Goal: Task Accomplishment & Management: Complete application form

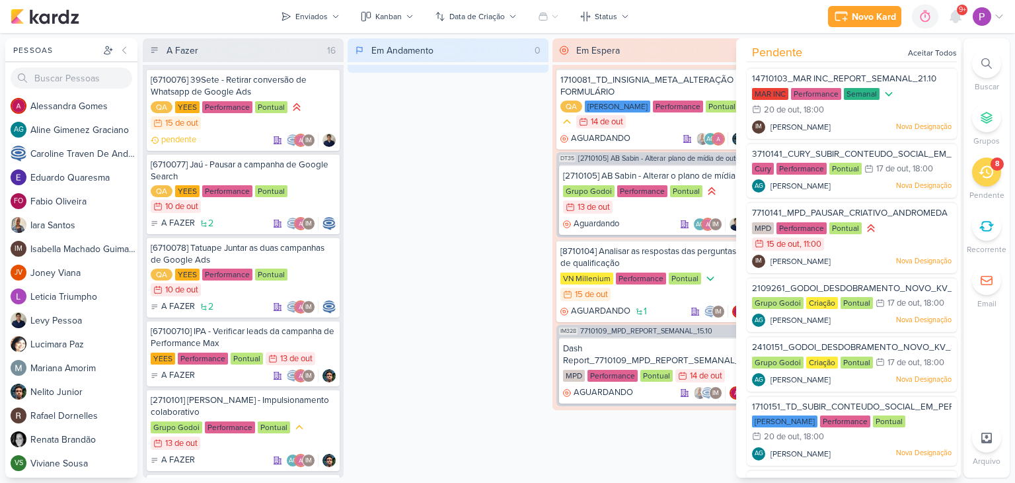
scroll to position [142, 0]
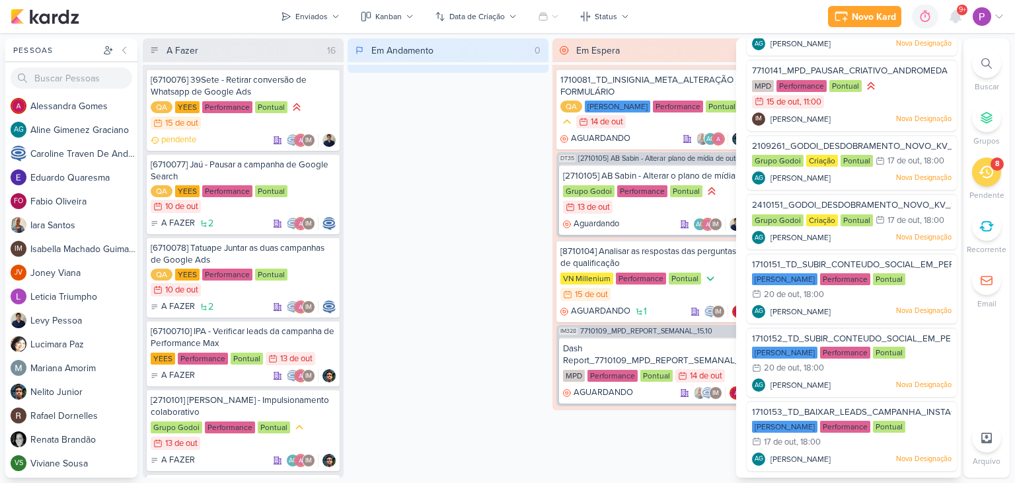
click at [902, 200] on span "2410151_GODOI_DESDOBRAMENTO_NOVO_KV_SABIN" at bounding box center [864, 205] width 224 height 11
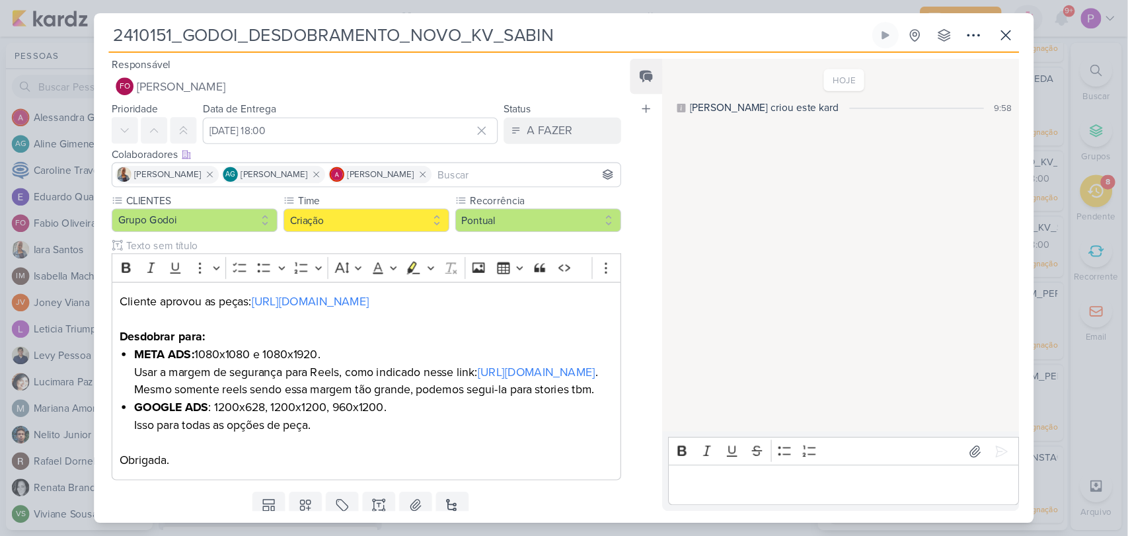
scroll to position [0, 0]
click at [685, 7] on div "2410151_GODOI_DESDOBRAMENTO_NOVO_KV_SABIN Criado por [PERSON_NAME]" at bounding box center [507, 241] width 1015 height 483
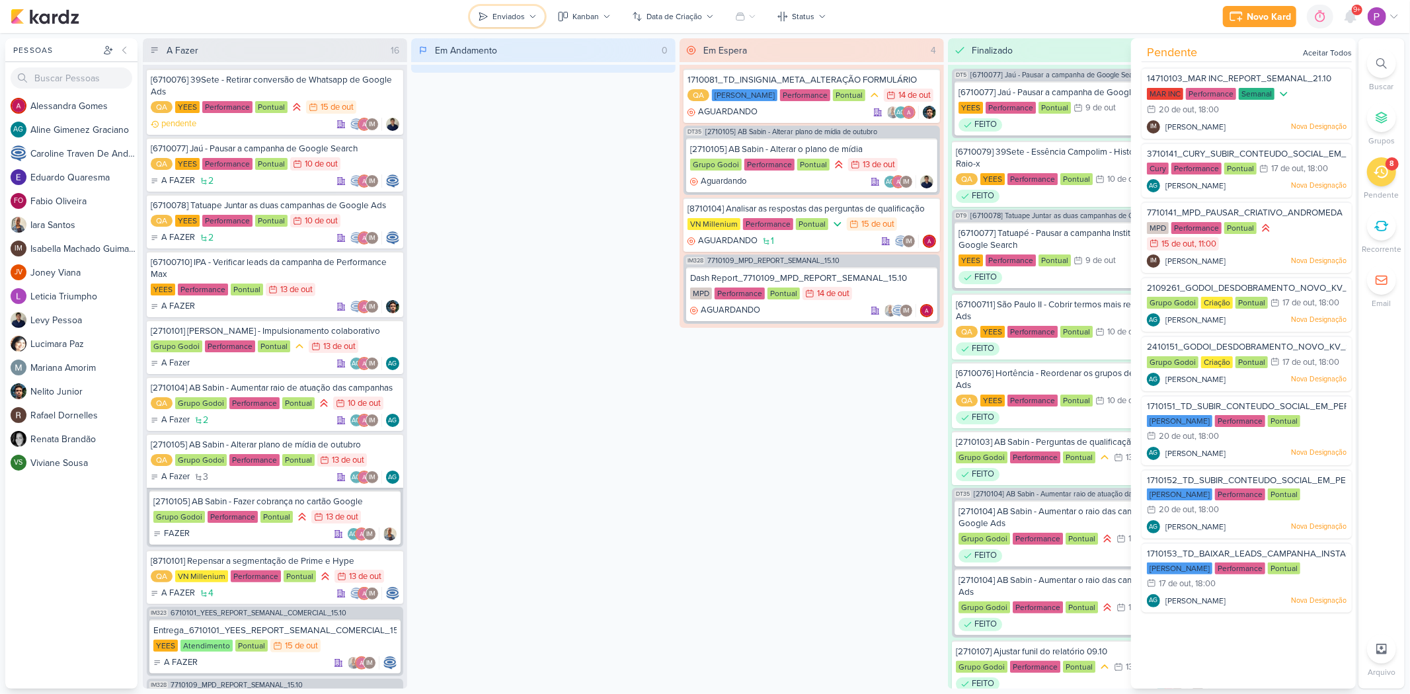
click at [532, 18] on icon at bounding box center [533, 17] width 8 height 8
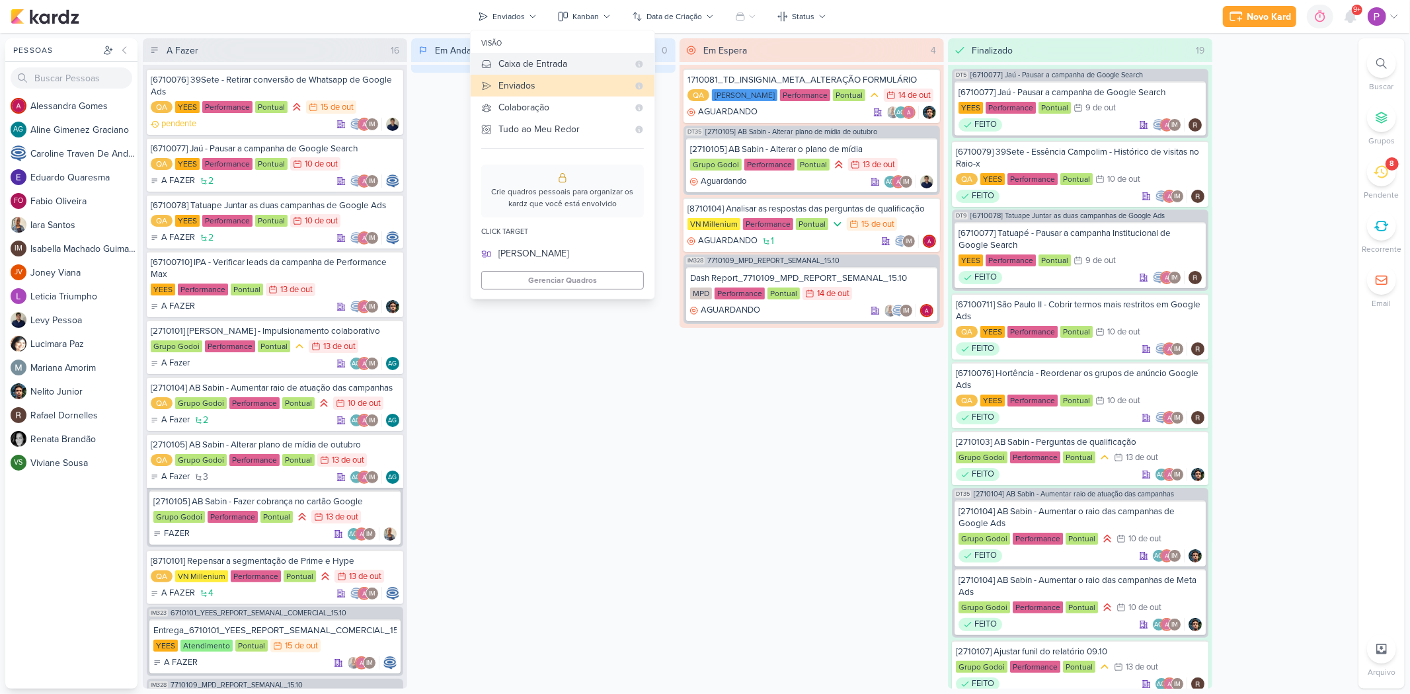
click at [542, 73] on button "Caixa de Entrada" at bounding box center [563, 64] width 184 height 22
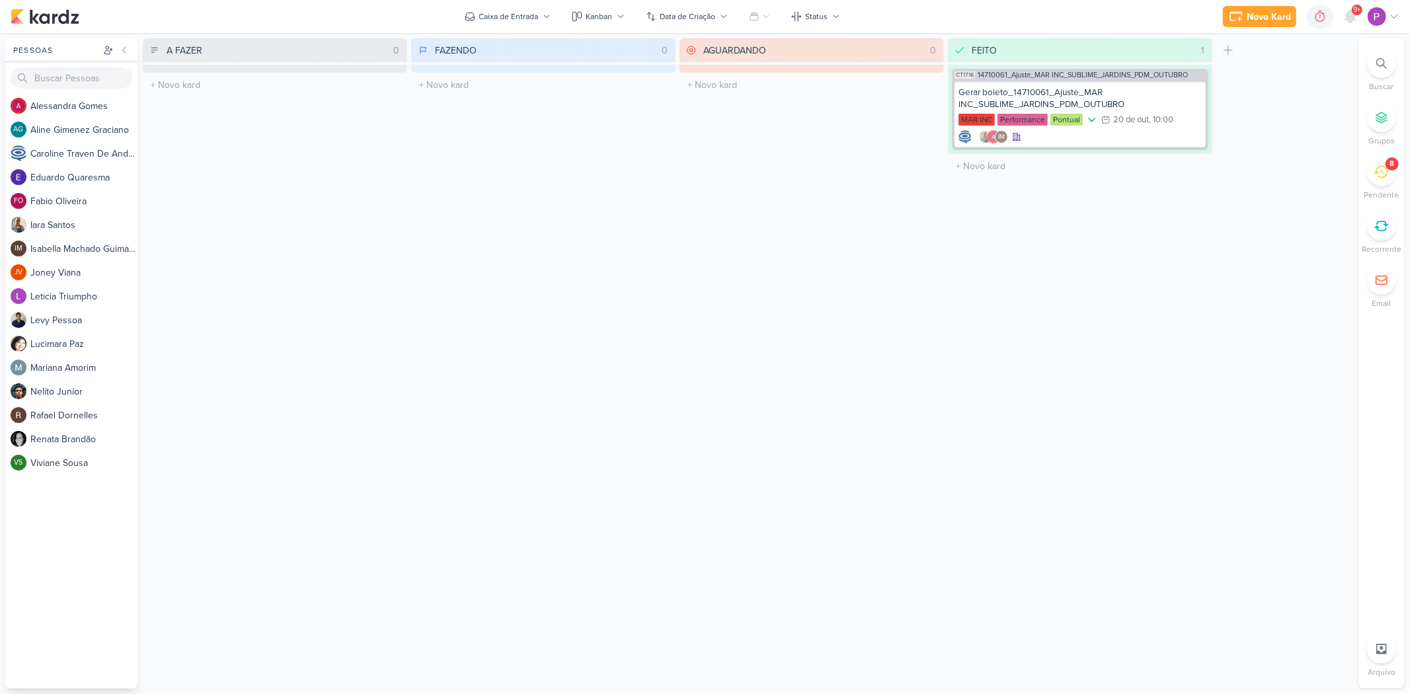
click at [1015, 164] on div "8" at bounding box center [1392, 164] width 5 height 11
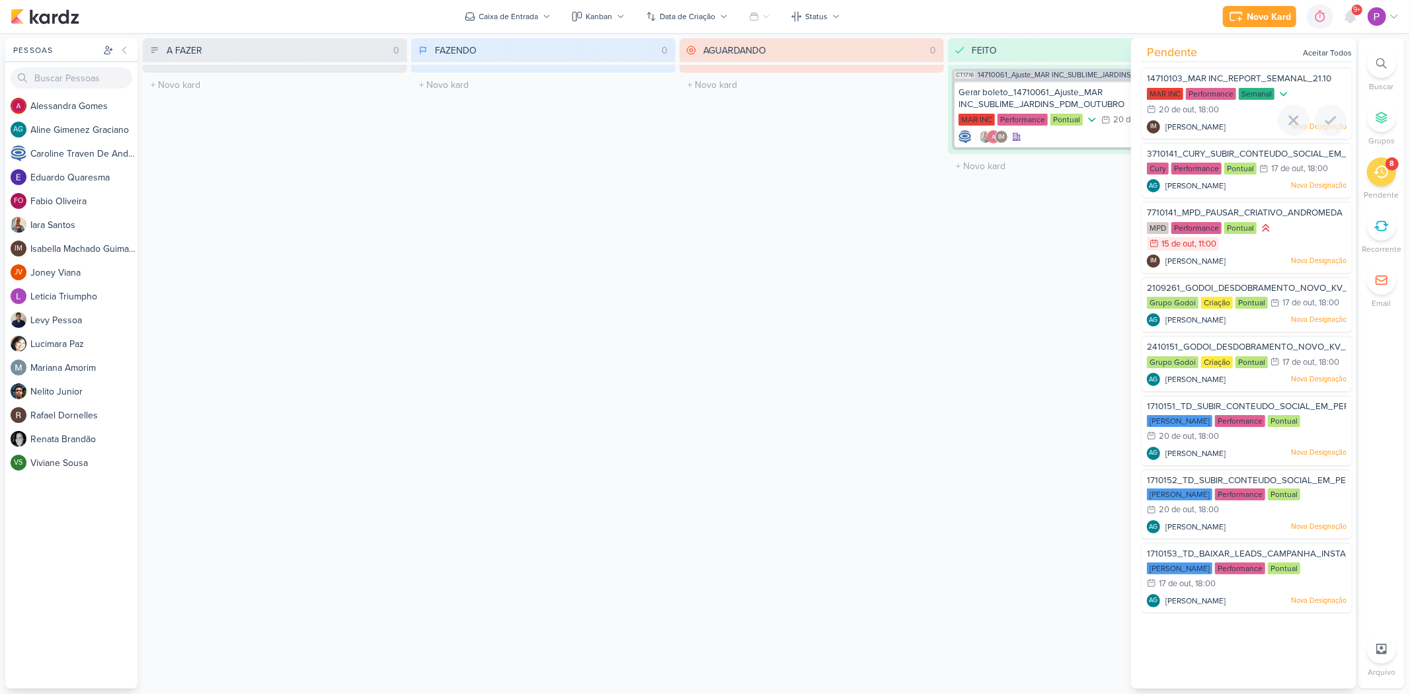
click at [1015, 124] on span "[PERSON_NAME]" at bounding box center [1195, 127] width 60 height 12
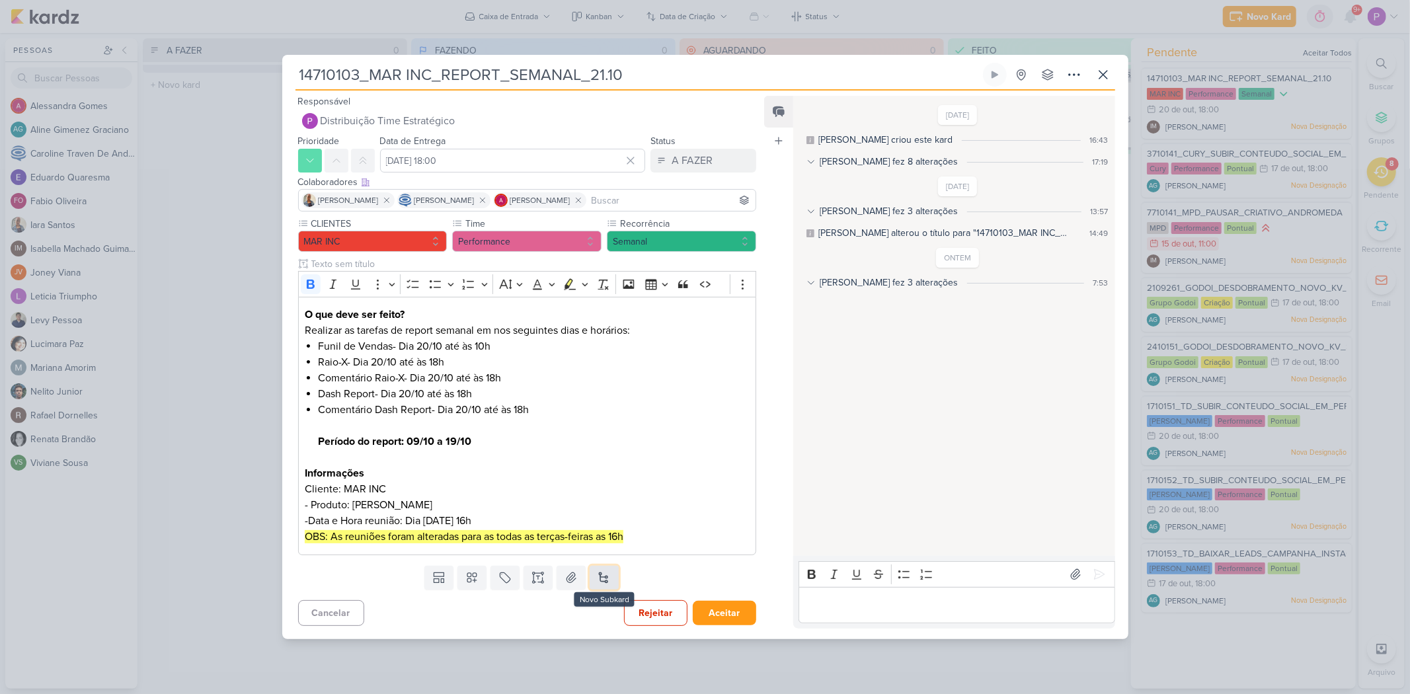
click at [606, 482] on button at bounding box center [604, 578] width 29 height 24
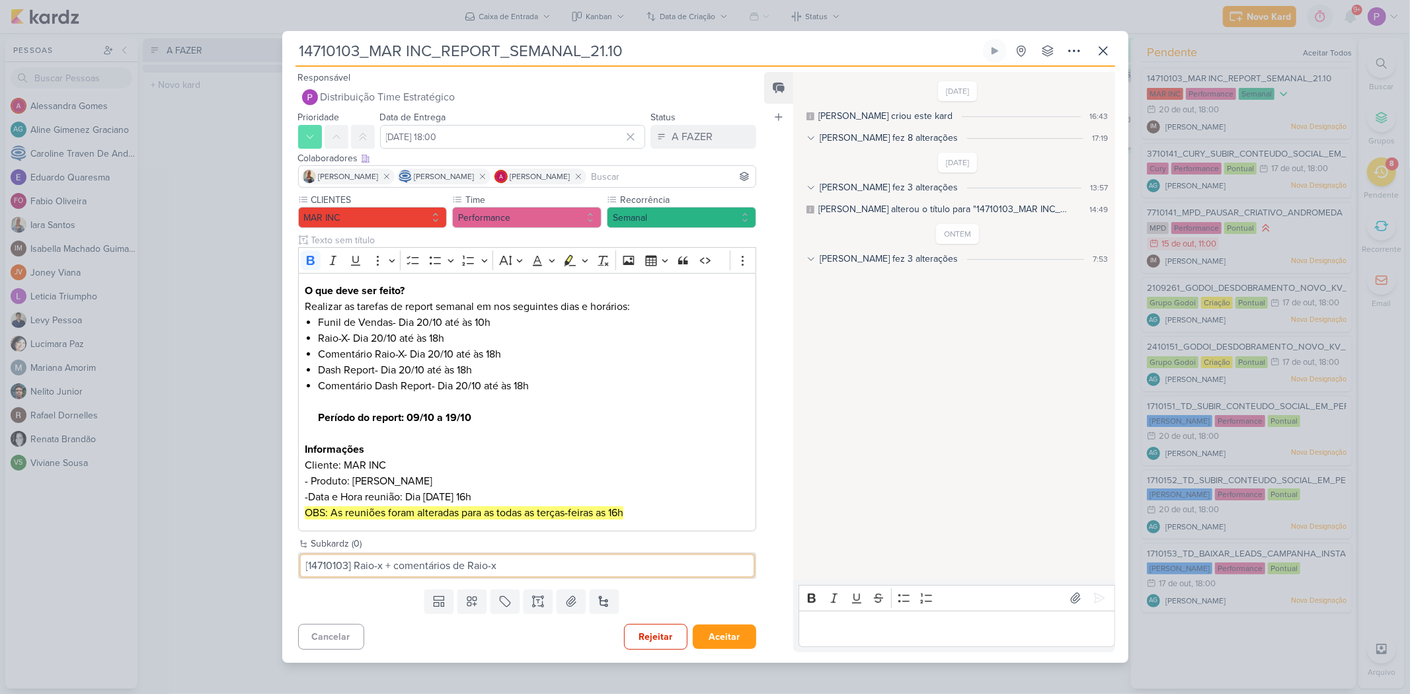
type input "[14710103] Raio-x + comentários de Raio-x"
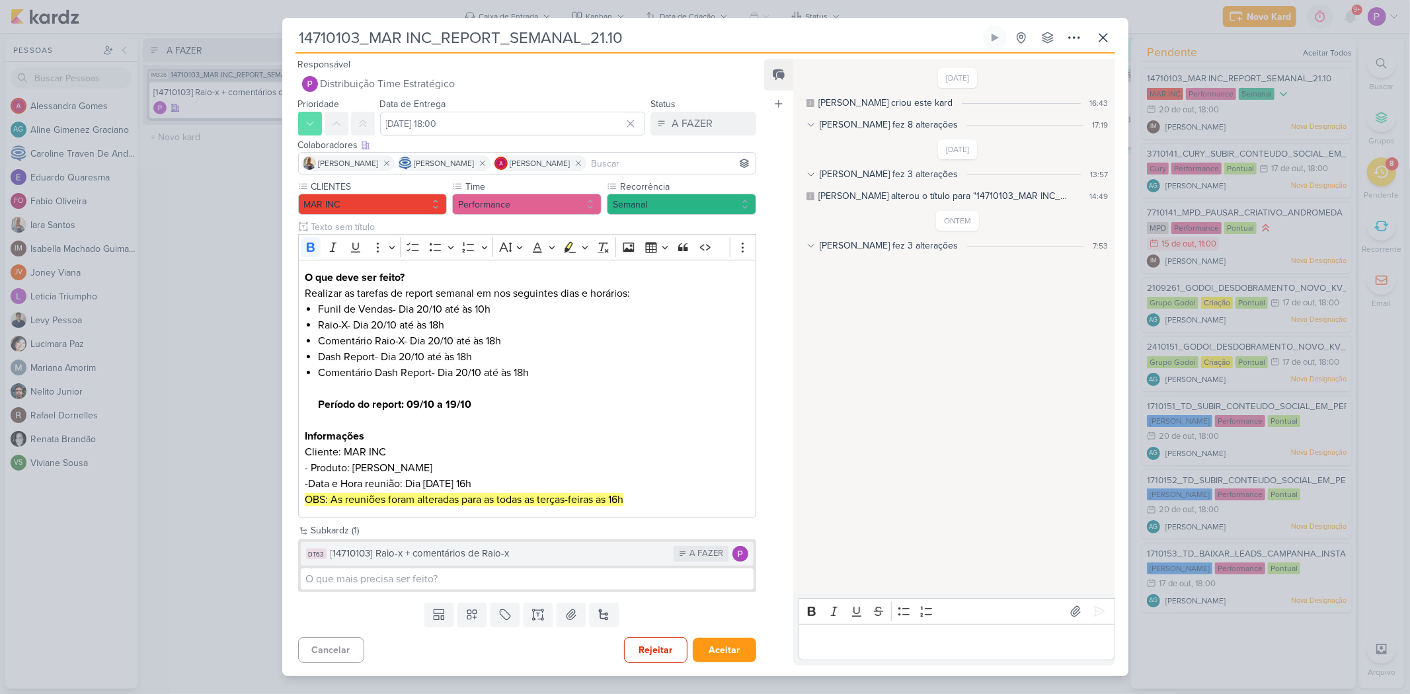
click at [513, 482] on button "DT63 [14710103] Raio-x + comentários de Raio-x A FAZER" at bounding box center [527, 554] width 453 height 24
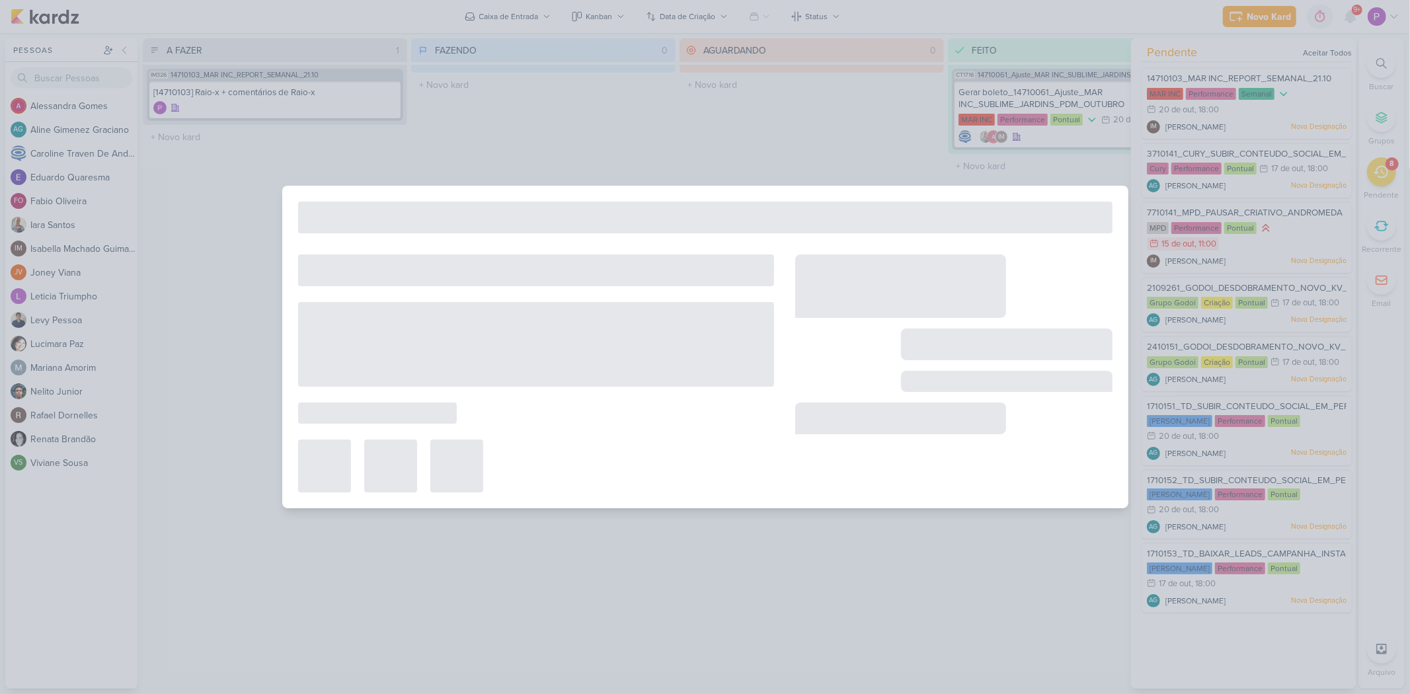
type input "[14710103] Raio-x + comentários de Raio-x"
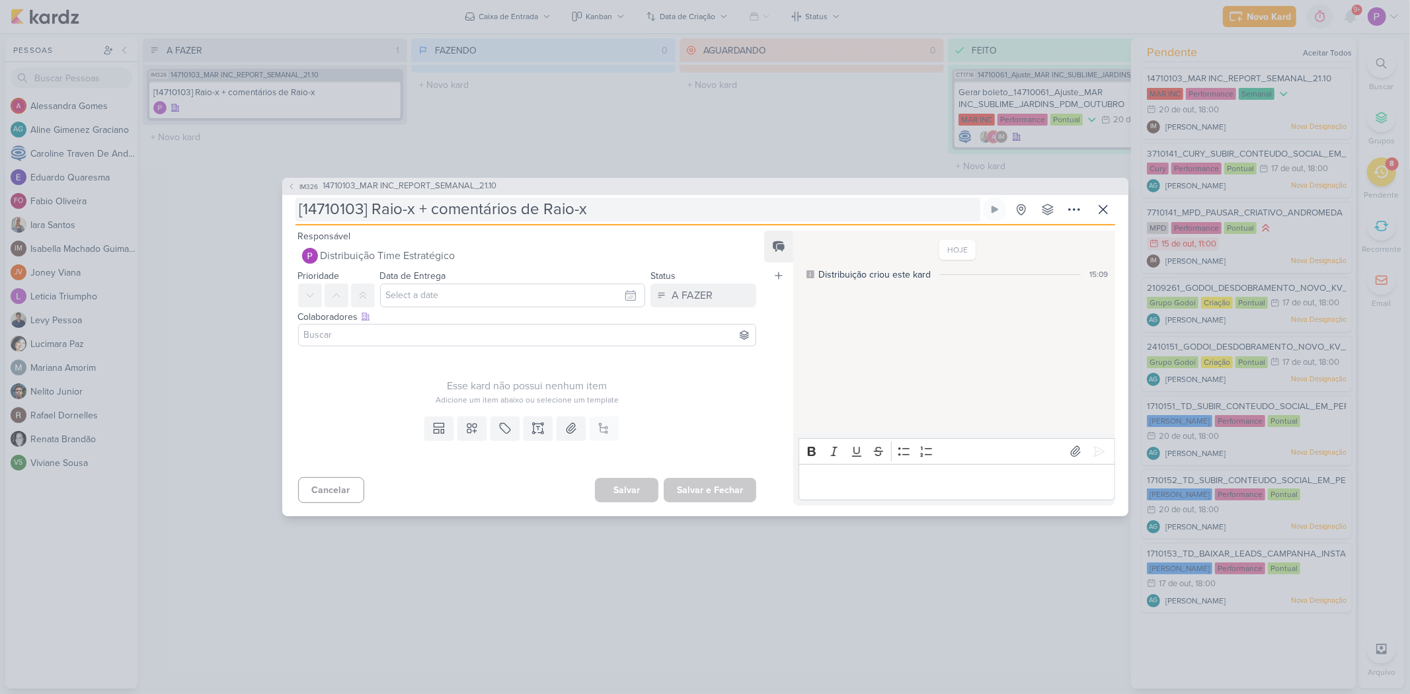
click at [619, 212] on input "[14710103] Raio-x + comentários de Raio-x" at bounding box center [637, 210] width 685 height 24
click at [375, 212] on input "[14710103] Raio-x + comentários de Raio-x" at bounding box center [637, 210] width 685 height 24
type input "[14710103] SuRaio-x + comentários de Raio-x"
type input "[14710103] Raio-x + comentários de Raio-x"
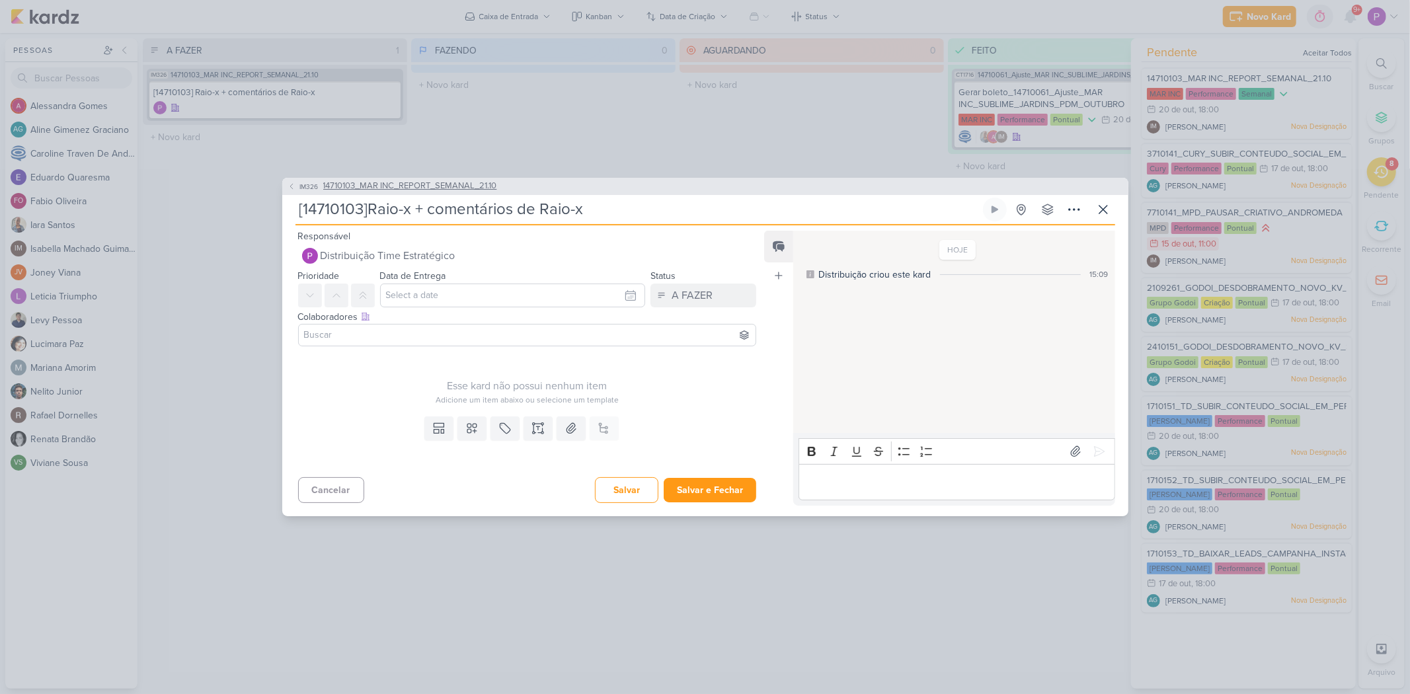
type input "[14710103] Raio-x + comentários de Raio-x"
type input "[14710103][Raio-x + comentários de Raio-x"
type input "[14710103][SRaio-x + comentários de Raio-x"
type input "[14710103][Sublime Raio-x + comentários de Raio-x"
type input "[14710103][[PERSON_NAME]]Raio-x + comentários de Raio-x"
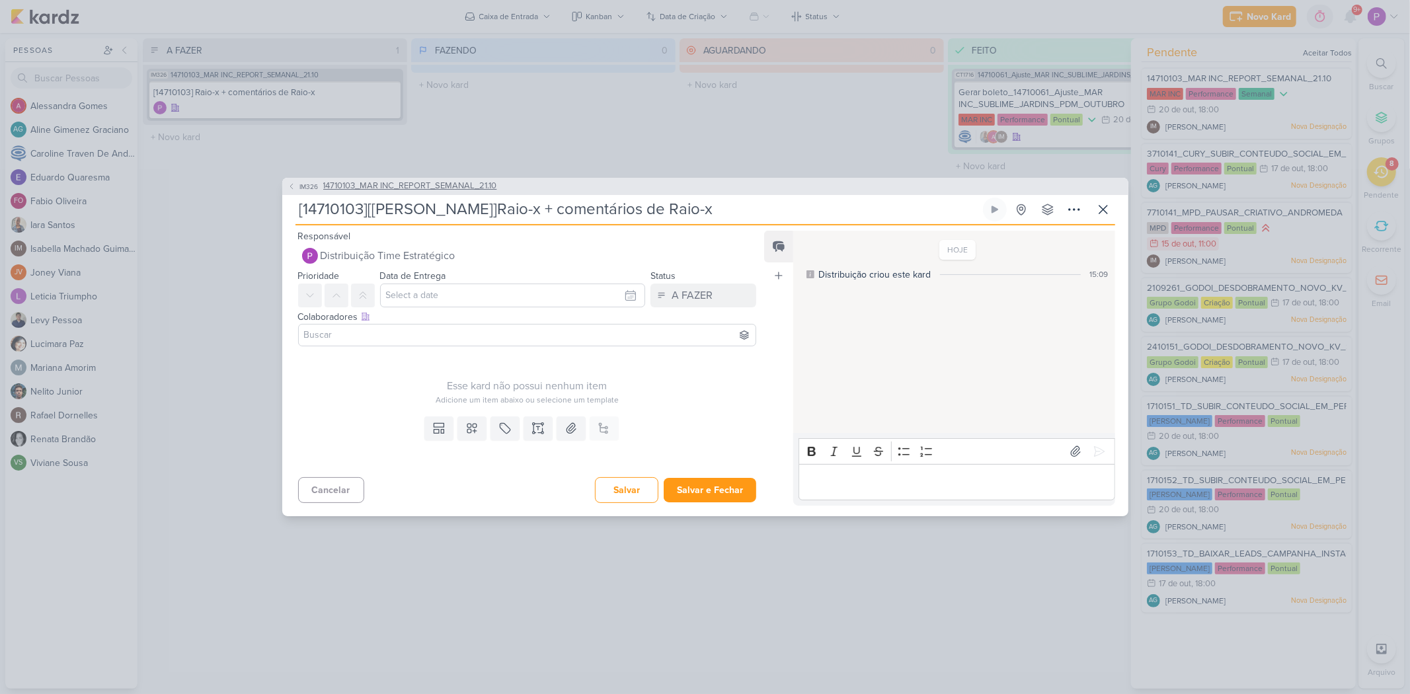
type input "[14710103][[PERSON_NAME]] Raio-x + comentários de Raio-x"
click at [432, 250] on span "Distribuição Time Estratégico" at bounding box center [388, 256] width 135 height 16
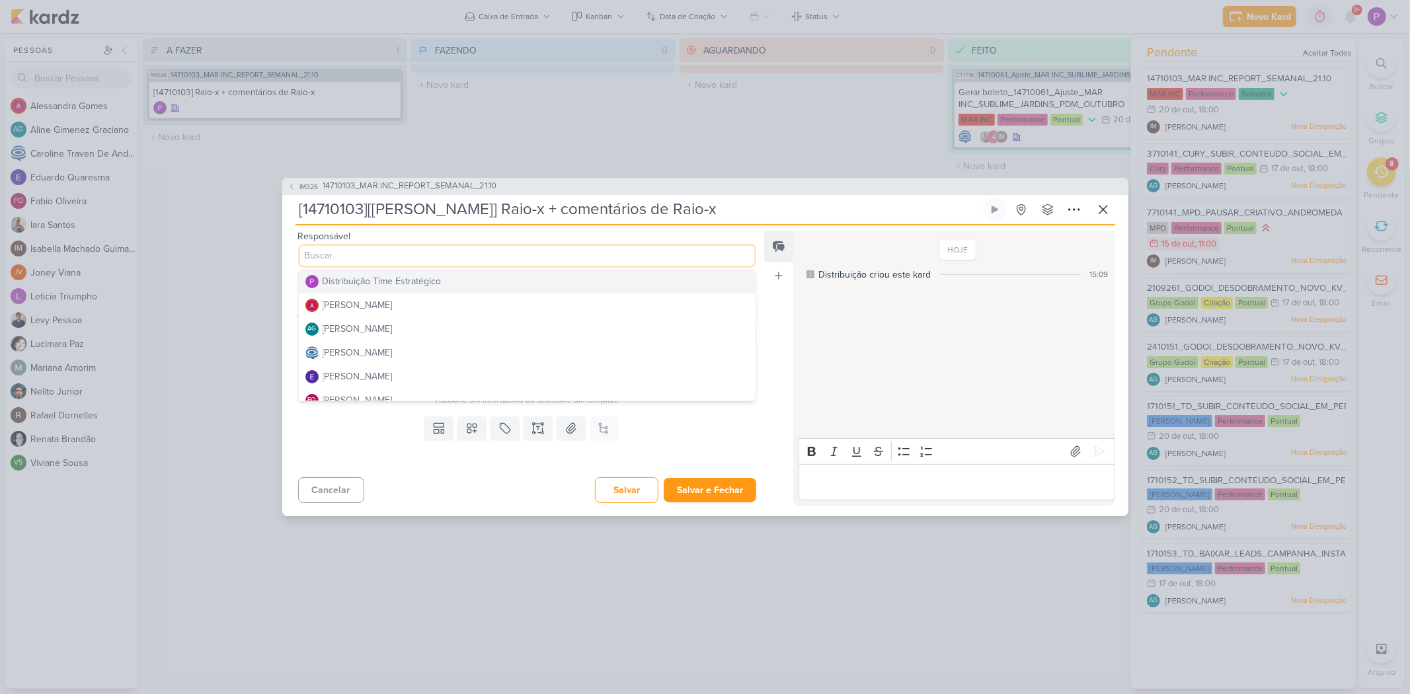
type input "a"
click at [393, 276] on div "Distribuição Time Estratégico" at bounding box center [382, 281] width 119 height 14
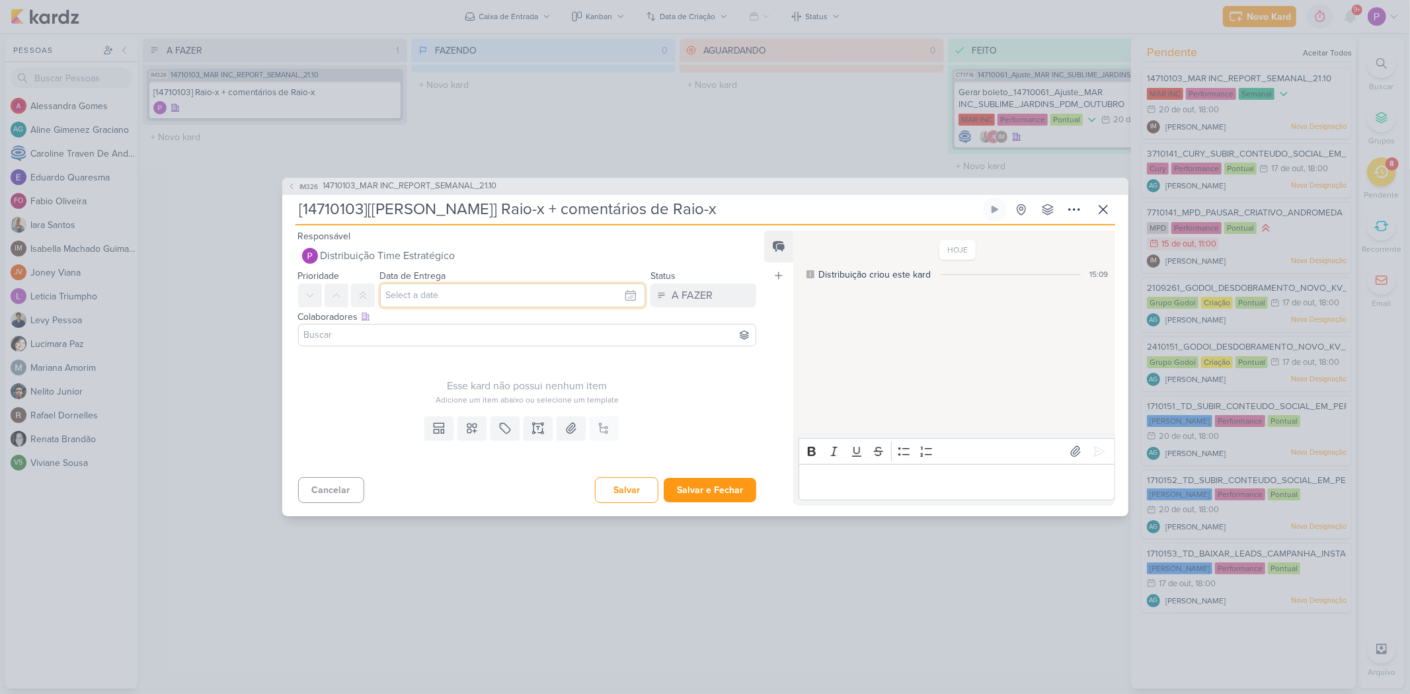
click at [414, 300] on input "text" at bounding box center [513, 296] width 266 height 24
click at [520, 424] on div "20" at bounding box center [526, 422] width 20 height 19
type input "20 de outubro de 2025 às 23:59"
click at [380, 338] on input at bounding box center [527, 335] width 452 height 16
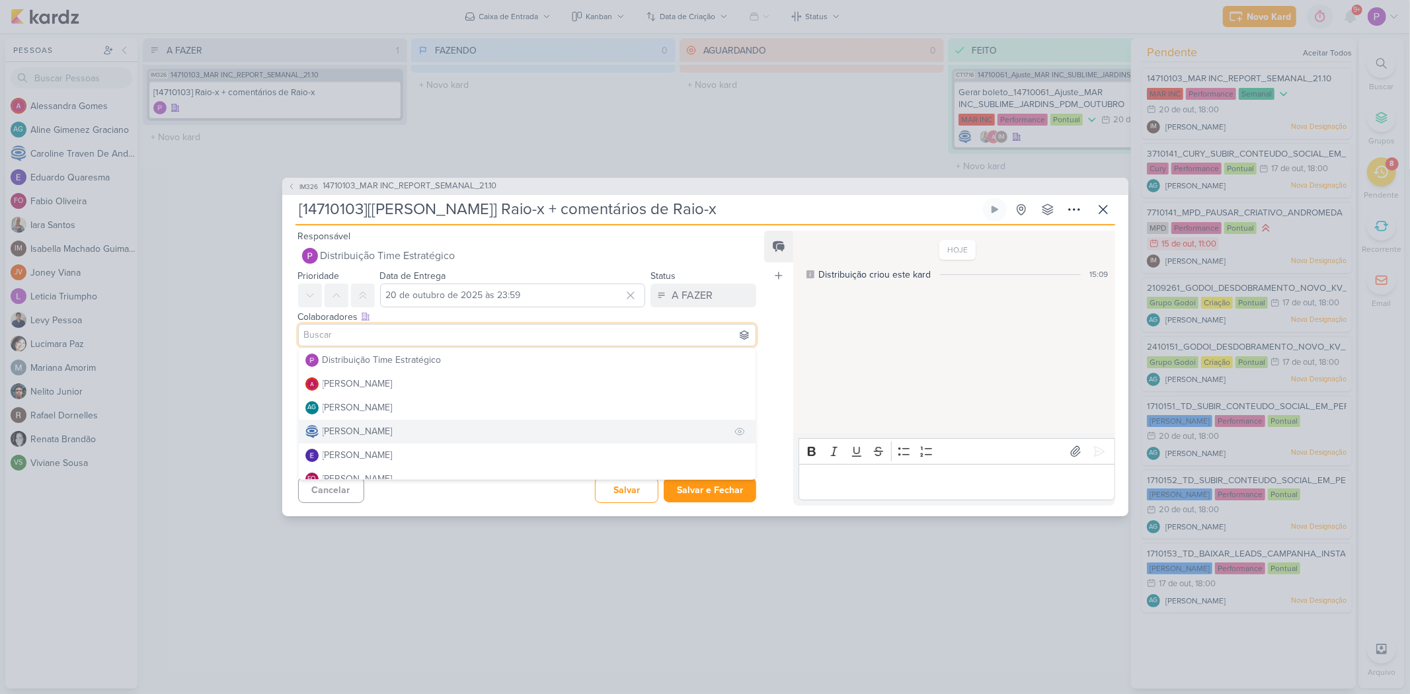
click at [393, 424] on div "[PERSON_NAME]" at bounding box center [358, 431] width 70 height 14
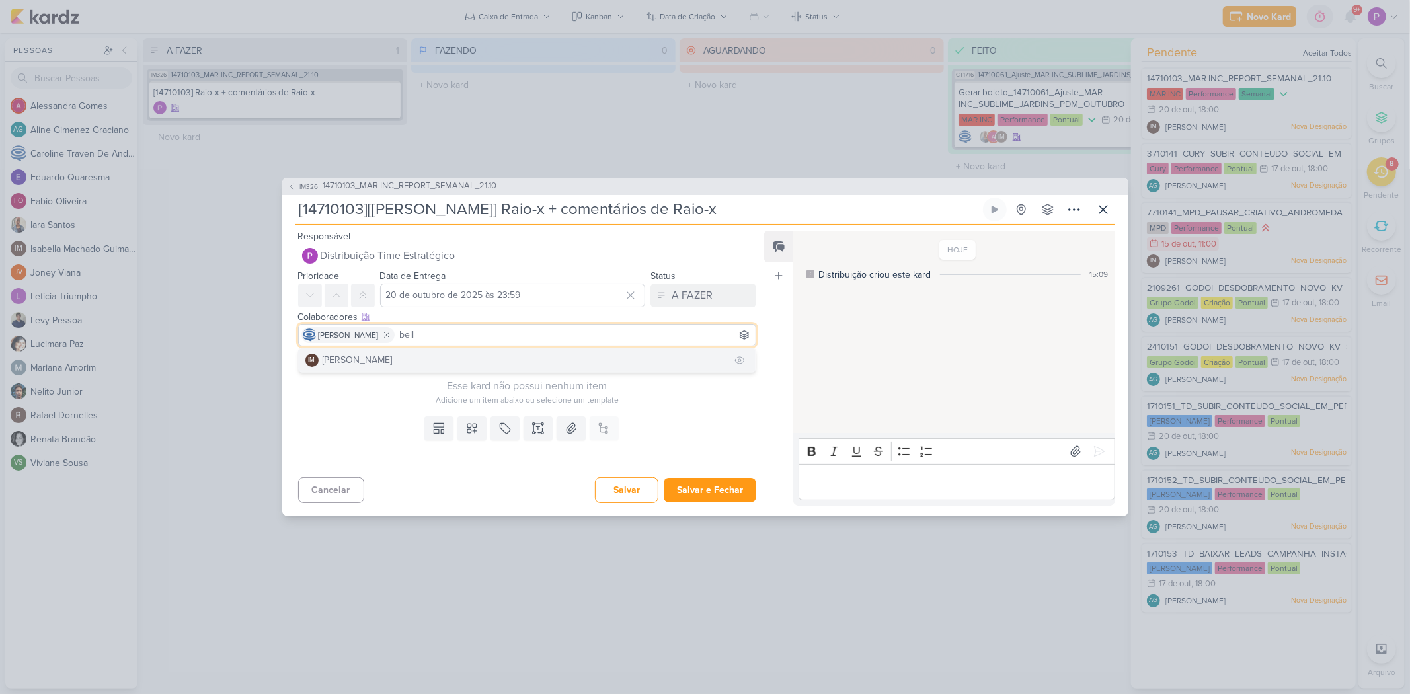
type input "bell"
click at [465, 351] on button "IM [PERSON_NAME]" at bounding box center [527, 360] width 457 height 24
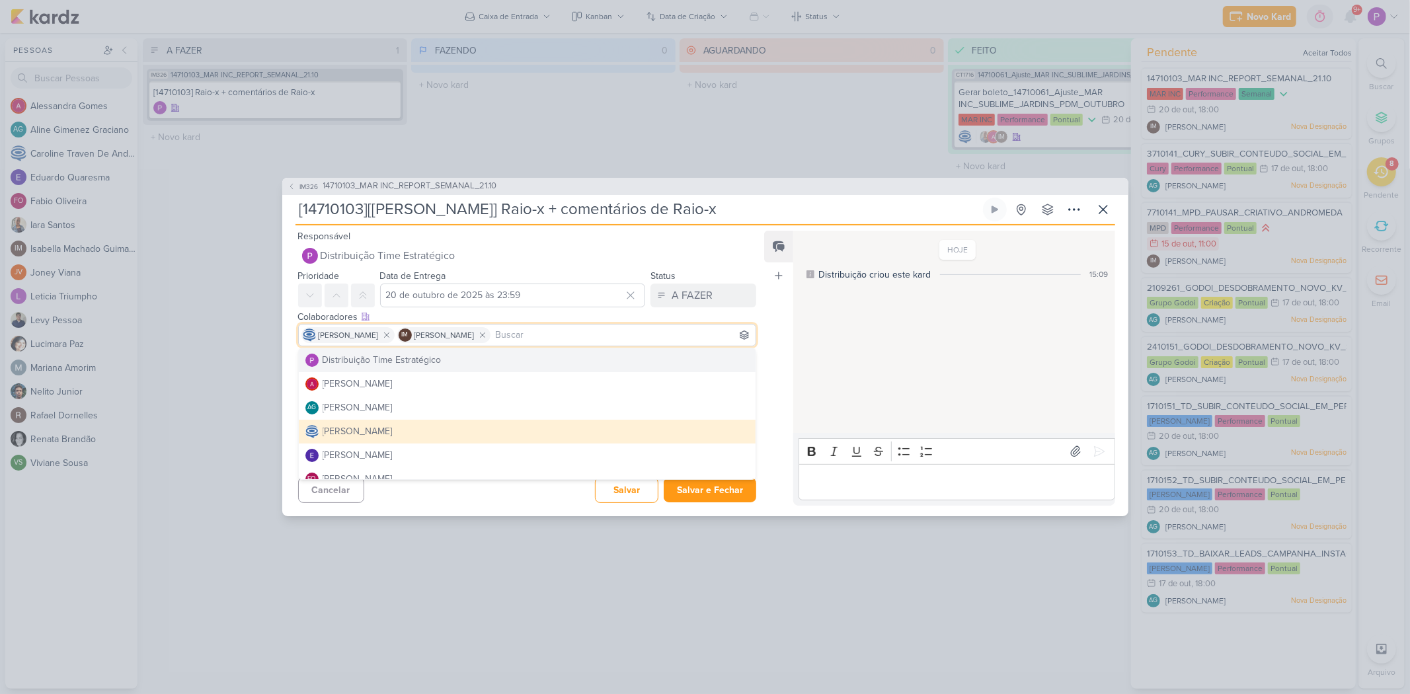
click at [770, 327] on div "Feed Atrelar email Solte o email para atrelar ao kard" at bounding box center [778, 368] width 29 height 275
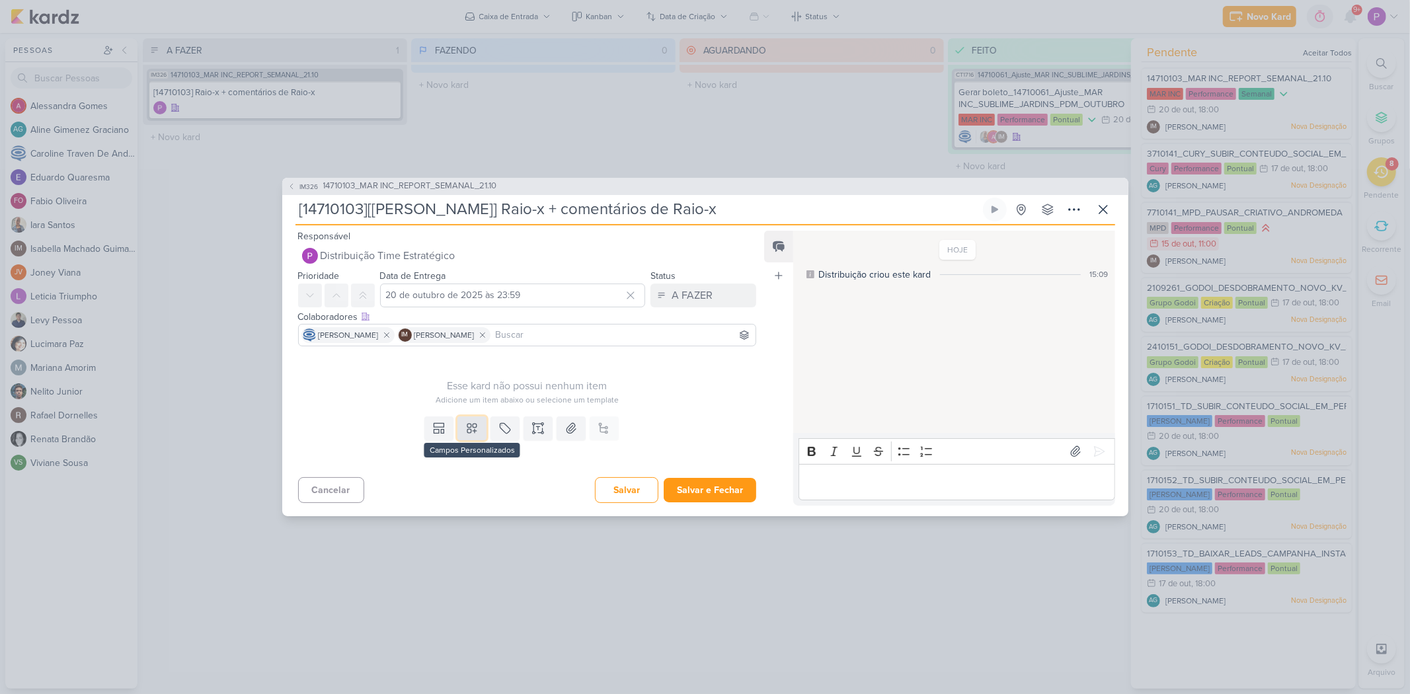
click at [457, 426] on button at bounding box center [471, 428] width 29 height 24
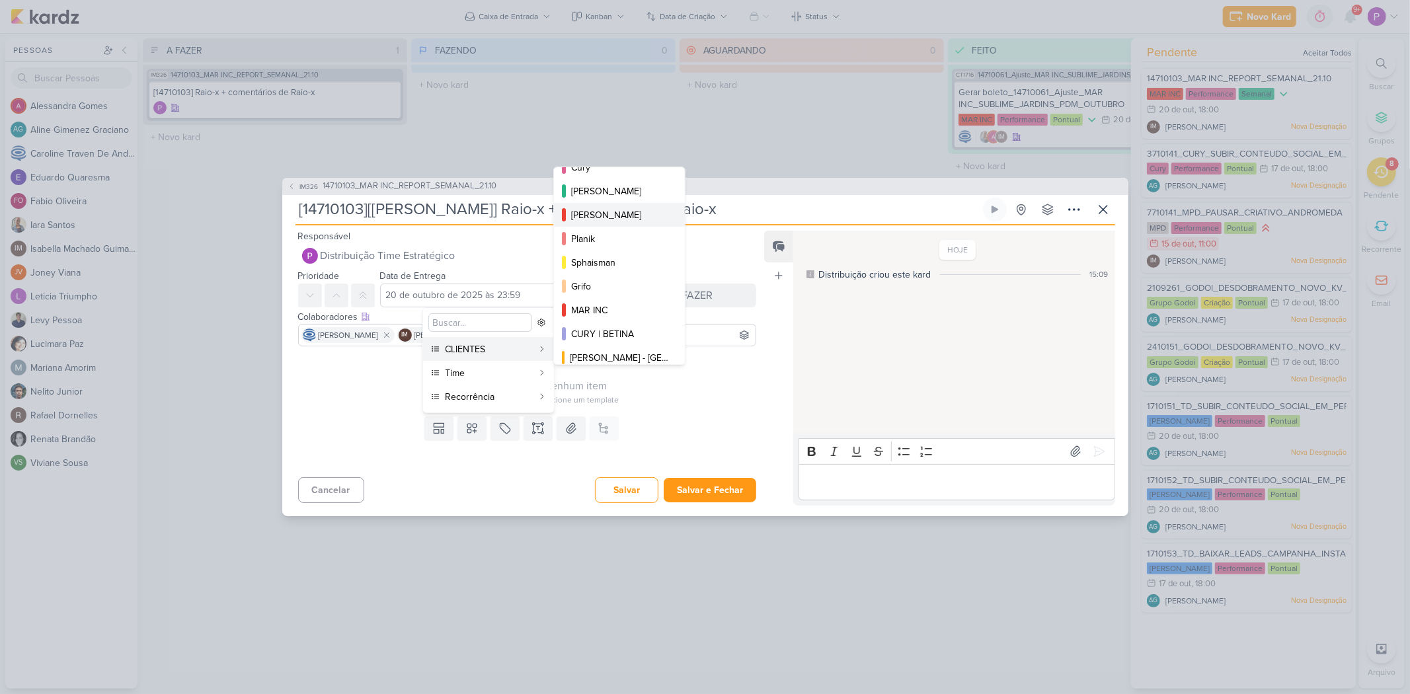
scroll to position [220, 0]
click at [609, 292] on div "MAR INC" at bounding box center [620, 297] width 98 height 14
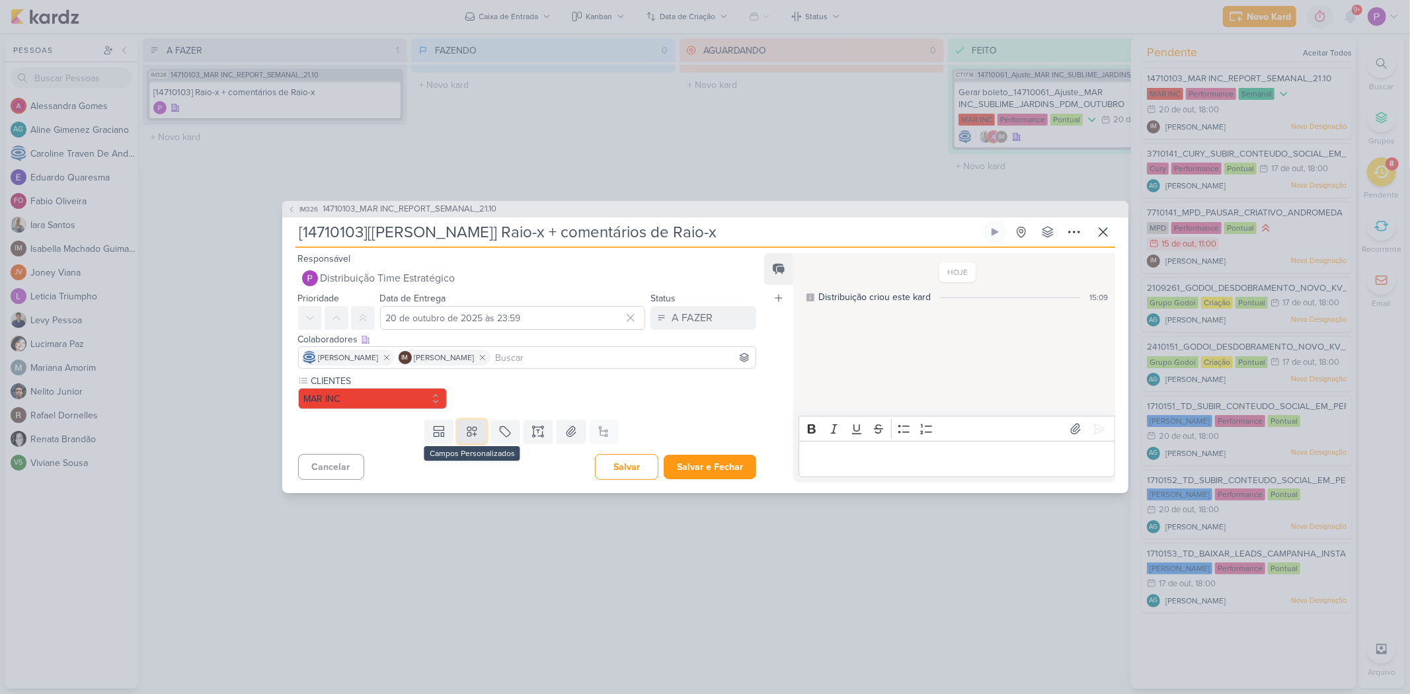
click at [474, 430] on icon at bounding box center [471, 431] width 9 height 9
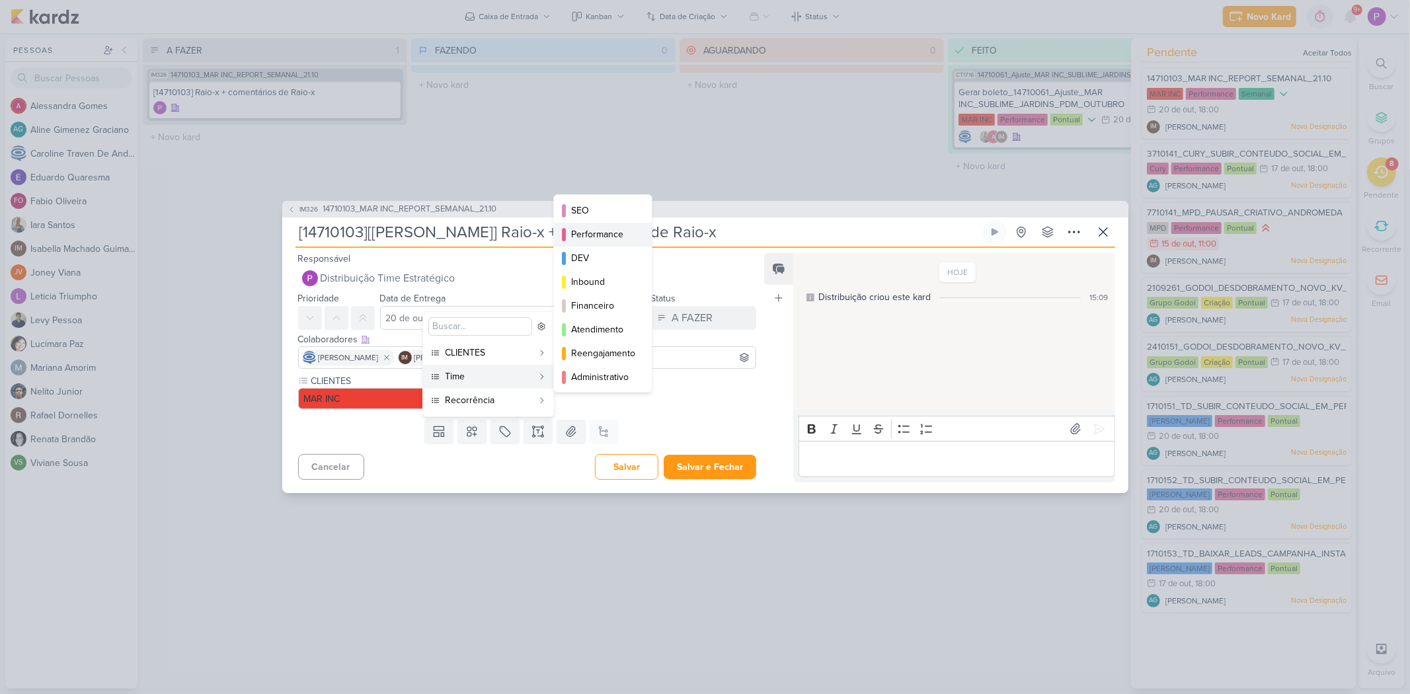
click at [576, 241] on div "Performance" at bounding box center [603, 234] width 65 height 14
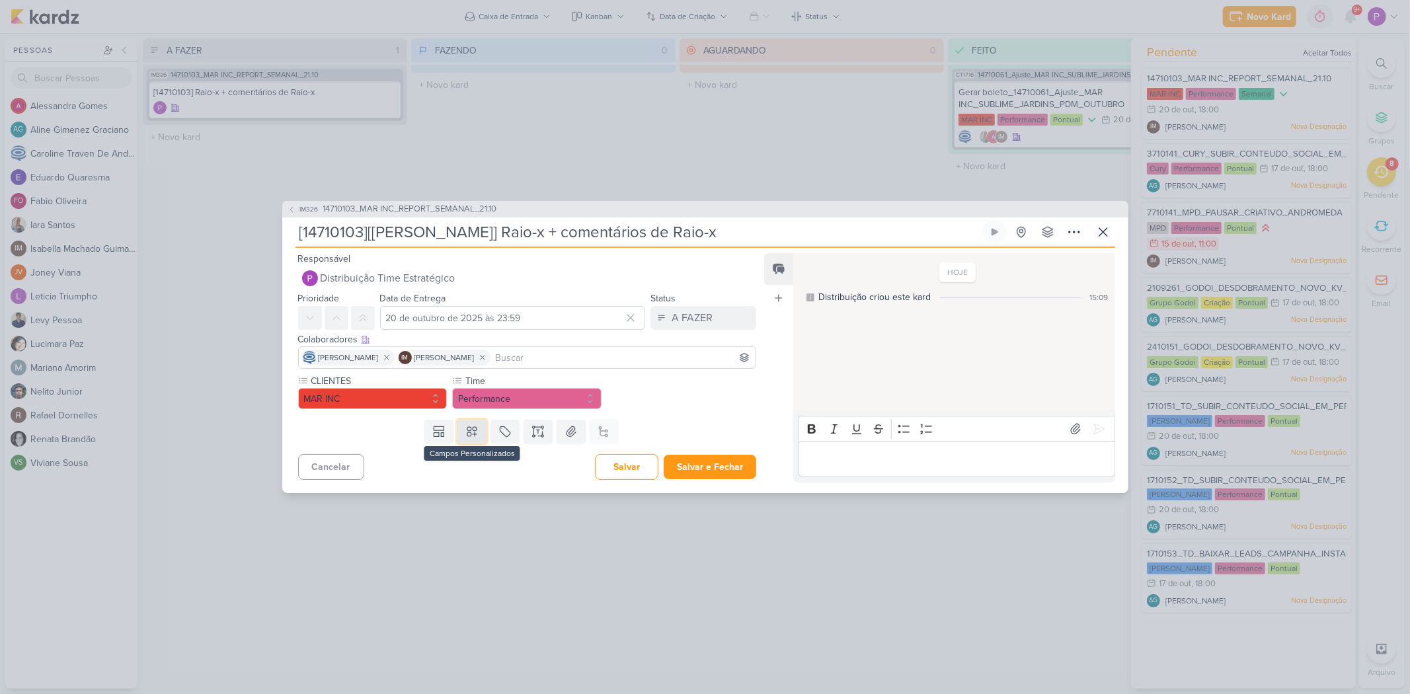
click at [469, 434] on icon at bounding box center [471, 431] width 13 height 13
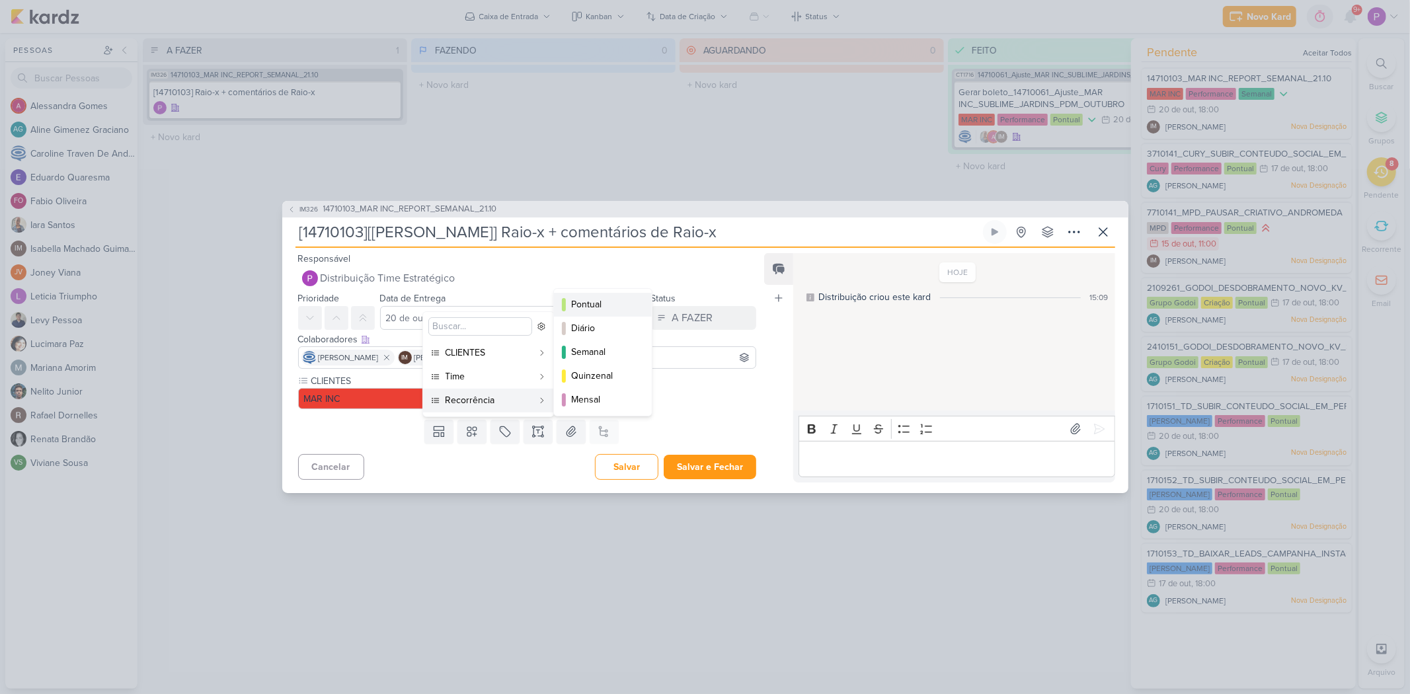
click at [600, 303] on div "Pontual" at bounding box center [603, 304] width 65 height 14
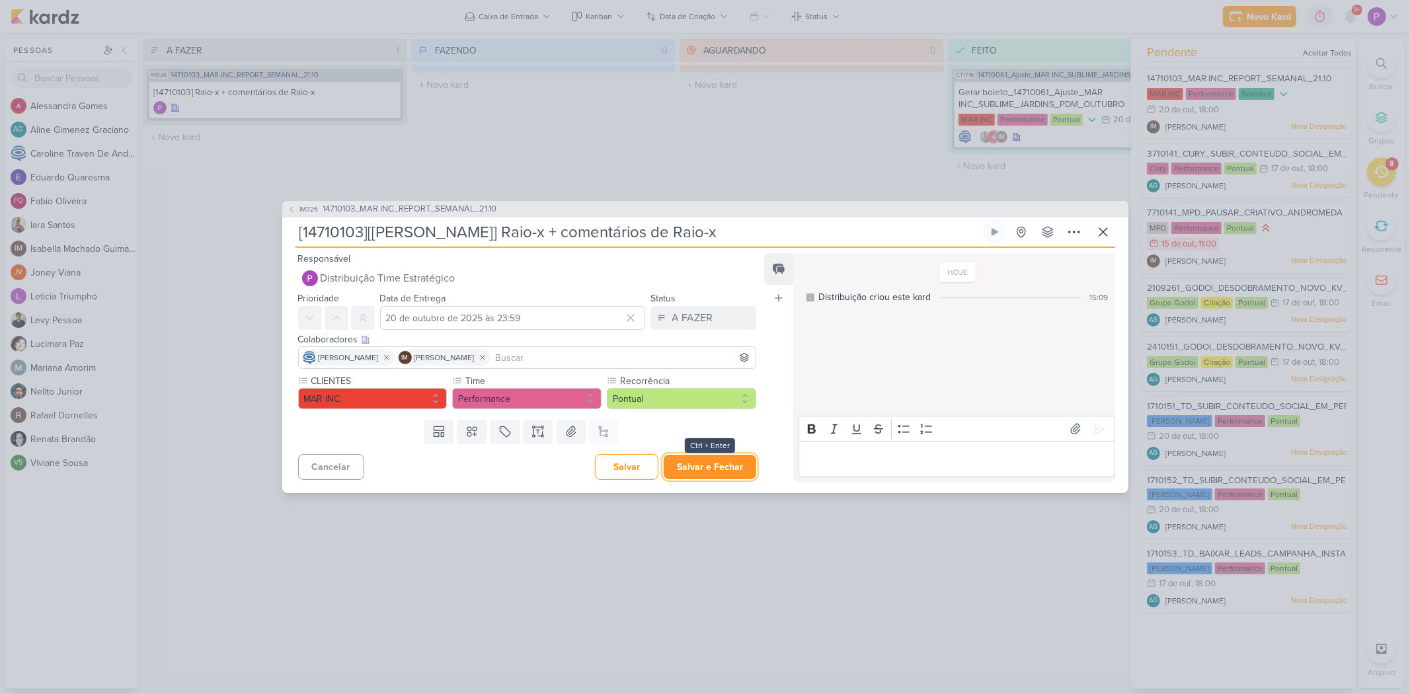
click at [688, 466] on button "Salvar e Fechar" at bounding box center [710, 467] width 93 height 24
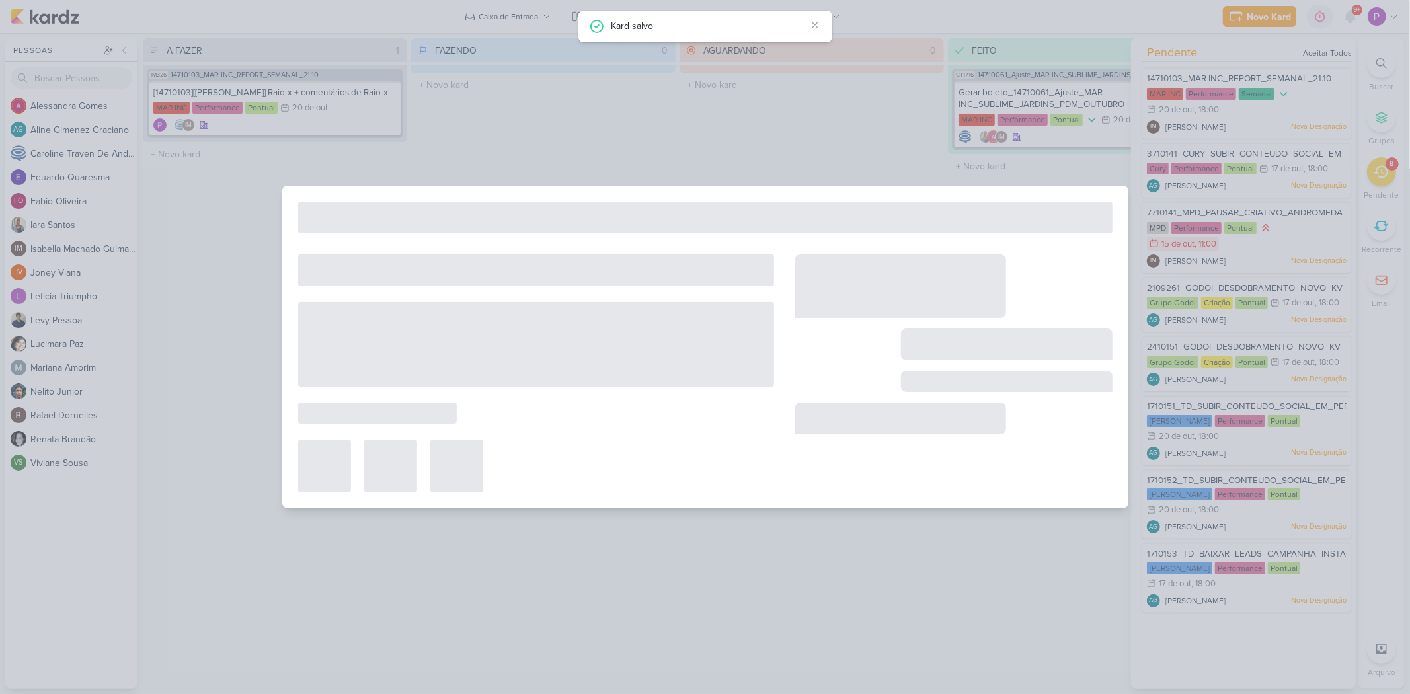
type input "14710103_MAR INC_REPORT_SEMANAL_21.10"
type input "[DATE] 18:00"
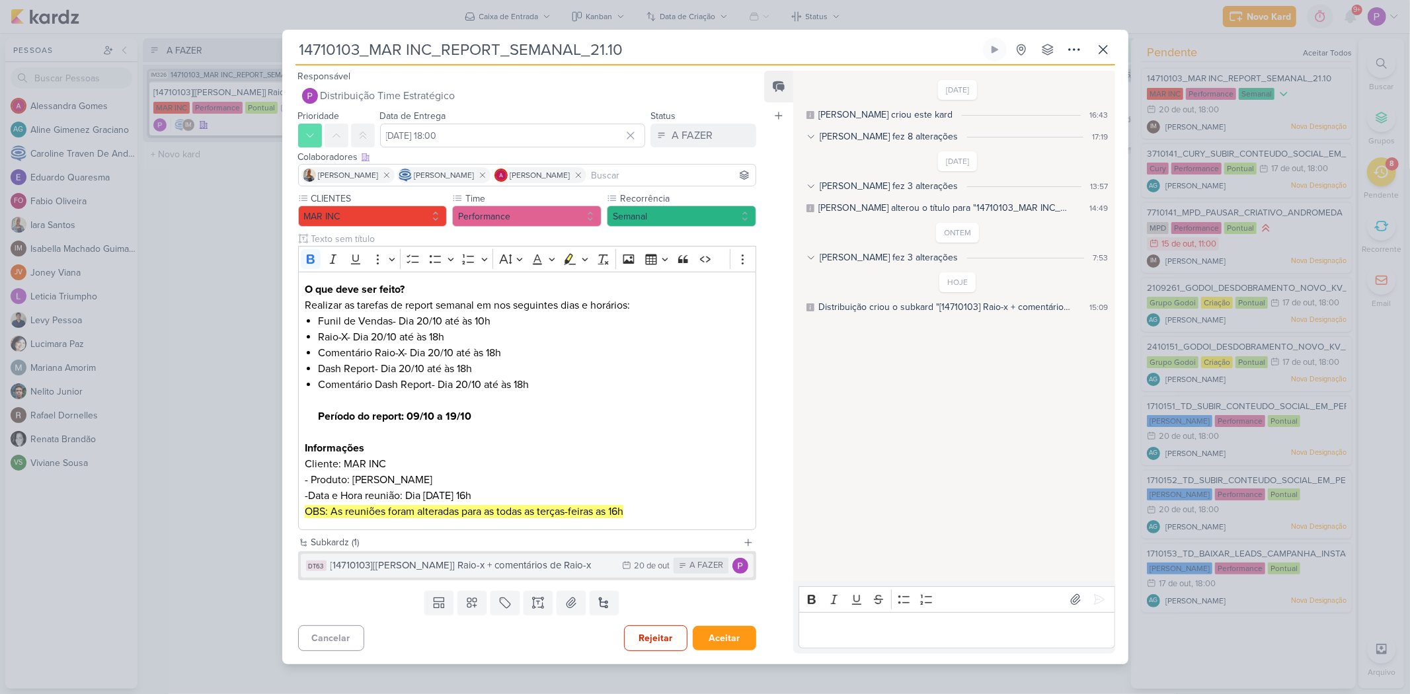
click at [622, 482] on icon at bounding box center [626, 565] width 9 height 9
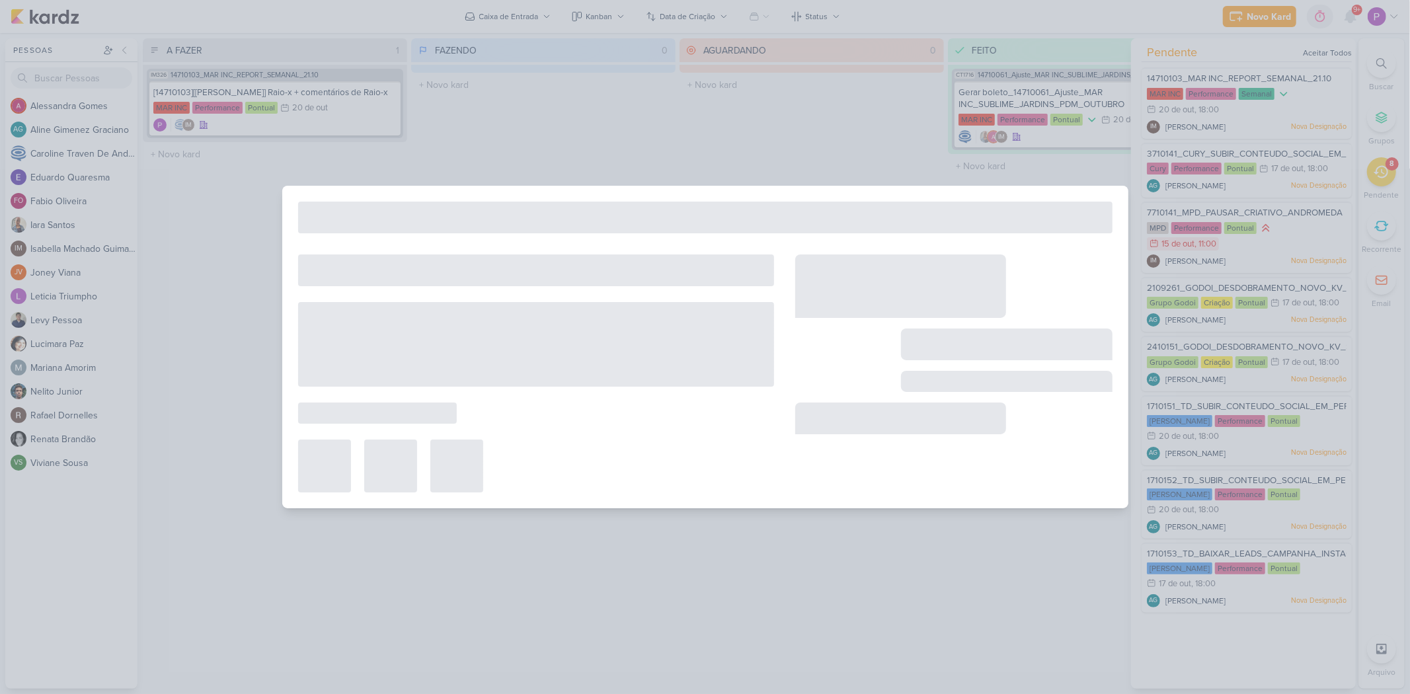
type input "[14710103][[PERSON_NAME]] Raio-x + comentários de Raio-x"
type input "20 de outubro de 2025 às 23:59"
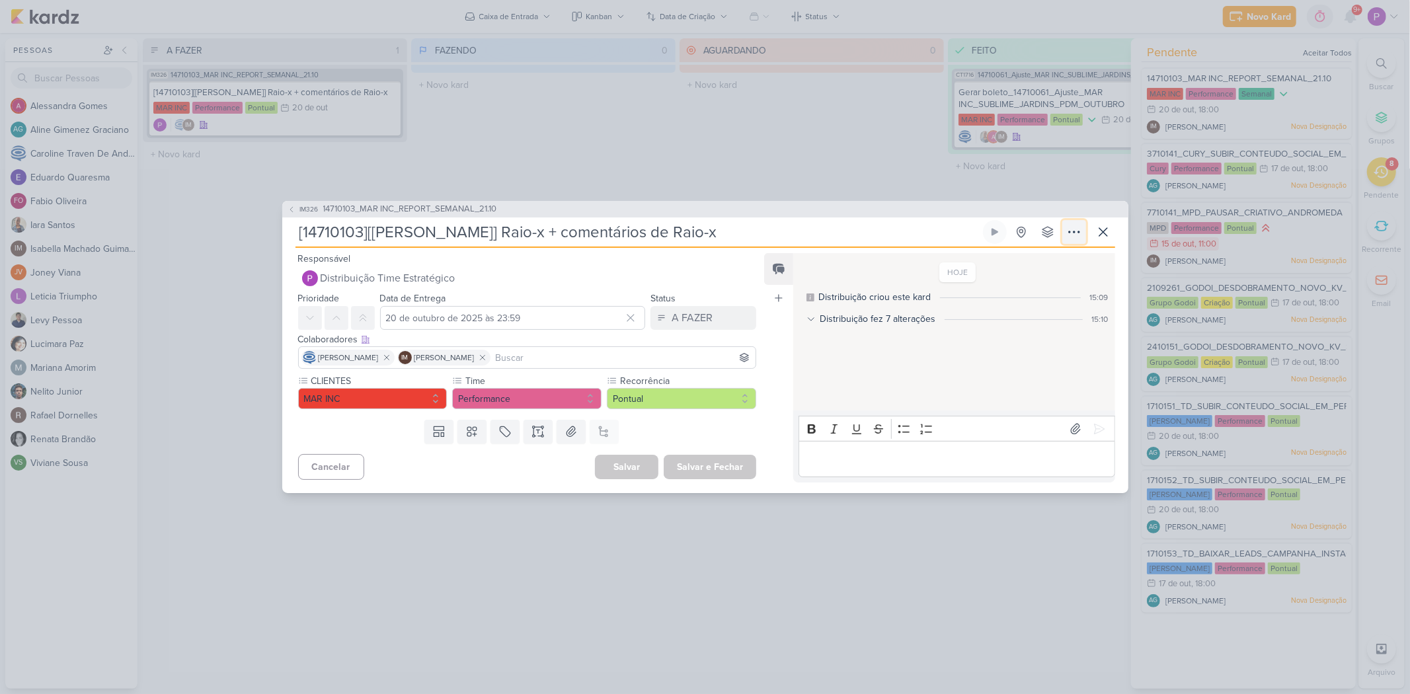
click at [1015, 227] on icon at bounding box center [1074, 232] width 16 height 16
click at [1003, 328] on div "Duplicar" at bounding box center [987, 328] width 34 height 14
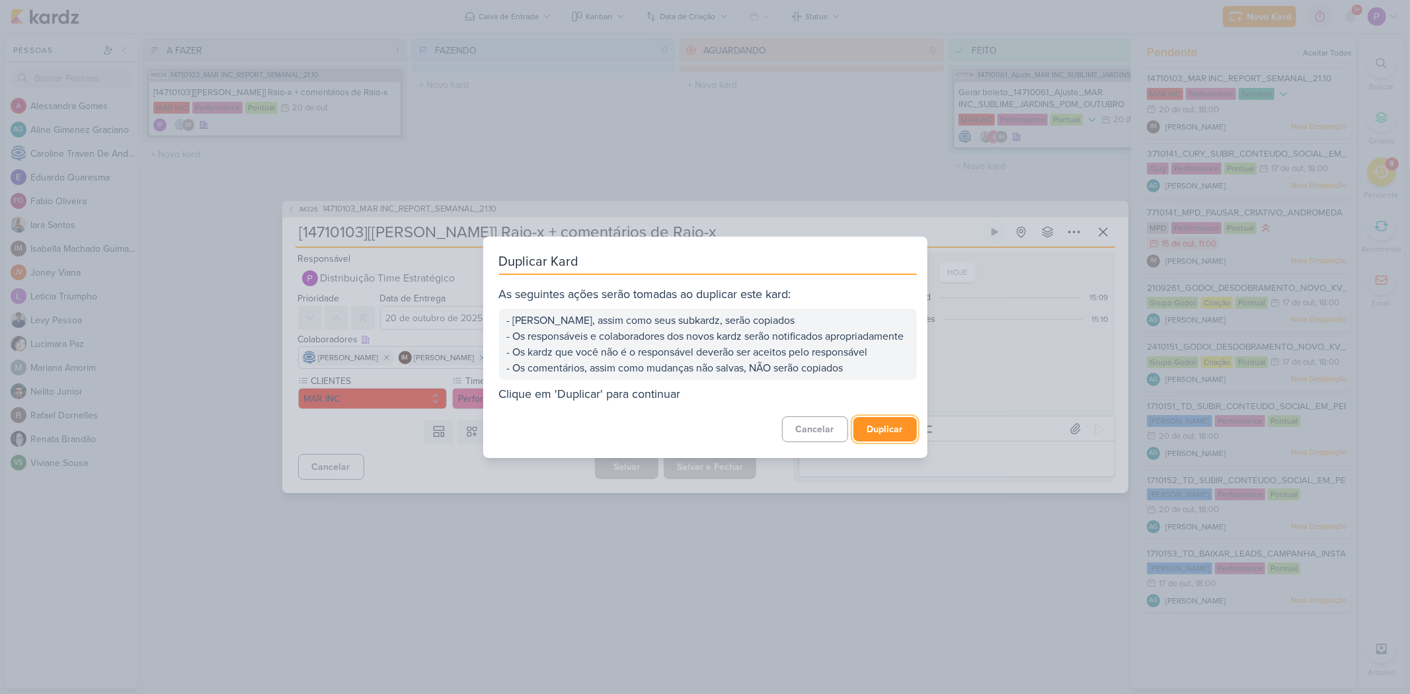
click at [869, 432] on button "Duplicar" at bounding box center [884, 429] width 63 height 24
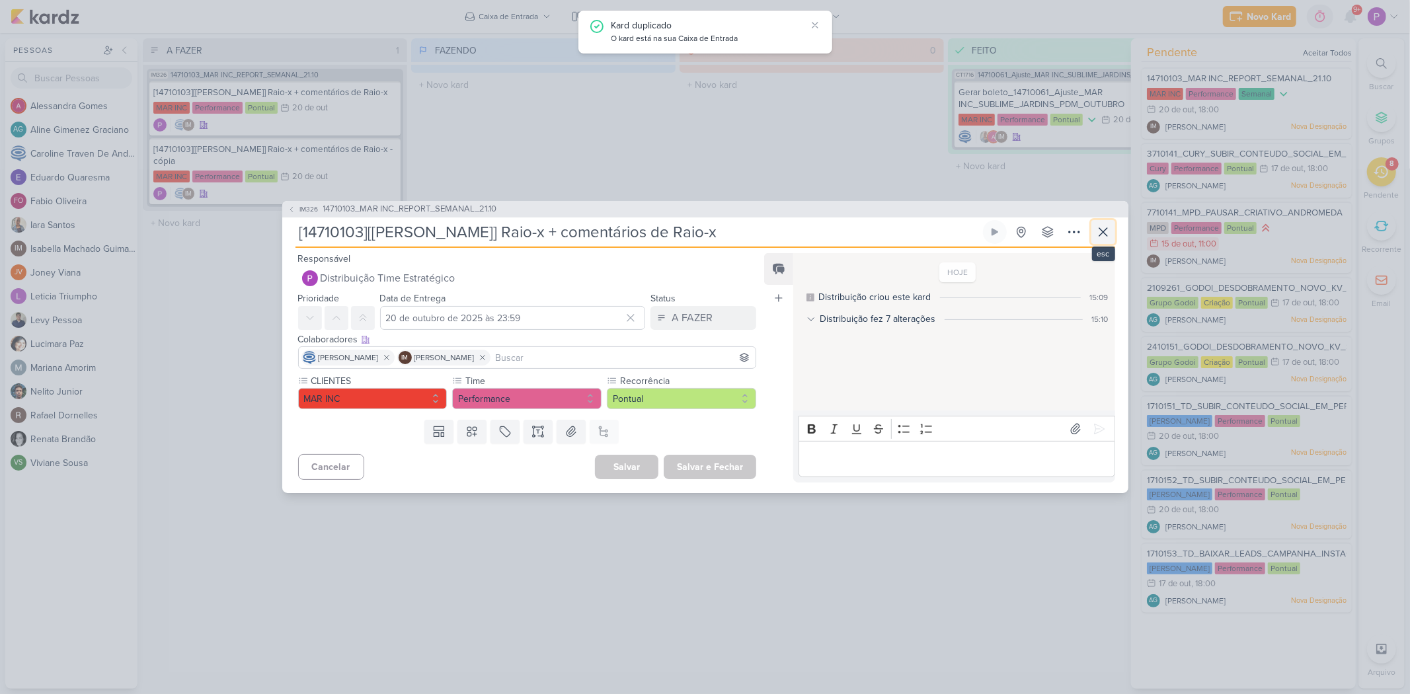
click at [1015, 235] on icon at bounding box center [1103, 232] width 8 height 8
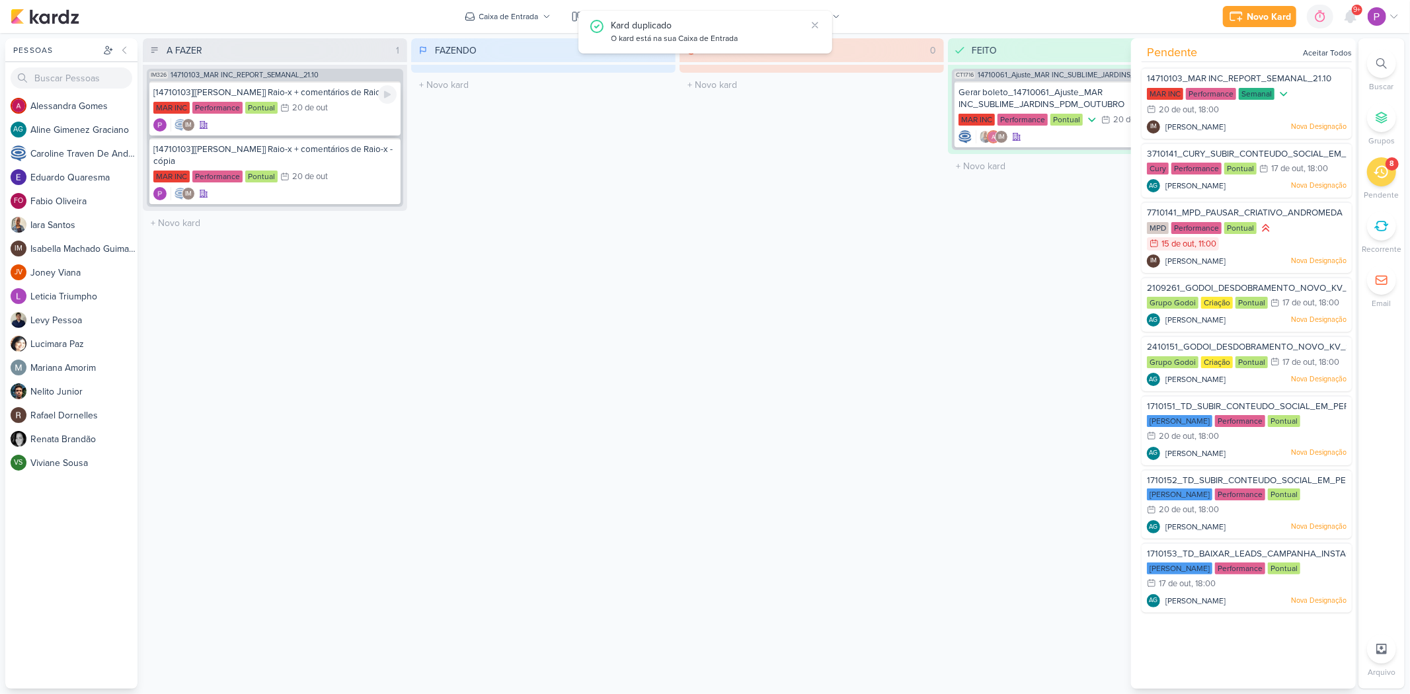
click at [359, 124] on div "IM" at bounding box center [274, 124] width 243 height 13
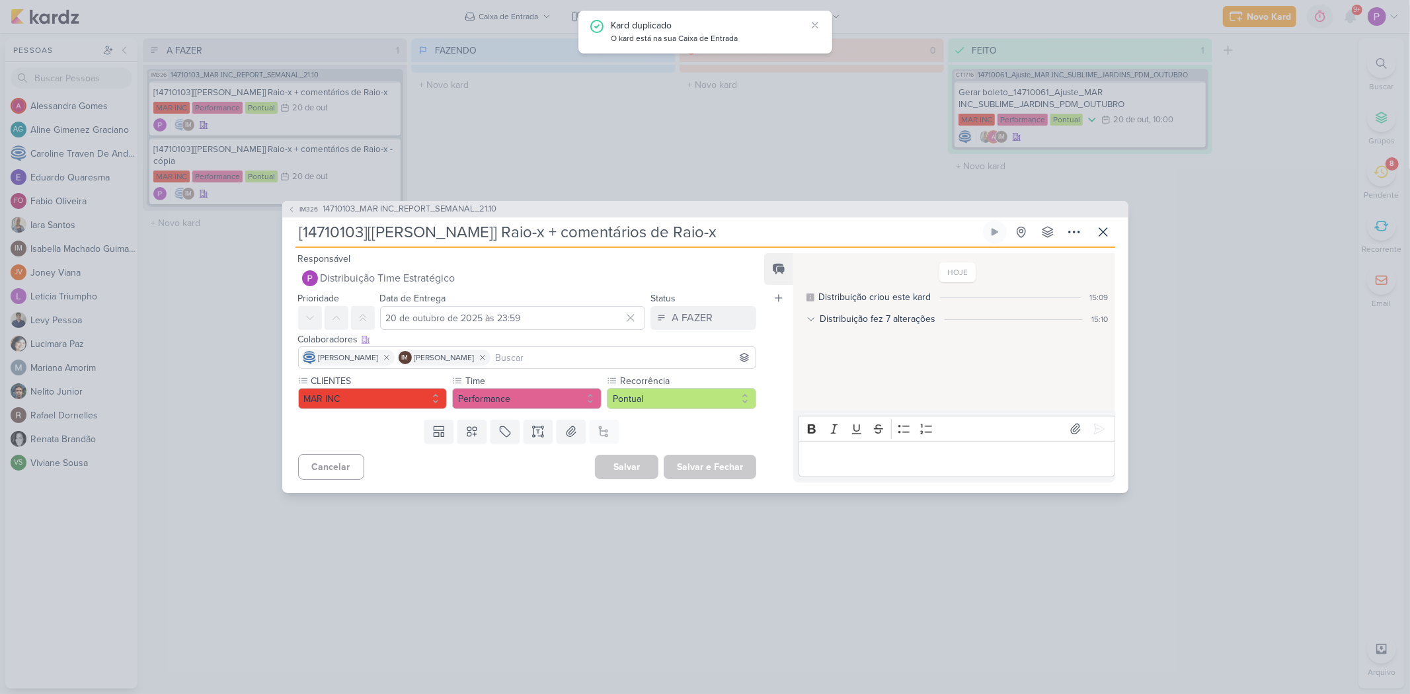
click at [278, 71] on div "IM326 14710103_MAR INC_REPORT_SEMANAL_21.10 [14710103][[PERSON_NAME]] Raio-x + …" at bounding box center [705, 347] width 1410 height 694
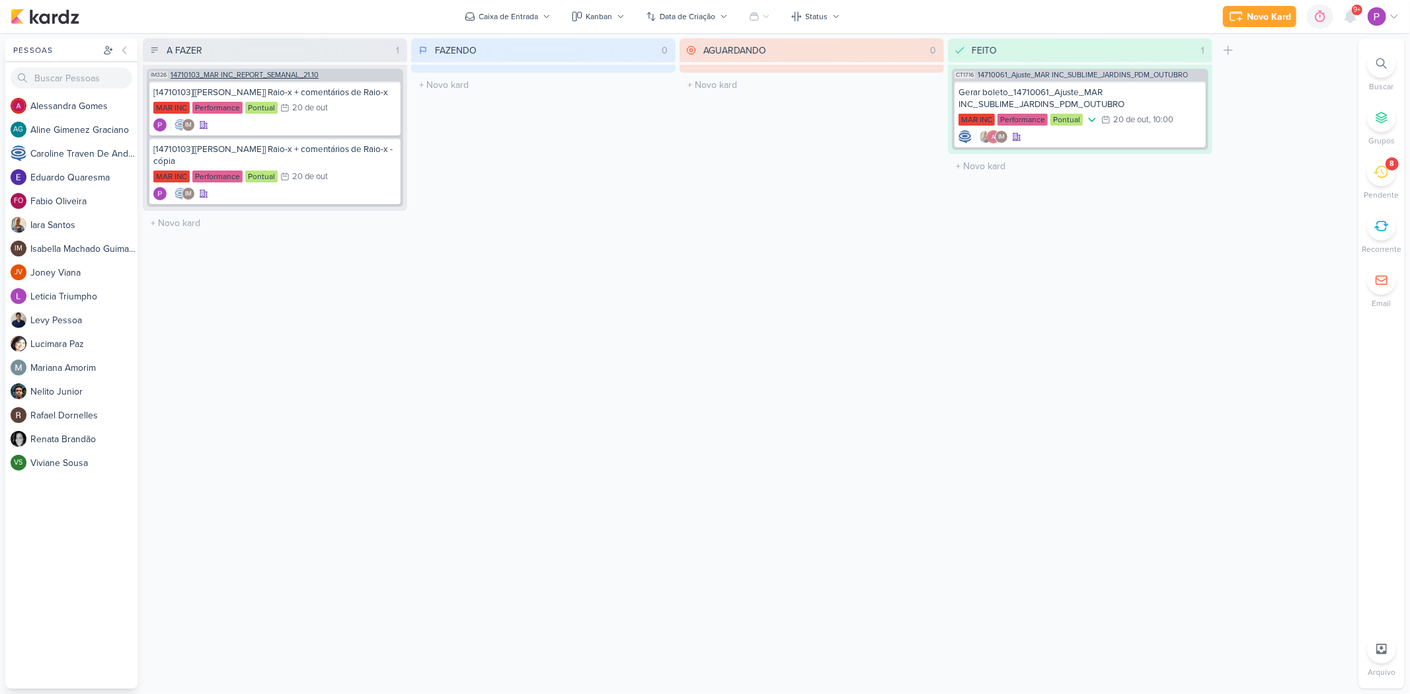
click at [278, 71] on span "14710103_MAR INC_REPORT_SEMANAL_21.10" at bounding box center [245, 74] width 148 height 7
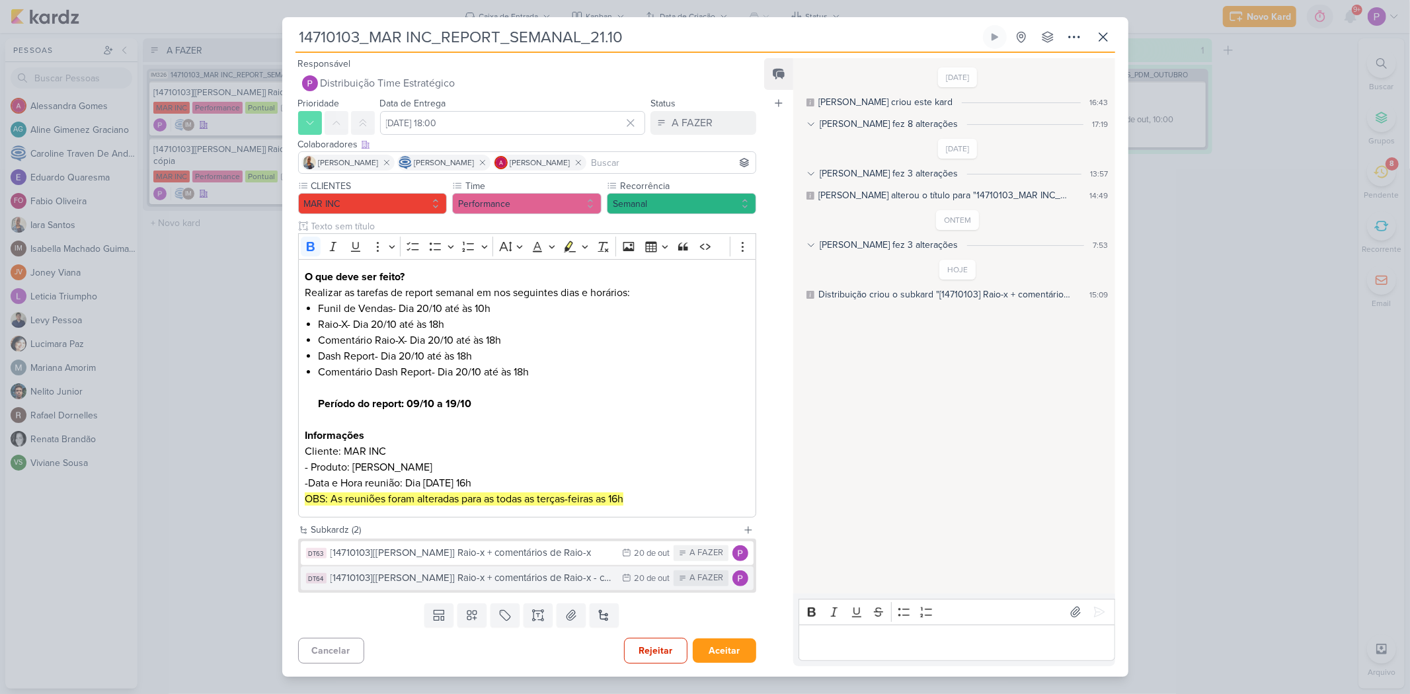
click at [510, 482] on div "[14710103][[PERSON_NAME]] Raio-x + comentários de Raio-x - cópia" at bounding box center [474, 577] width 286 height 15
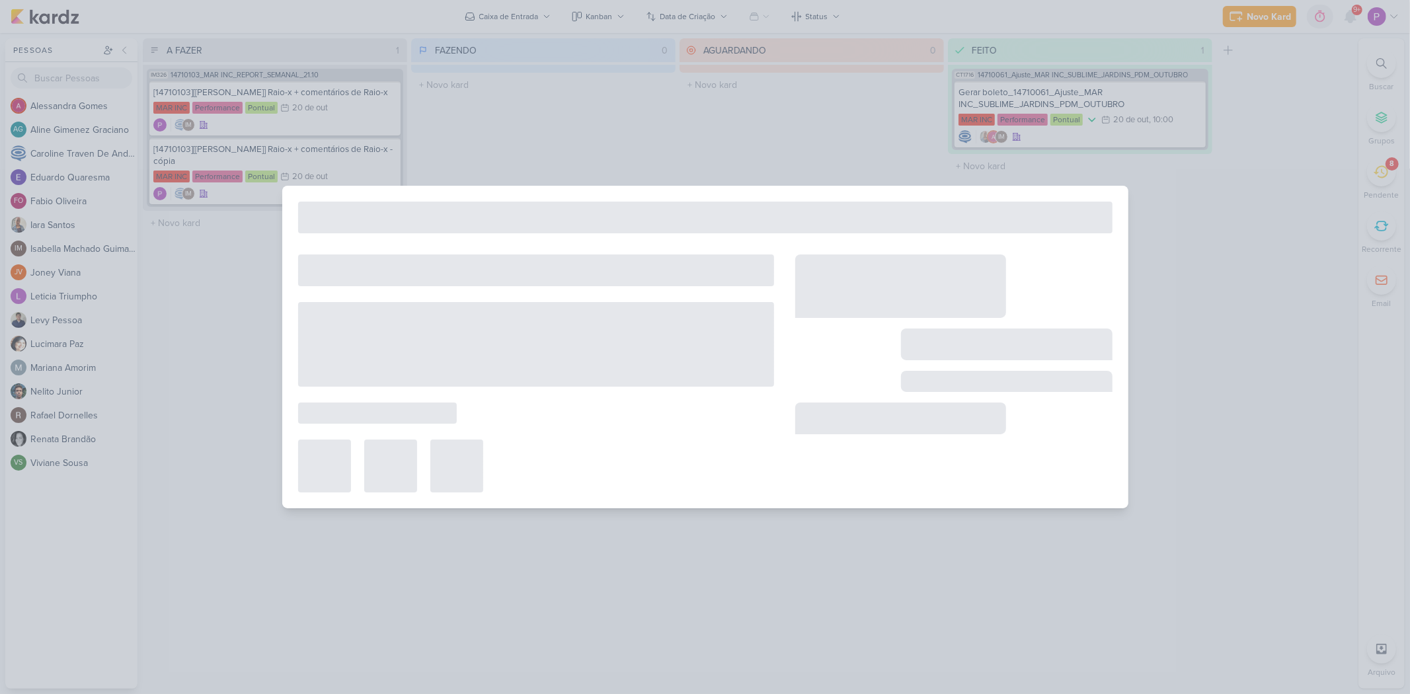
type input "[14710103][[PERSON_NAME]] Raio-x + comentários de Raio-x - cópia"
type input "20 de outubro de 2025 às 23:59"
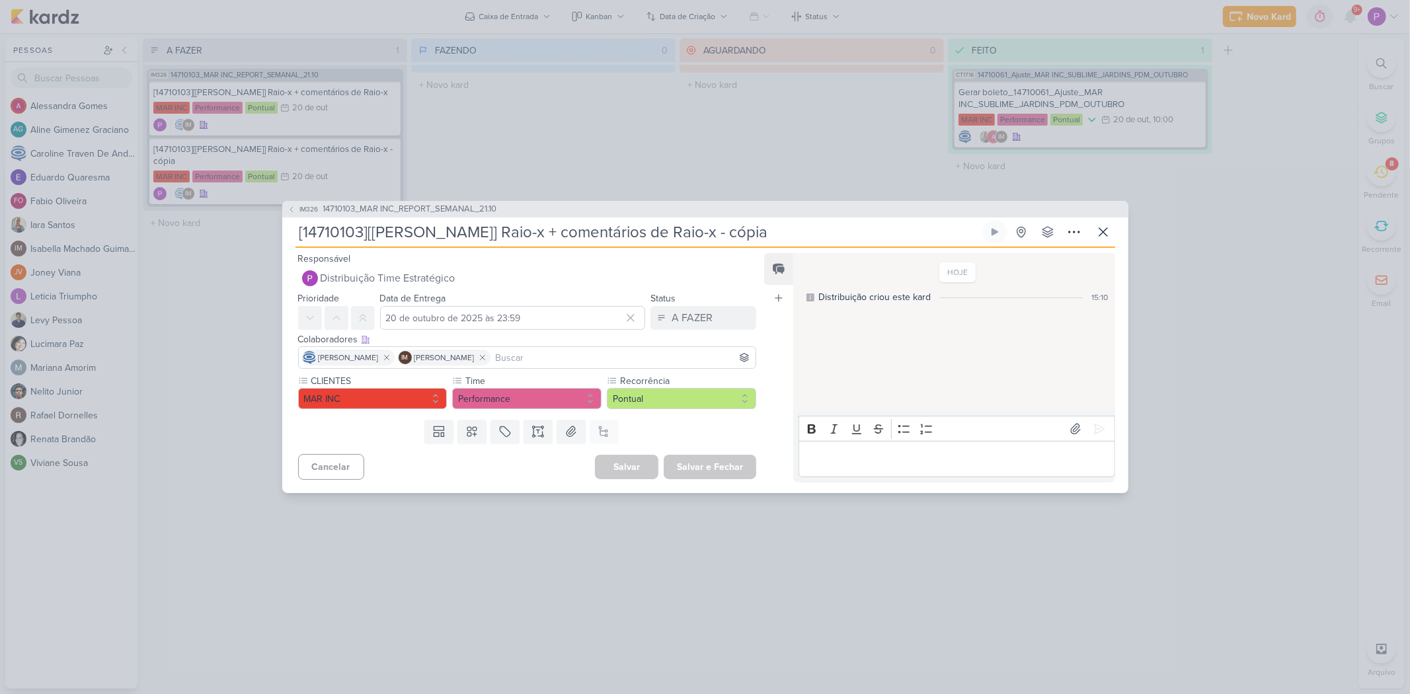
click at [498, 236] on input "[14710103][[PERSON_NAME]] Raio-x + comentários de Raio-x - cópia" at bounding box center [637, 232] width 685 height 24
drag, startPoint x: 490, startPoint y: 236, endPoint x: 826, endPoint y: 236, distance: 335.8
click at [826, 236] on input "[14710103][[PERSON_NAME]] Raio-x + comentários de Raio-x - cópia" at bounding box center [637, 232] width 685 height 24
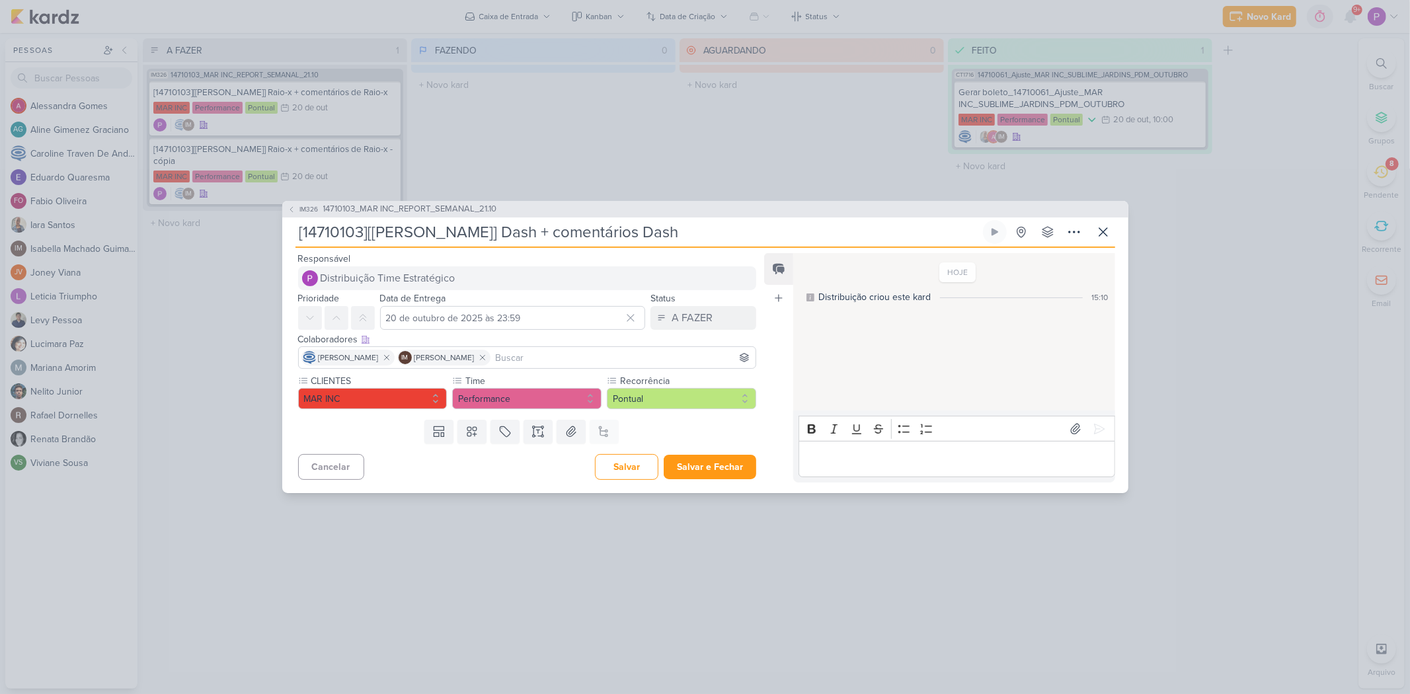
type input "[14710103][[PERSON_NAME]] Dash + comentários Dash"
click at [400, 282] on span "Distribuição Time Estratégico" at bounding box center [388, 278] width 135 height 16
type input "ales"
click at [413, 304] on button "[PERSON_NAME]" at bounding box center [527, 304] width 457 height 24
click at [701, 467] on button "Redesignar e Fechar" at bounding box center [699, 467] width 114 height 24
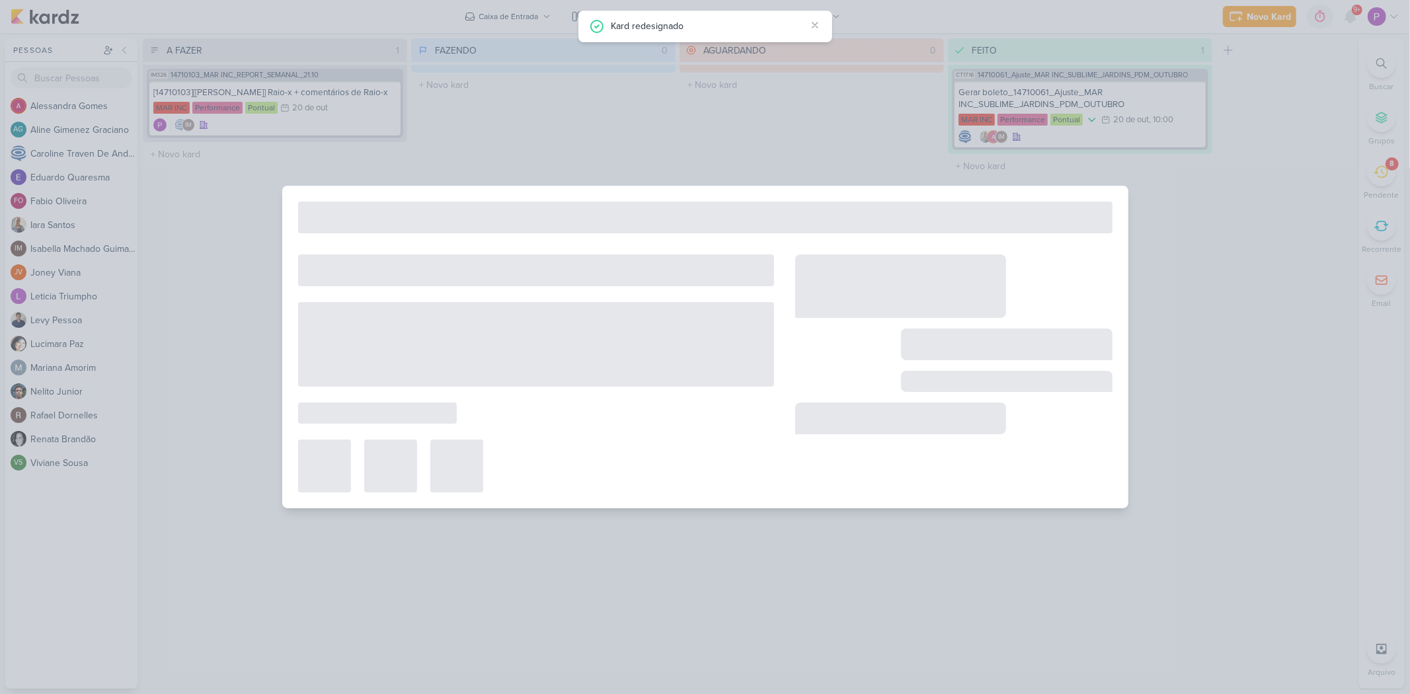
type input "14710103_MAR INC_REPORT_SEMANAL_21.10"
type input "[DATE] 18:00"
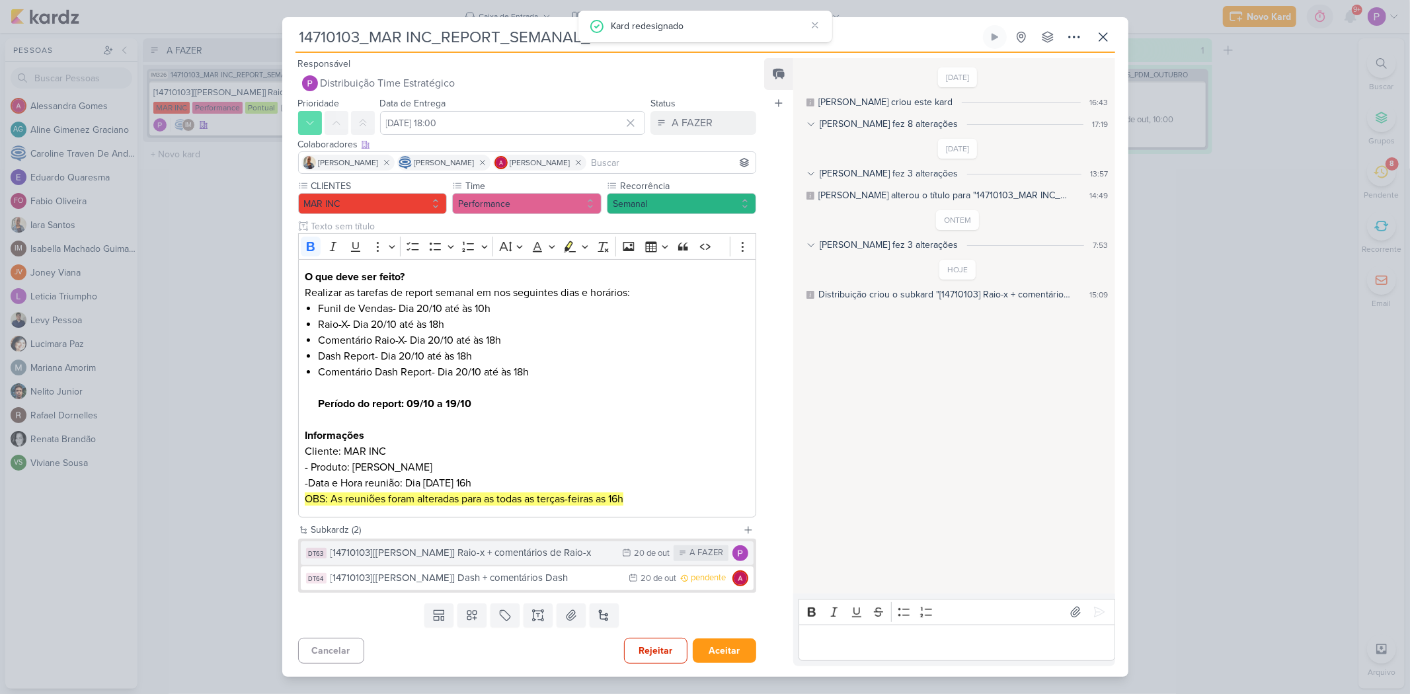
click at [496, 482] on button "DT63 [14710103][[PERSON_NAME]] Raio-x + comentários de Raio-x 20/10 [DATE] A FA…" at bounding box center [527, 553] width 453 height 24
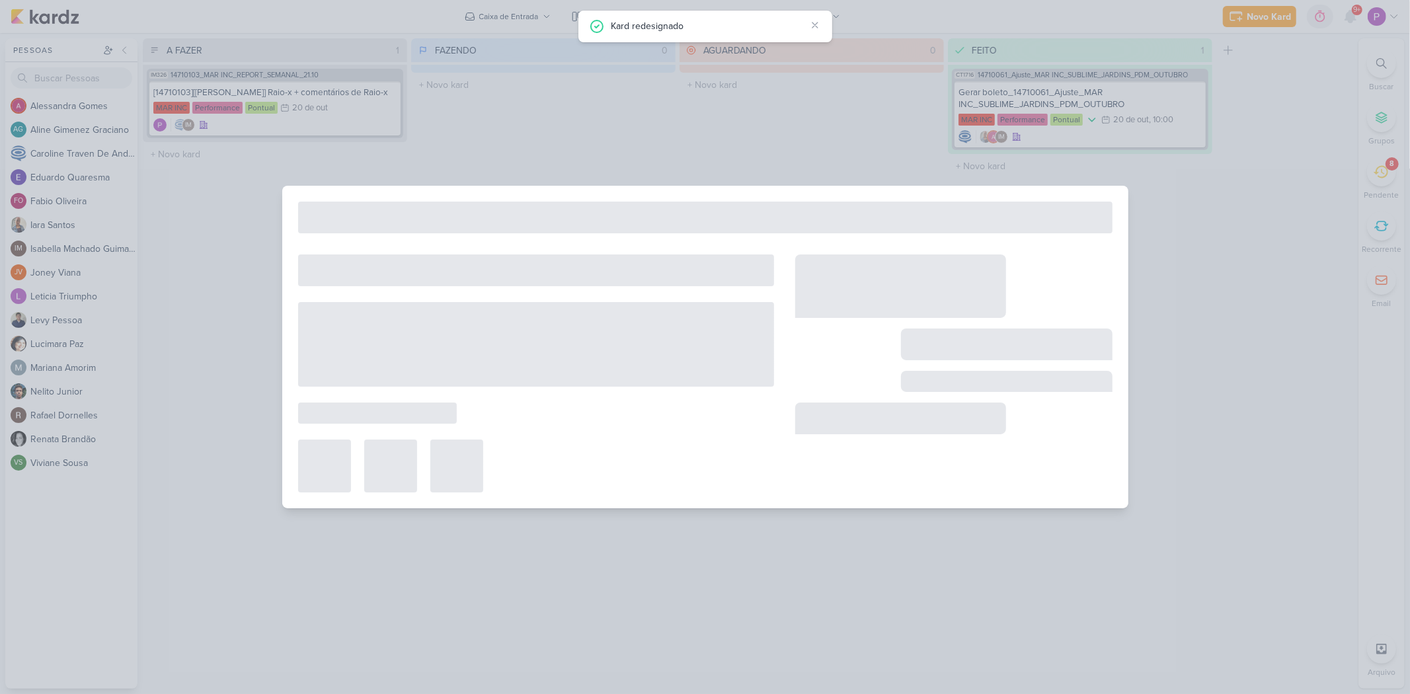
type input "[14710103][[PERSON_NAME]] Raio-x + comentários de Raio-x"
type input "20 de outubro de 2025 às 23:59"
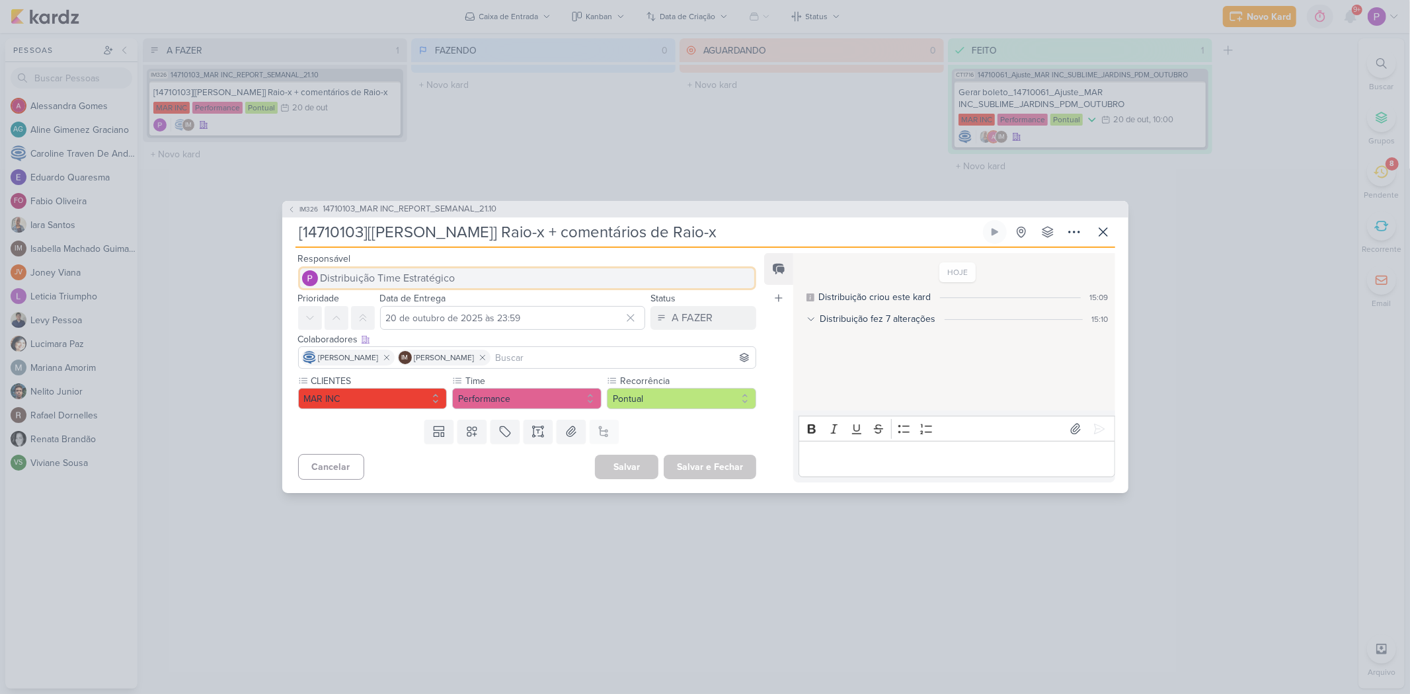
click at [384, 270] on span "Distribuição Time Estratégico" at bounding box center [388, 278] width 135 height 16
type input "aless"
click at [444, 298] on button "[PERSON_NAME]" at bounding box center [527, 304] width 457 height 24
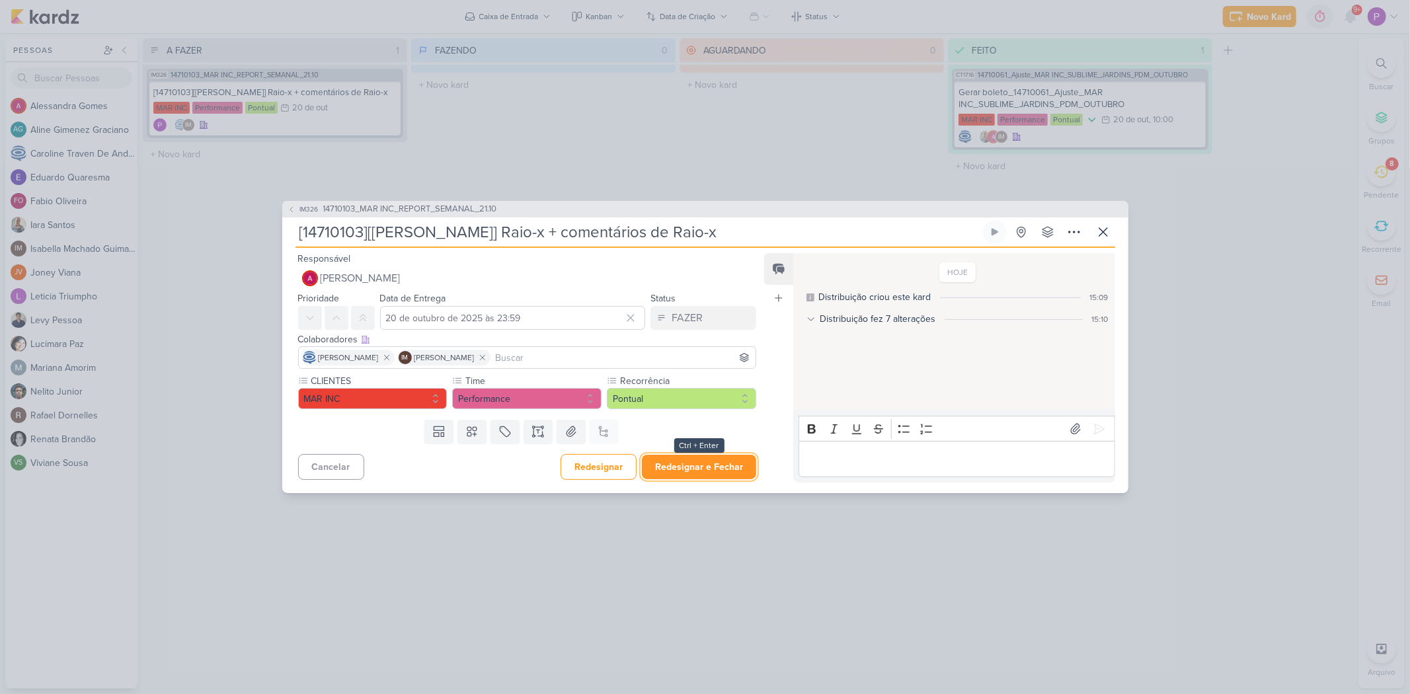
click at [742, 465] on button "Redesignar e Fechar" at bounding box center [699, 467] width 114 height 24
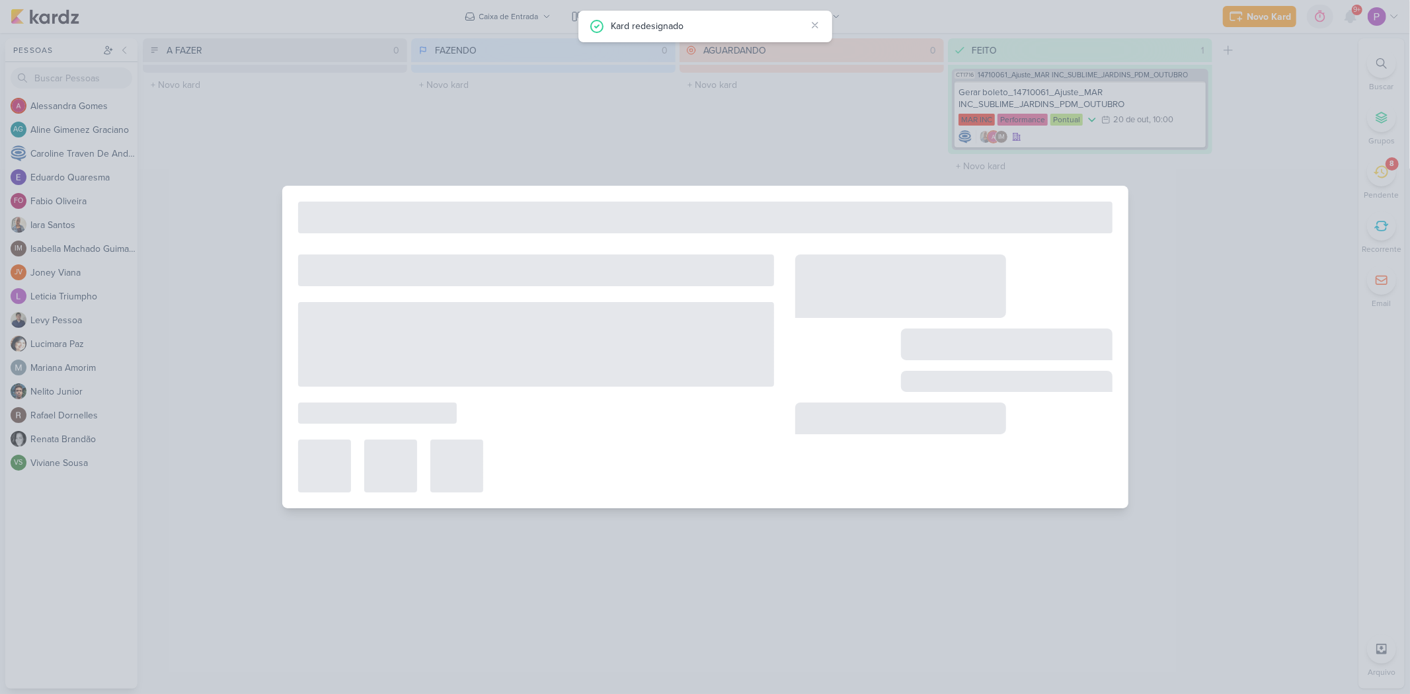
type input "14710103_MAR INC_REPORT_SEMANAL_21.10"
type input "[DATE] 18:00"
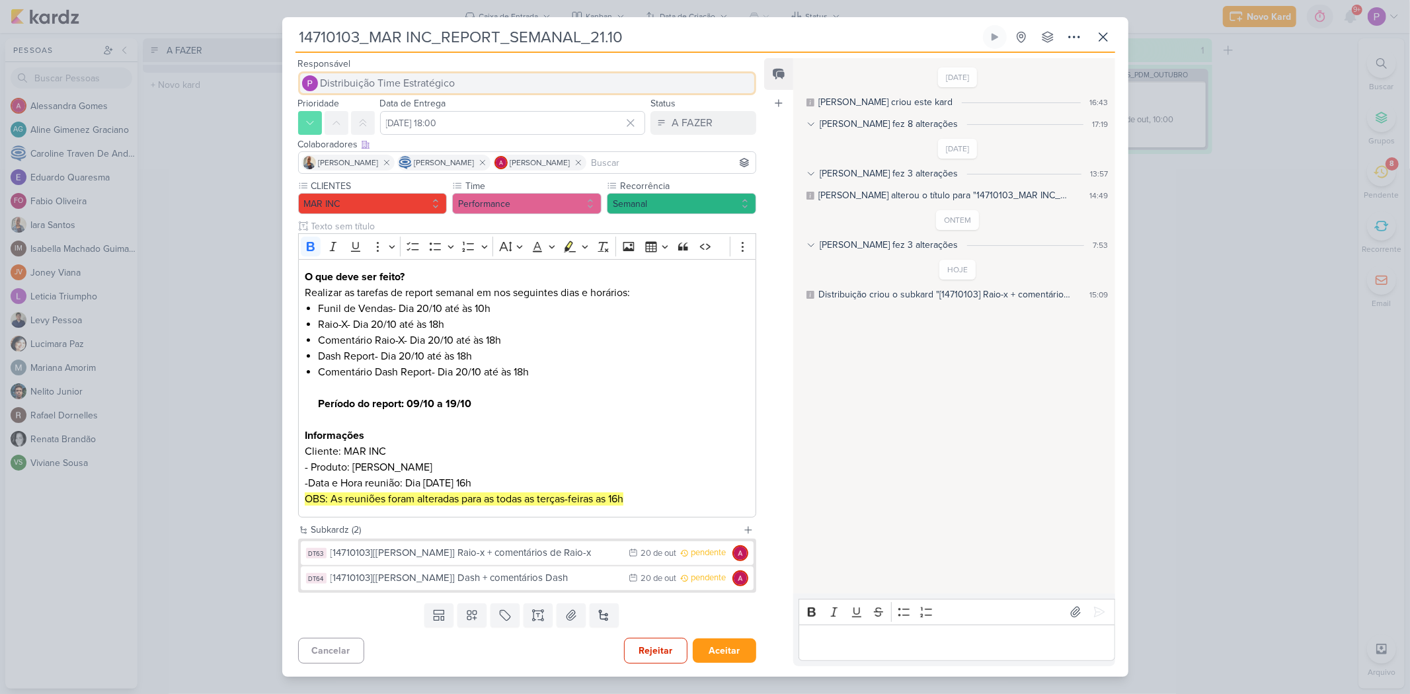
click at [447, 86] on span "Distribuição Time Estratégico" at bounding box center [388, 83] width 135 height 16
type input "car"
click at [441, 101] on button "[PERSON_NAME]" at bounding box center [527, 109] width 457 height 24
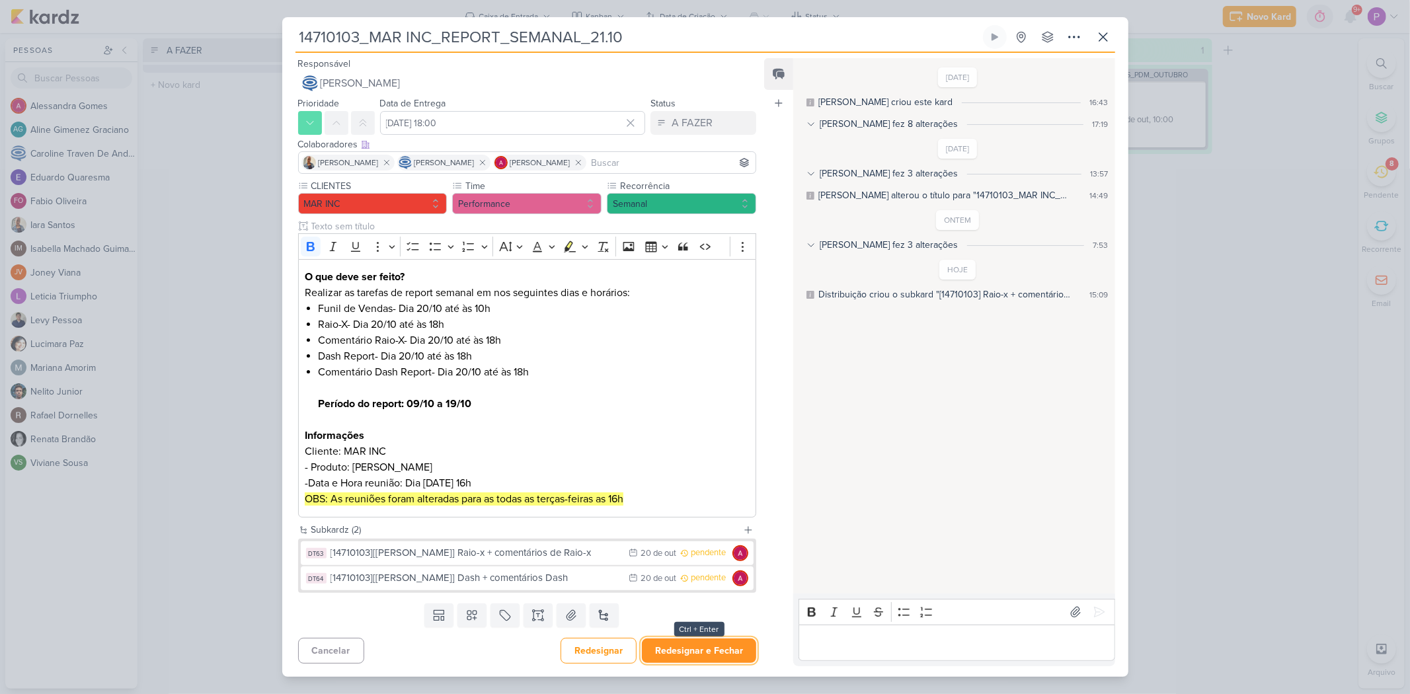
click at [718, 482] on button "Redesignar e Fechar" at bounding box center [699, 651] width 114 height 24
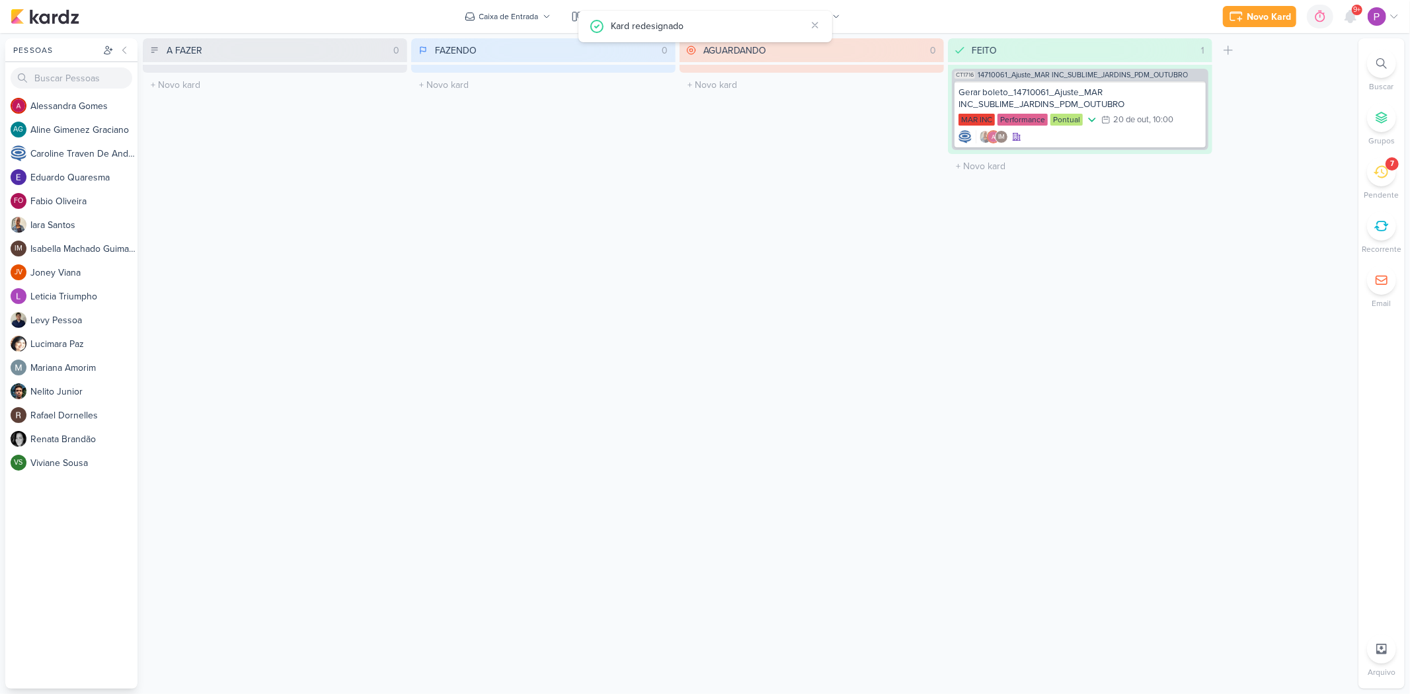
click at [1015, 171] on icon at bounding box center [1381, 172] width 15 height 15
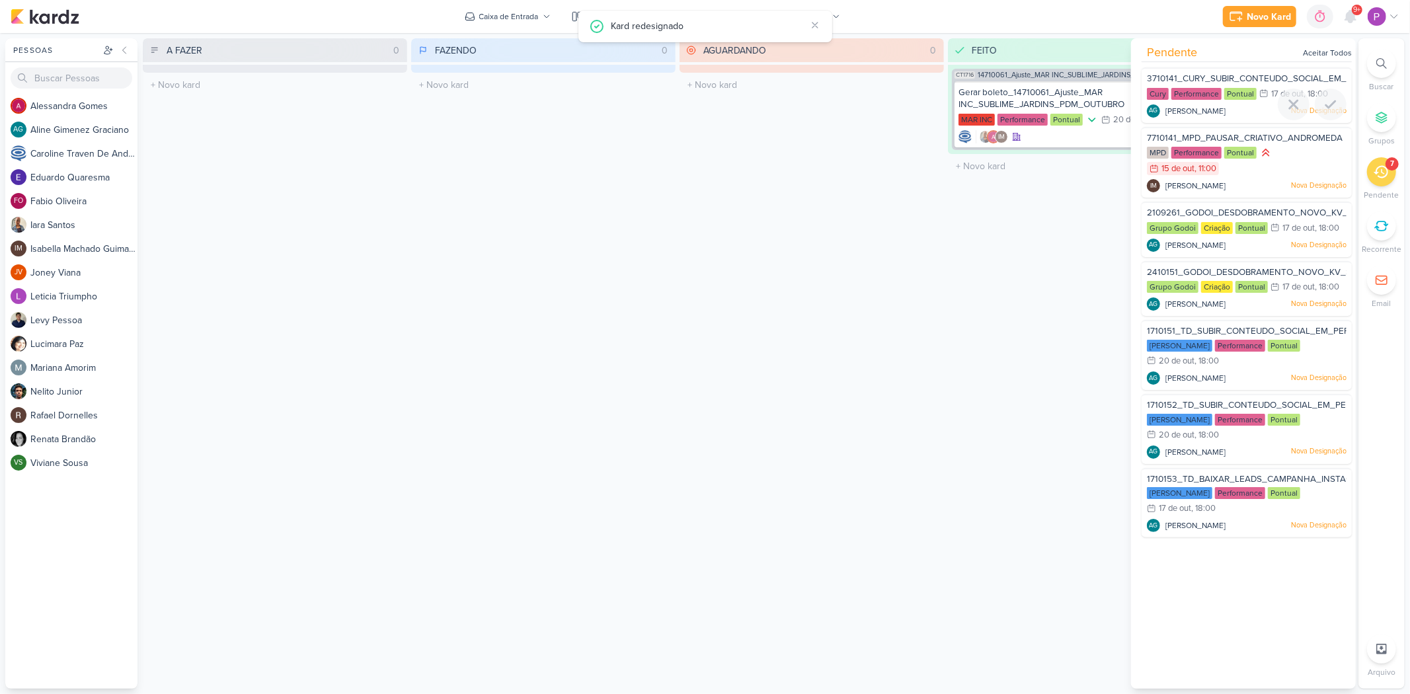
click at [1015, 76] on span "3710141_CURY_SUBIR_CONTEUDO_SOCIAL_EM_PERFORMANCE" at bounding box center [1278, 78] width 263 height 11
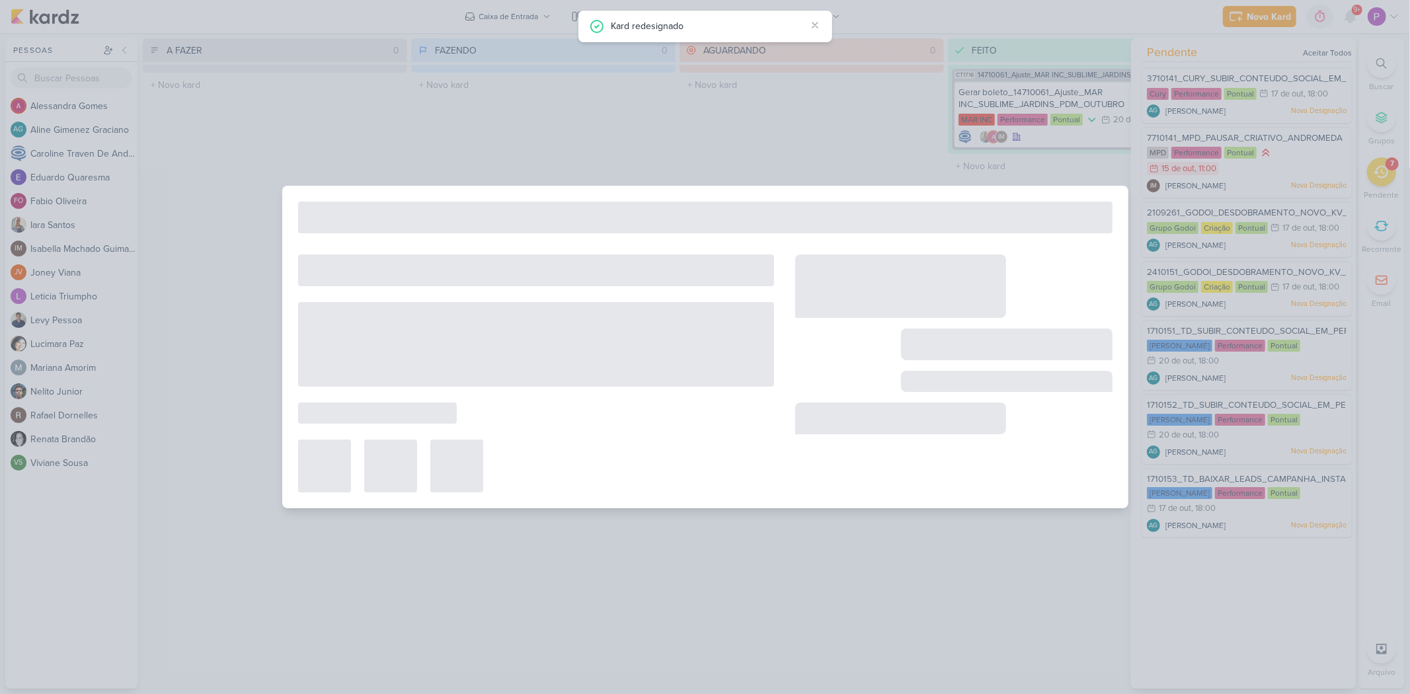
type input "3710141_CURY_SUBIR_CONTEUDO_SOCIAL_EM_PERFORMANCE"
type input "[DATE] 18:00"
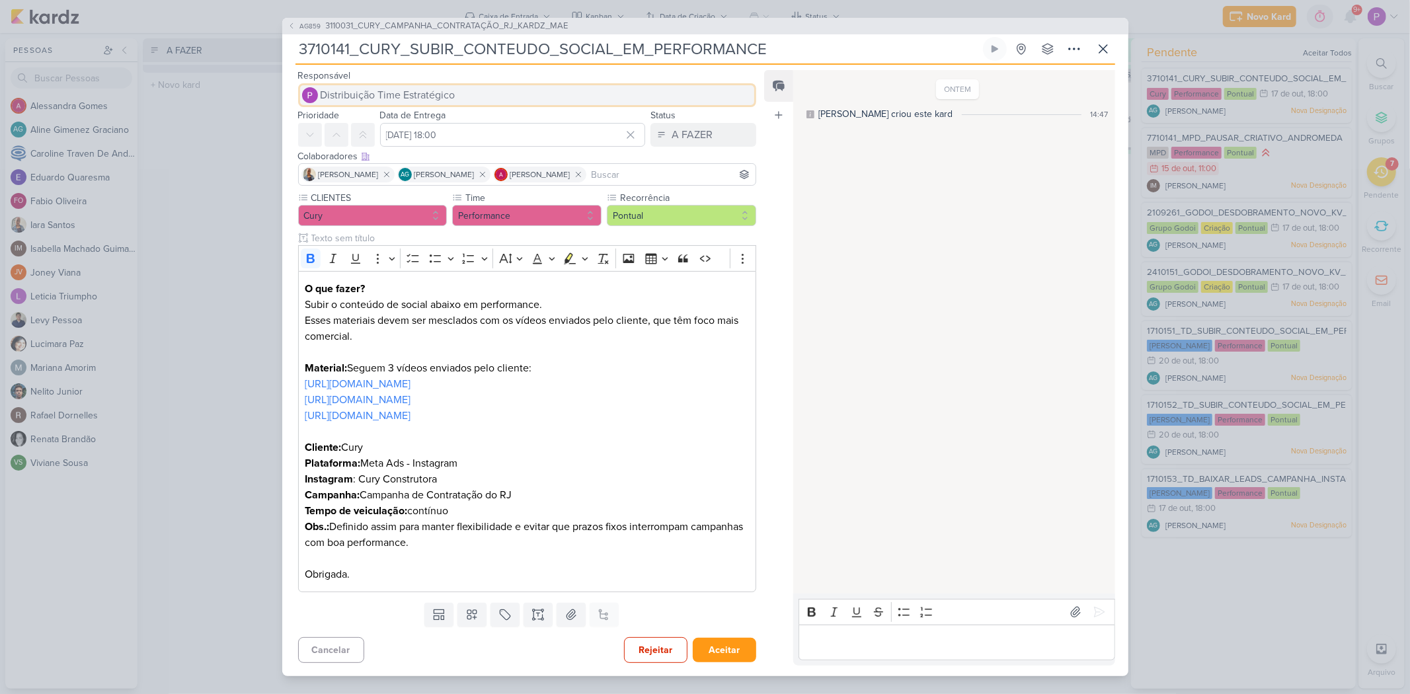
click at [487, 91] on button "Distribuição Time Estratégico" at bounding box center [527, 95] width 459 height 24
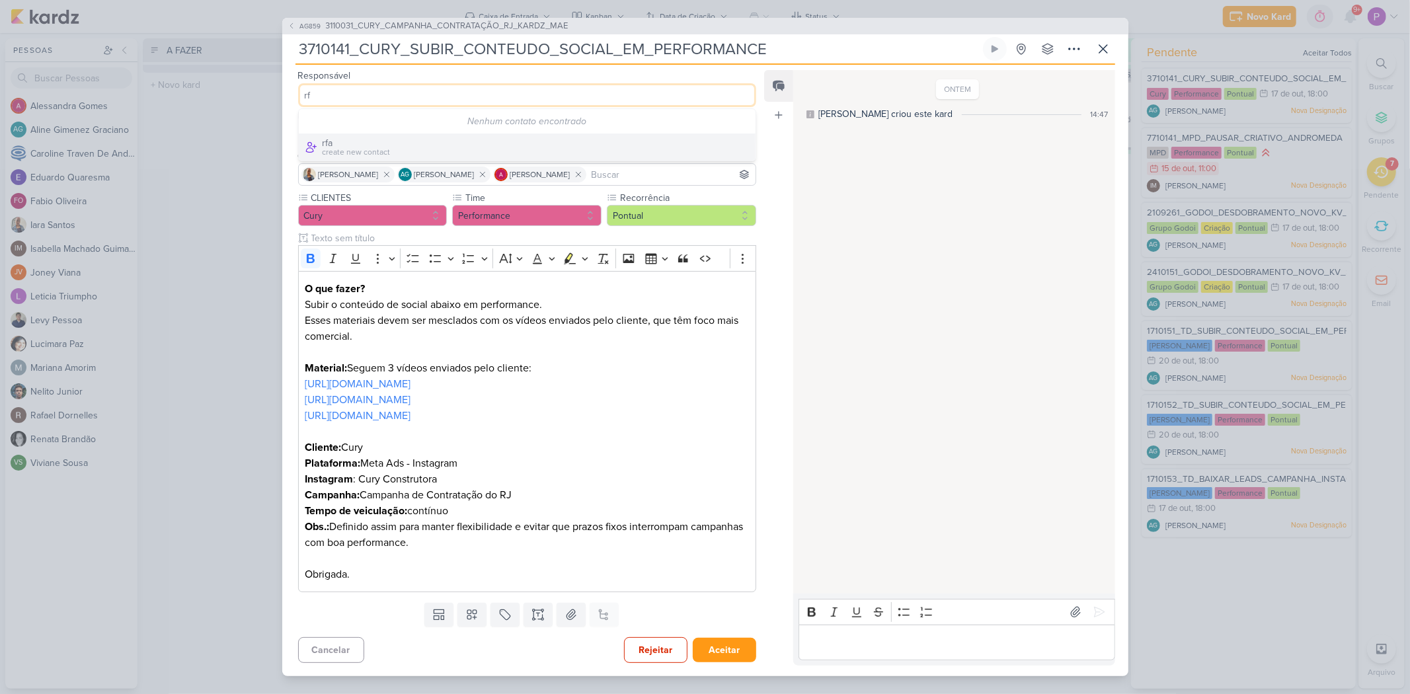
type input "r"
type input "a"
type input "raf"
click at [354, 117] on div "[PERSON_NAME]" at bounding box center [358, 121] width 70 height 14
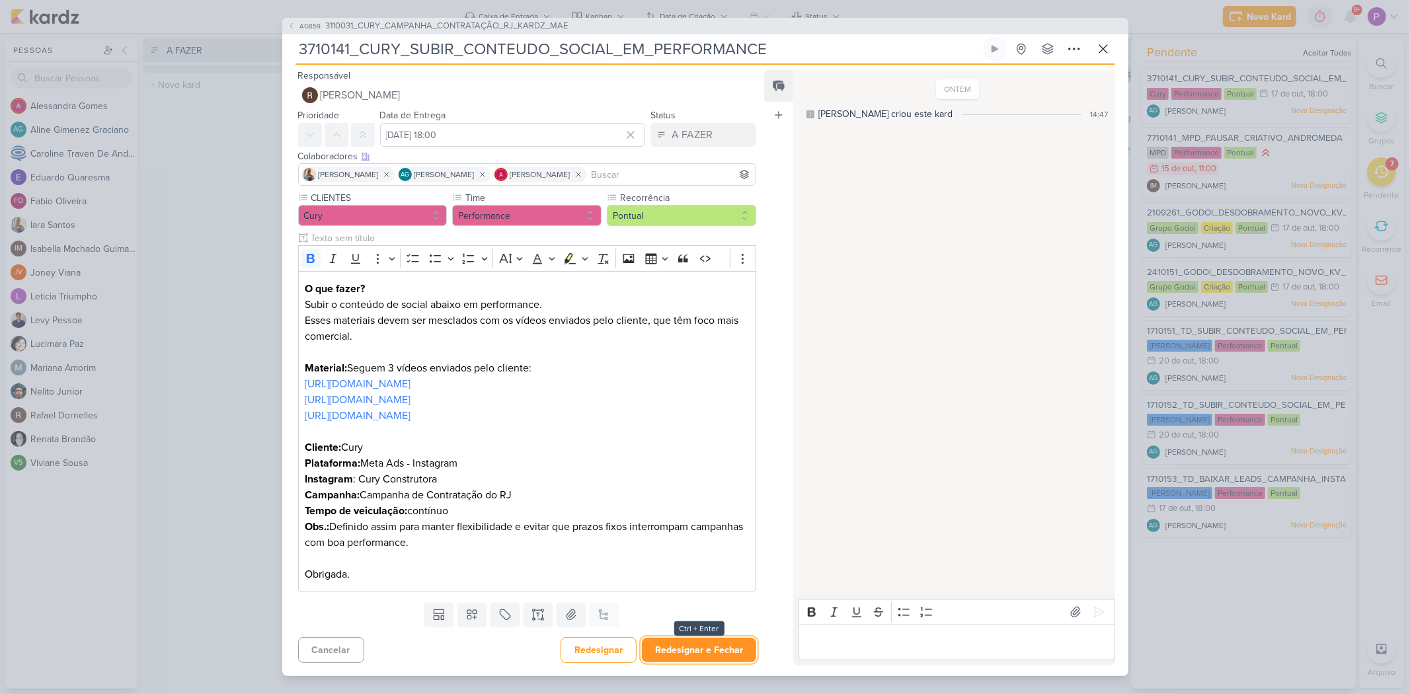
click at [723, 482] on button "Redesignar e Fechar" at bounding box center [699, 650] width 114 height 24
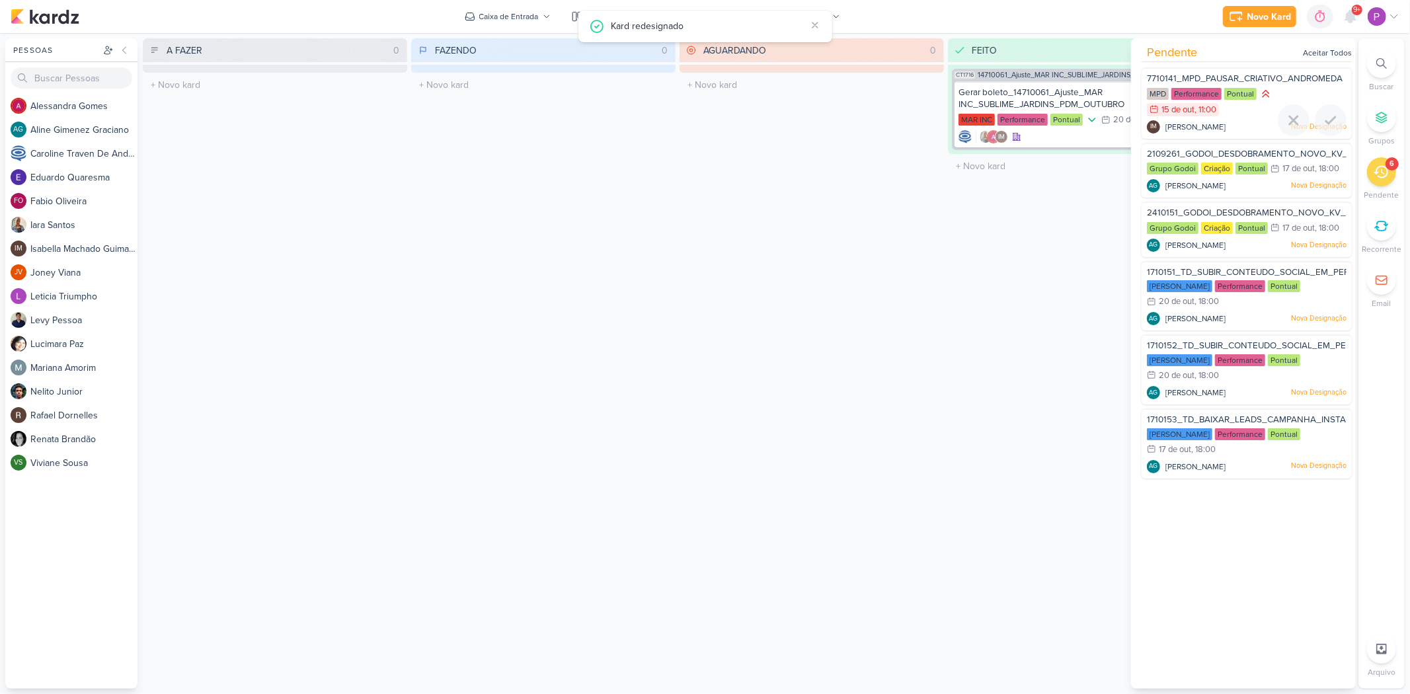
click at [1015, 129] on span "[PERSON_NAME]" at bounding box center [1195, 127] width 60 height 12
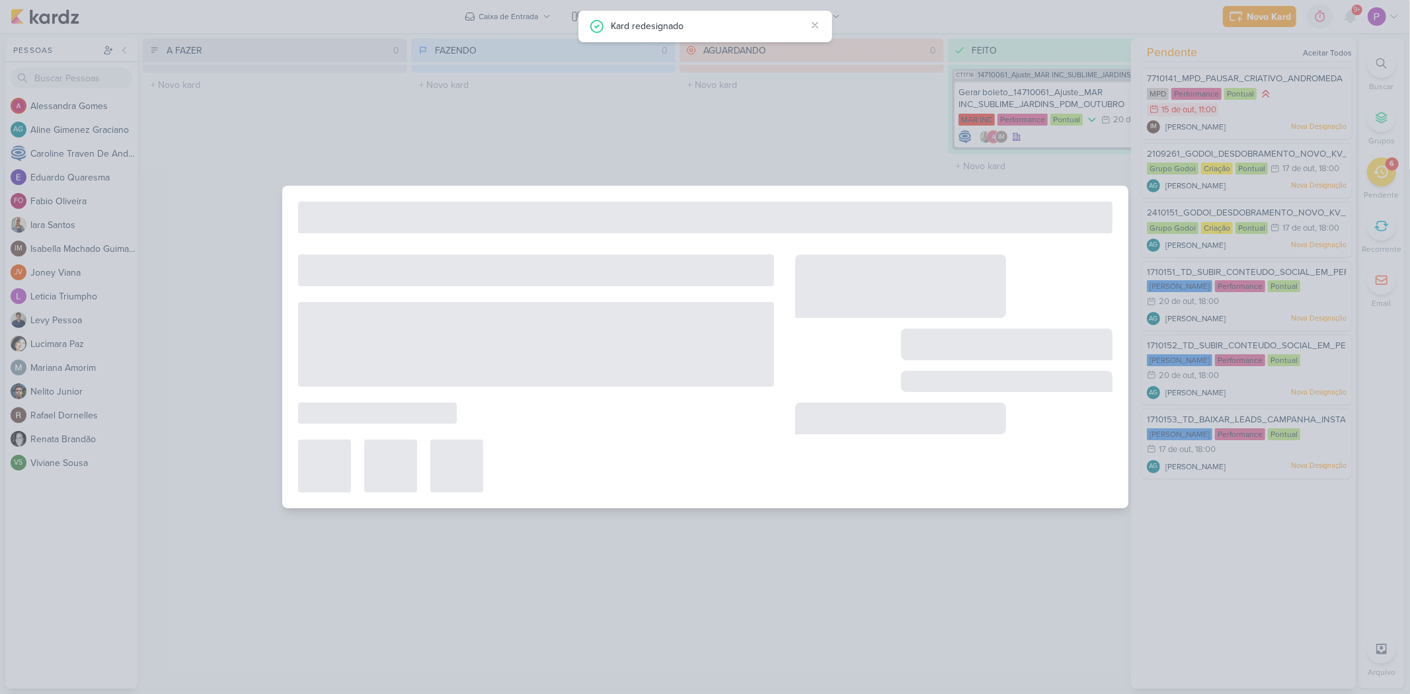
type input "7710141_MPD_PAUSAR_CRIATIVO_ANDROMEDA"
type input "[DATE] 11:00"
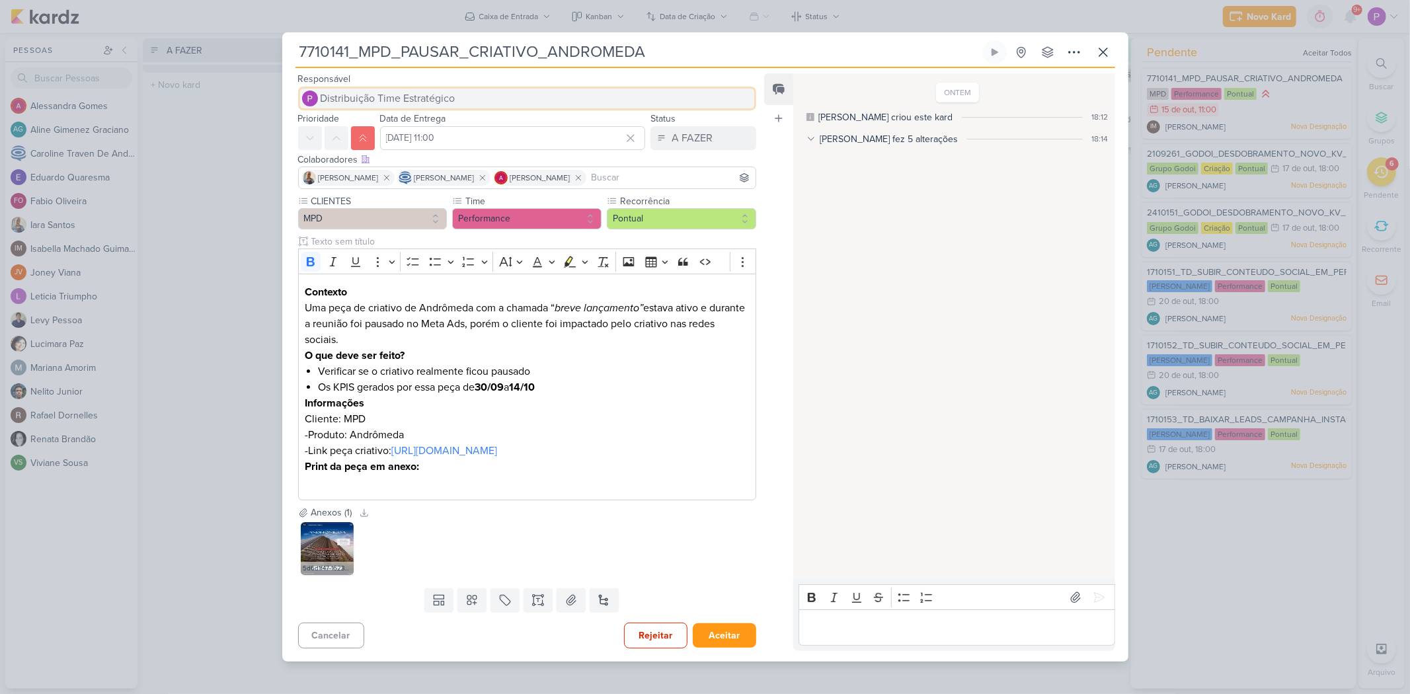
click at [448, 95] on span "Distribuição Time Estratégico" at bounding box center [388, 99] width 135 height 16
type input "neli"
click at [468, 112] on button "[PERSON_NAME]" at bounding box center [527, 124] width 457 height 24
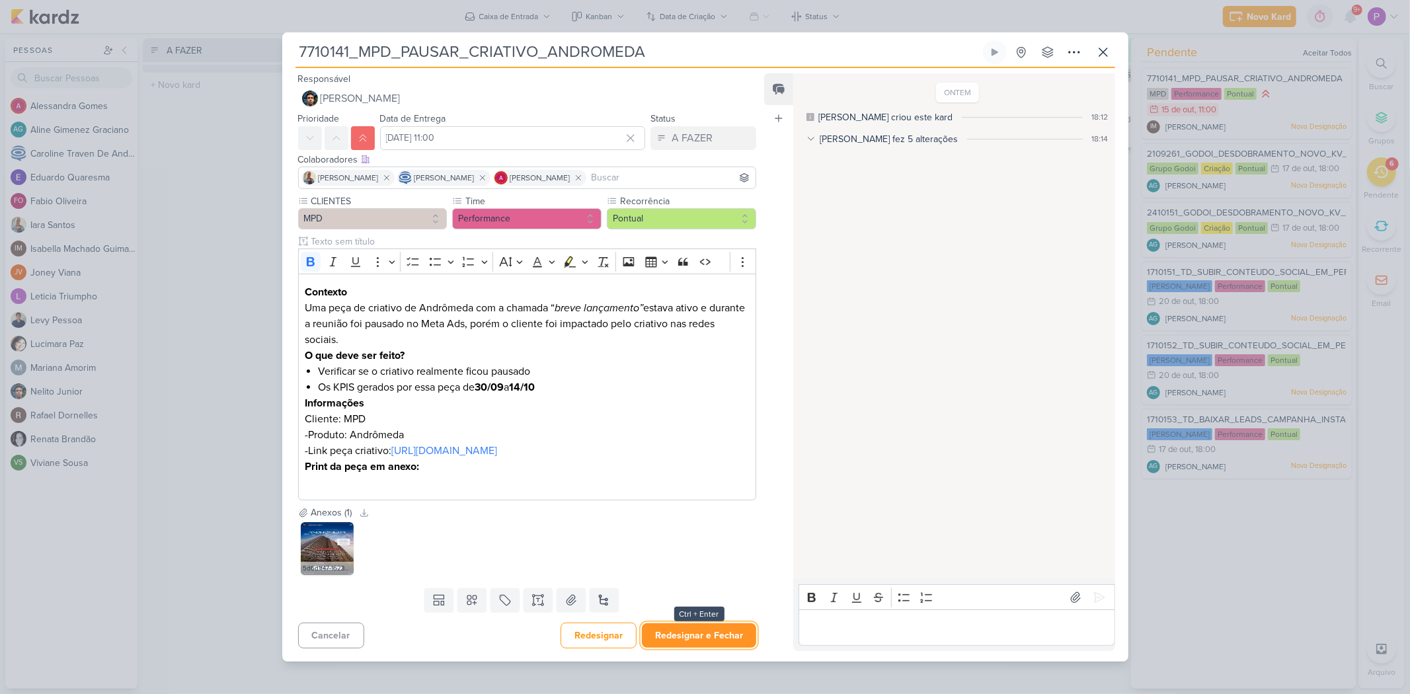
click at [730, 482] on button "Redesignar e Fechar" at bounding box center [699, 635] width 114 height 24
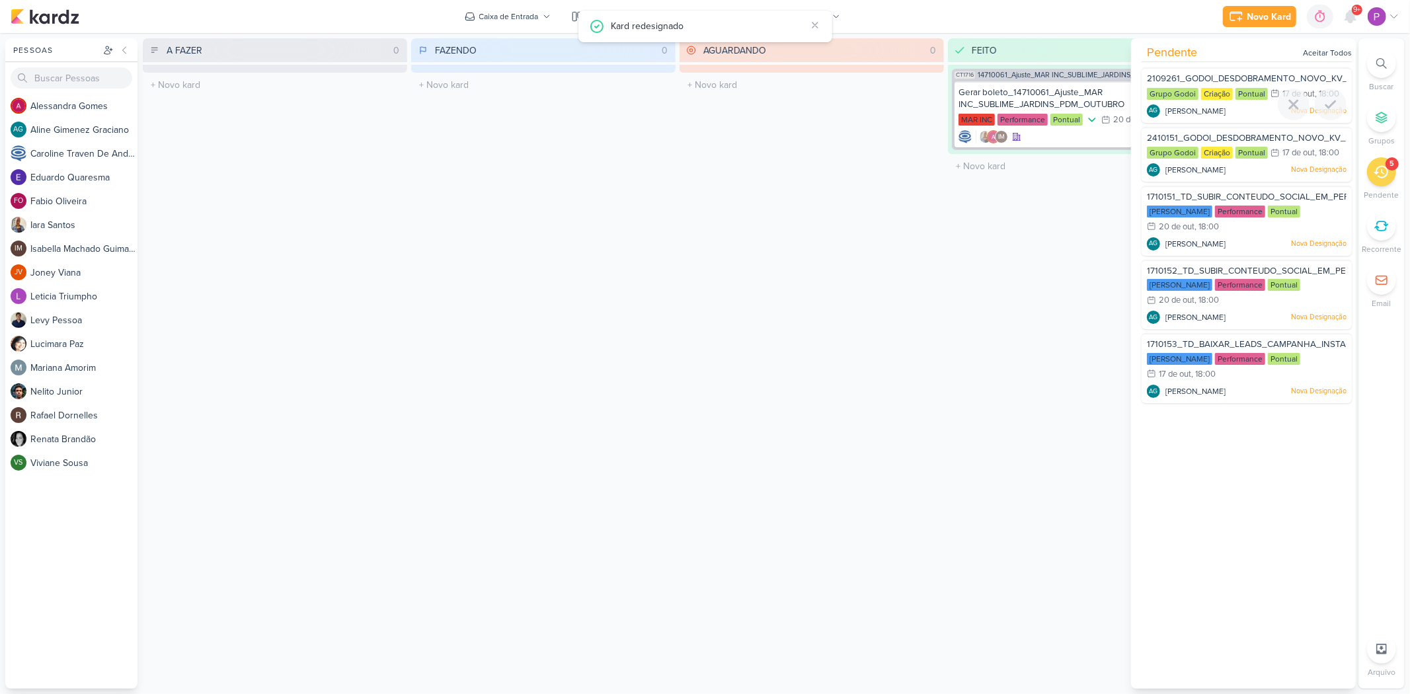
click at [1015, 71] on div "2109261_GODOI_DESDOBRAMENTO_NOVO_KV_VITAL_V2 Grupo Godoi Criação Pontual 17/10 …" at bounding box center [1247, 95] width 210 height 56
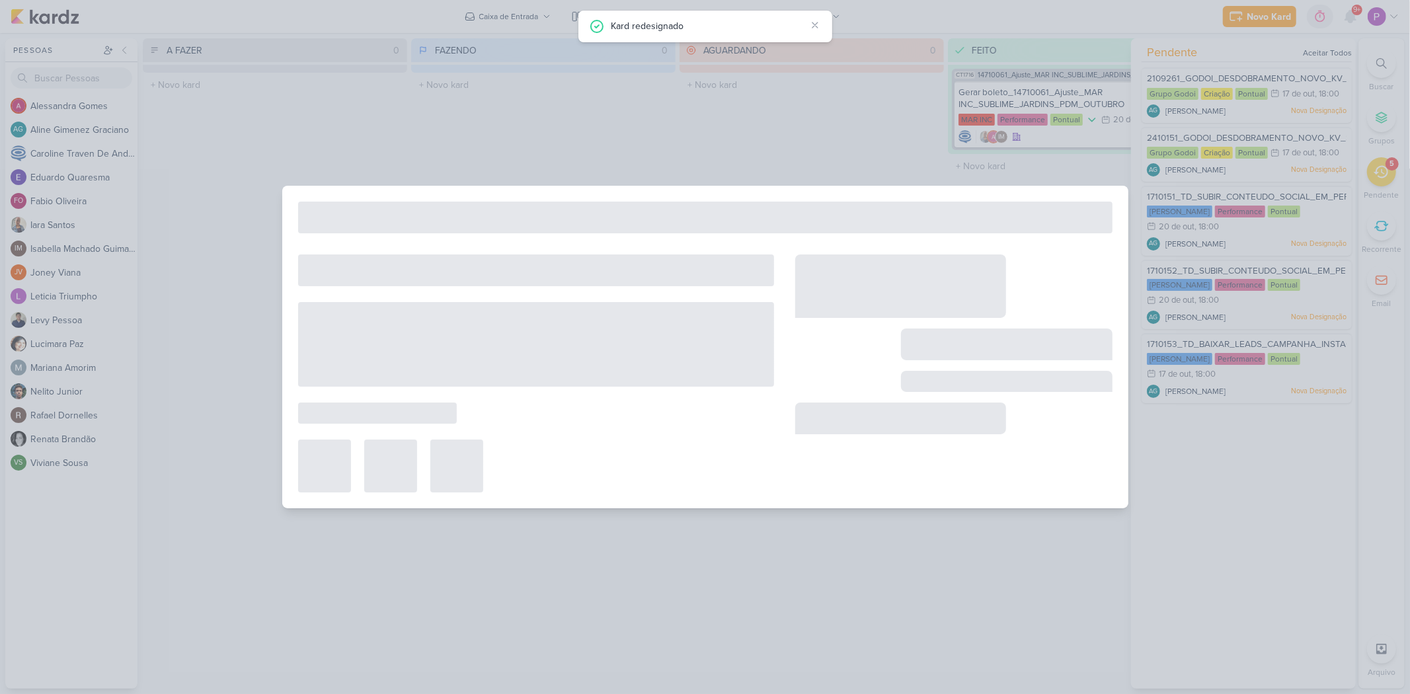
type input "2109261_GODOI_DESDOBRAMENTO_NOVO_KV_VITAL_V2"
type input "[DATE] 18:00"
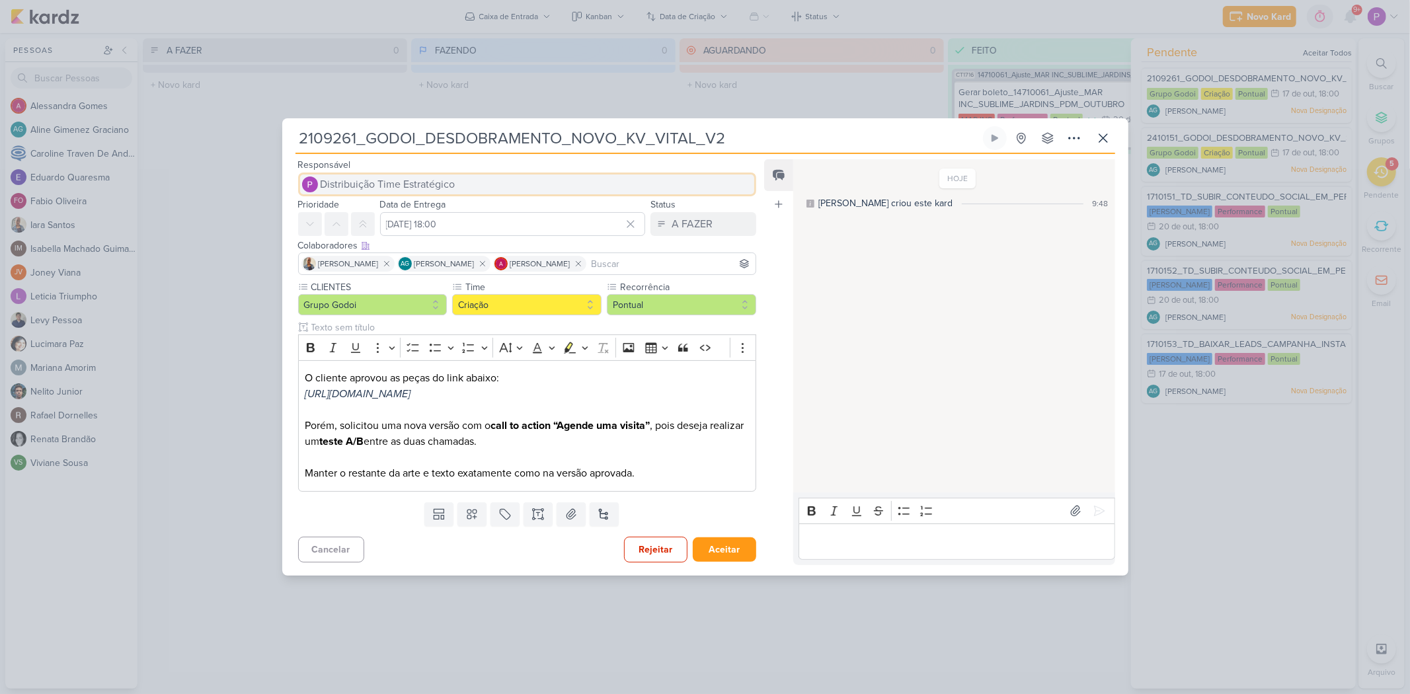
click at [416, 182] on span "Distribuição Time Estratégico" at bounding box center [388, 184] width 135 height 16
type input "jone"
click at [428, 210] on button "JV [PERSON_NAME]" at bounding box center [527, 210] width 457 height 24
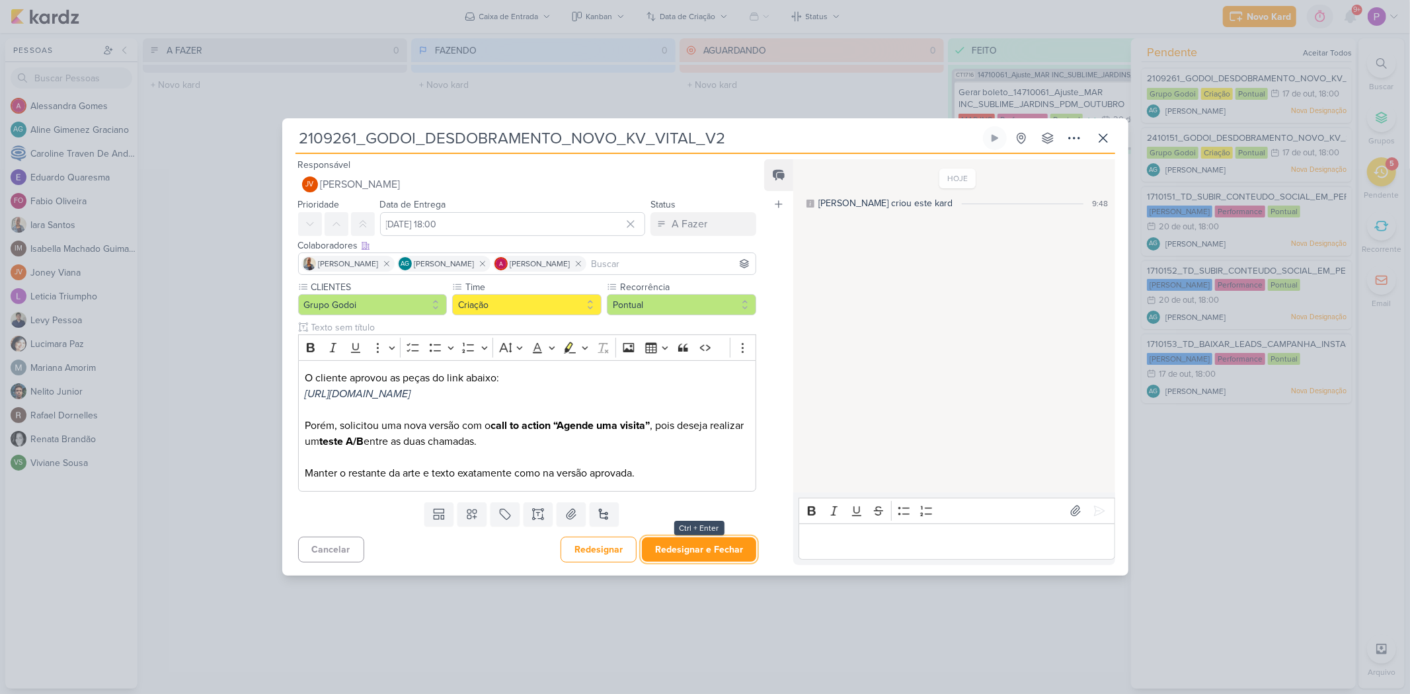
click at [717, 482] on div "Redesignar Redesignar e Fechar Ctrl + Enter" at bounding box center [659, 550] width 196 height 26
click at [718, 482] on button "Redesignar e Fechar" at bounding box center [699, 549] width 114 height 24
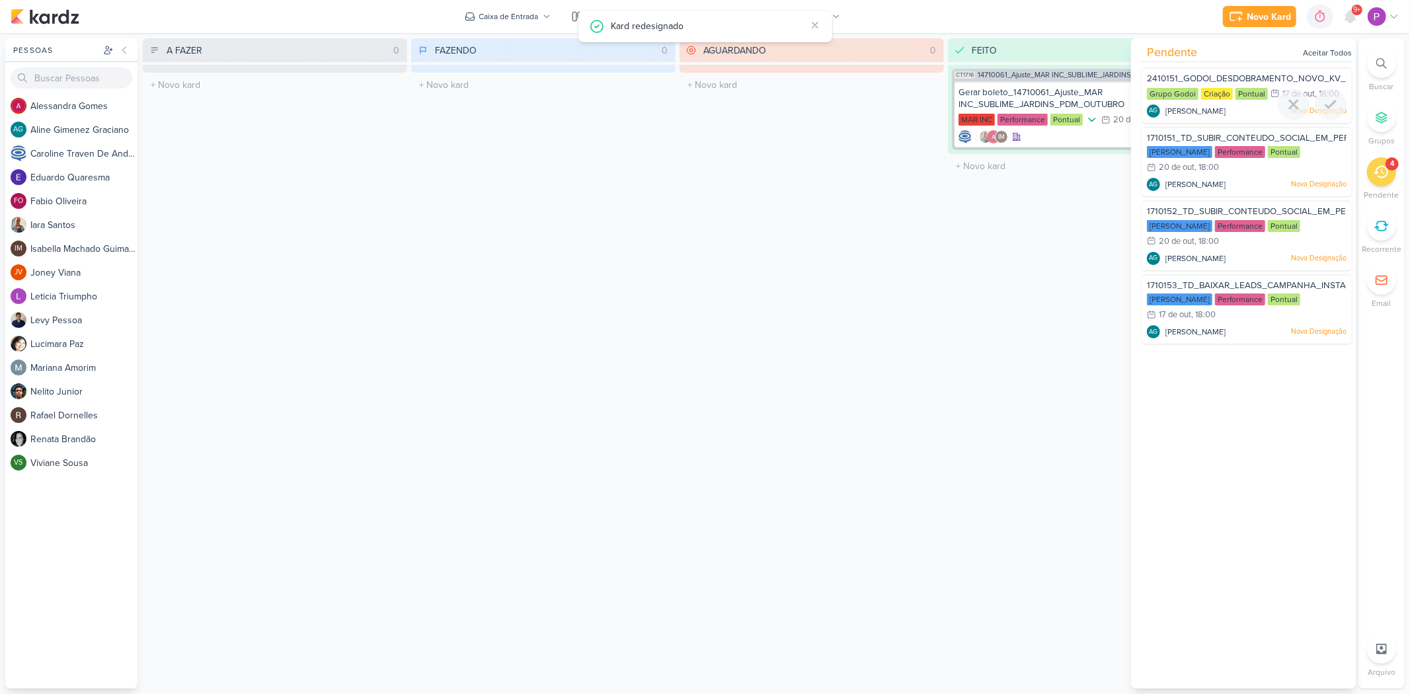
click at [1015, 77] on span "2410151_GODOI_DESDOBRAMENTO_NOVO_KV_SABIN" at bounding box center [1259, 78] width 224 height 11
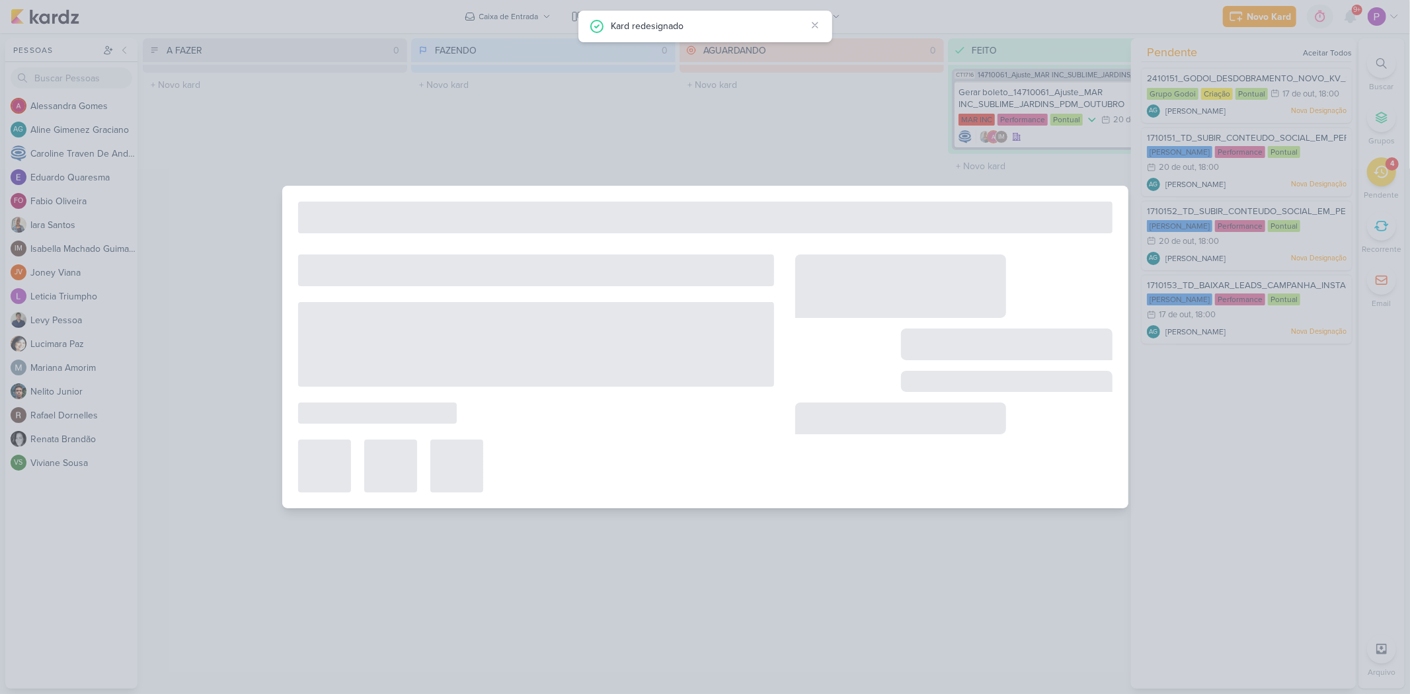
type input "2410151_GODOI_DESDOBRAMENTO_NOVO_KV_SABIN"
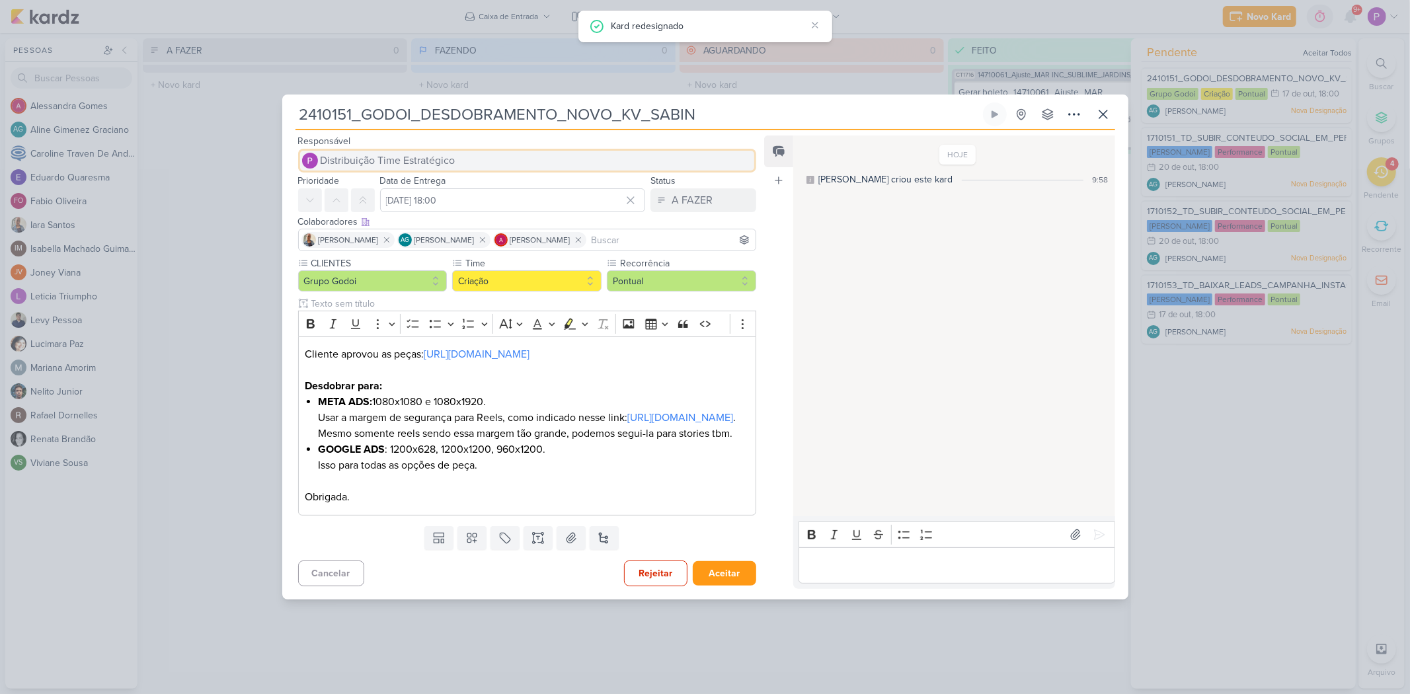
click at [543, 149] on button "Distribuição Time Estratégico" at bounding box center [527, 161] width 459 height 24
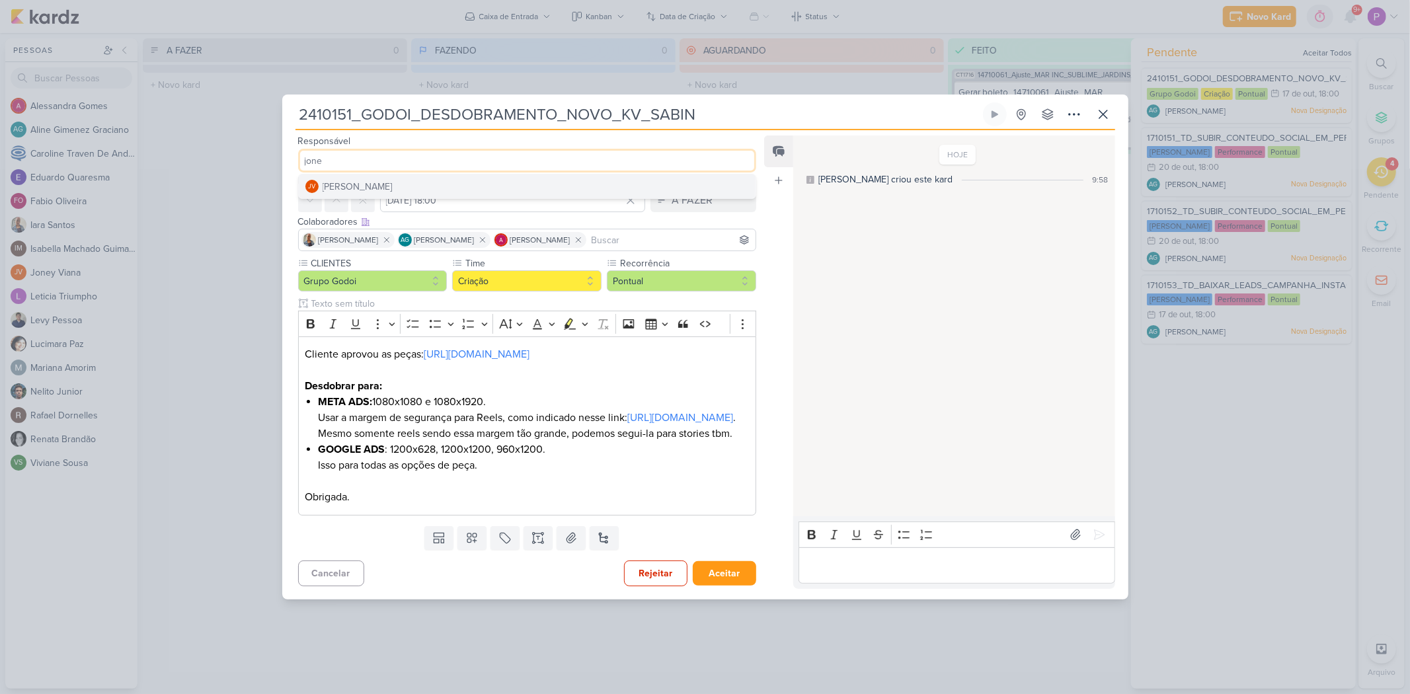
click at [450, 155] on input "jone" at bounding box center [527, 161] width 459 height 24
type input "jone"
click at [454, 175] on button "JV [PERSON_NAME]" at bounding box center [527, 187] width 457 height 24
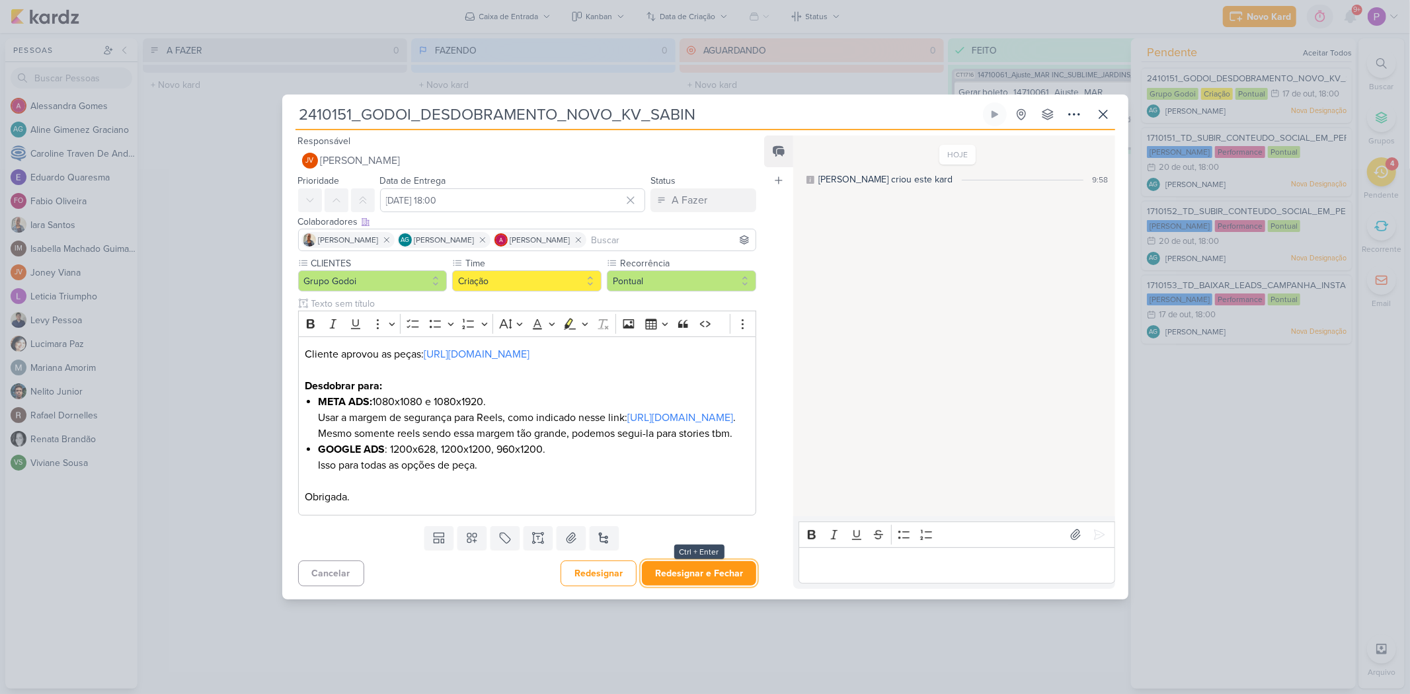
click at [706, 482] on button "Redesignar e Fechar" at bounding box center [699, 573] width 114 height 24
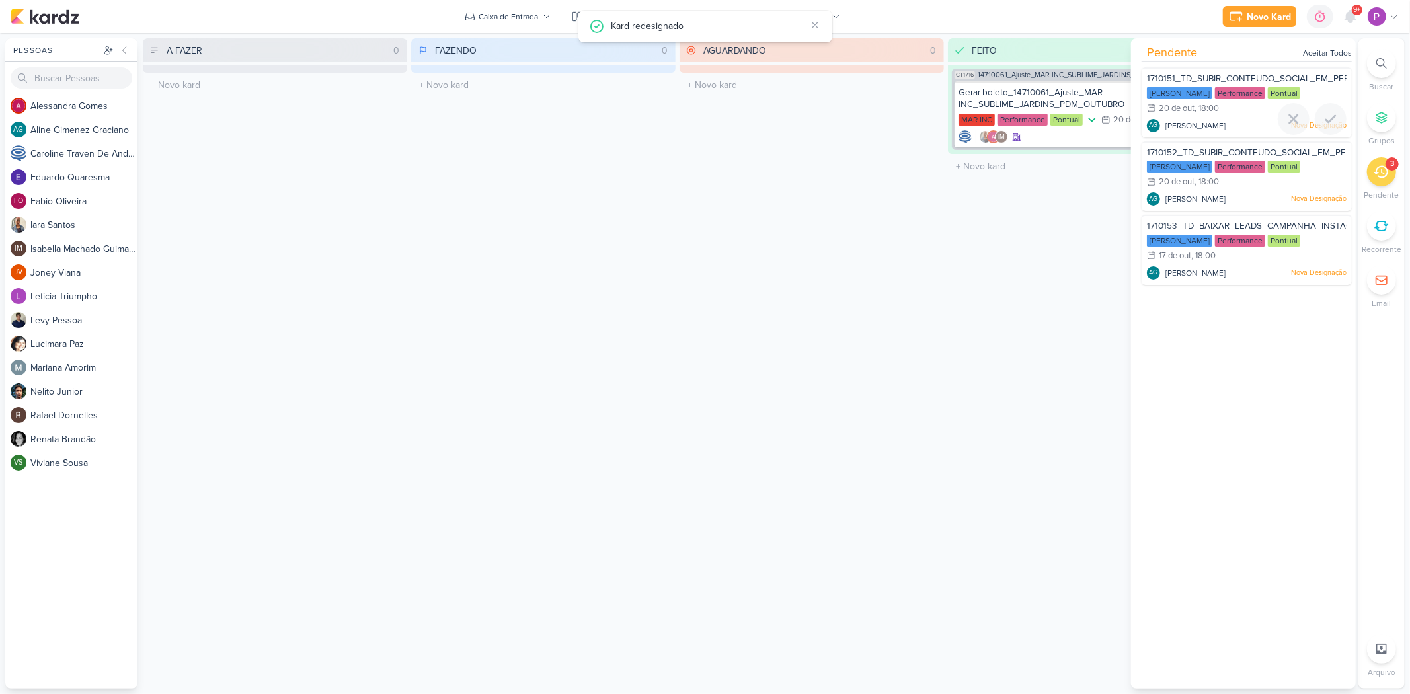
click at [1015, 100] on div "[PERSON_NAME] Performance Pontual 20/10 [DATE] 18:00" at bounding box center [1247, 101] width 200 height 29
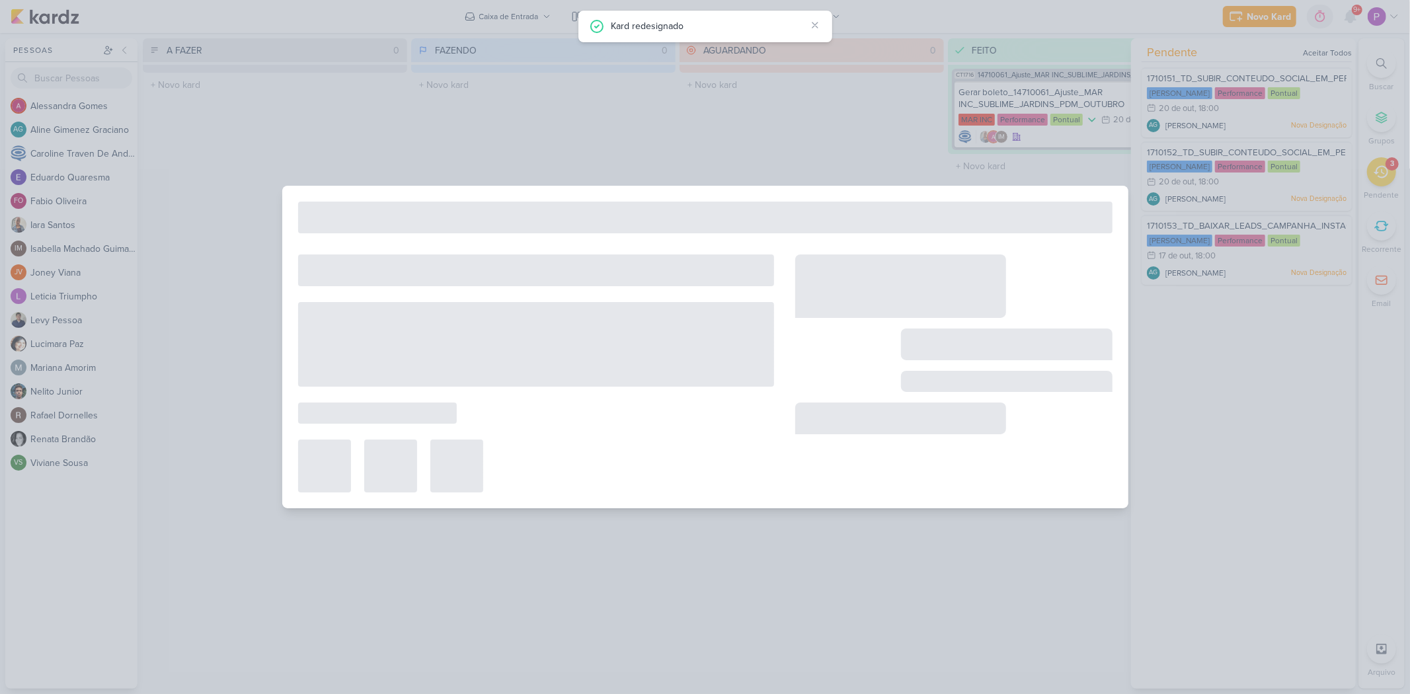
type input "1710151_TD_SUBIR_CONTEUDO_SOCIAL_EM_PERFORMANCE_LCSA"
type input "[DATE] 18:00"
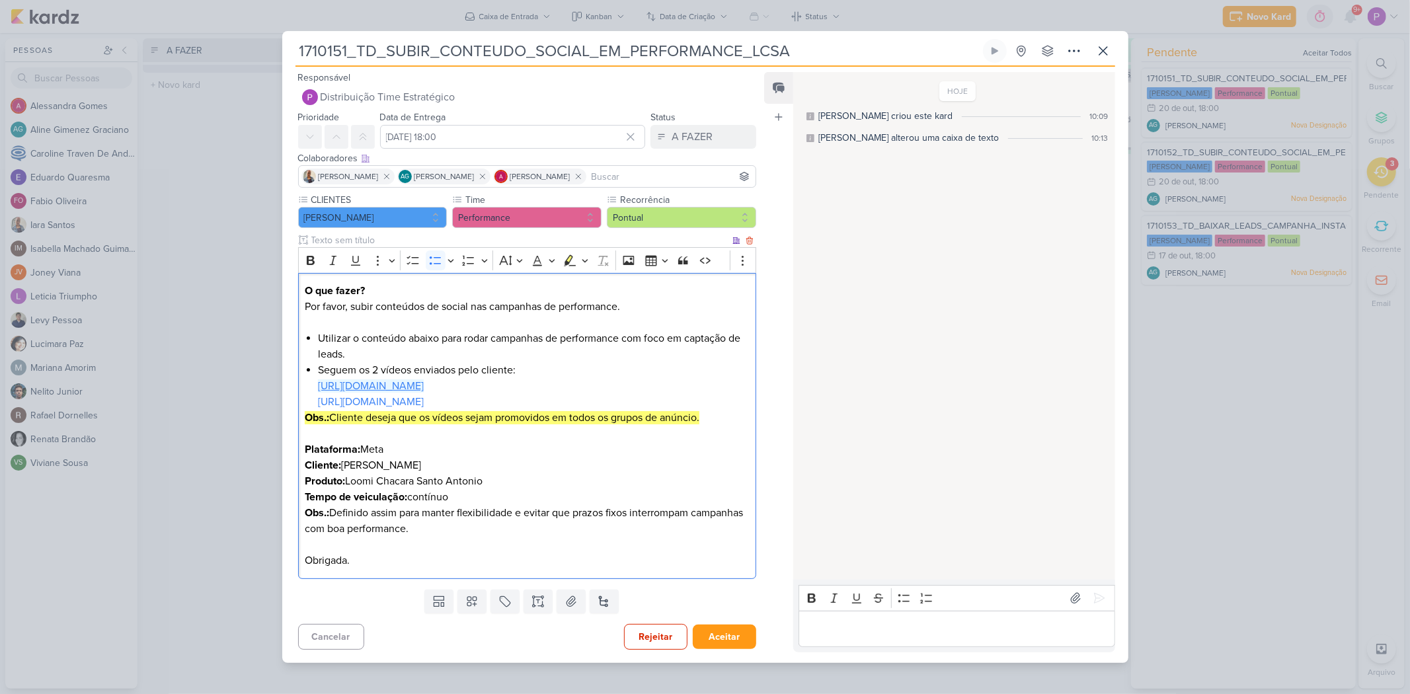
click at [412, 386] on link "[URL][DOMAIN_NAME]" at bounding box center [371, 385] width 106 height 13
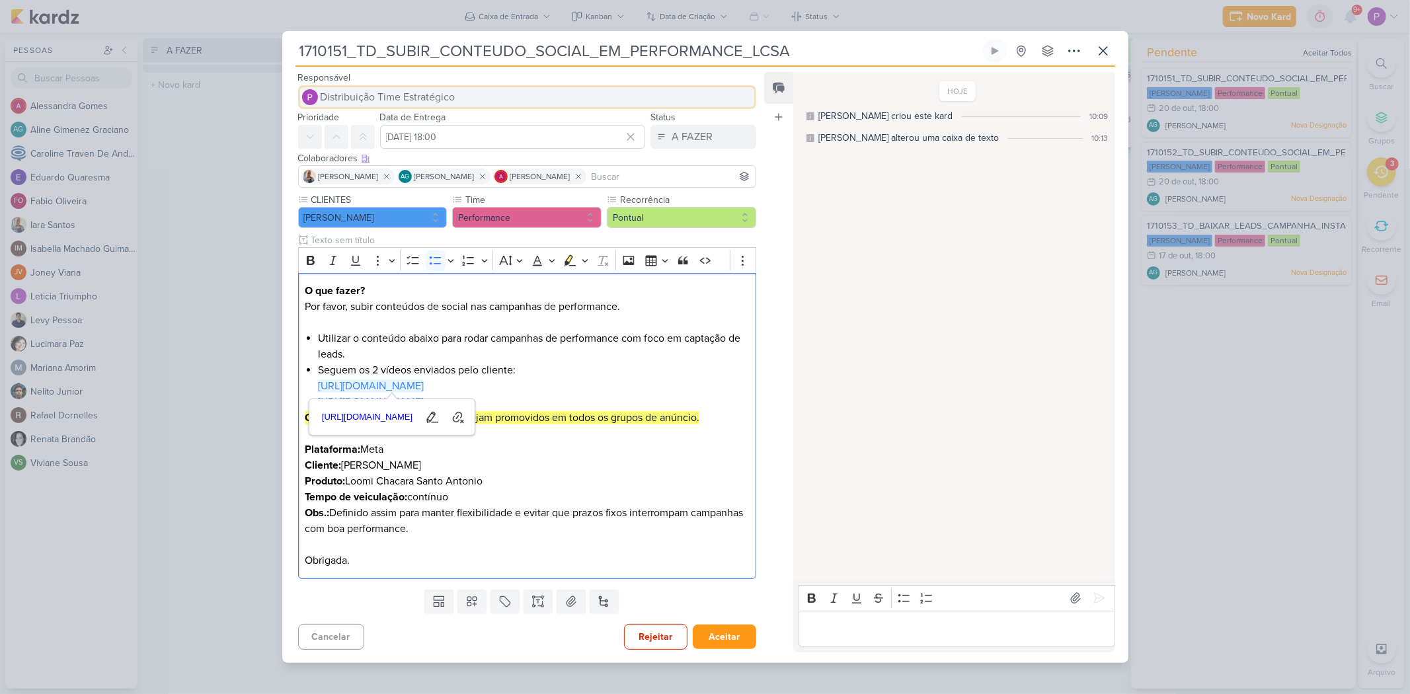
click at [403, 94] on span "Distribuição Time Estratégico" at bounding box center [388, 97] width 135 height 16
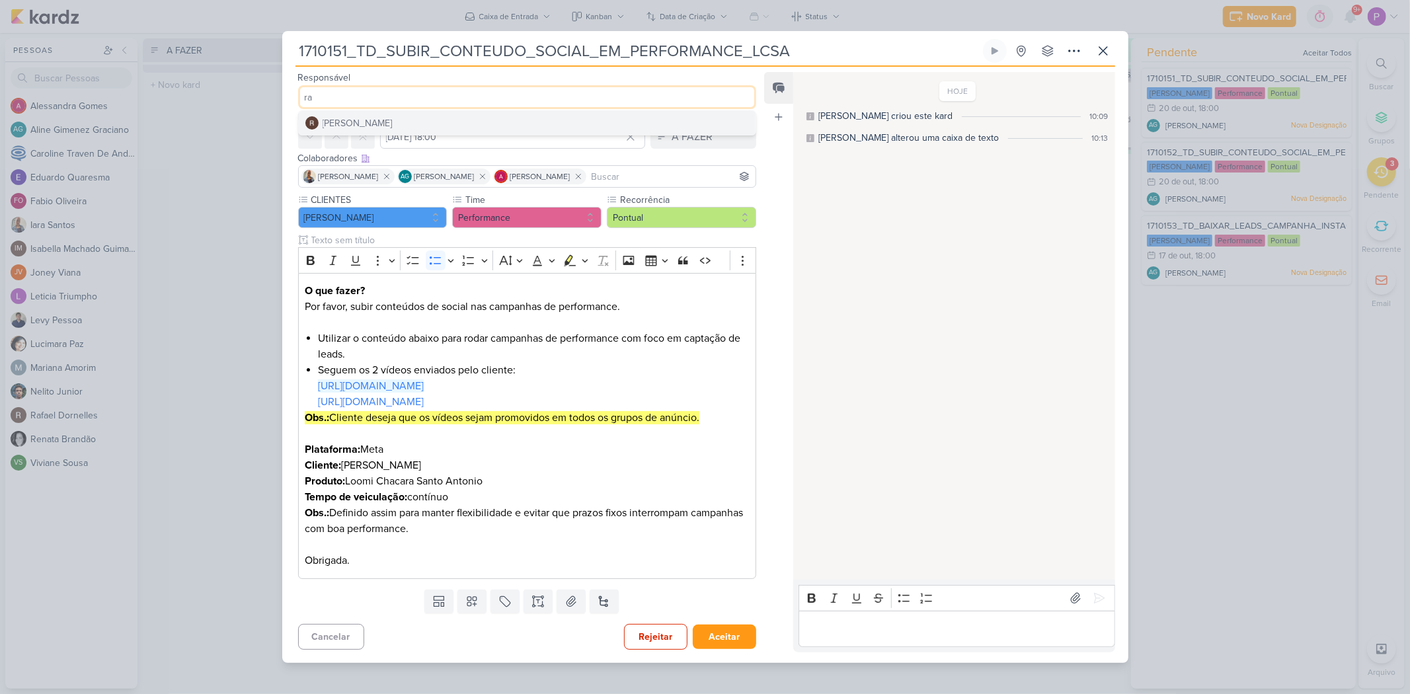
type input "r"
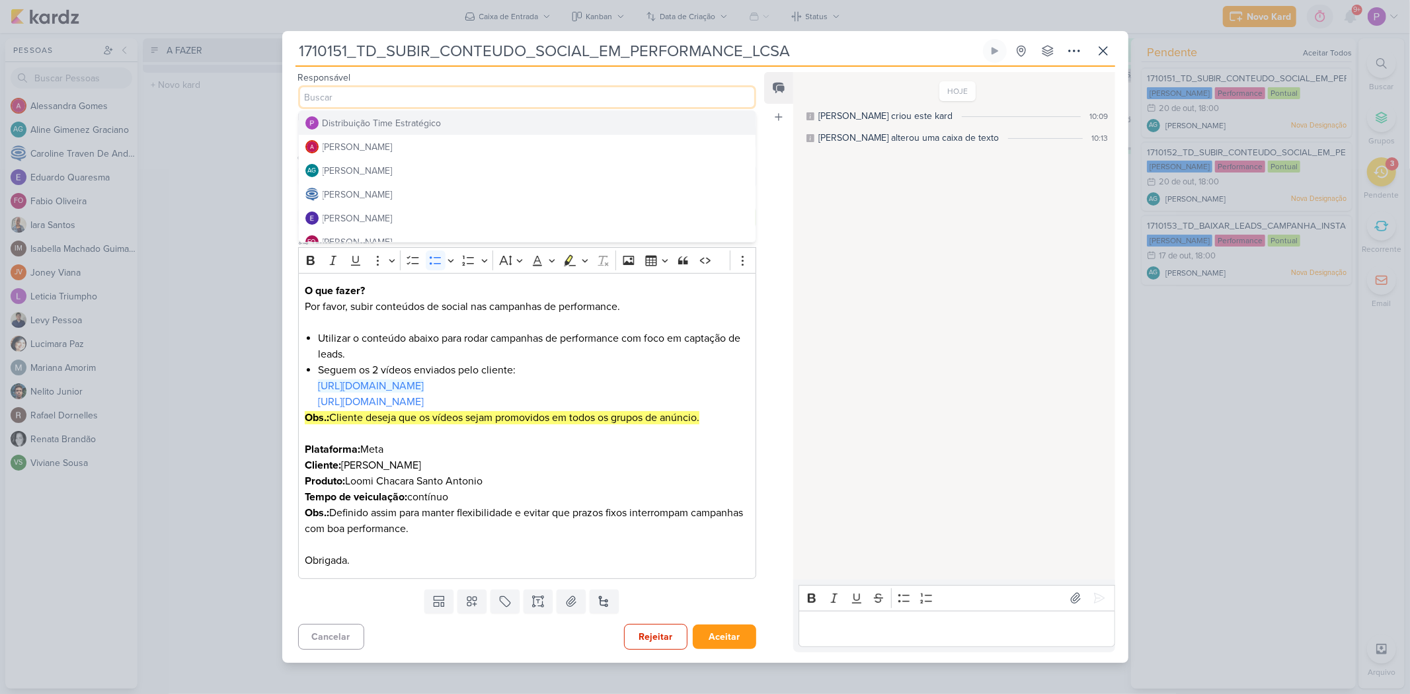
type input "n"
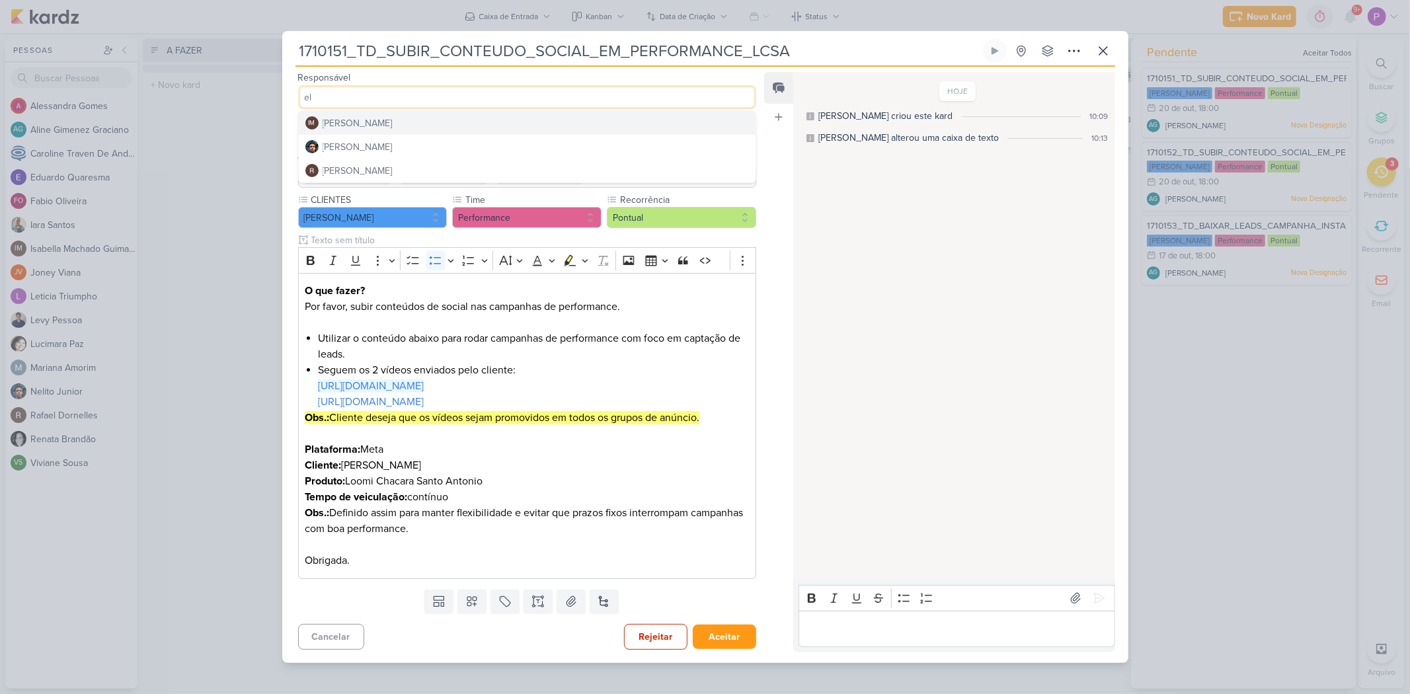
type input "el"
click at [402, 135] on div "IM [PERSON_NAME] Nelito Junior [PERSON_NAME]" at bounding box center [527, 146] width 459 height 73
click at [402, 137] on button "[PERSON_NAME]" at bounding box center [527, 147] width 457 height 24
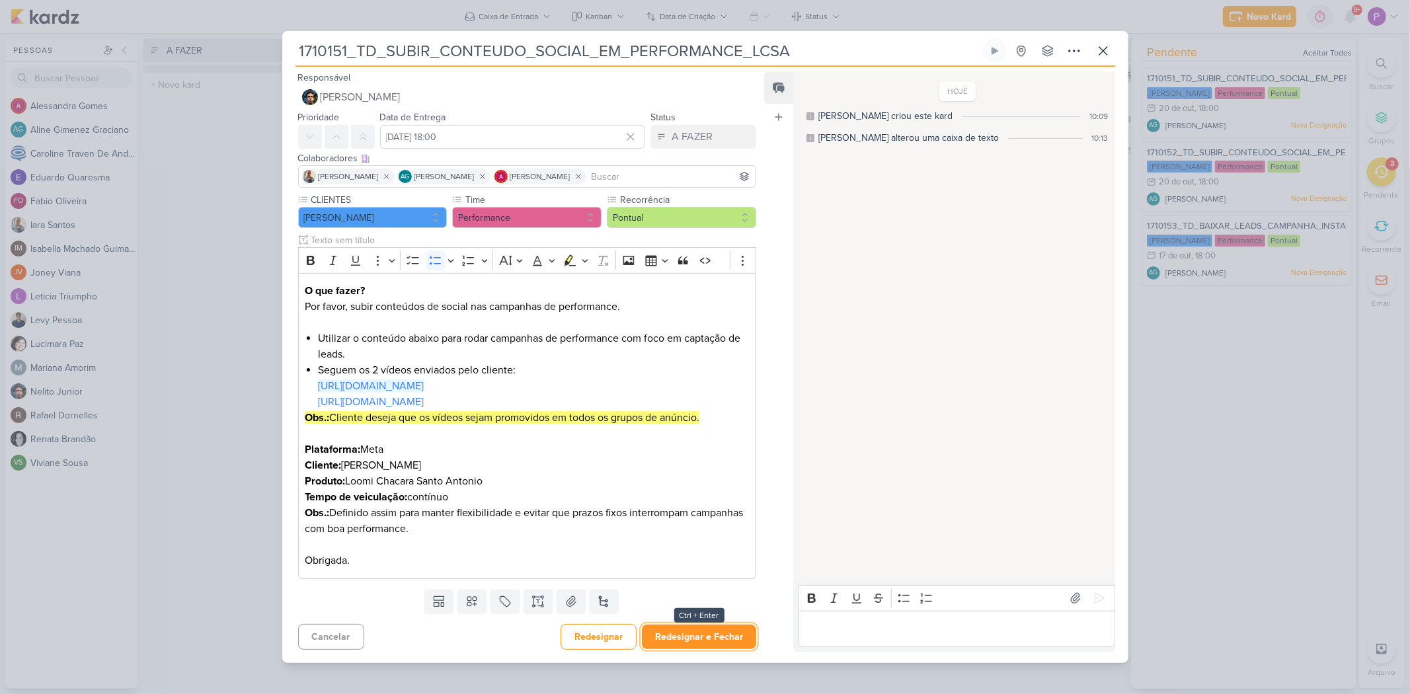
click at [704, 482] on button "Redesignar e Fechar" at bounding box center [699, 637] width 114 height 24
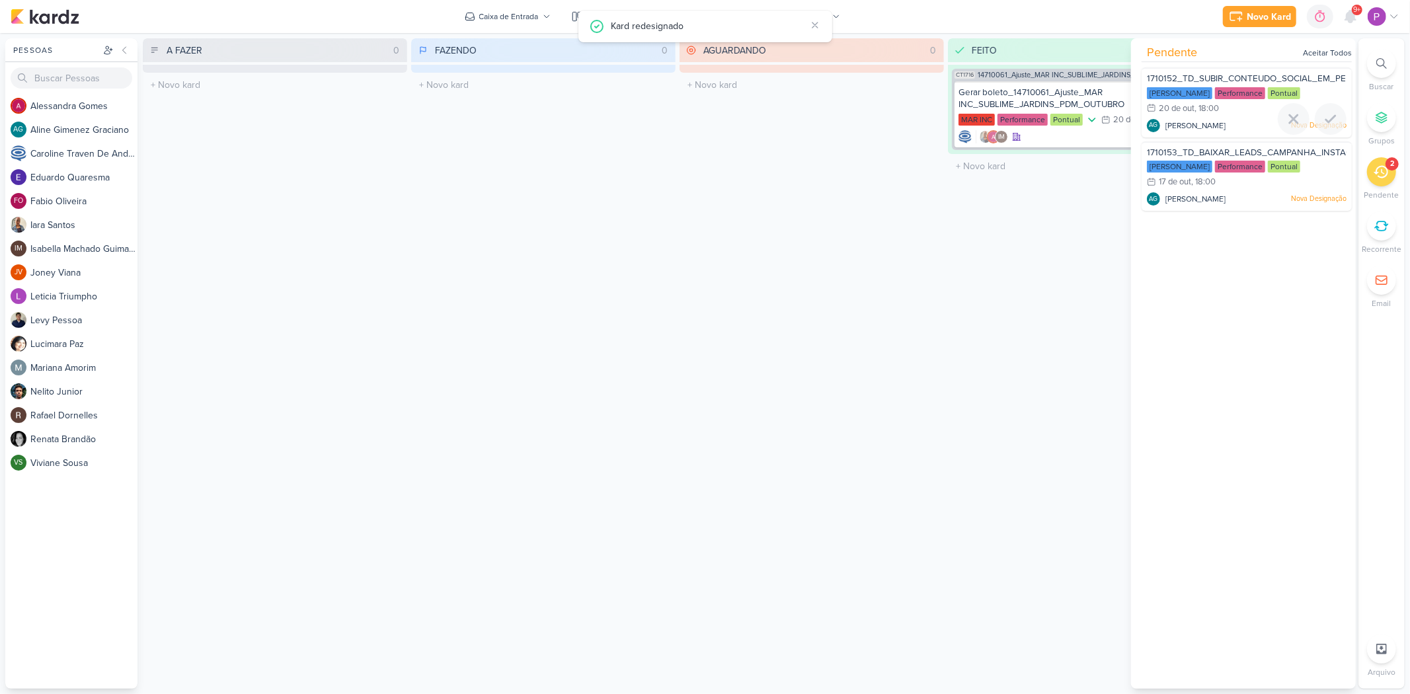
click at [1015, 112] on div "[PERSON_NAME] Performance Pontual 20/10 [DATE] 18:00" at bounding box center [1247, 101] width 200 height 29
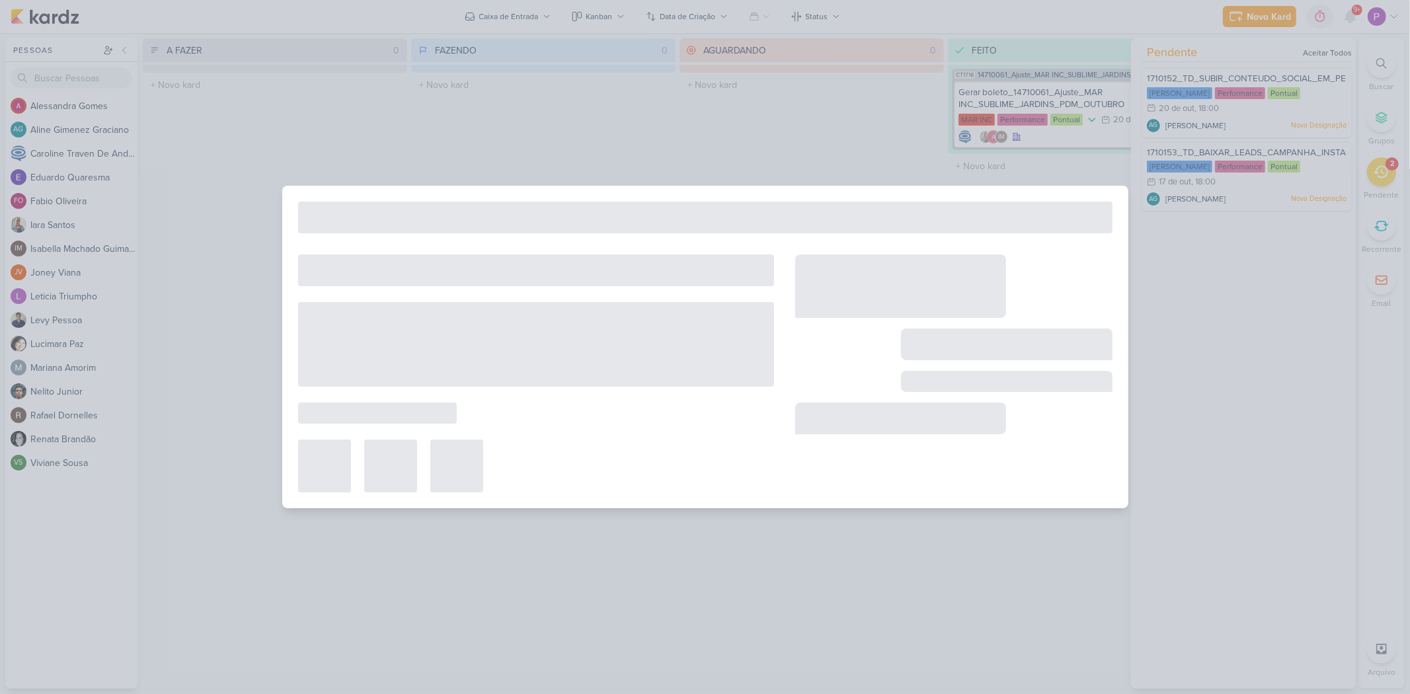
type input "1710152_TD_SUBIR_CONTEUDO_SOCIAL_EM_PERFORMANCE_IADL"
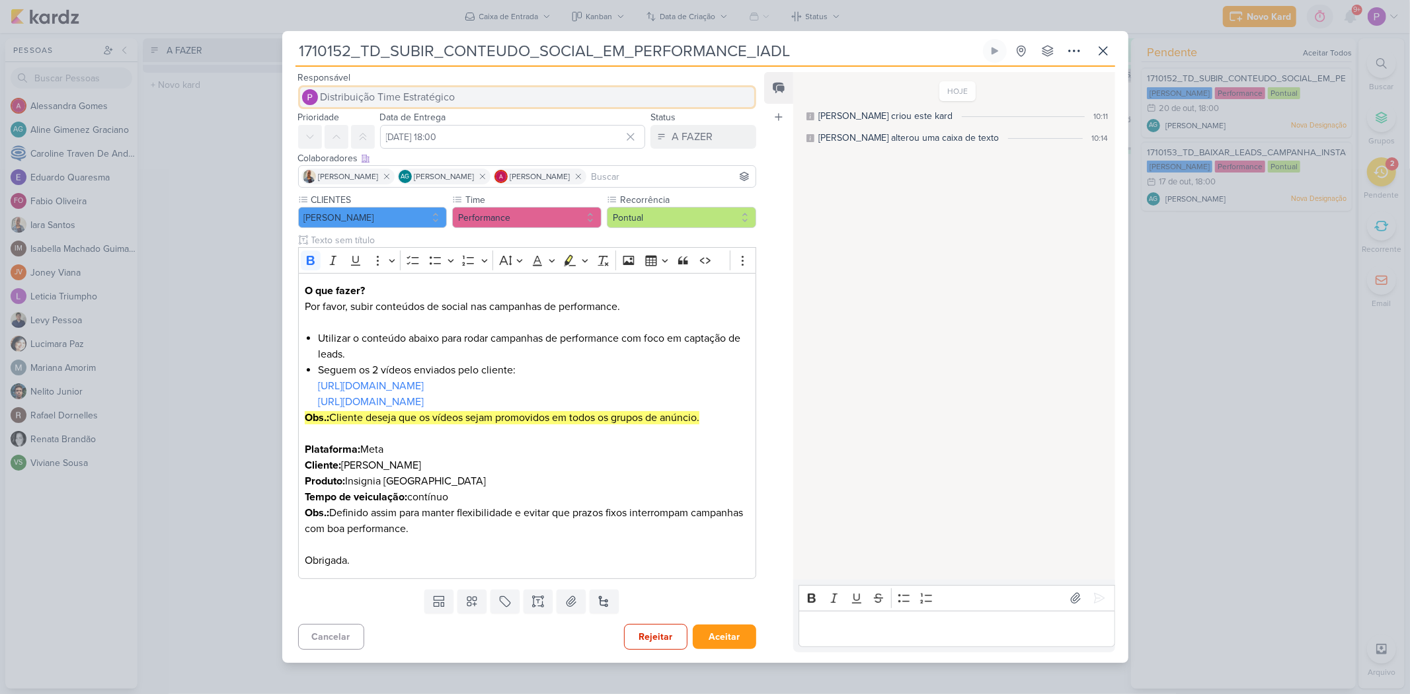
click at [496, 100] on button "Distribuição Time Estratégico" at bounding box center [527, 97] width 459 height 24
type input "neli"
click at [367, 122] on div "[PERSON_NAME]" at bounding box center [358, 123] width 70 height 14
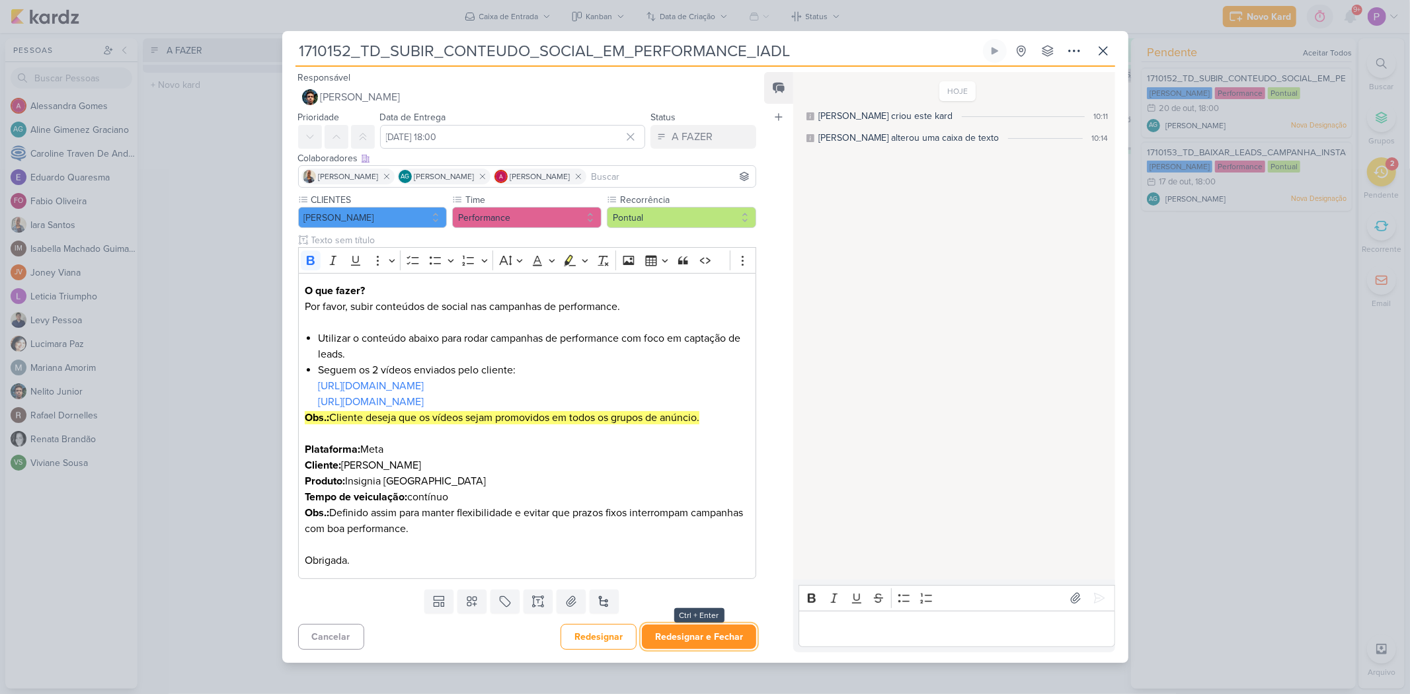
click at [674, 482] on button "Redesignar e Fechar" at bounding box center [699, 637] width 114 height 24
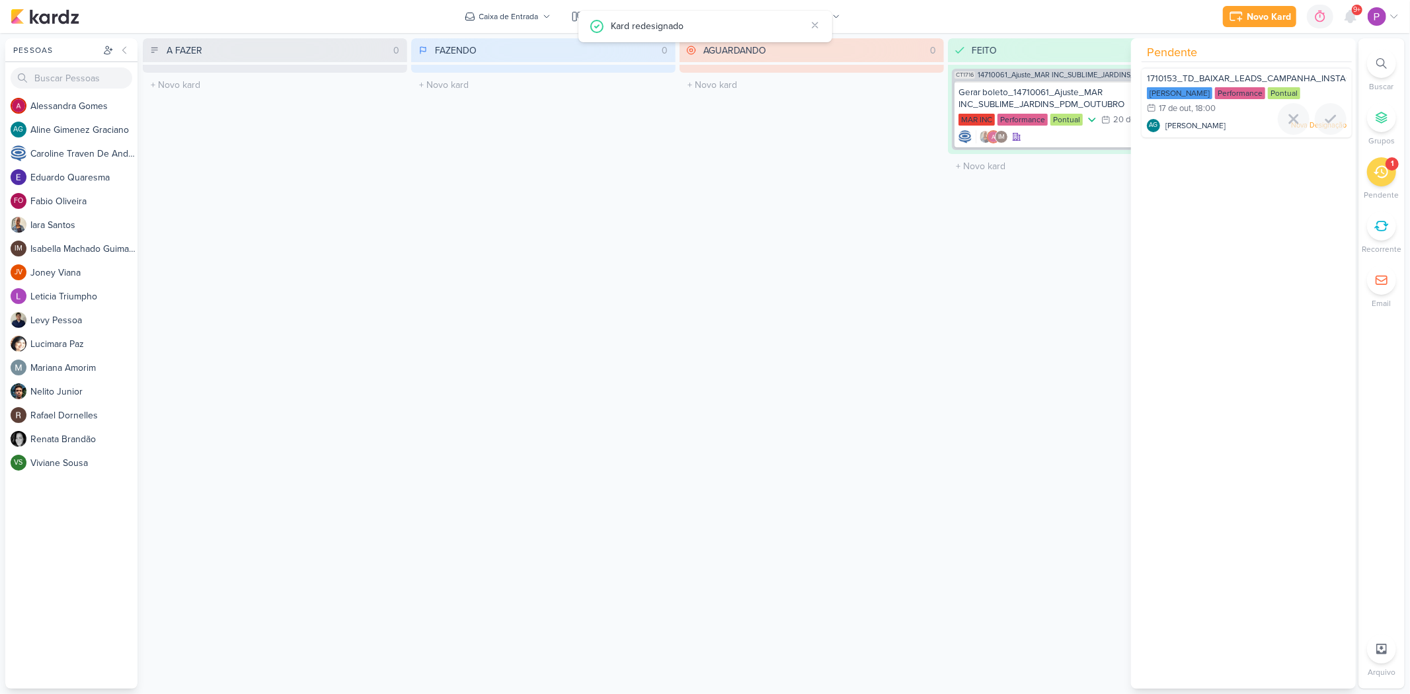
click at [1015, 123] on span "[PERSON_NAME]" at bounding box center [1195, 126] width 60 height 12
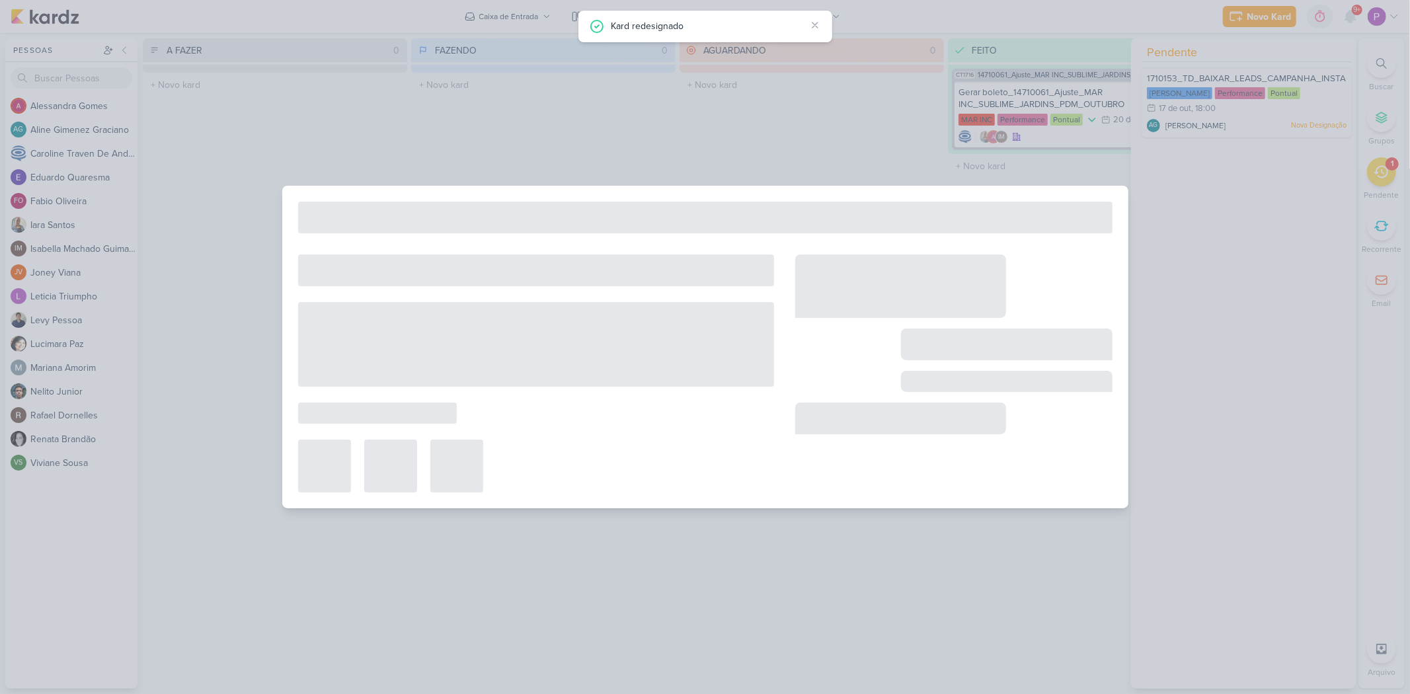
type input "1710153_TD_BAIXAR_LEADS_CAMPANHA_INSTAGRAM"
type input "[DATE] 18:00"
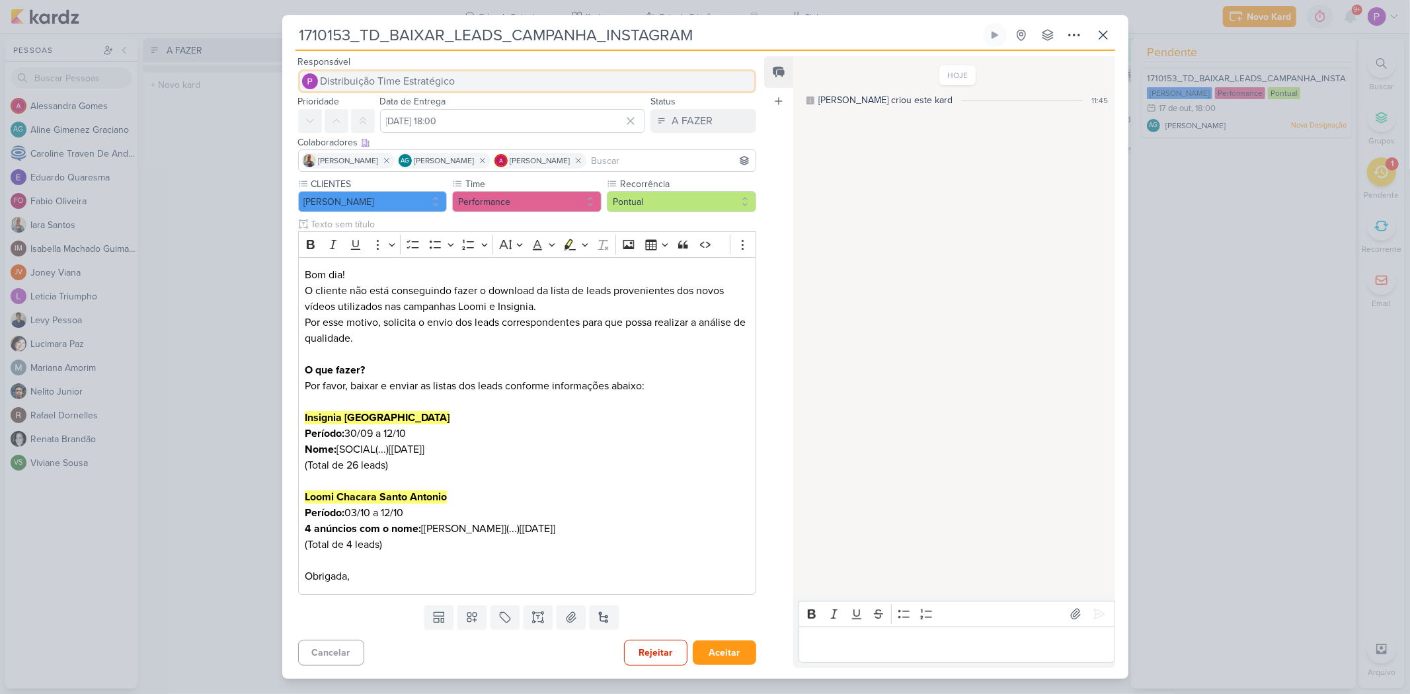
click at [395, 85] on span "Distribuição Time Estratégico" at bounding box center [388, 81] width 135 height 16
type input "edu"
click at [440, 108] on button "[PERSON_NAME]" at bounding box center [527, 107] width 457 height 24
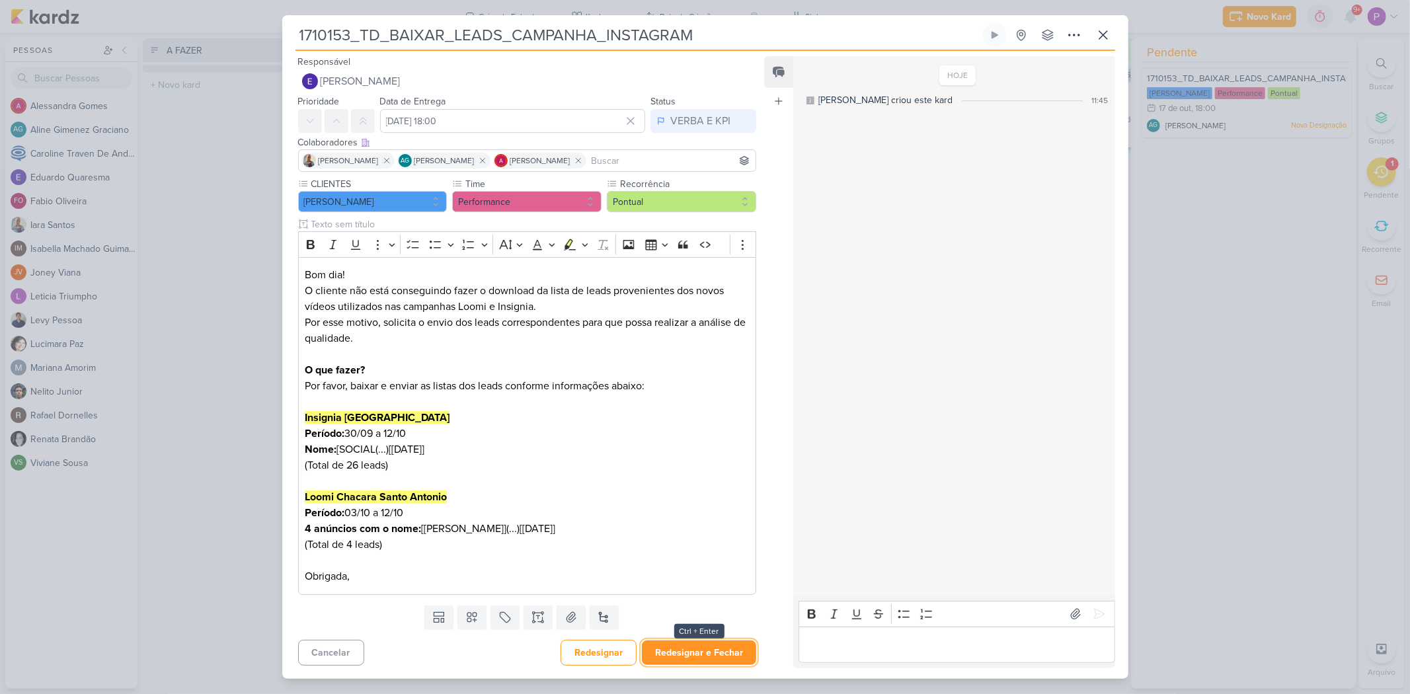
click at [707, 482] on button "Redesignar e Fechar" at bounding box center [699, 653] width 114 height 24
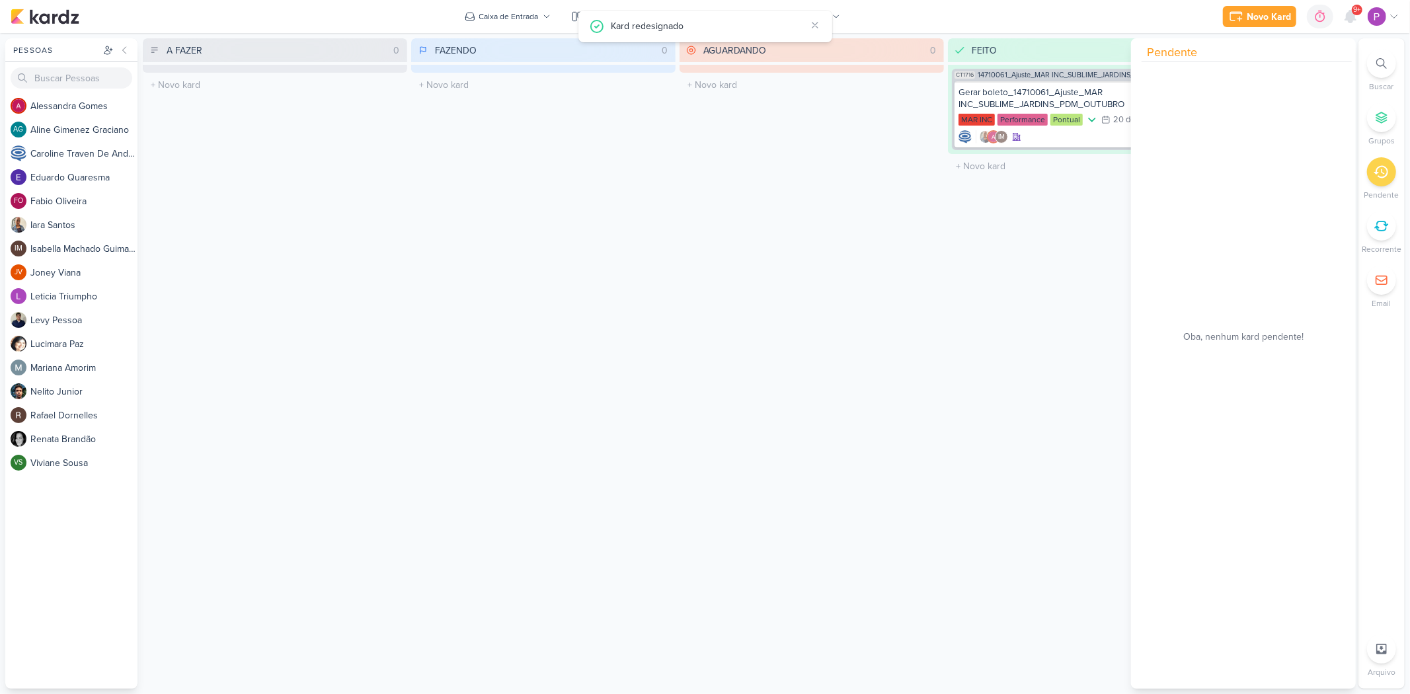
click at [820, 381] on div "AGUARDANDO 0 Mover Para Esquerda Mover Para Direita [GEOGRAPHIC_DATA] O título …" at bounding box center [812, 363] width 264 height 650
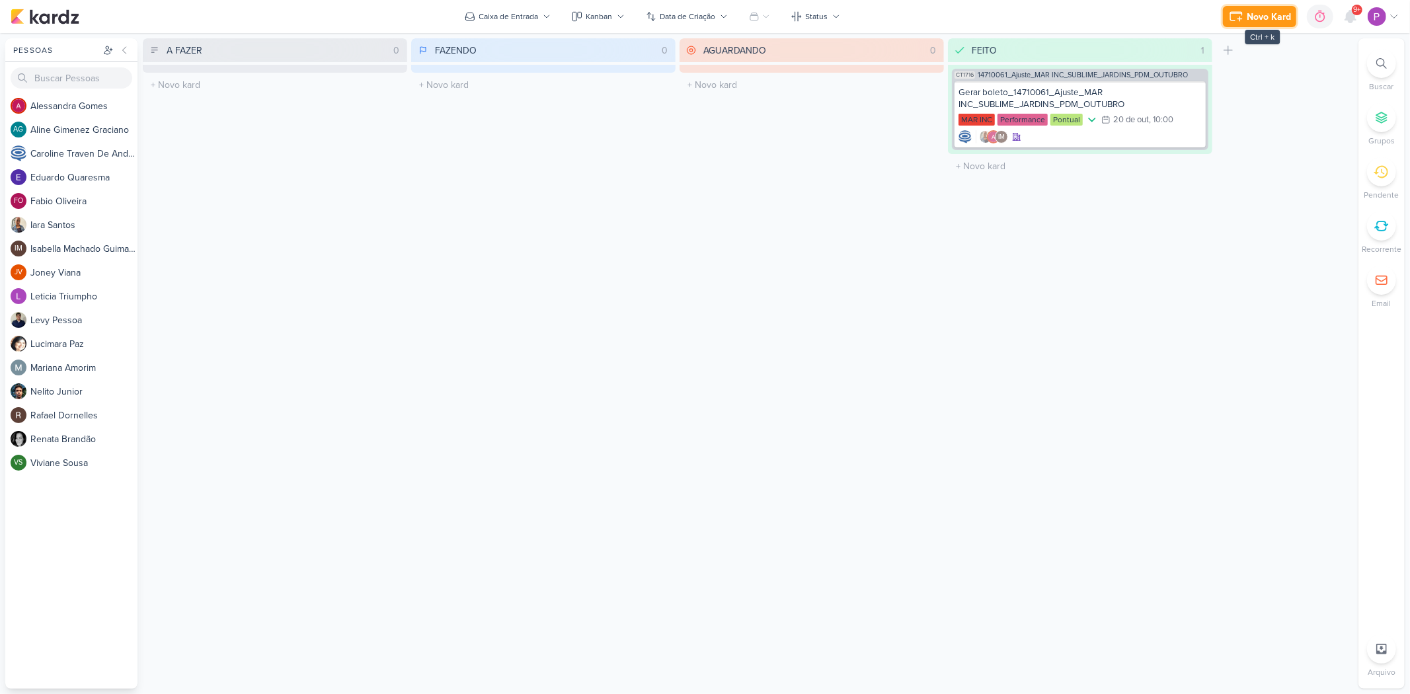
click at [1015, 9] on button "Novo Kard" at bounding box center [1259, 16] width 73 height 21
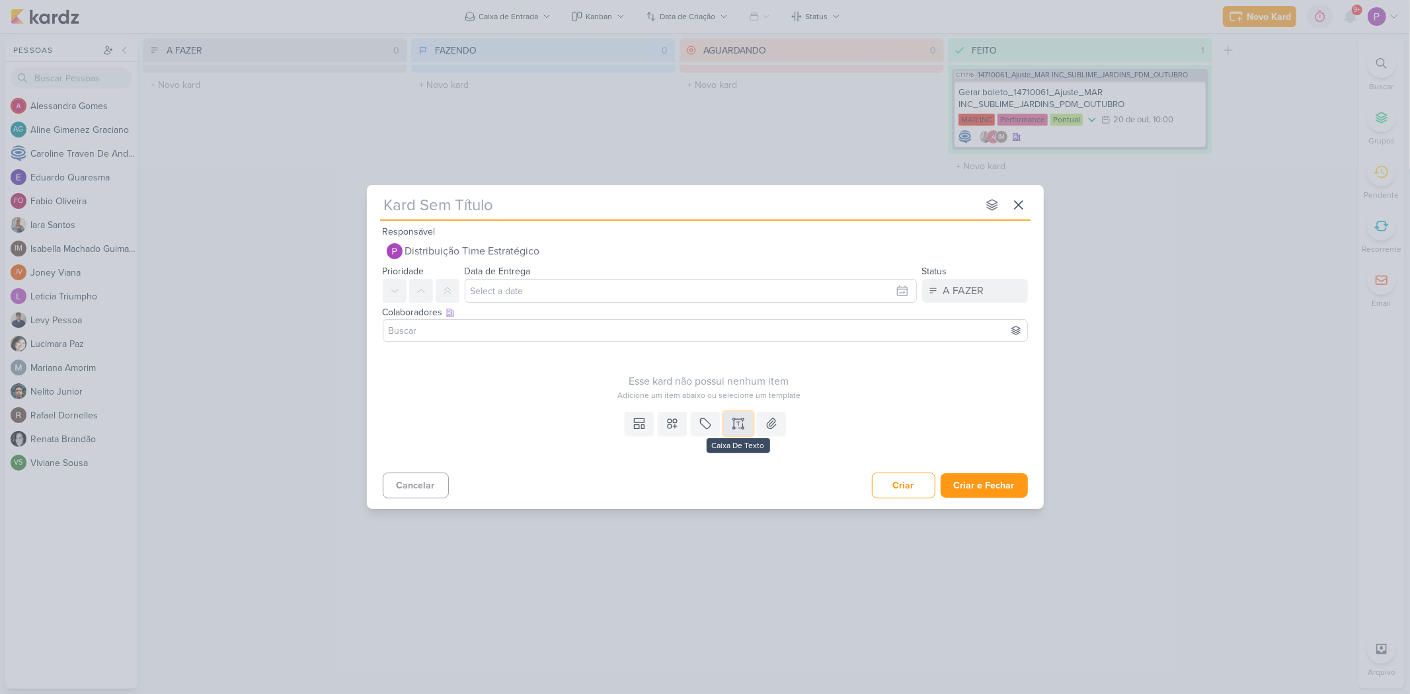
click at [735, 424] on icon at bounding box center [738, 423] width 13 height 13
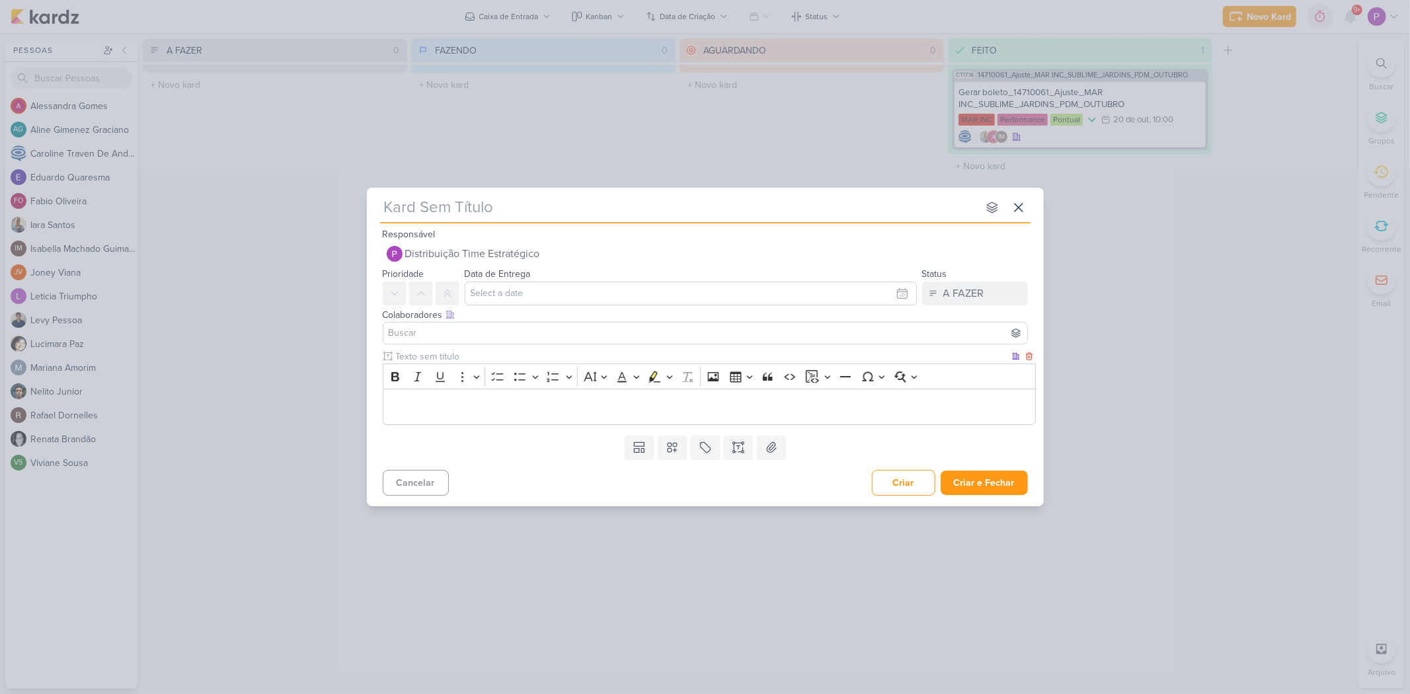
click at [512, 397] on div "Editor editing area: main" at bounding box center [709, 407] width 653 height 36
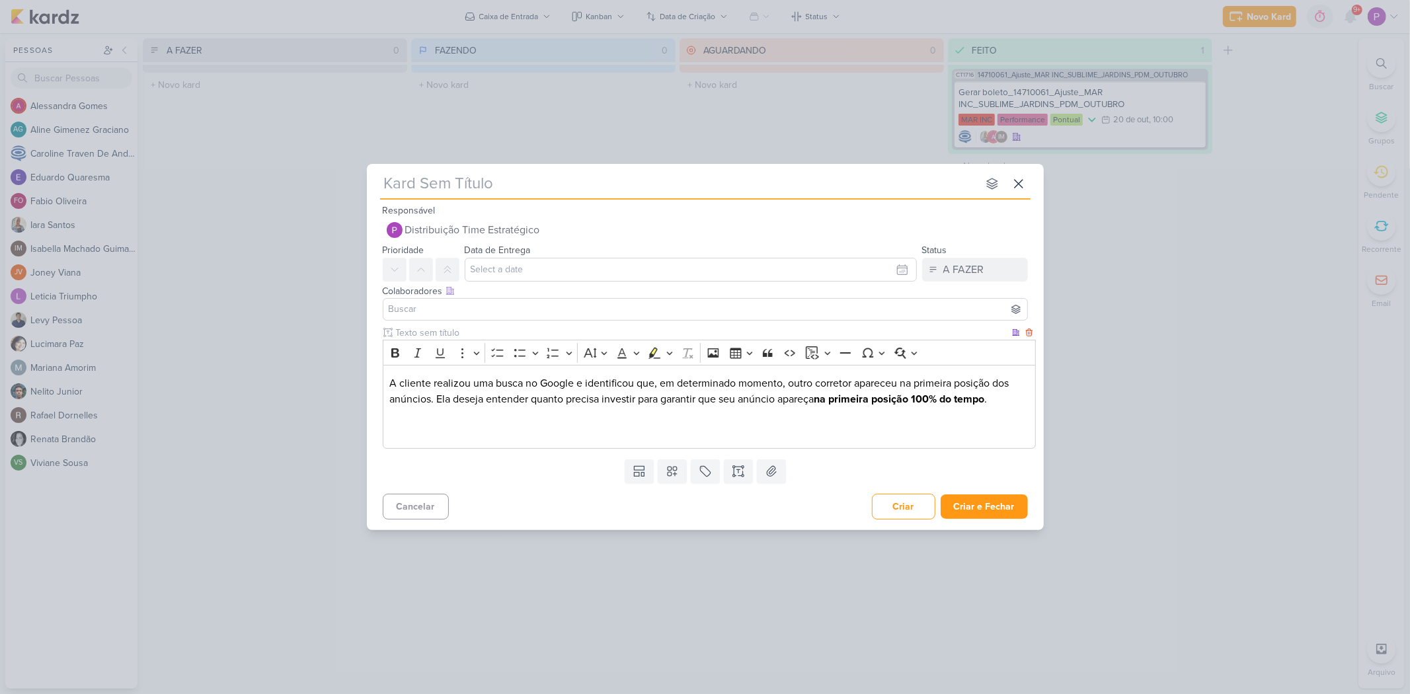
click at [486, 432] on p "Editor editing area: main" at bounding box center [708, 431] width 639 height 16
click at [471, 418] on p "Editor editing area: main" at bounding box center [708, 415] width 639 height 16
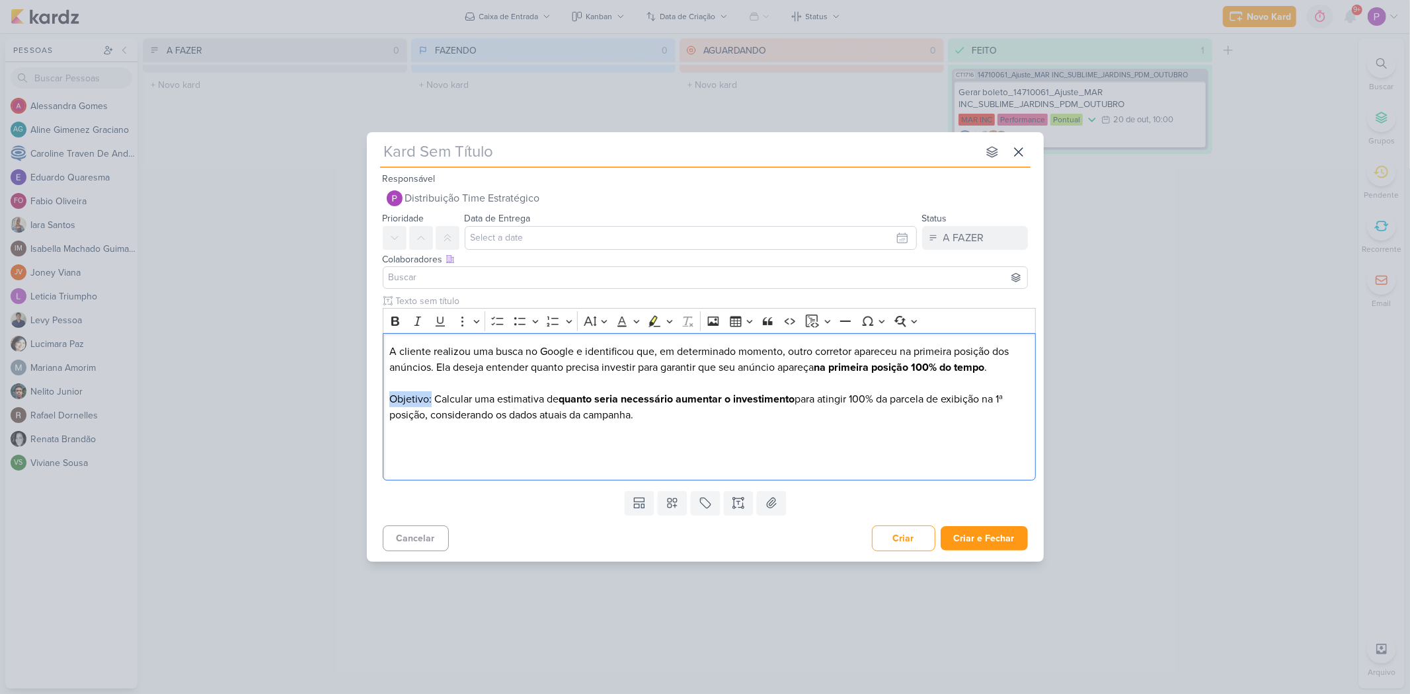
drag, startPoint x: 431, startPoint y: 402, endPoint x: 355, endPoint y: 403, distance: 76.0
click at [355, 403] on div "nenhum grupo disponível esc Responsável Distribuição Time Estratégico Nenhum co…" at bounding box center [705, 347] width 1410 height 694
click at [397, 331] on button "Bold" at bounding box center [395, 321] width 20 height 20
click at [416, 440] on p "Editor editing area: main" at bounding box center [708, 447] width 639 height 16
click at [477, 452] on p "Método:" at bounding box center [708, 447] width 639 height 16
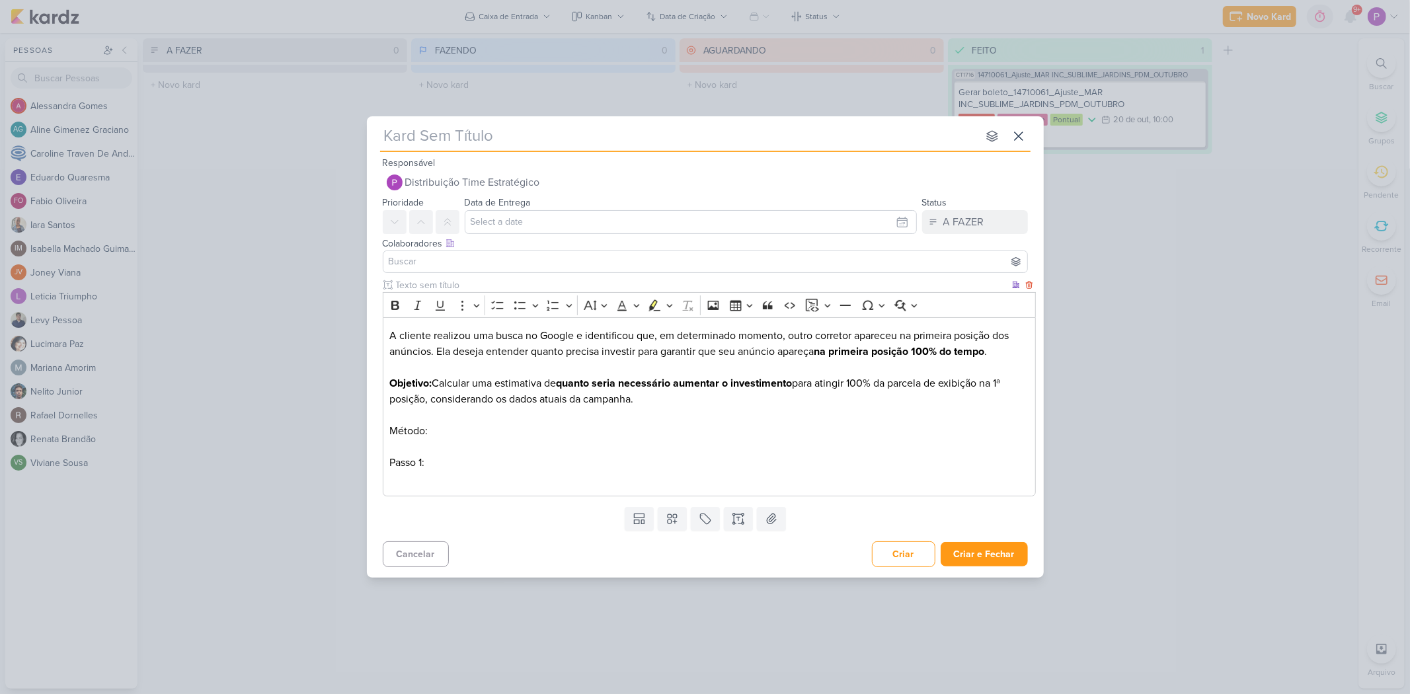
click at [458, 464] on p "Passo 1:" at bounding box center [708, 463] width 639 height 16
drag, startPoint x: 719, startPoint y: 464, endPoint x: 906, endPoint y: 463, distance: 187.7
click at [906, 463] on p "Passo 1: Usaremos a métrica “% perdida por orçamento – 1ª posição” (Search Lost…" at bounding box center [708, 463] width 639 height 16
click at [757, 458] on p "Passo 1: Usaremos a métrica “% perdida por orçamento – 1ª posição”." at bounding box center [708, 463] width 639 height 16
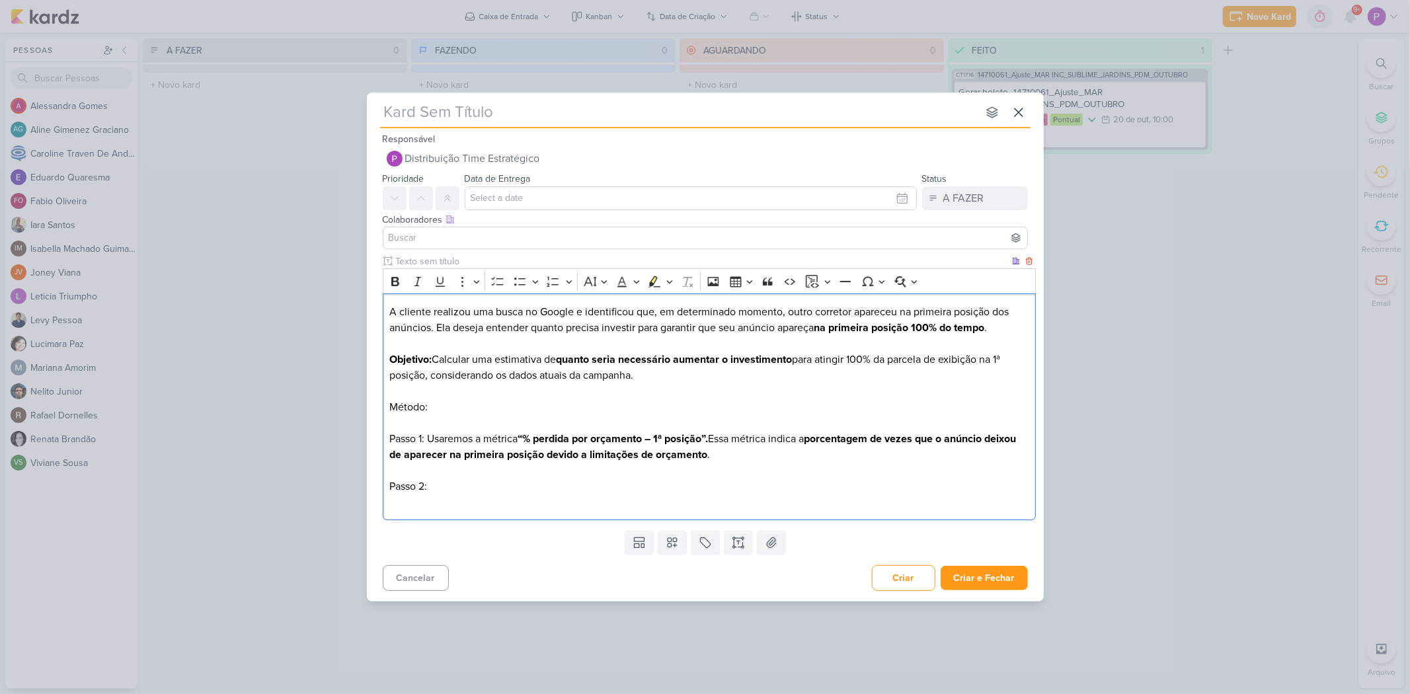
click at [455, 482] on p "Passo 2:" at bounding box center [708, 487] width 639 height 16
click at [480, 480] on p "Passo 2: ⁠⁠⁠⁠⁠⁠⁠" at bounding box center [708, 487] width 639 height 16
click at [816, 482] on p "Passo 2: ⁠⁠⁠⁠⁠⁠⁠Aplicaremos uma regra de 3 simples para estimar o investimento …" at bounding box center [708, 487] width 639 height 16
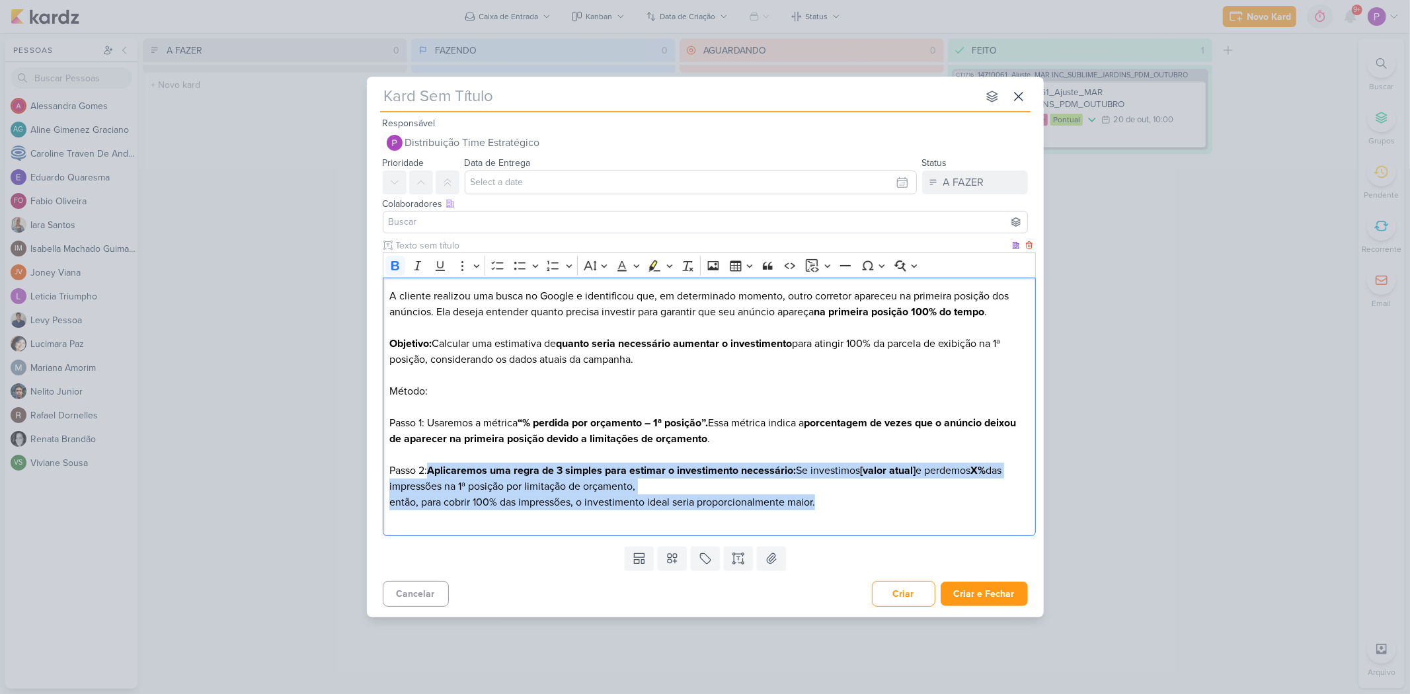
drag, startPoint x: 834, startPoint y: 501, endPoint x: 431, endPoint y: 467, distance: 404.7
click at [431, 467] on p "Passo 2: Aplicaremos uma regra de 3 simples para estimar o investimento necessá…" at bounding box center [708, 487] width 639 height 48
click at [402, 265] on button "Bold" at bounding box center [395, 266] width 20 height 20
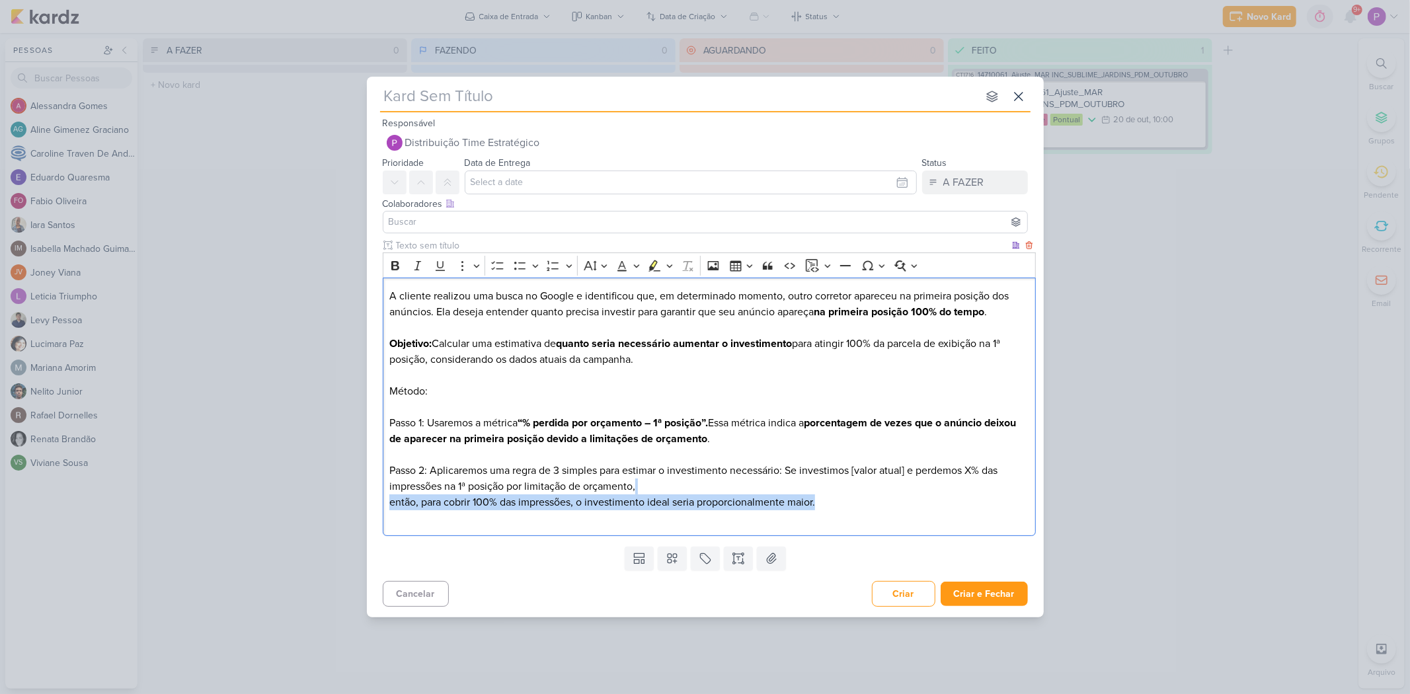
click at [775, 482] on p "Passo 2: Aplicaremos uma regra de 3 simples para estimar o investimento necessá…" at bounding box center [708, 487] width 639 height 48
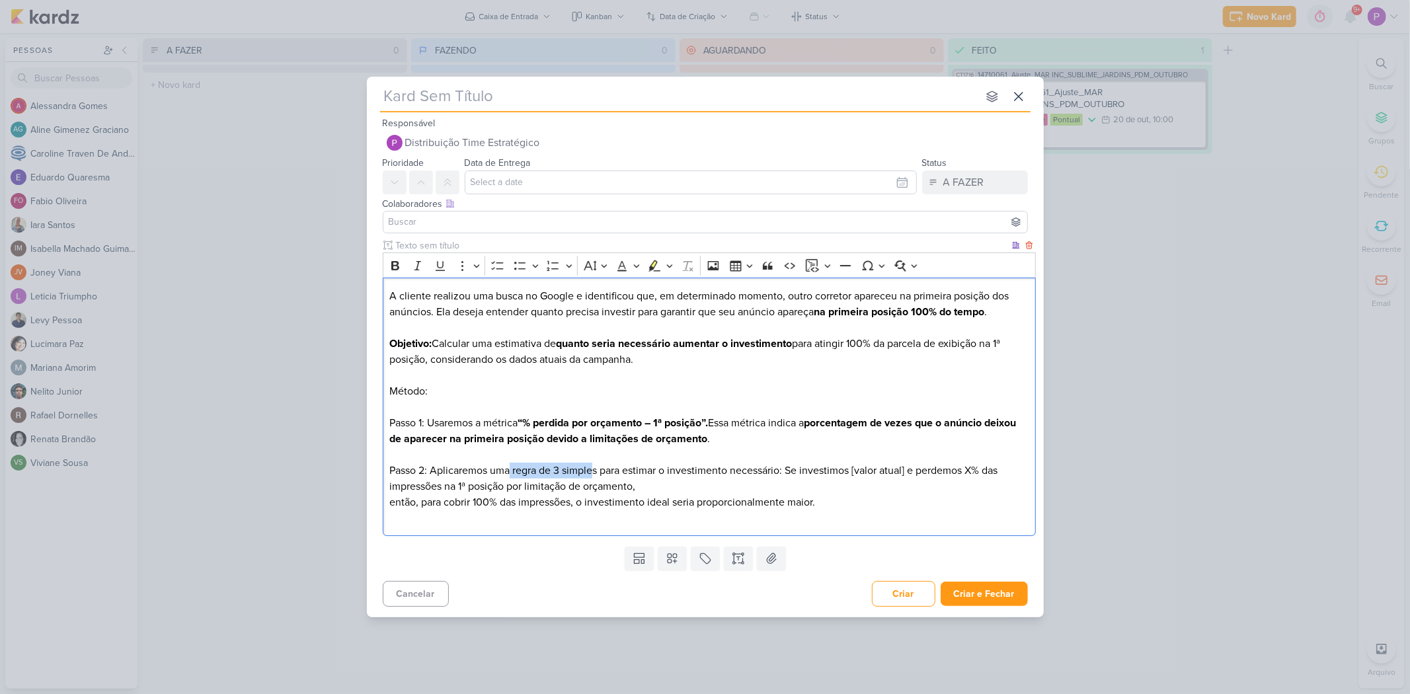
drag, startPoint x: 512, startPoint y: 473, endPoint x: 597, endPoint y: 477, distance: 84.7
click at [597, 477] on p "Passo 2: Aplicaremos uma regra de 3 simples para estimar o investimento necessá…" at bounding box center [708, 487] width 639 height 48
click at [652, 266] on icon "Editor toolbar" at bounding box center [653, 265] width 7 height 10
click at [670, 386] on p "Método:" at bounding box center [708, 391] width 639 height 16
click at [598, 482] on p "Editor editing area: main" at bounding box center [708, 518] width 639 height 16
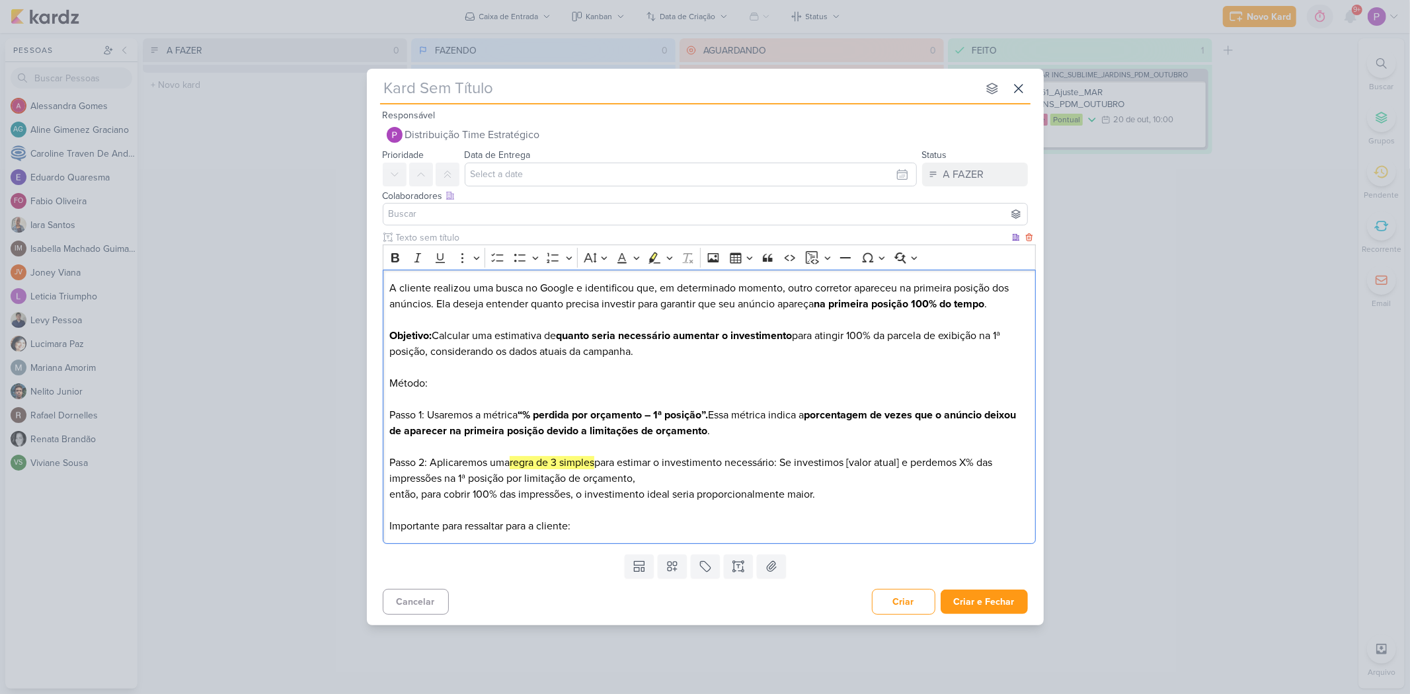
click at [693, 482] on p "Importante para ressaltar para a cliente:" at bounding box center [708, 526] width 639 height 16
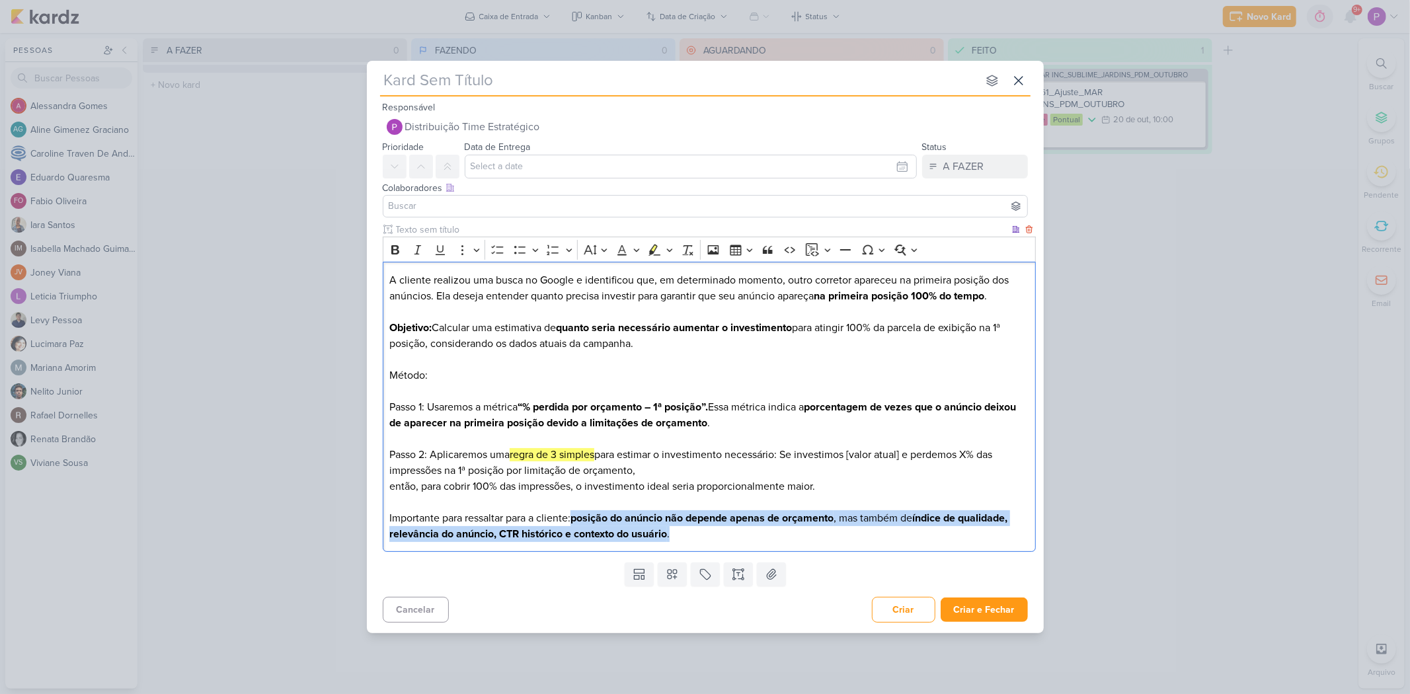
drag, startPoint x: 574, startPoint y: 519, endPoint x: 792, endPoint y: 545, distance: 219.7
click at [792, 482] on div "A cliente realizou uma busca no Google e identificou que, em determinado moment…" at bounding box center [709, 407] width 653 height 290
click at [402, 246] on button "Bold" at bounding box center [395, 250] width 20 height 20
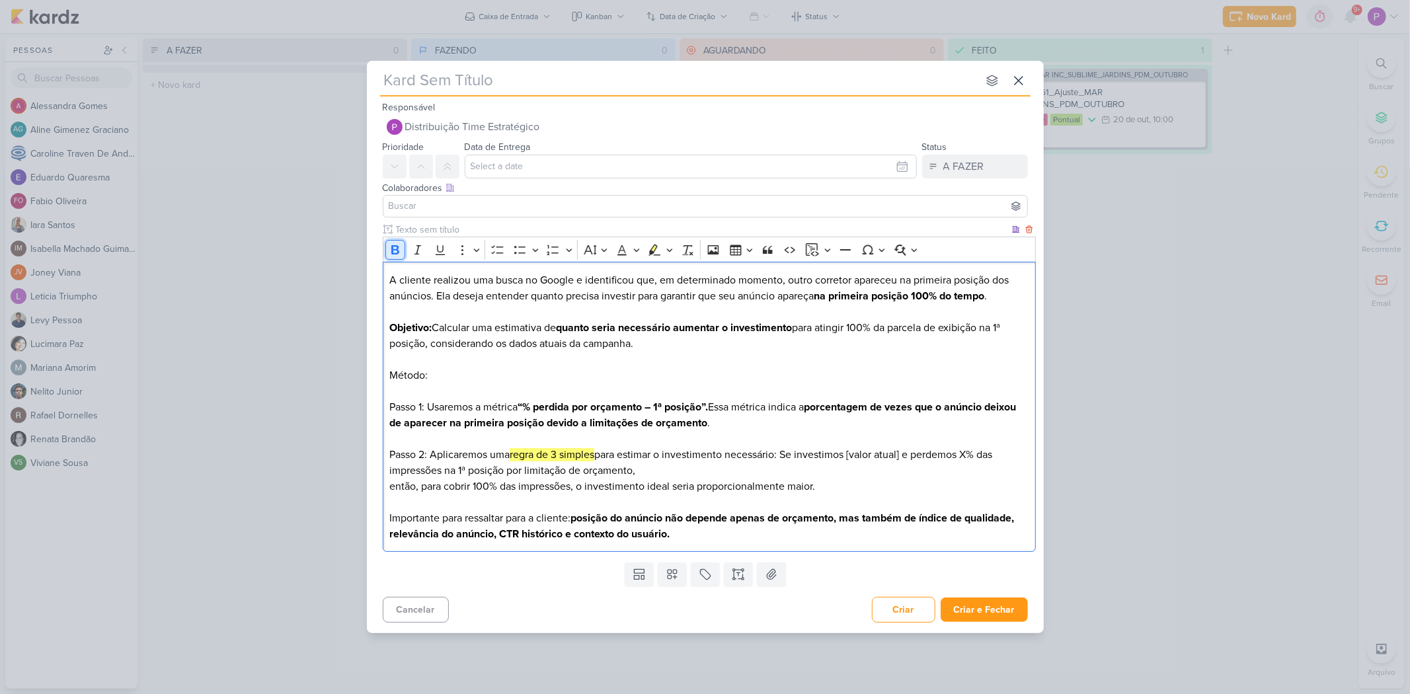
click at [402, 246] on button "Bold" at bounding box center [395, 250] width 20 height 20
click at [758, 482] on p "Importante para ressaltar para a cliente: posição do anúncio não depende apenas…" at bounding box center [708, 526] width 639 height 32
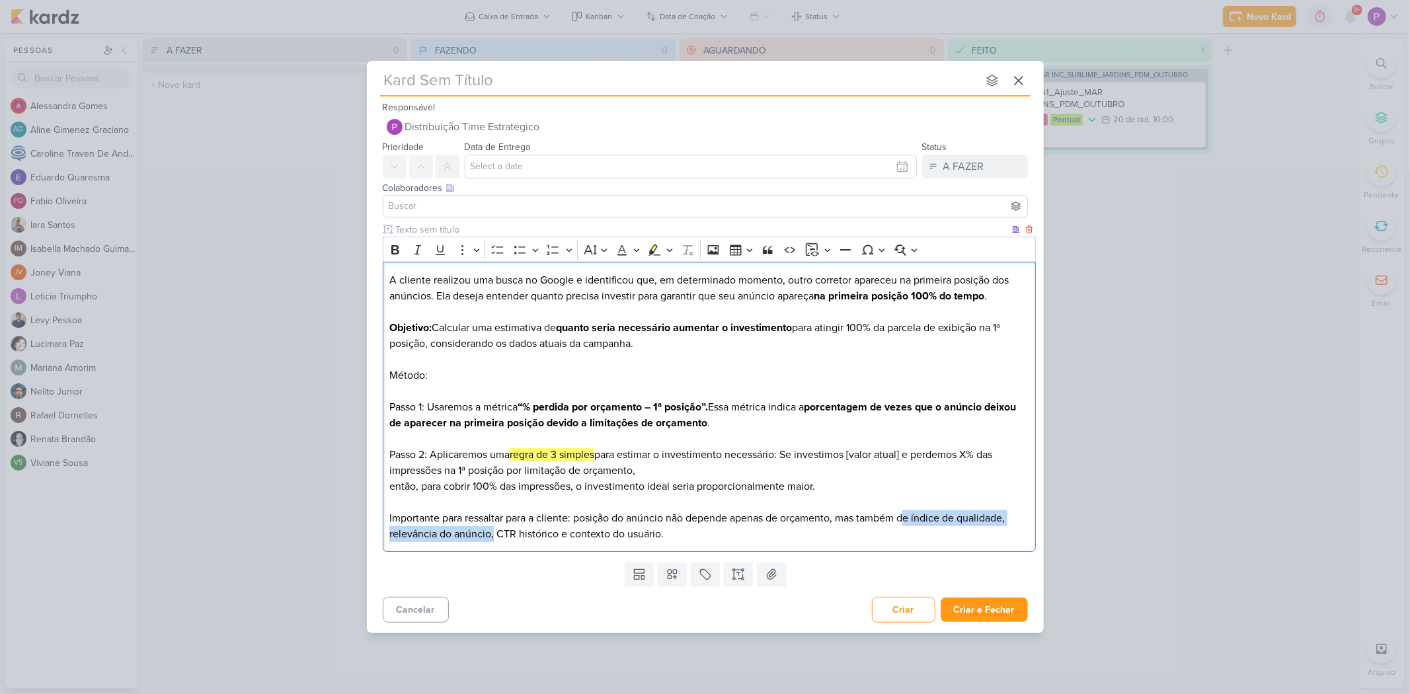
drag, startPoint x: 906, startPoint y: 521, endPoint x: 494, endPoint y: 533, distance: 412.7
click at [494, 482] on p "Importante para ressaltar para a cliente: posição do anúncio não depende apenas…" at bounding box center [708, 526] width 639 height 32
click at [500, 482] on p "Importante para ressaltar para a cliente: posição do anúncio não depende apenas…" at bounding box center [708, 526] width 639 height 32
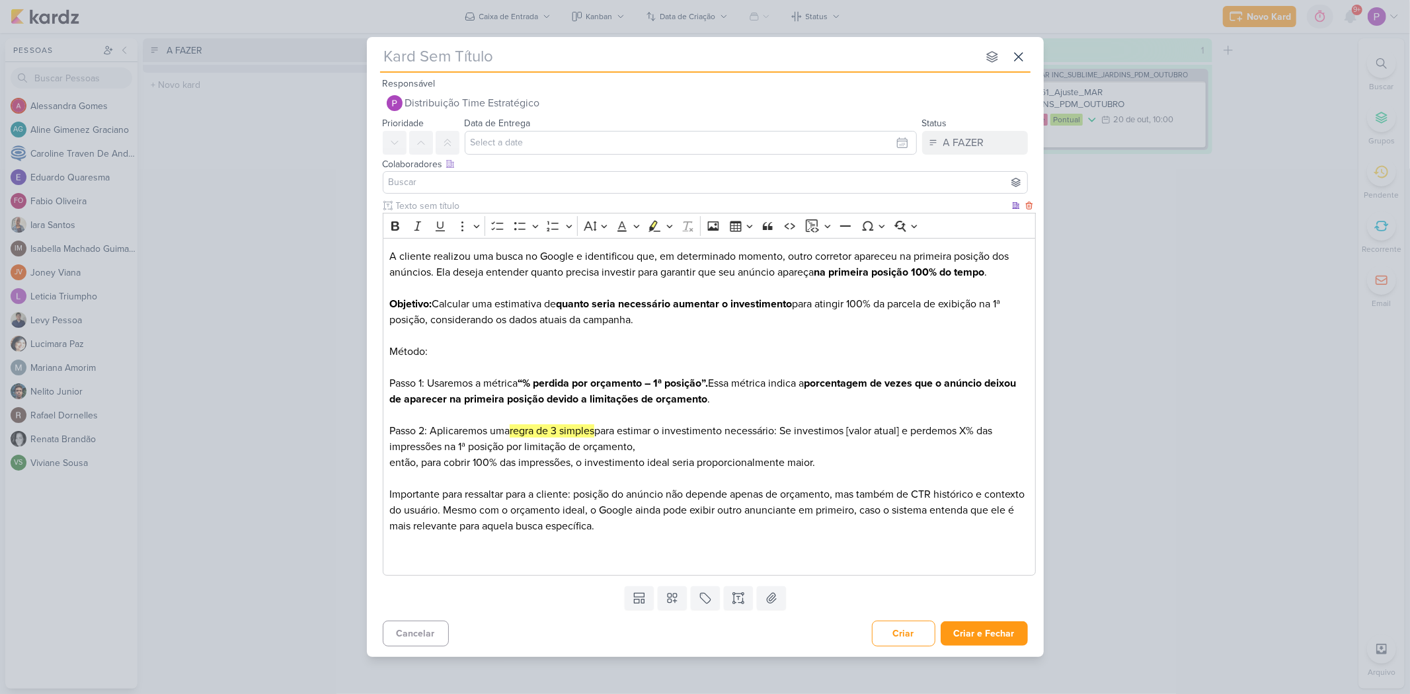
click at [431, 482] on p "Editor editing area: main" at bounding box center [708, 542] width 639 height 16
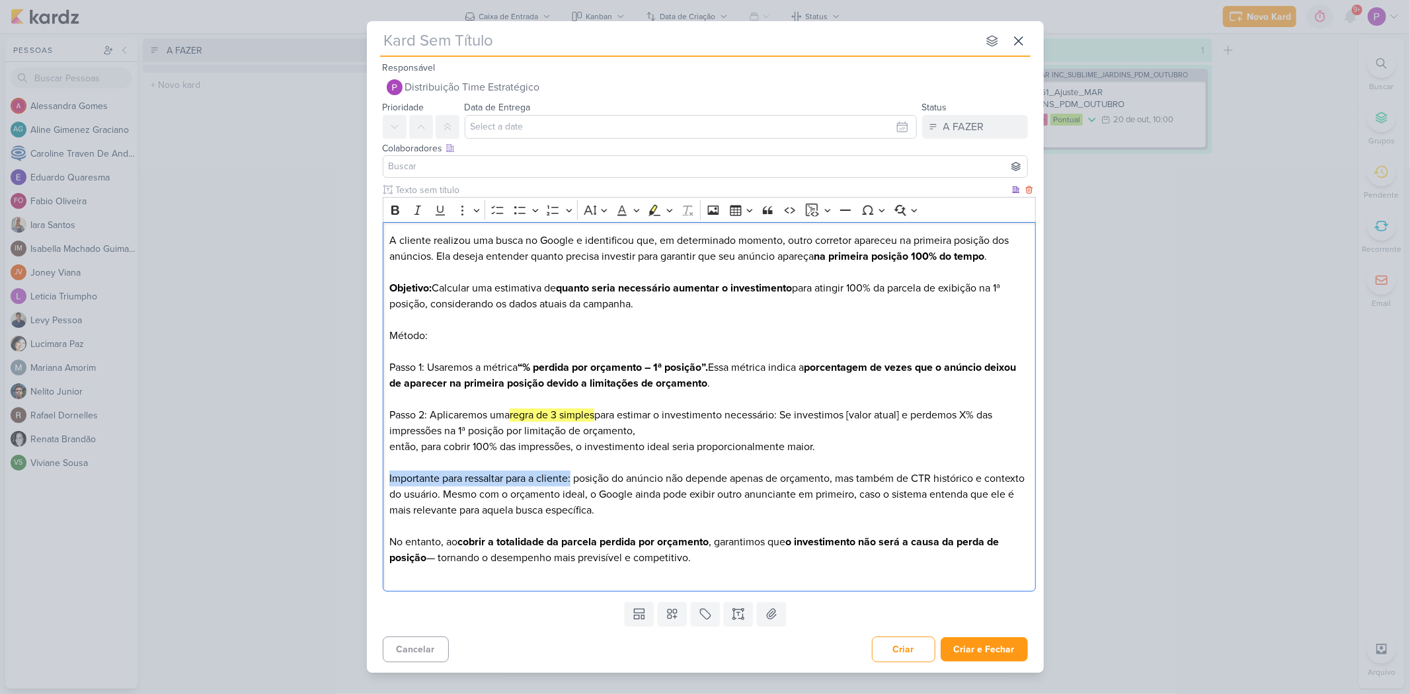
drag, startPoint x: 388, startPoint y: 479, endPoint x: 574, endPoint y: 481, distance: 185.8
click at [574, 481] on div "A cliente realizou uma busca no Google e identificou que, em determinado moment…" at bounding box center [709, 407] width 653 height 370
click at [404, 215] on button "Bold" at bounding box center [395, 210] width 20 height 20
click at [668, 212] on icon "Editor toolbar" at bounding box center [669, 210] width 7 height 13
click at [618, 229] on icon "Text highlight toolbar" at bounding box center [614, 232] width 12 height 11
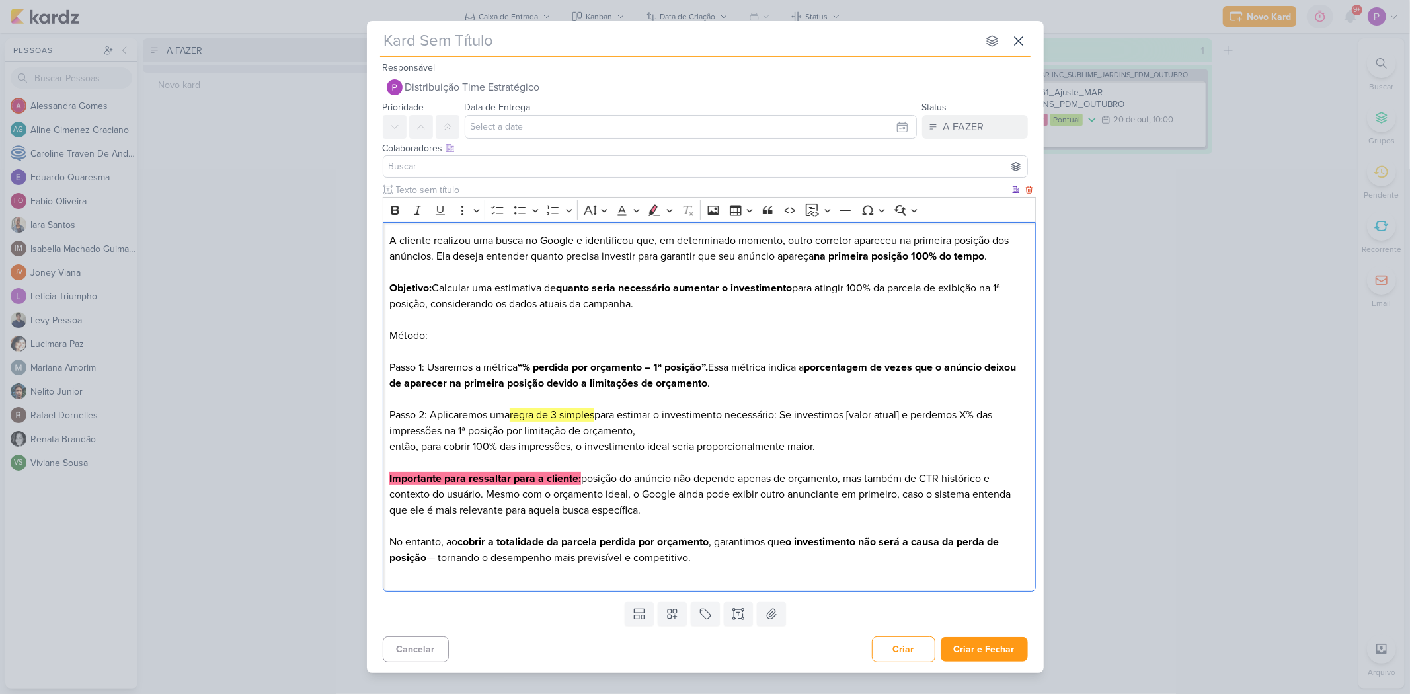
click at [672, 393] on p "Editor editing area: main" at bounding box center [708, 399] width 639 height 16
drag, startPoint x: 385, startPoint y: 339, endPoint x: 486, endPoint y: 347, distance: 100.8
click at [486, 347] on div "A cliente realizou uma busca no Google e identificou que, em determinado moment…" at bounding box center [709, 407] width 653 height 370
click at [404, 209] on button "Bold" at bounding box center [395, 210] width 20 height 20
click at [486, 298] on p "Objetivo: Calcular uma estimativa de quanto seria necessário aumentar o investi…" at bounding box center [708, 296] width 639 height 32
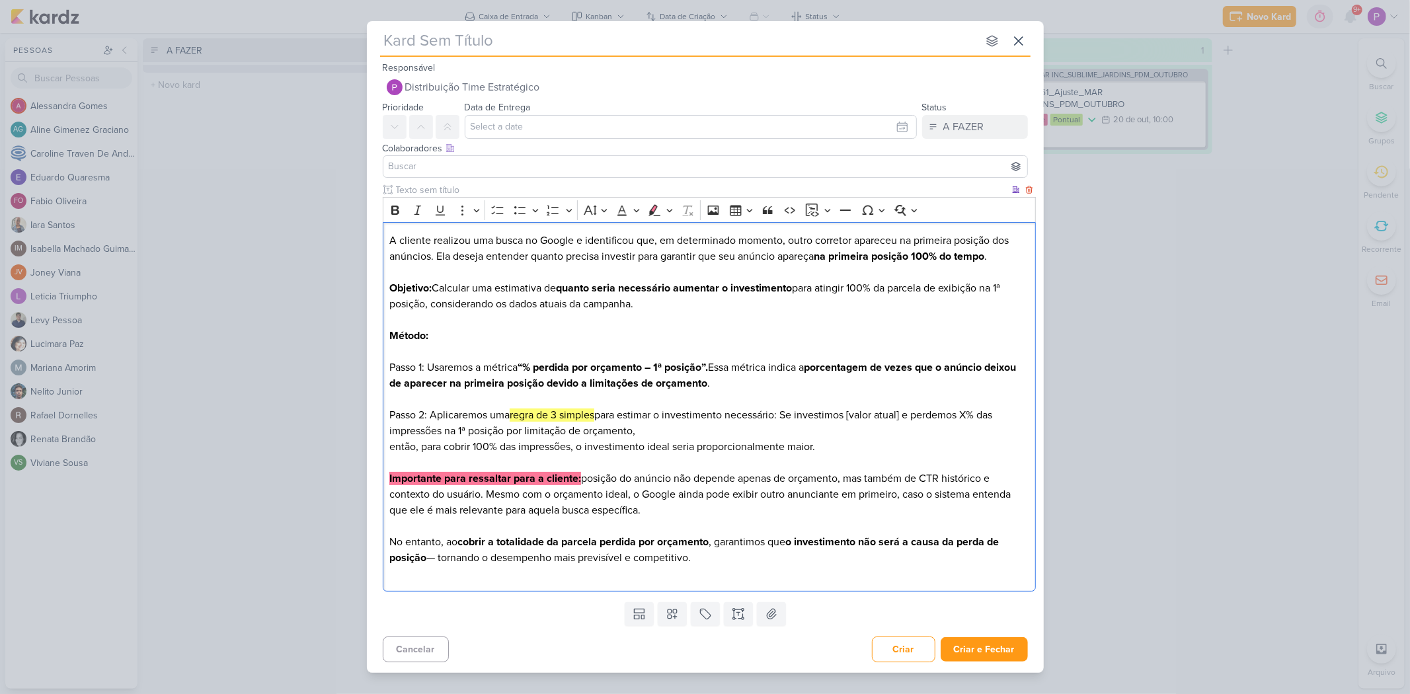
click at [641, 482] on p "Importante para ressaltar para a cliente: posição do anúncio não depende apenas…" at bounding box center [708, 495] width 639 height 48
click at [513, 117] on input "text" at bounding box center [691, 127] width 452 height 24
click at [851, 234] on div "16" at bounding box center [857, 235] width 20 height 20
type input "[DATE] 23:59"
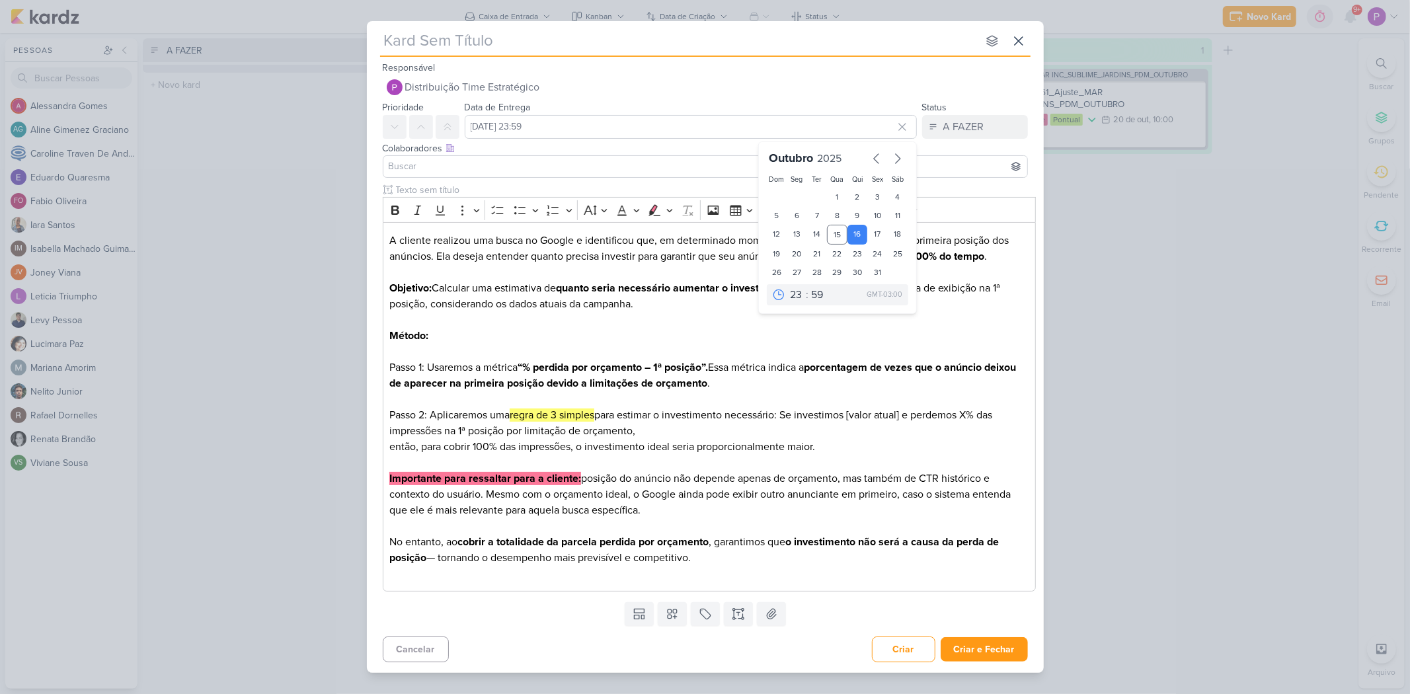
click at [1015, 144] on div "Colaboradores Este kard pode ser visível a usuários da sua organização Este kar…" at bounding box center [705, 161] width 677 height 44
click at [501, 165] on input at bounding box center [705, 167] width 639 height 16
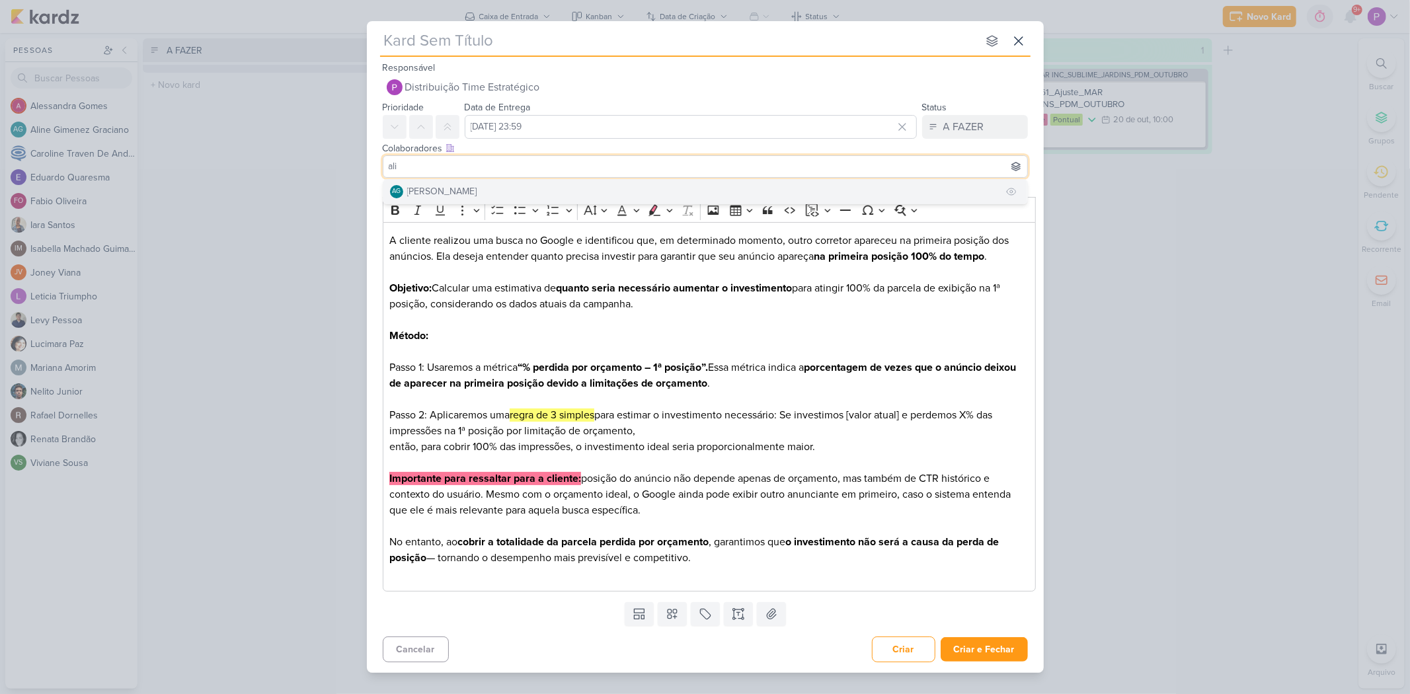
type input "ali"
click at [474, 192] on div "[PERSON_NAME]" at bounding box center [442, 191] width 70 height 14
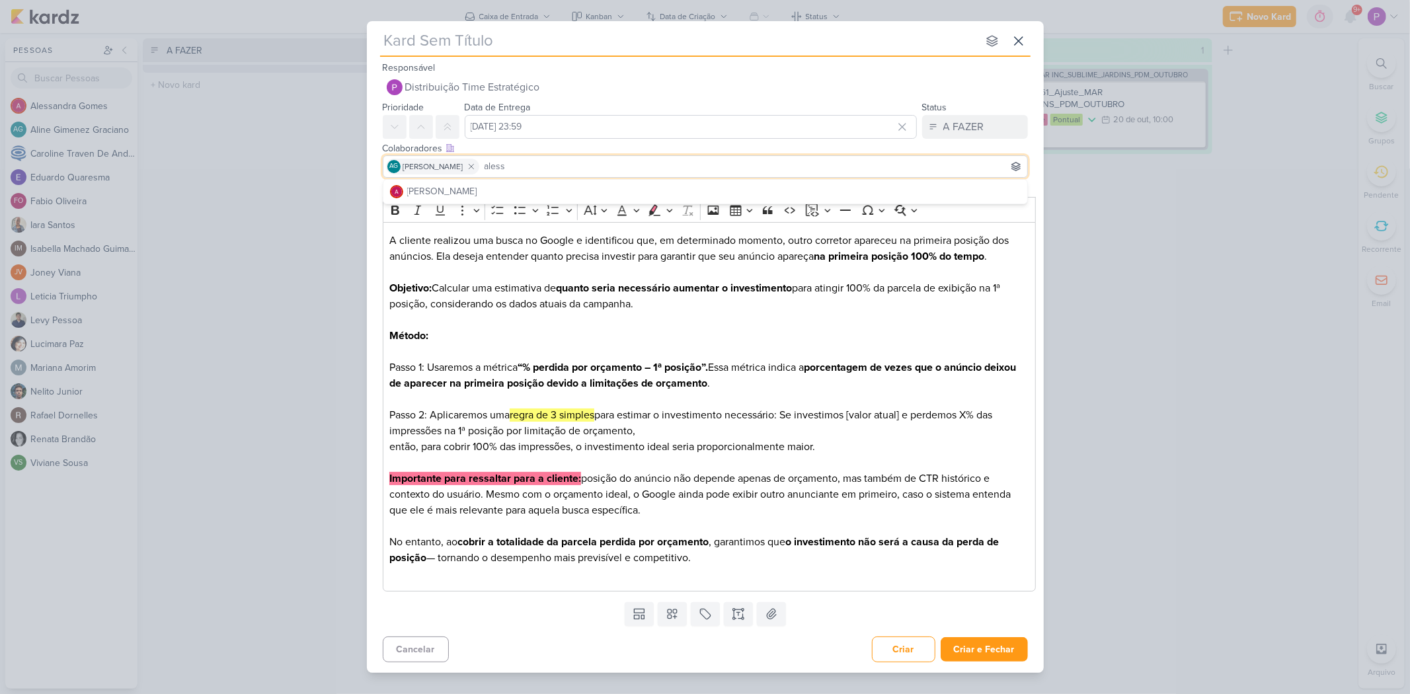
type input "aless"
click at [474, 192] on div "[PERSON_NAME]" at bounding box center [442, 191] width 70 height 14
type input "isab"
click at [474, 192] on div "[PERSON_NAME]" at bounding box center [442, 191] width 70 height 14
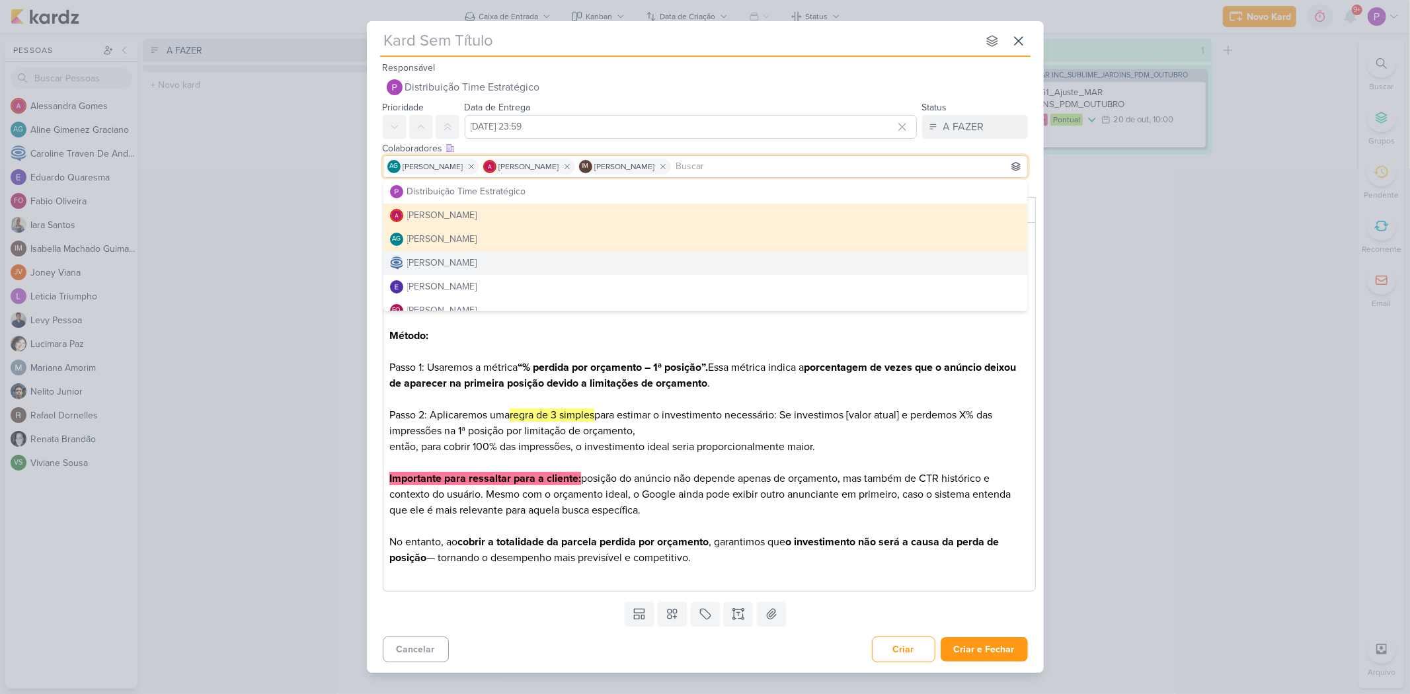
click at [1015, 260] on div "nenhum grupo disponível esc Responsável Distribuição Time Estratégico Nenhum co…" at bounding box center [705, 347] width 1410 height 694
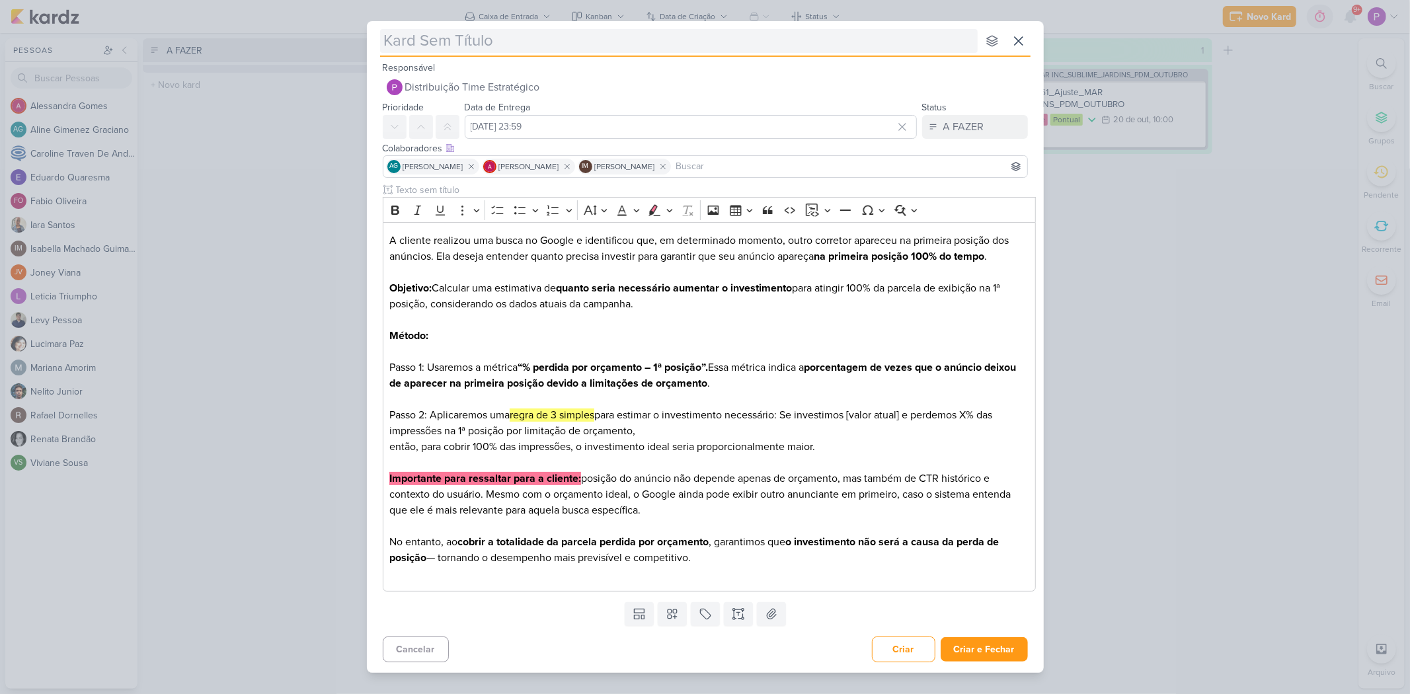
click at [418, 34] on input "text" at bounding box center [679, 41] width 598 height 24
paste input "15710151"
click at [522, 43] on input "[15710151]" at bounding box center [679, 41] width 598 height 24
paste input "Fazer análise de parcela perdida por orçamento para primeira posição"
type input "[15710151] Fazer análise de parcela perdida por orçamento para primeira posição"
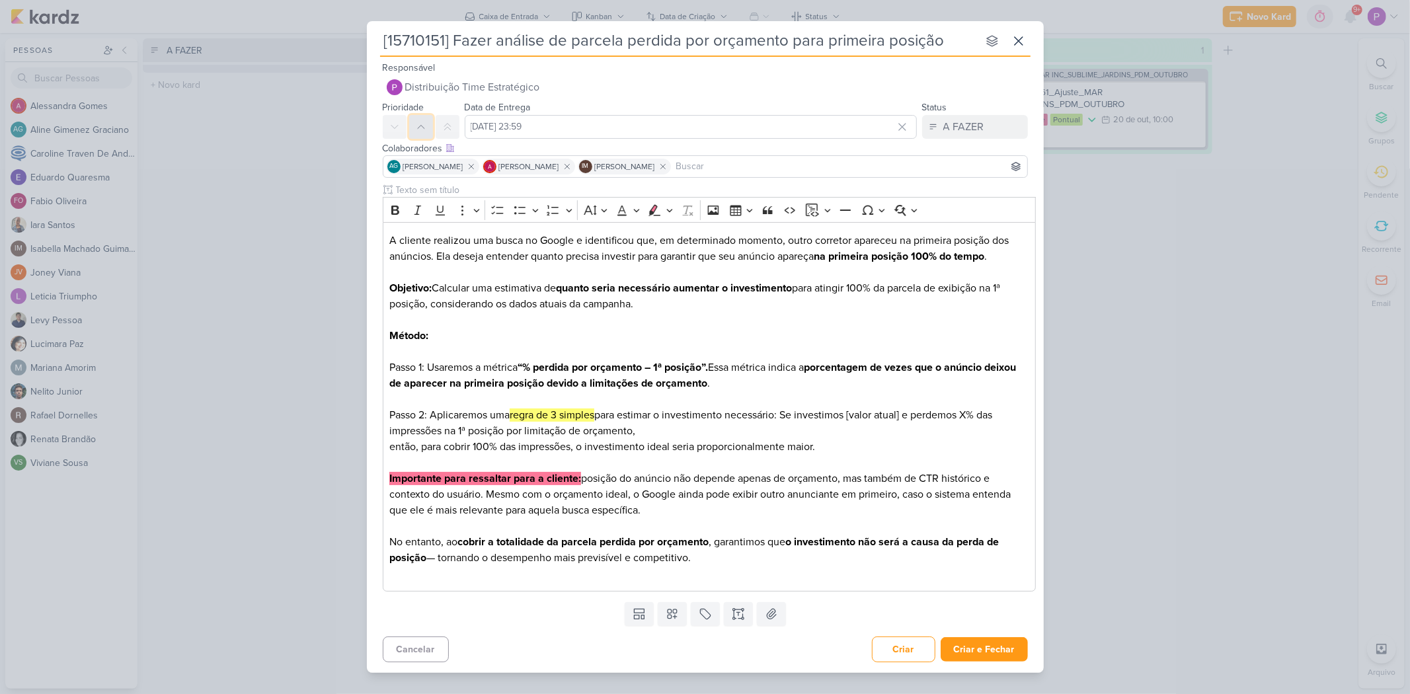
click at [418, 130] on icon at bounding box center [421, 127] width 11 height 11
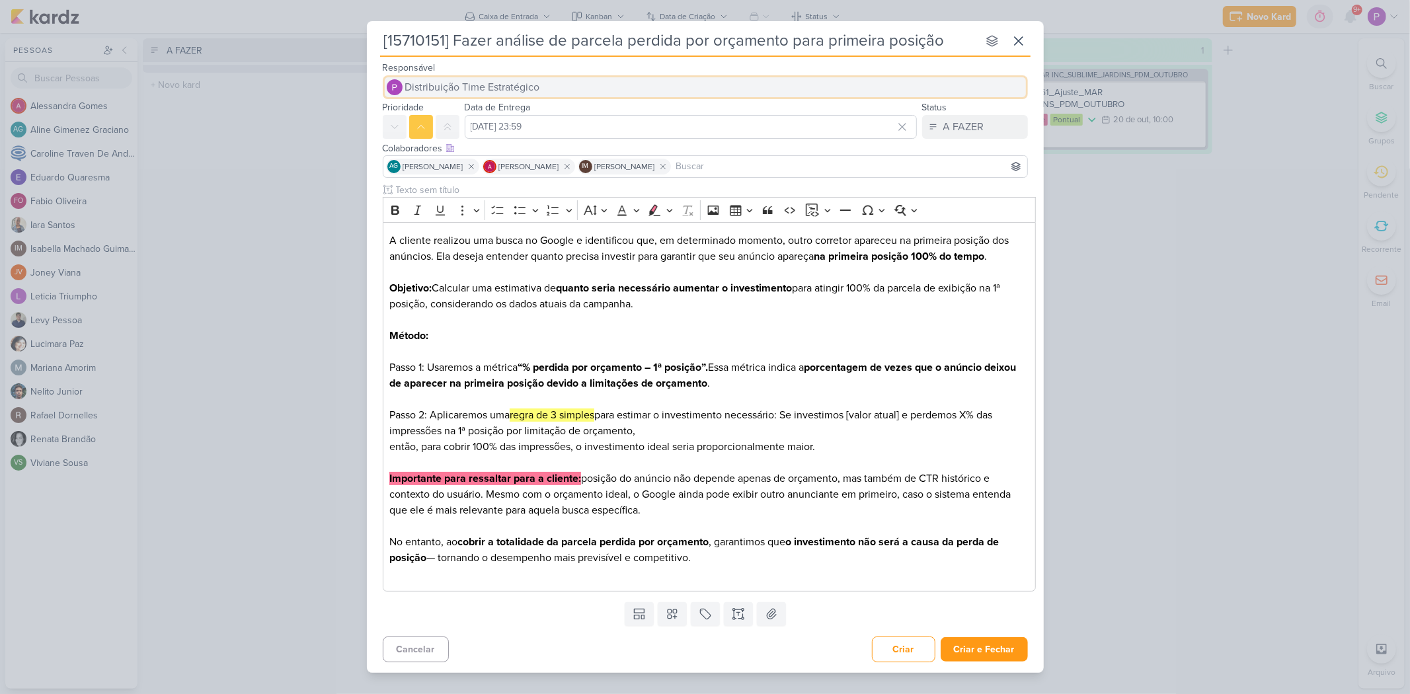
click at [464, 95] on button "Distribuição Time Estratégico" at bounding box center [705, 87] width 645 height 24
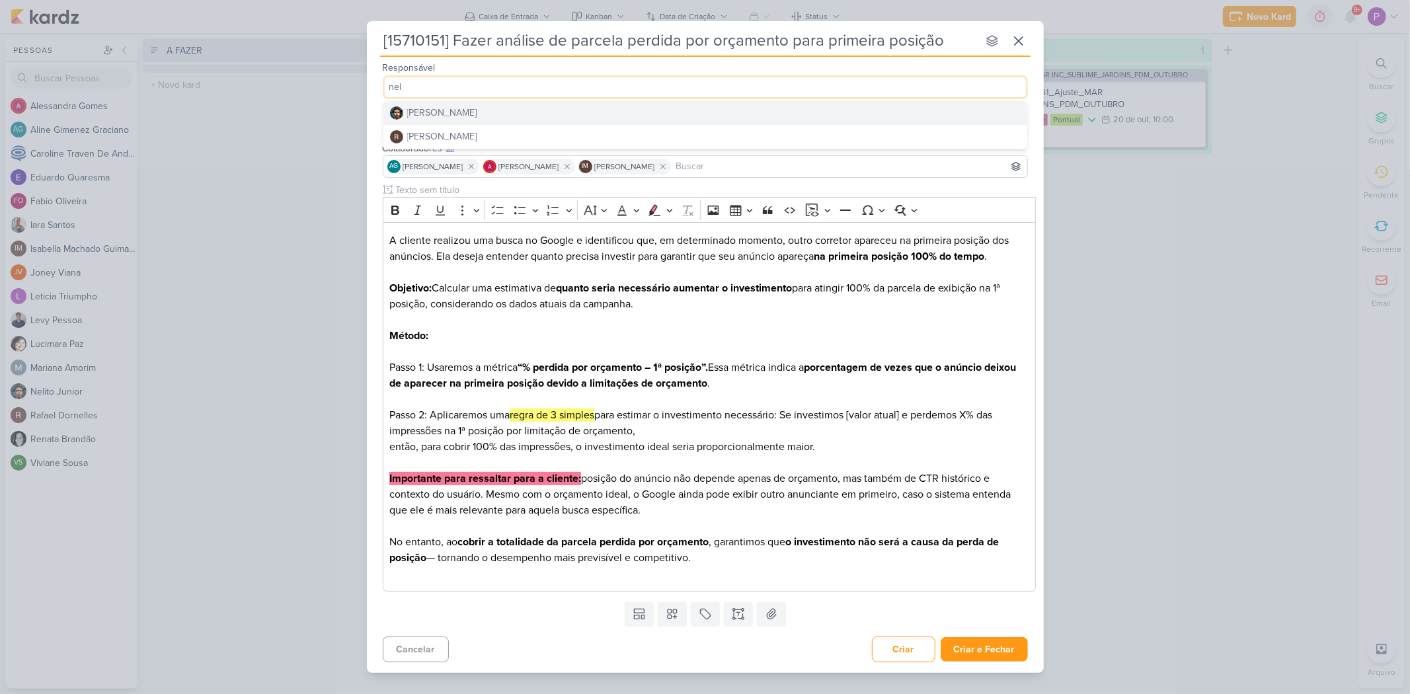
type input "nel"
click at [458, 108] on div "[PERSON_NAME]" at bounding box center [442, 113] width 70 height 14
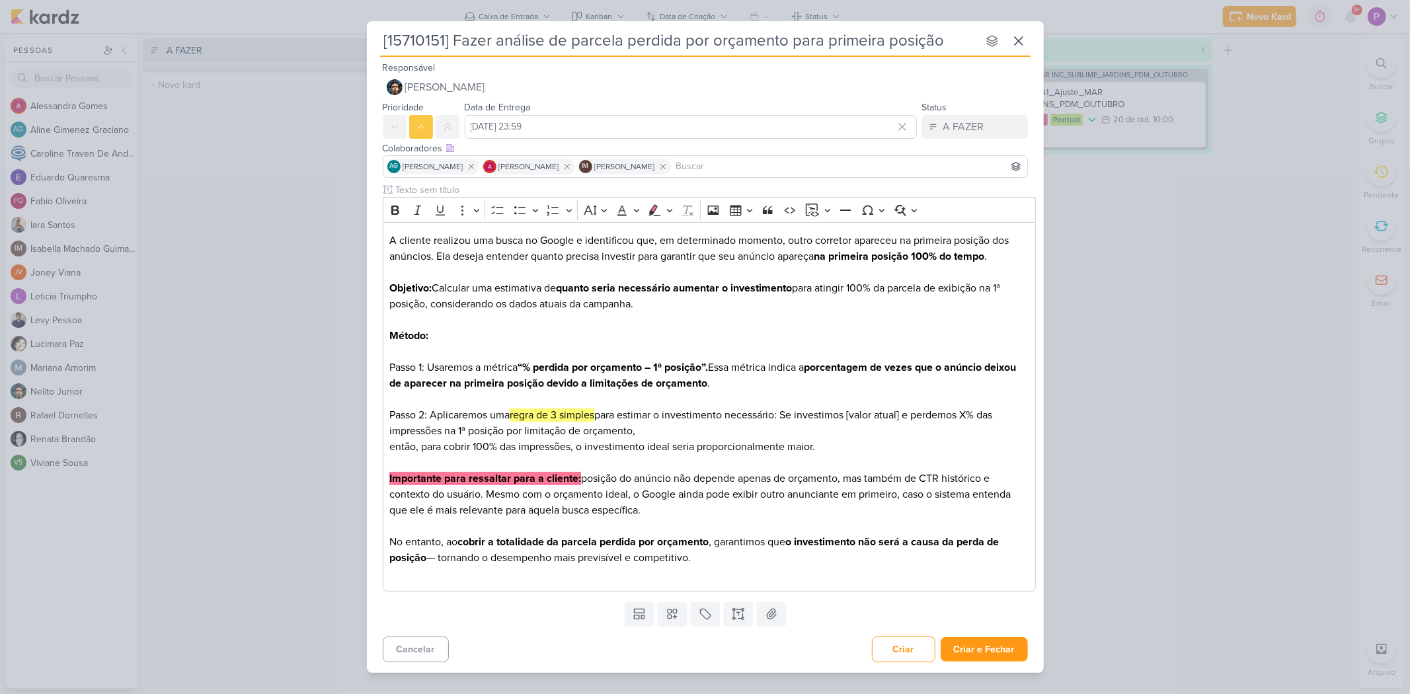
click at [1015, 162] on div "Colaboradores Este kard pode ser visível a usuários da sua organização Este kar…" at bounding box center [705, 161] width 677 height 44
click at [671, 482] on icon at bounding box center [672, 613] width 9 height 9
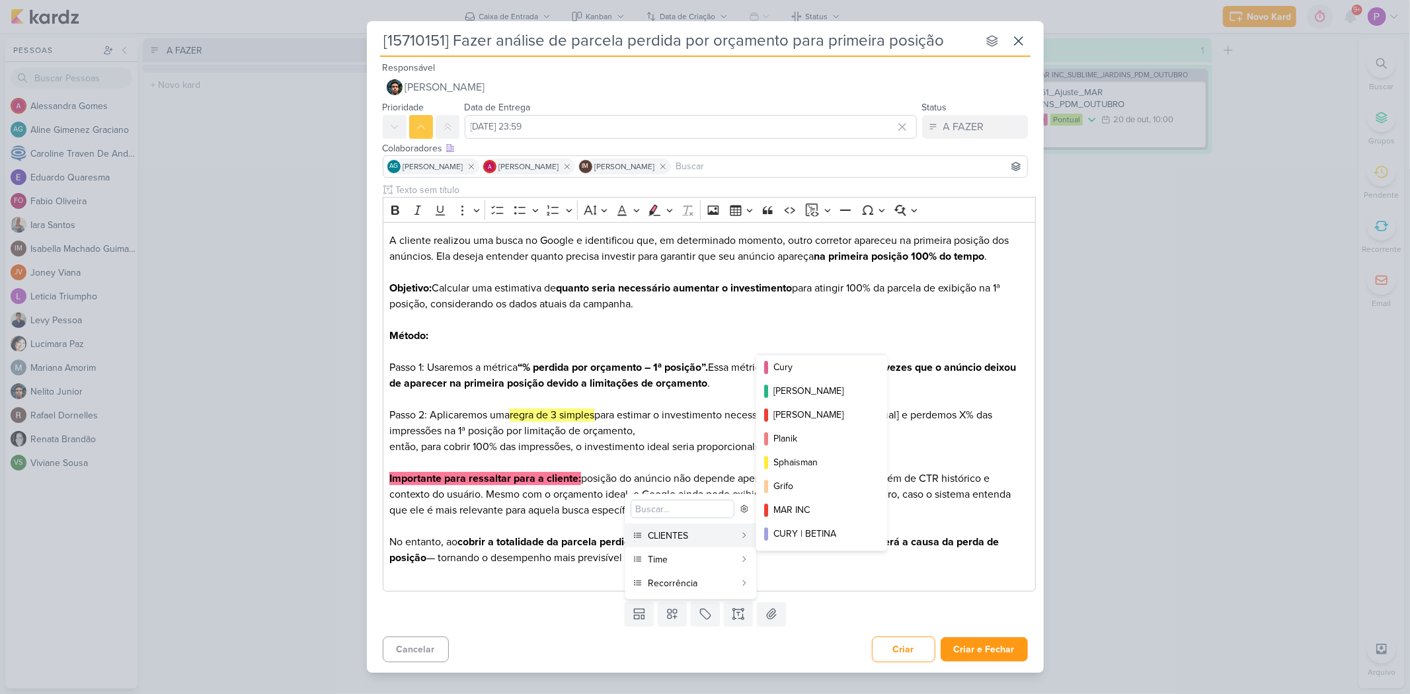
scroll to position [239, 0]
click at [822, 476] on button "CURY | BETINA" at bounding box center [821, 487] width 131 height 24
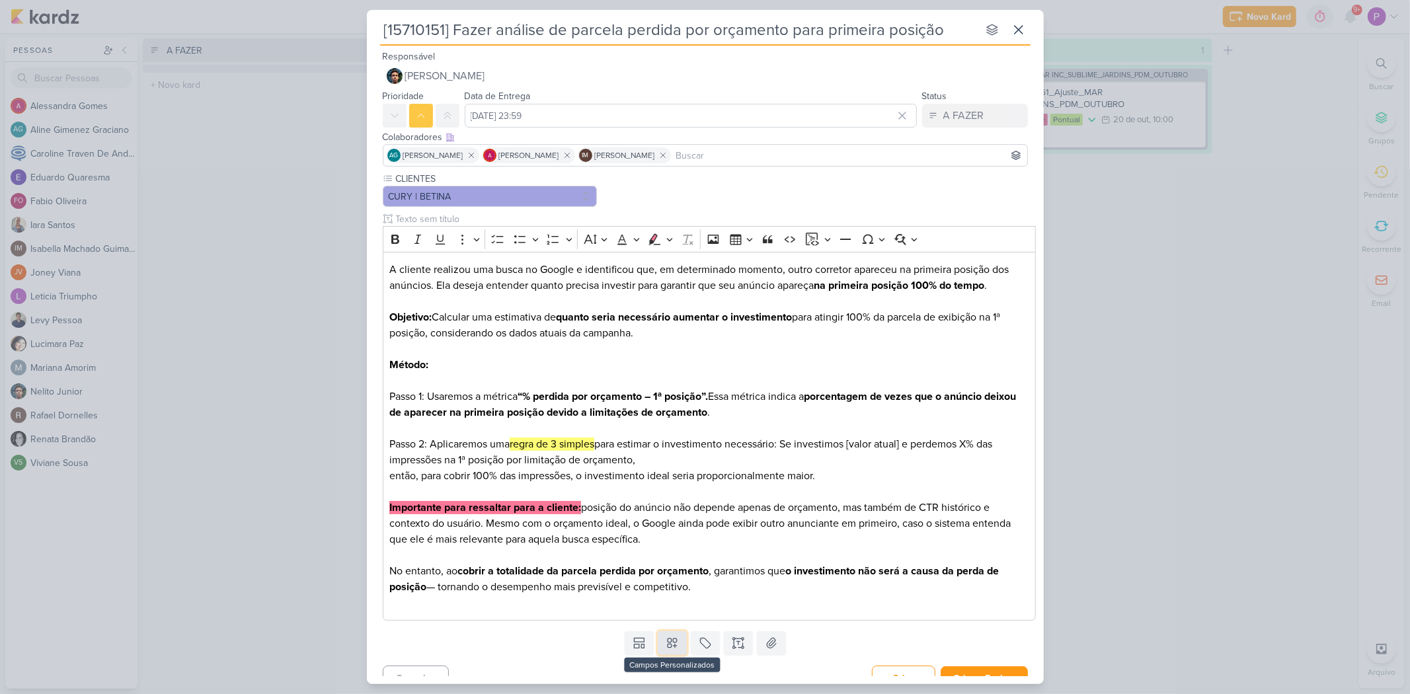
click at [677, 482] on button at bounding box center [672, 643] width 29 height 24
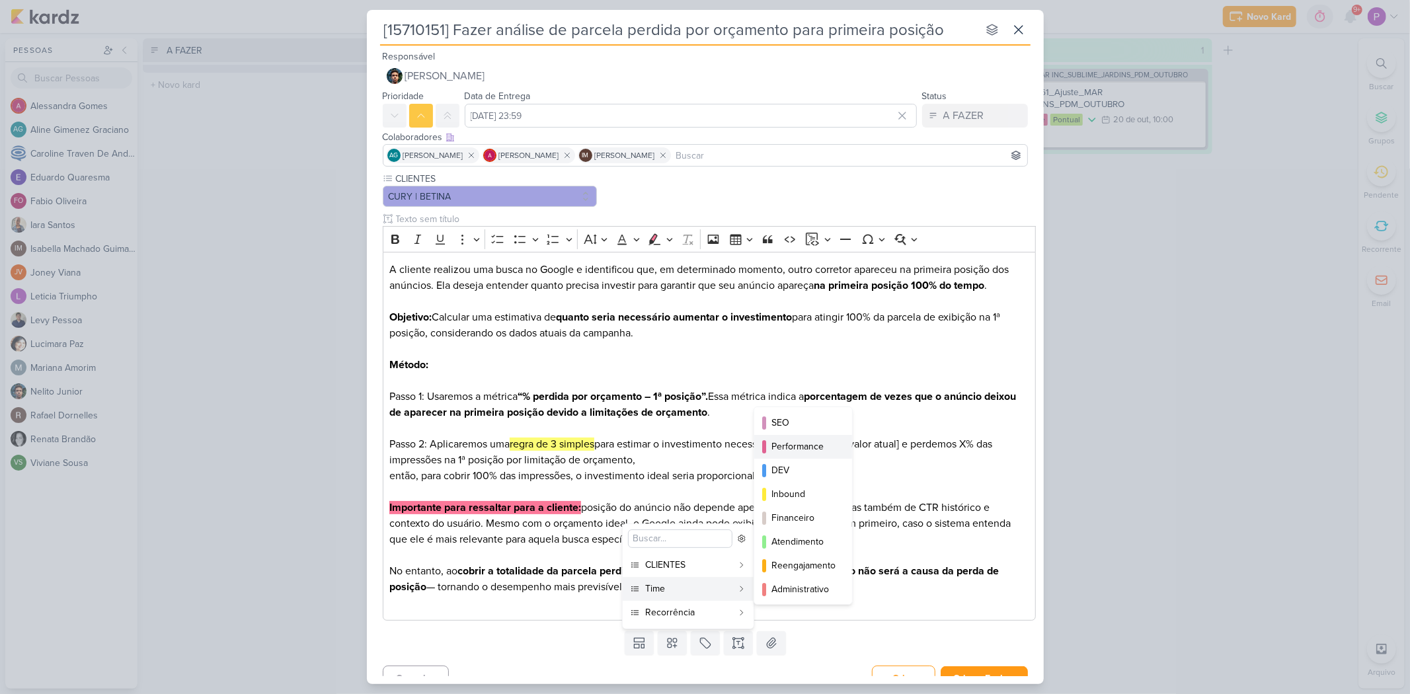
click at [801, 450] on div "Performance" at bounding box center [803, 447] width 65 height 14
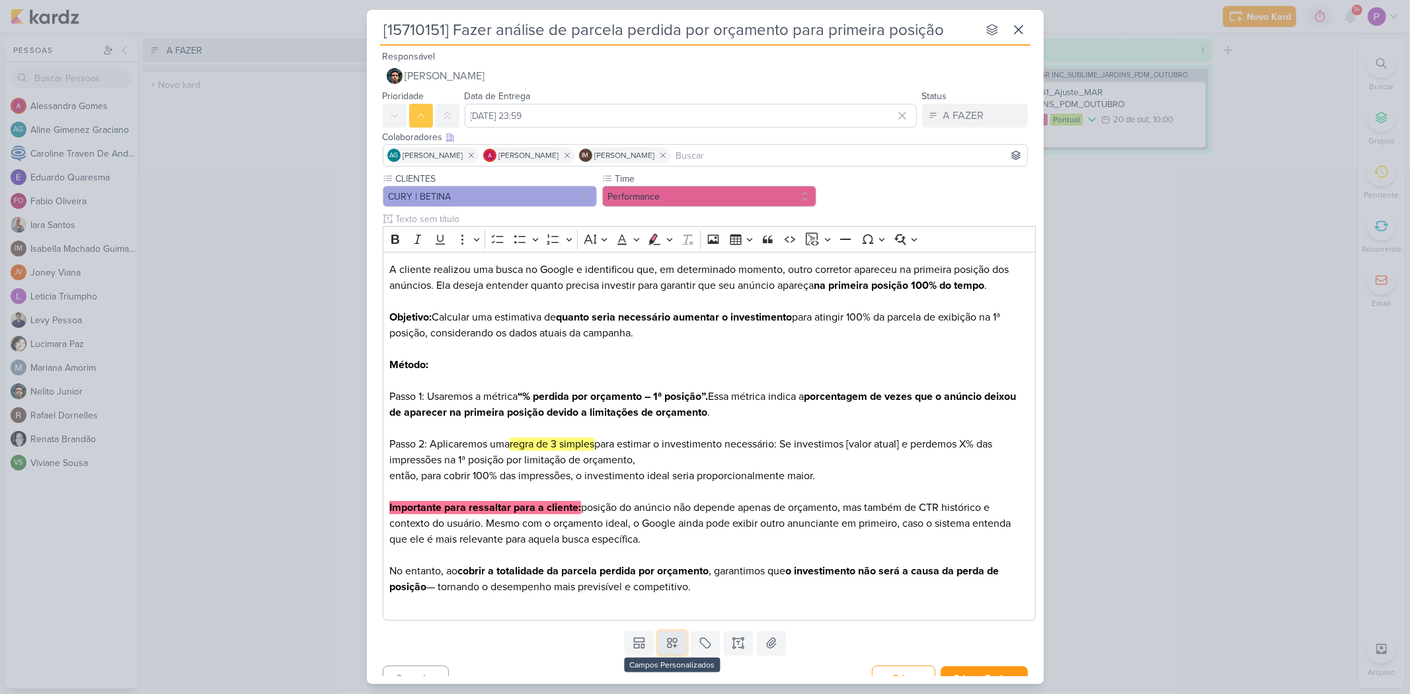
click at [676, 482] on icon at bounding box center [672, 643] width 13 height 13
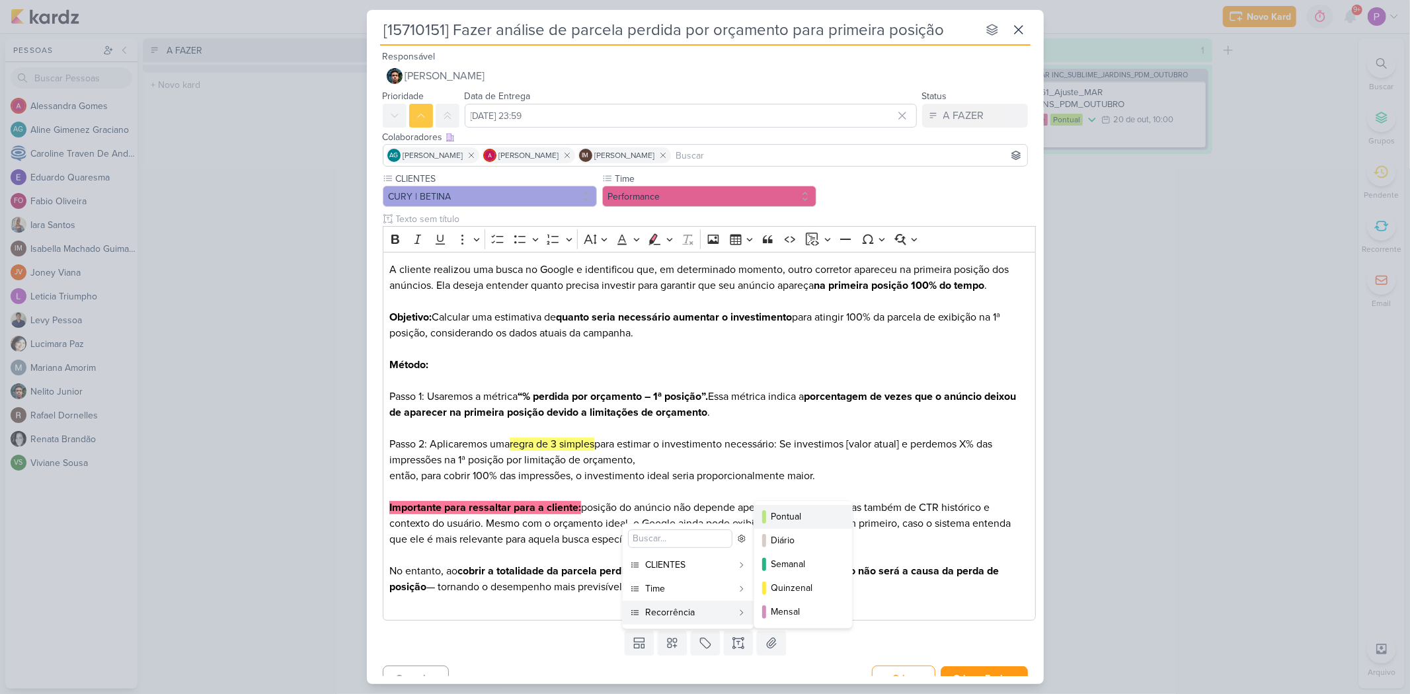
click at [824, 482] on div "Pontual" at bounding box center [803, 517] width 65 height 14
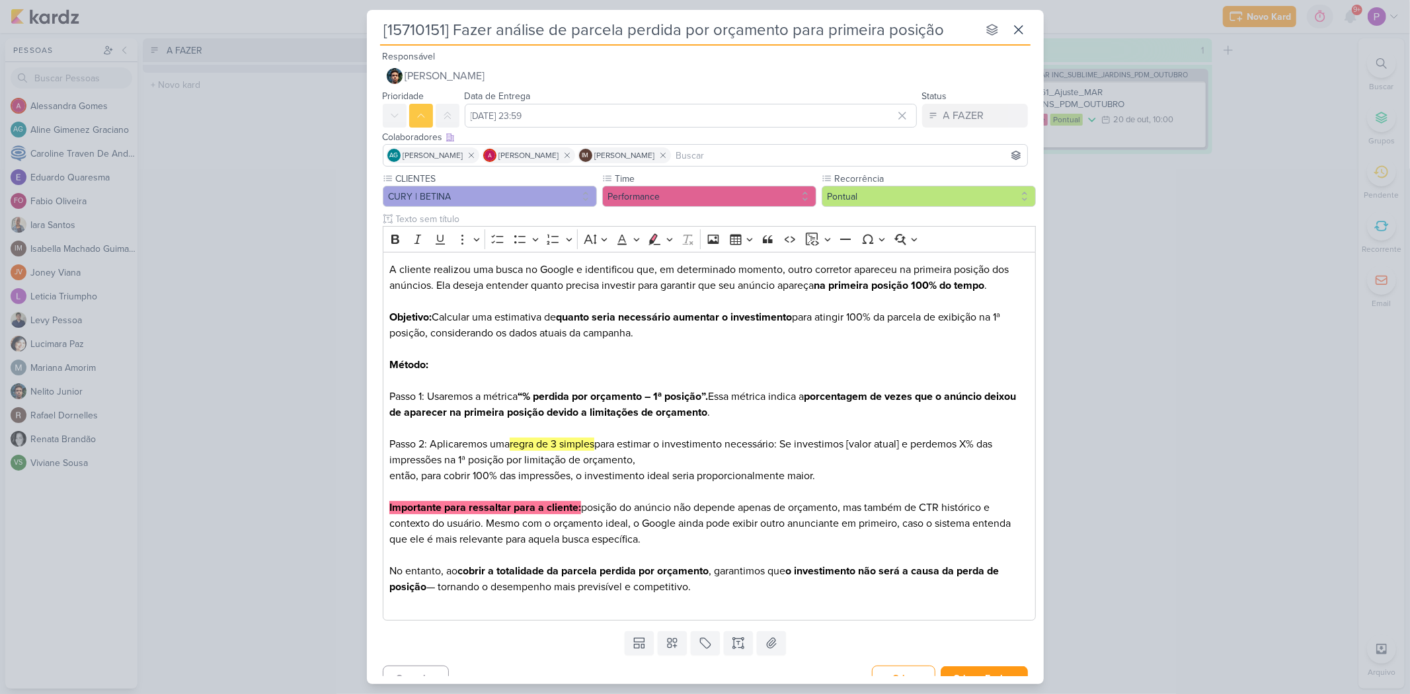
click at [848, 482] on div "Templates Campos Personalizados CLIENTES [GEOGRAPHIC_DATA]" at bounding box center [705, 643] width 677 height 34
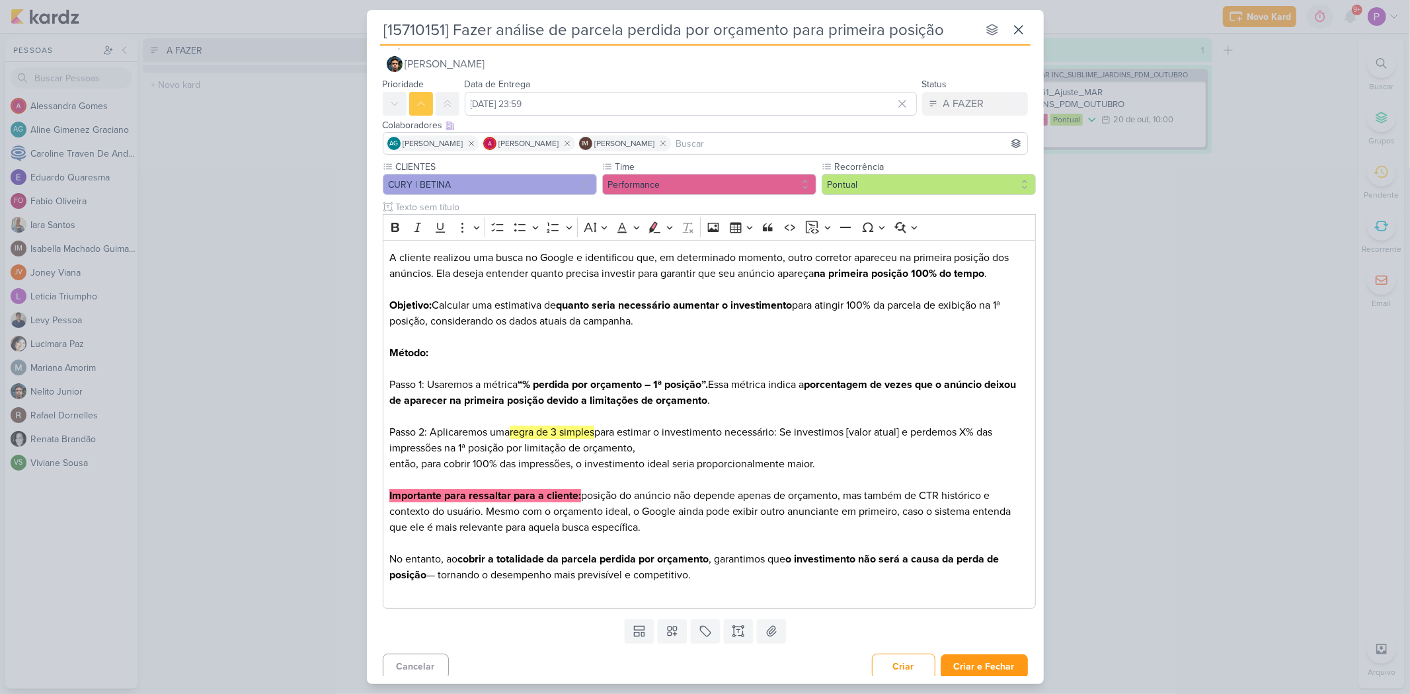
scroll to position [18, 0]
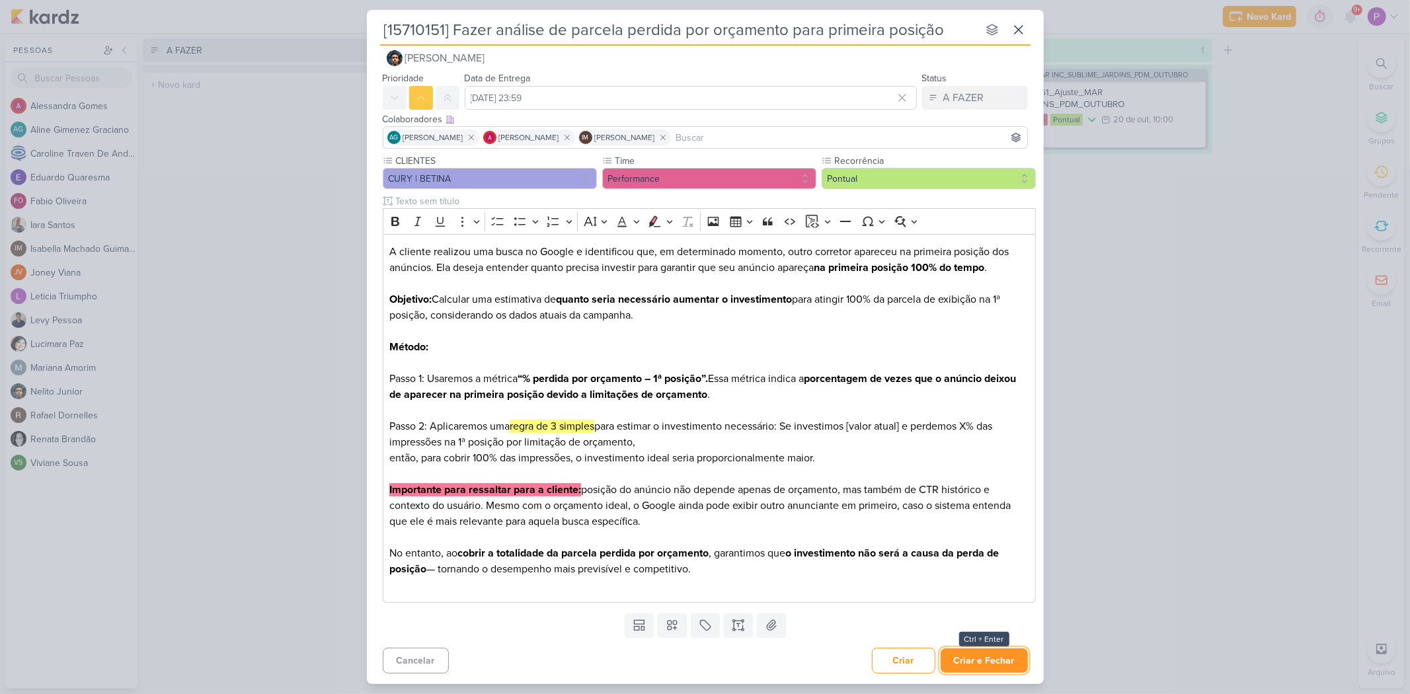
click at [965, 482] on button "Criar e Fechar" at bounding box center [984, 660] width 87 height 24
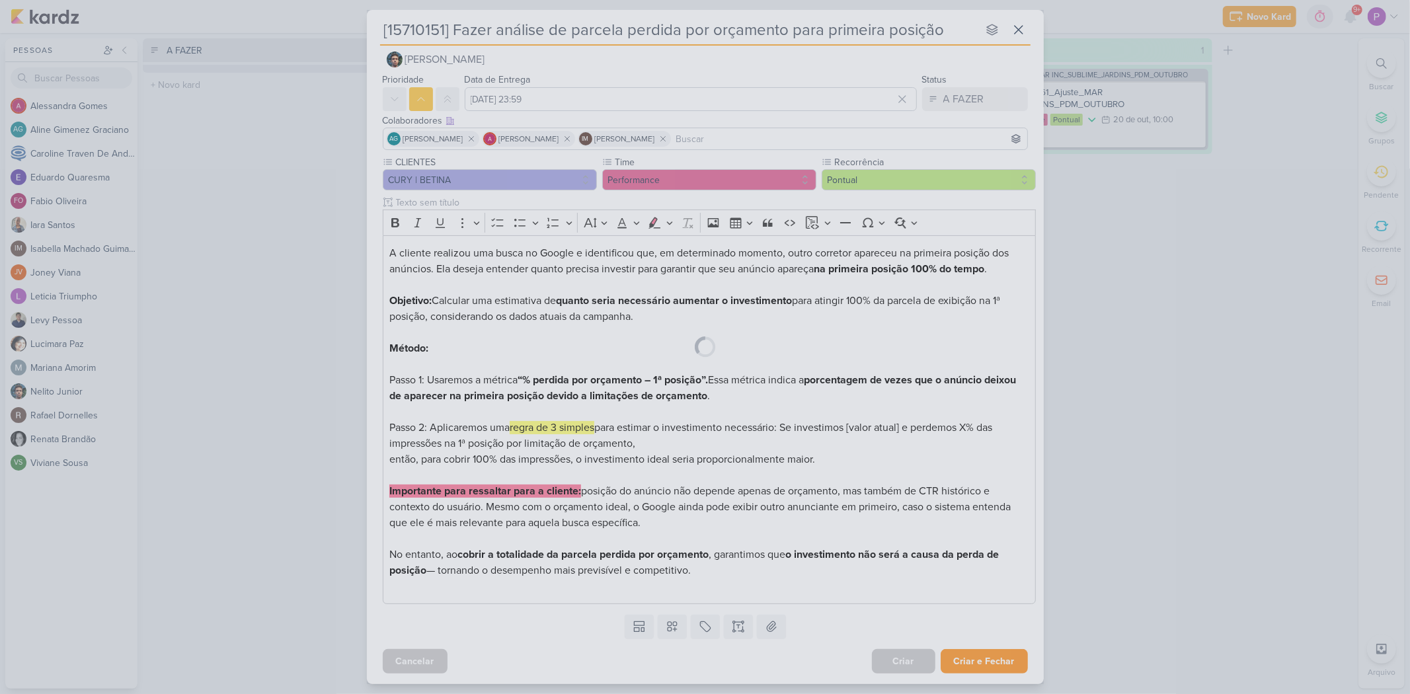
scroll to position [0, 0]
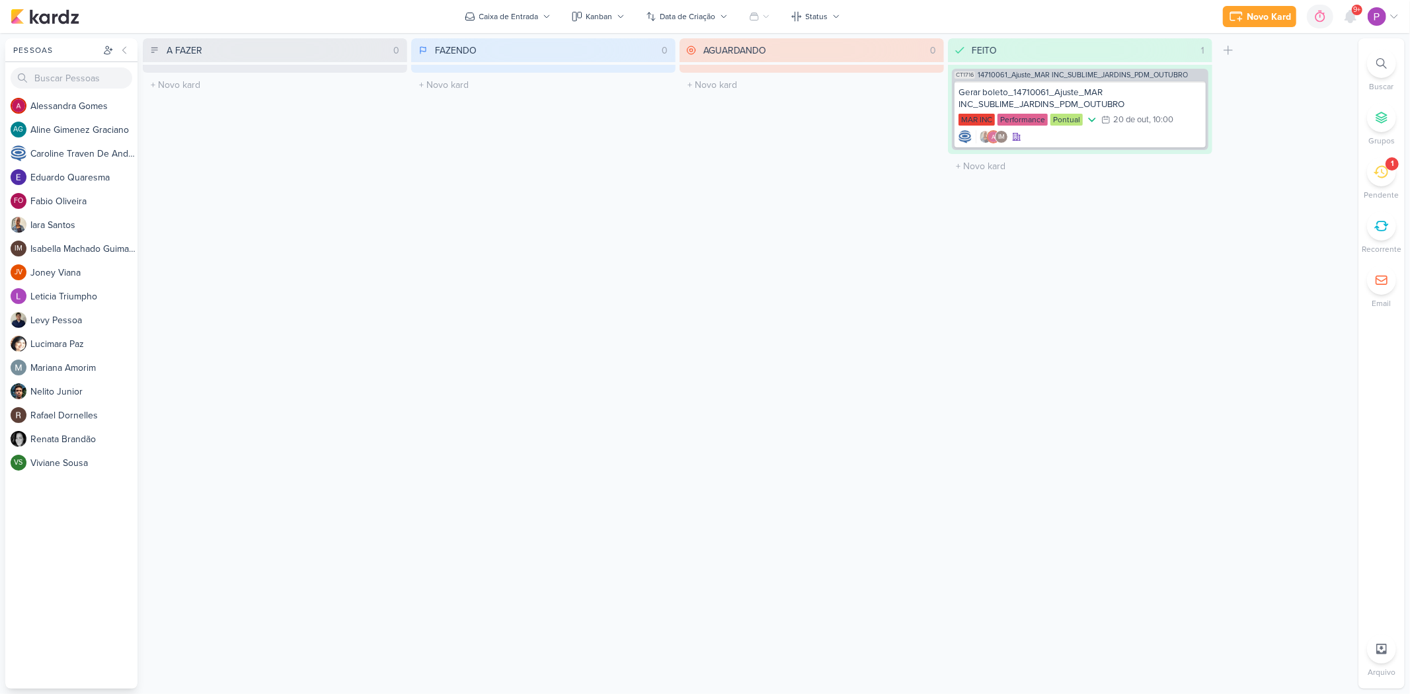
click at [1015, 170] on icon at bounding box center [1381, 172] width 15 height 15
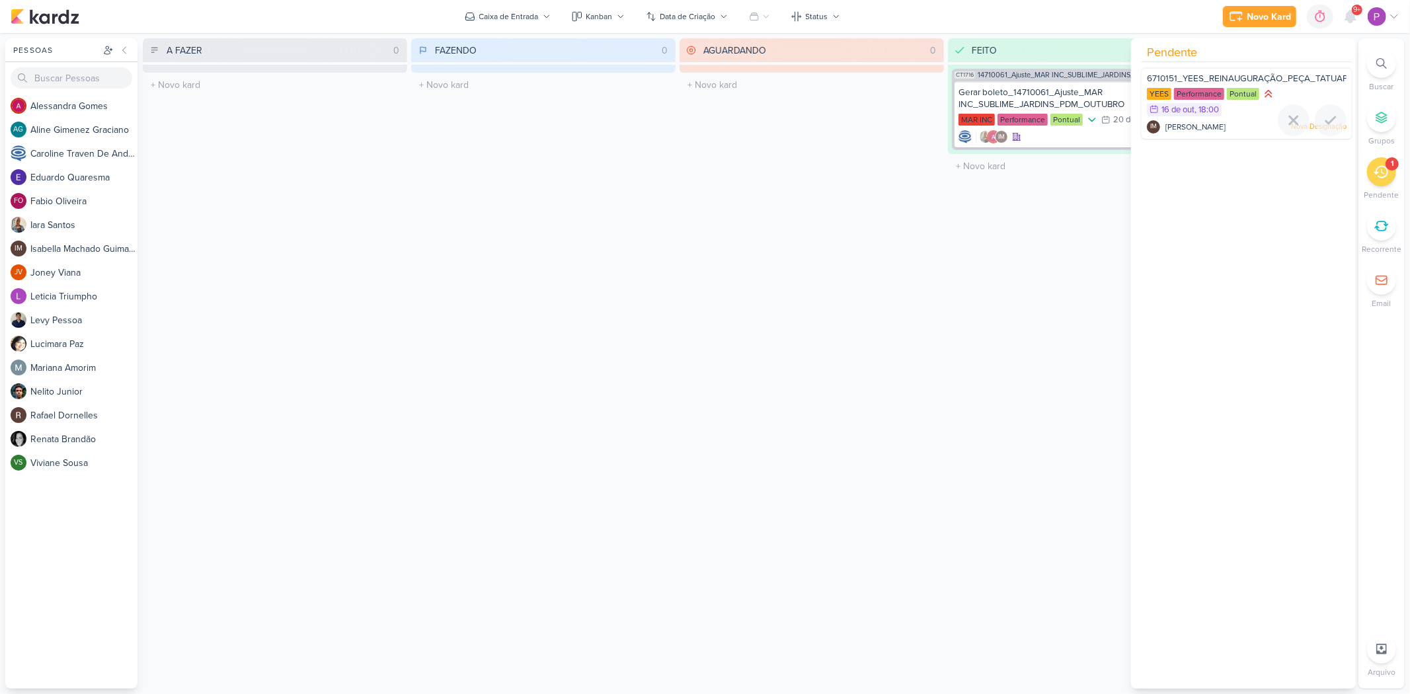
click at [1015, 131] on div at bounding box center [1247, 136] width 210 height 11
click at [1015, 122] on span "[PERSON_NAME]" at bounding box center [1195, 127] width 60 height 12
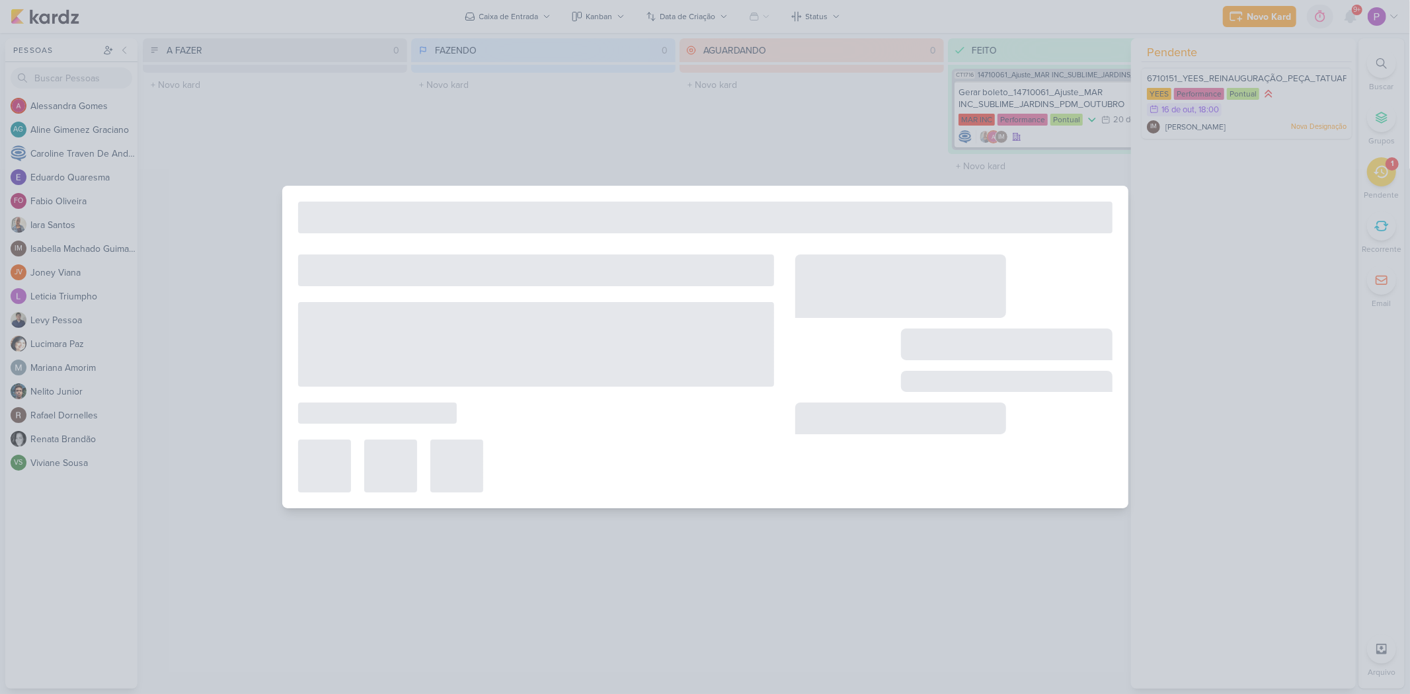
type input "6710151_YEES_REINAUGURAÇÃO_PEÇA_TATUAPE"
type input "[DATE] 18:00"
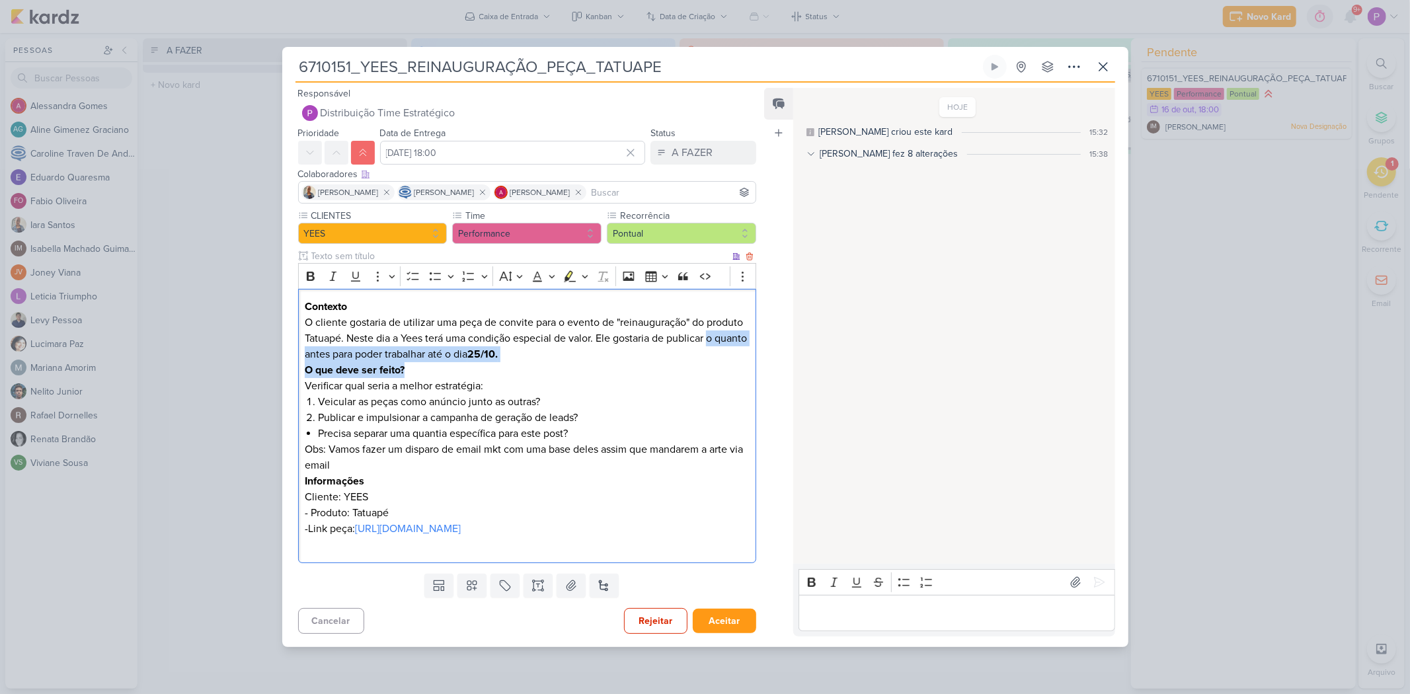
drag, startPoint x: 346, startPoint y: 346, endPoint x: 580, endPoint y: 354, distance: 234.8
click at [580, 354] on p "O cliente gostaria de utilizar uma peça de convite para o evento de "reinaugura…" at bounding box center [527, 346] width 444 height 63
click at [421, 394] on li "Veicular as peças como anúncio junto as outras?" at bounding box center [533, 402] width 431 height 16
drag, startPoint x: 323, startPoint y: 395, endPoint x: 625, endPoint y: 399, distance: 302.1
click at [625, 399] on li "Veicular as peças como anúncio junto as outras?" at bounding box center [533, 402] width 431 height 16
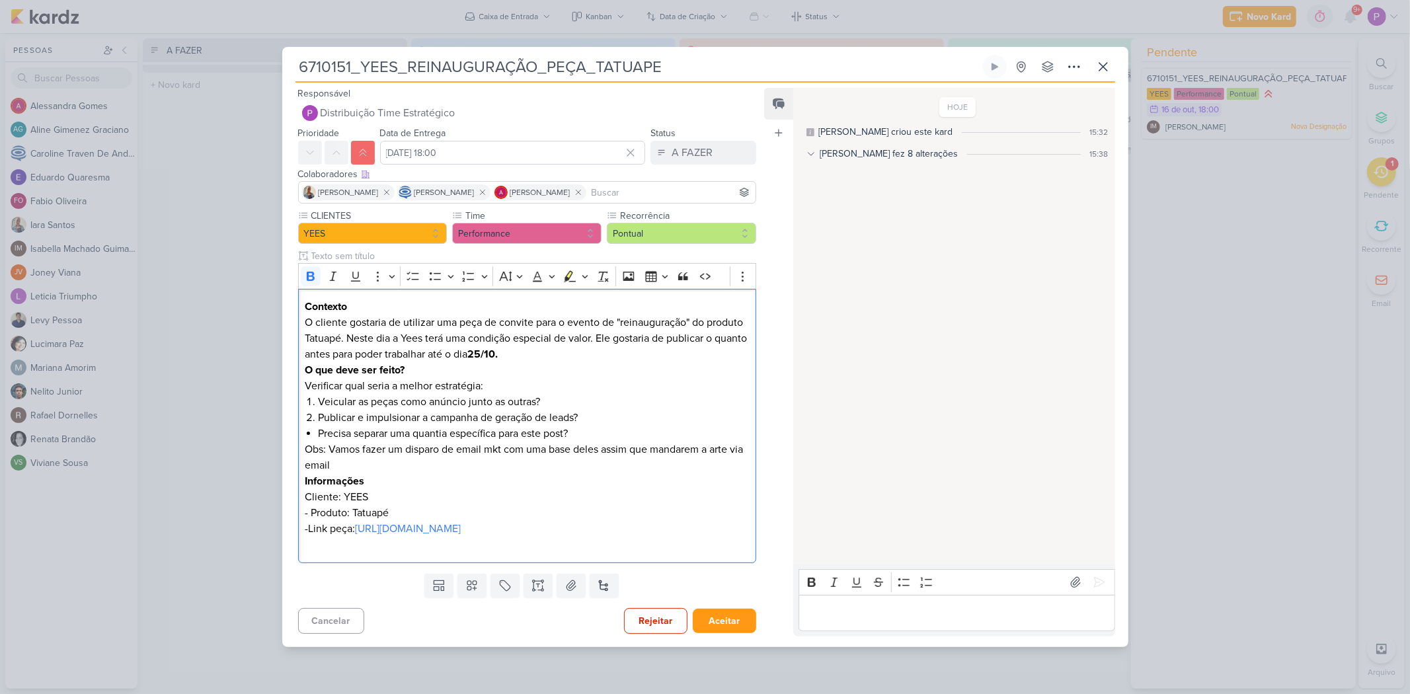
drag, startPoint x: 412, startPoint y: 538, endPoint x: 282, endPoint y: 299, distance: 272.1
click at [282, 299] on div "CLIENTES [GEOGRAPHIC_DATA] Time" at bounding box center [522, 388] width 480 height 359
copy div "Contexto O cliente gostaria de utilizar uma peça de convite para o evento de "r…"
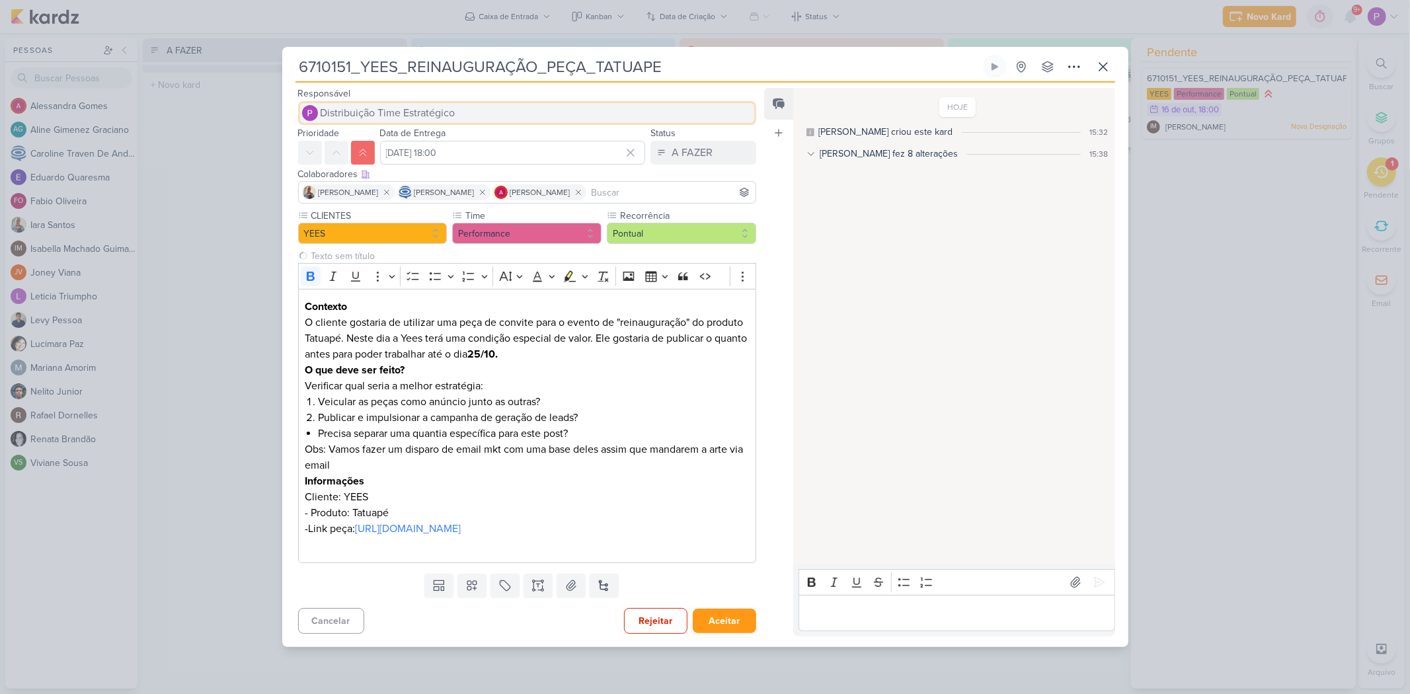
click at [448, 110] on span "Distribuição Time Estratégico" at bounding box center [388, 113] width 135 height 16
type input "iara"
click at [445, 136] on button "[PERSON_NAME]" at bounding box center [527, 139] width 457 height 24
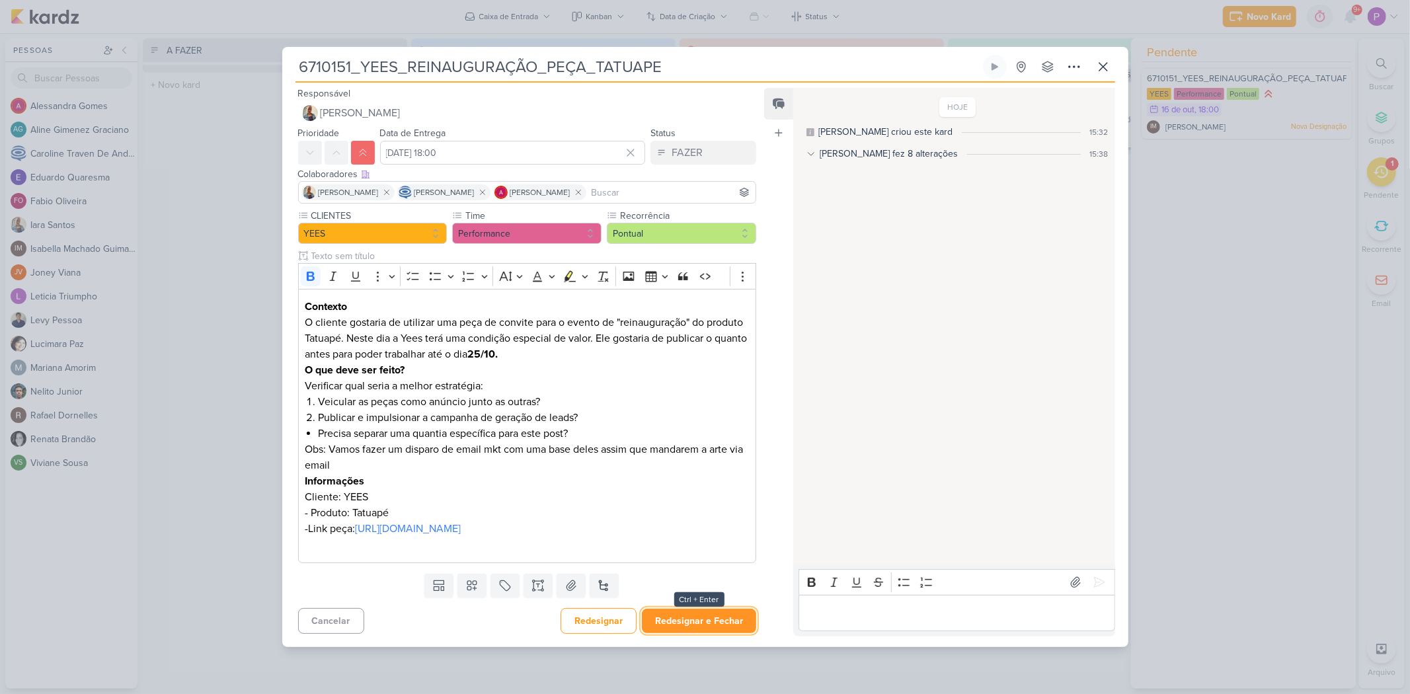
click at [676, 482] on button "Redesignar e Fechar" at bounding box center [699, 621] width 114 height 24
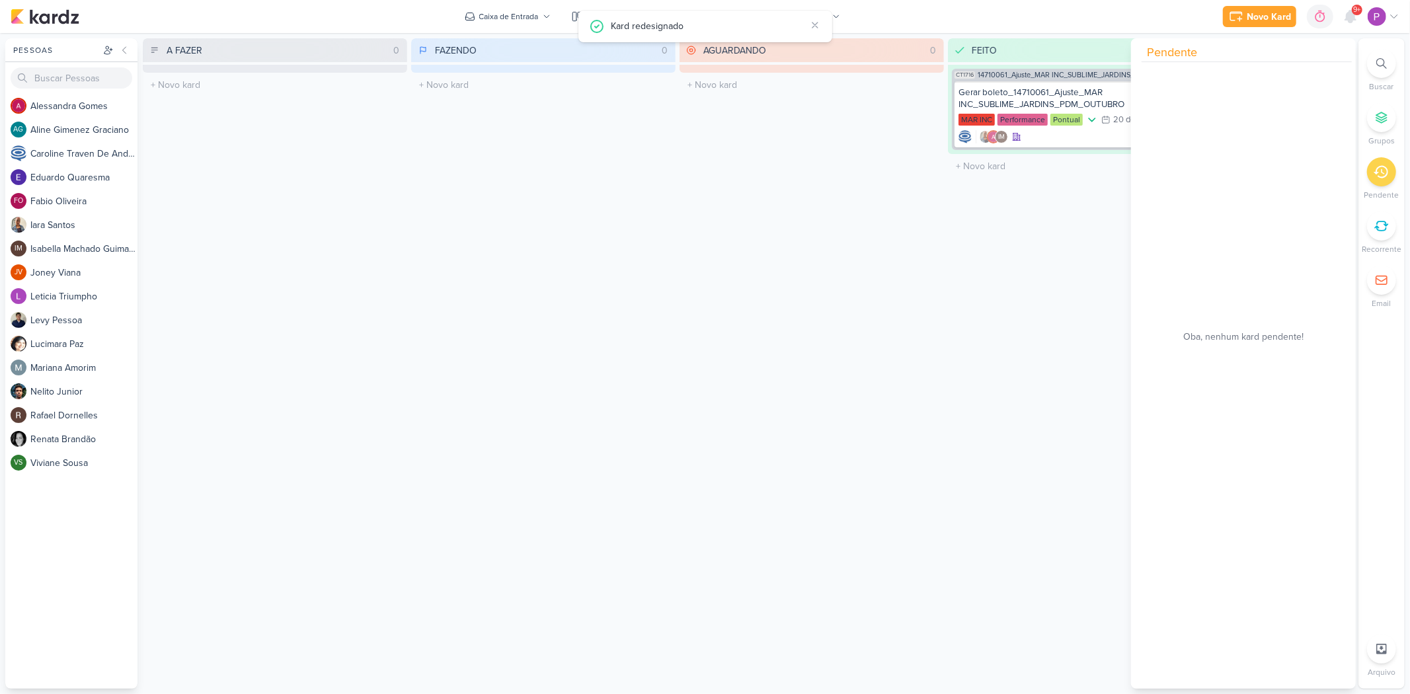
click at [656, 450] on div "FAZENDO 0 Mover Para Esquerda Mover Para Direita [GEOGRAPHIC_DATA] O título do …" at bounding box center [543, 363] width 264 height 650
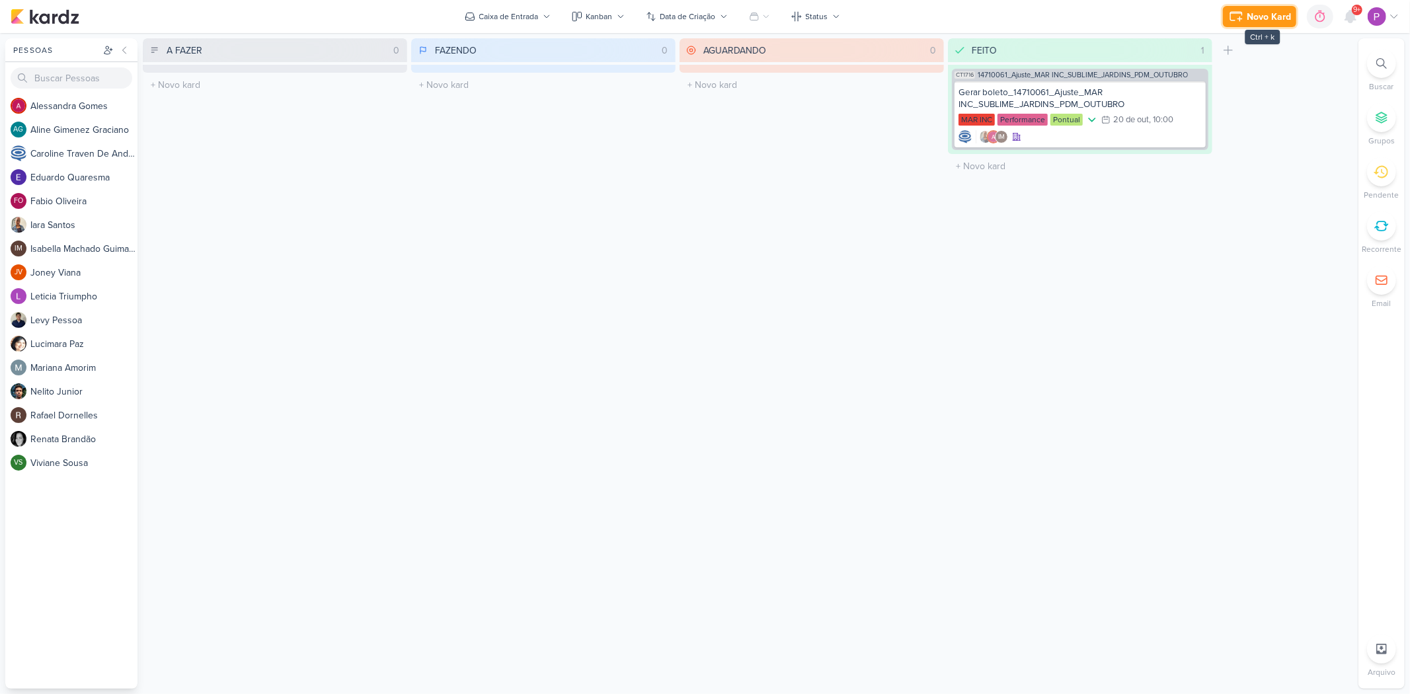
click at [1015, 19] on div "Novo Kard" at bounding box center [1269, 17] width 44 height 14
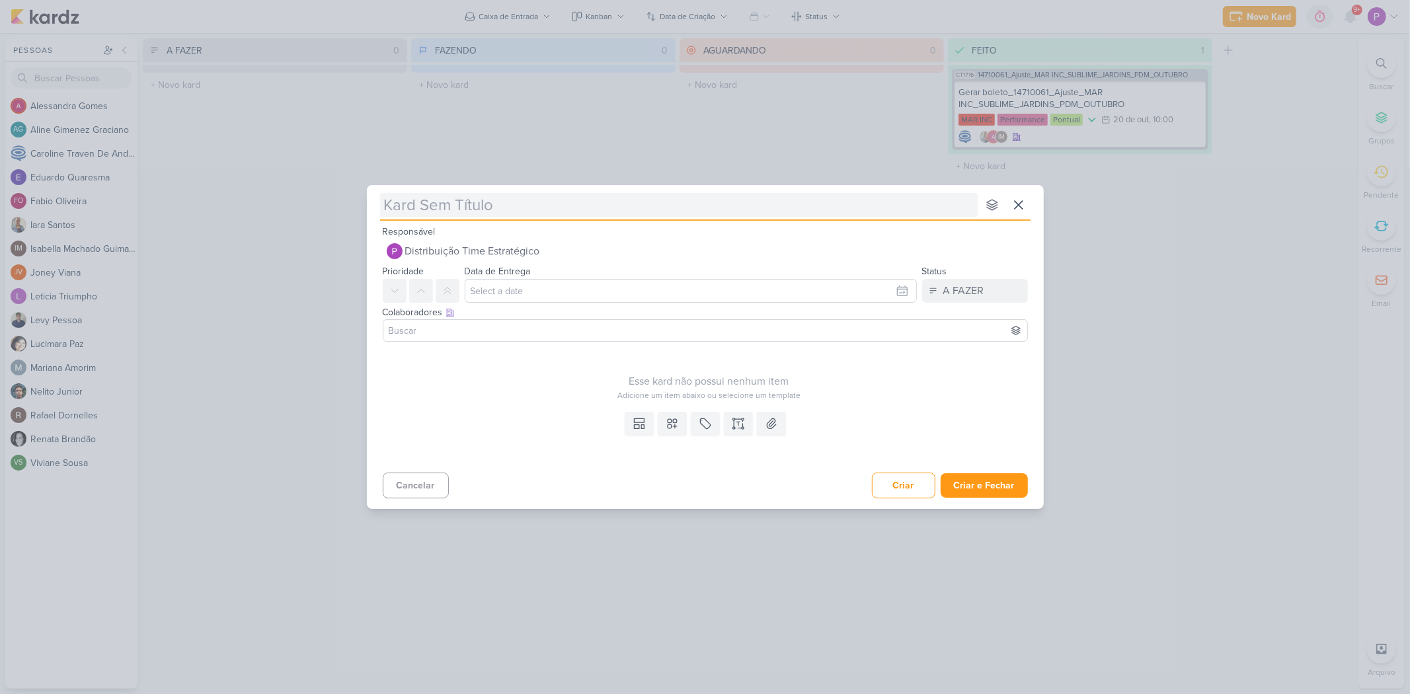
click at [420, 199] on input "text" at bounding box center [679, 205] width 598 height 24
type input "[YESS CONST. PERFORMANCE [DATE] 1 6710151 REINAUGURAÇÃO TATUAPÉ"
type input "["
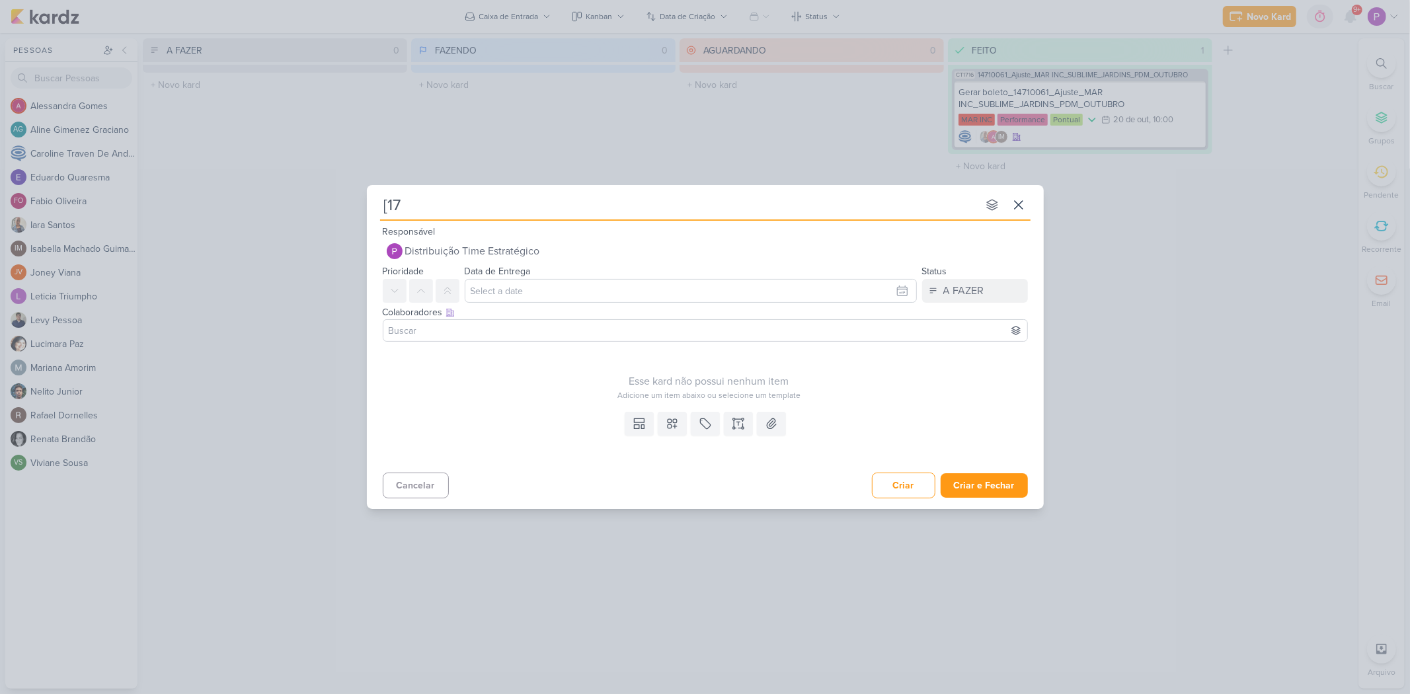
type input "[171"
type input "[17101"
type input "[1710154]"
click at [502, 201] on input "[1710154]" at bounding box center [679, 205] width 598 height 24
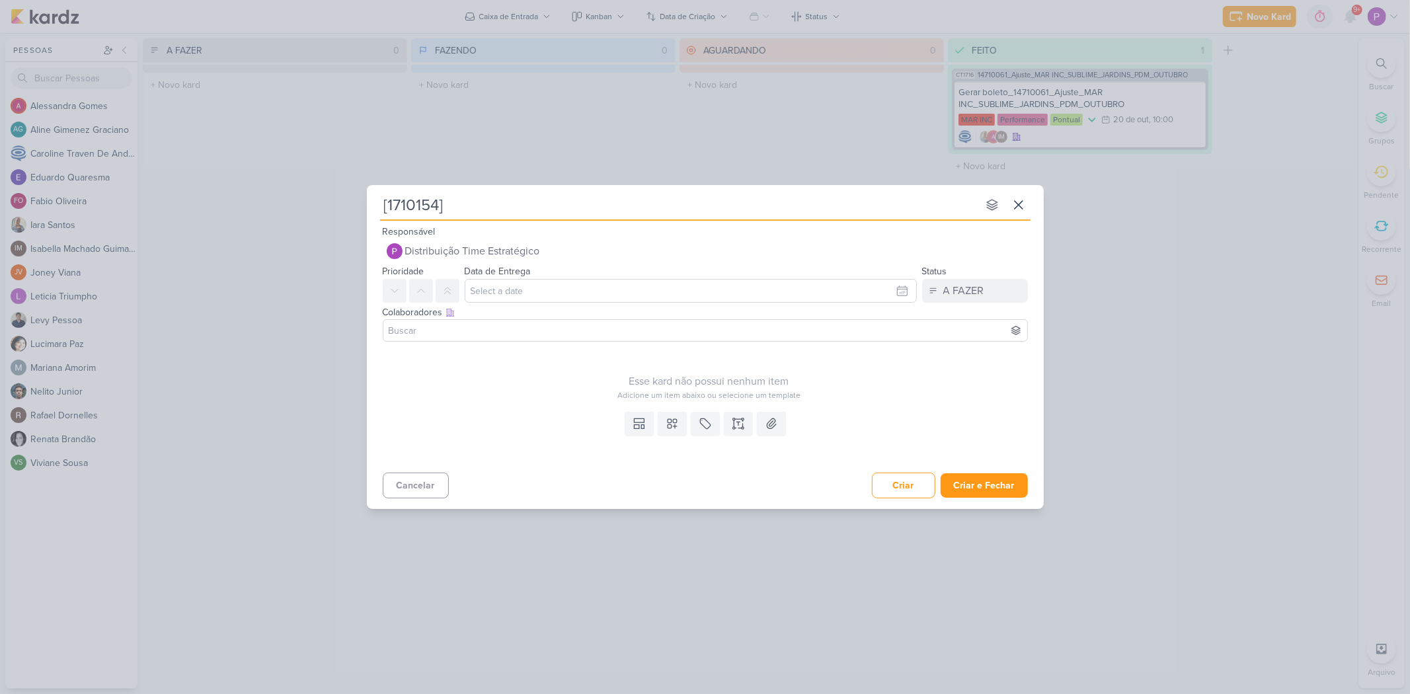
paste input "[Loomi CSA] Campanha Whatsapp"
type input "[1710154] [[PERSON_NAME]] Campanha Whatsapp"
click at [541, 294] on input "text" at bounding box center [691, 291] width 452 height 24
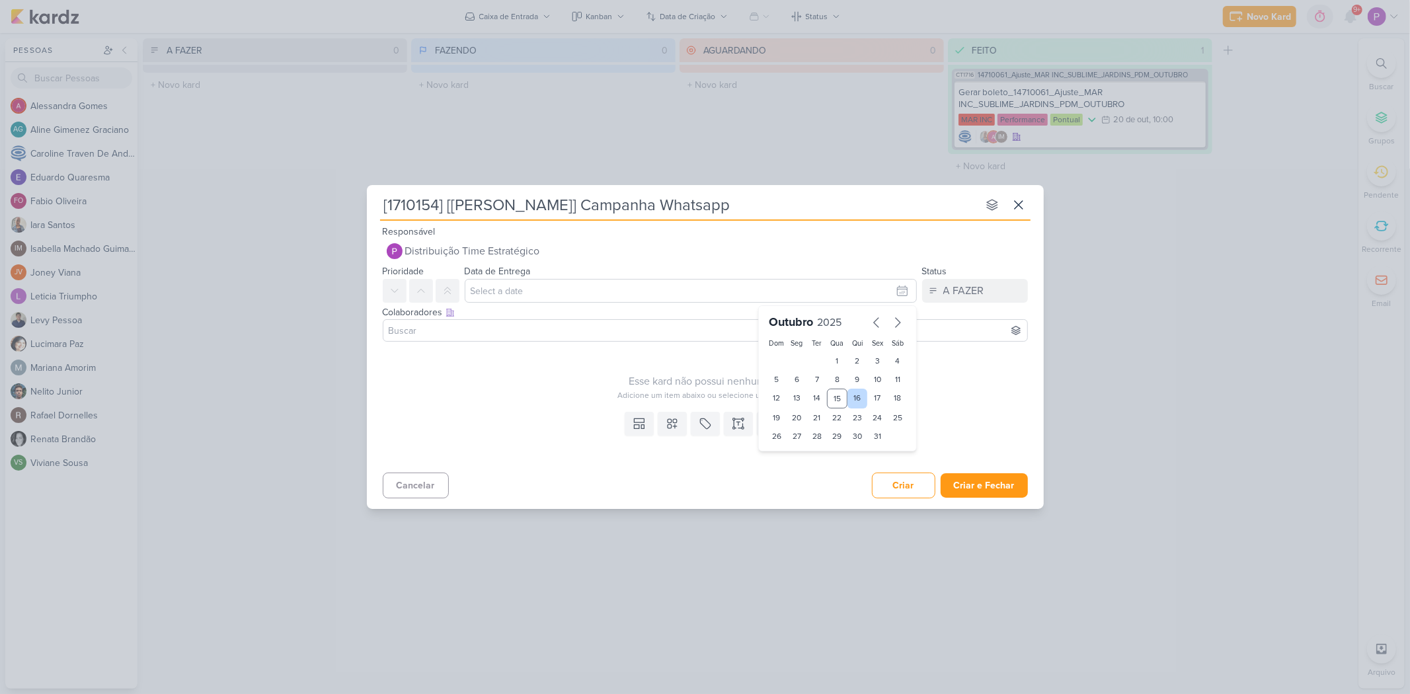
click at [859, 400] on div "16" at bounding box center [857, 399] width 20 height 20
type input "[DATE] 23:59"
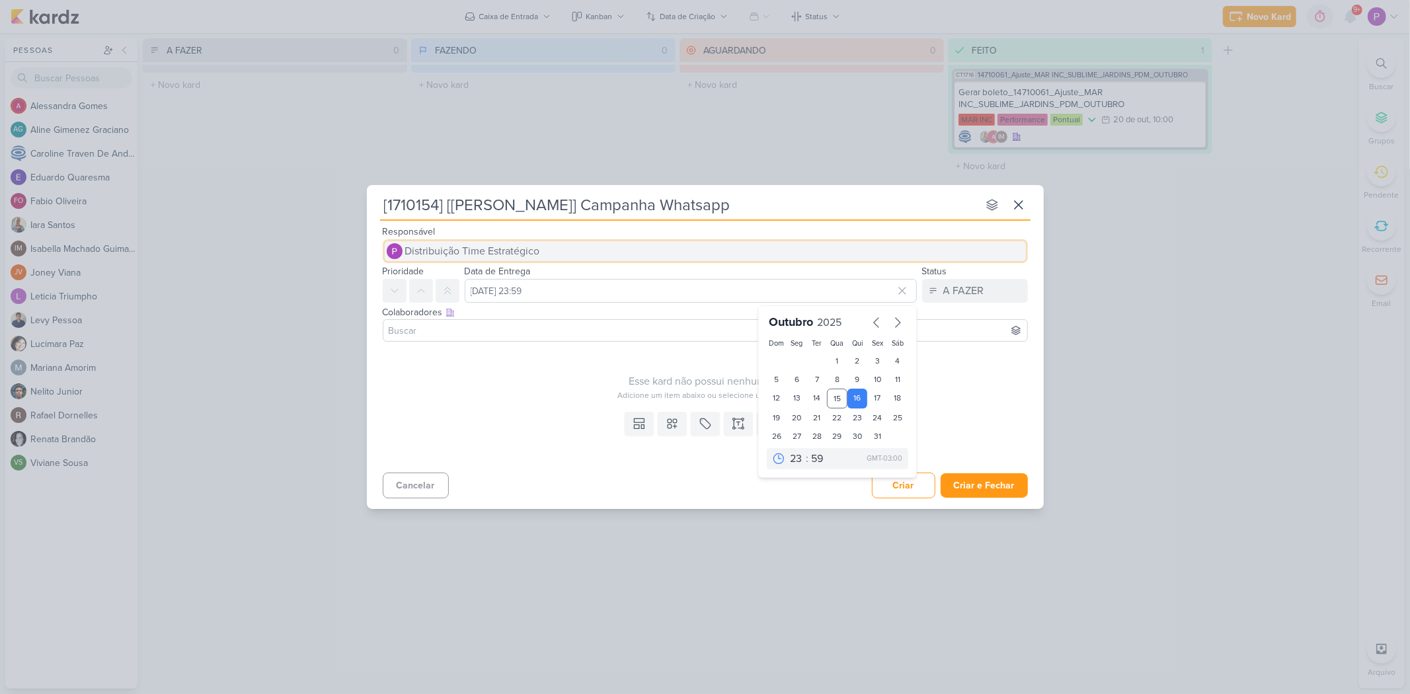
click at [434, 247] on span "Distribuição Time Estratégico" at bounding box center [472, 251] width 135 height 16
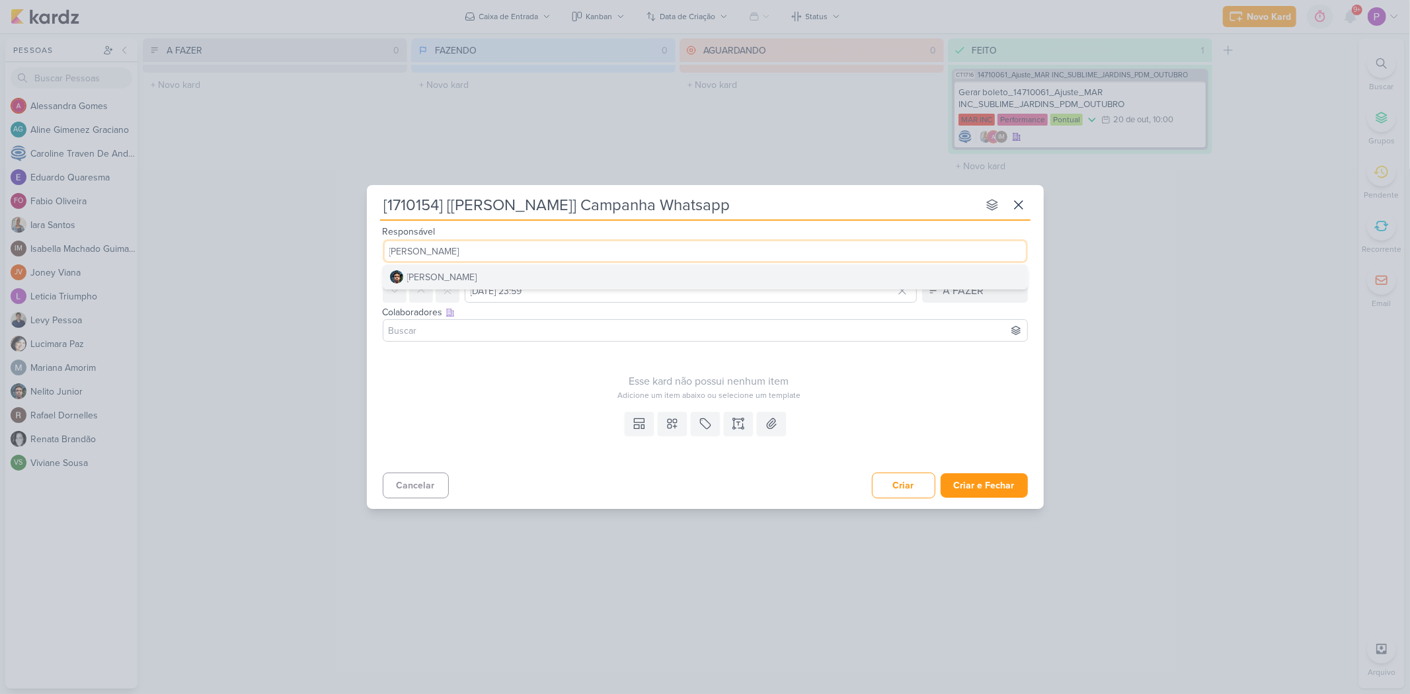
type input "[PERSON_NAME]"
click at [472, 268] on button "[PERSON_NAME]" at bounding box center [705, 277] width 644 height 24
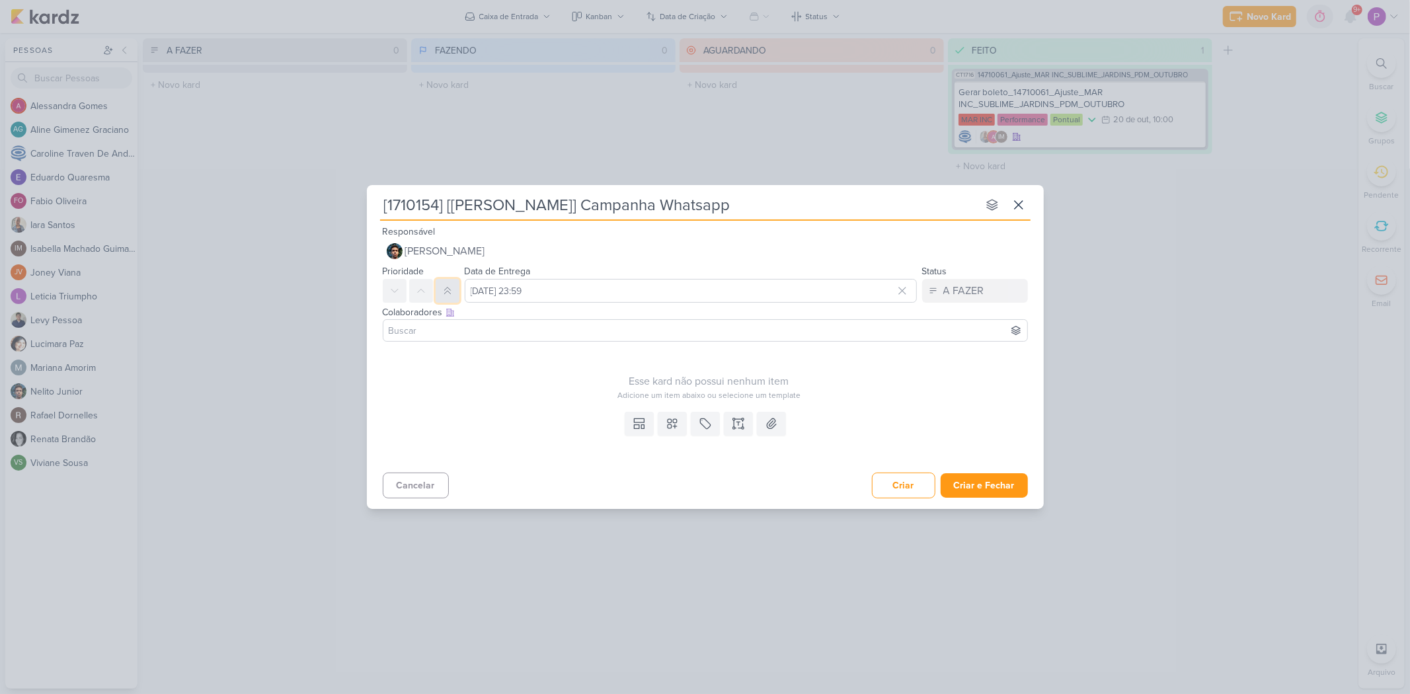
click at [451, 290] on icon at bounding box center [447, 291] width 11 height 11
click at [418, 279] on button at bounding box center [421, 291] width 24 height 24
click at [394, 286] on icon at bounding box center [394, 291] width 11 height 11
click at [497, 332] on input at bounding box center [705, 331] width 639 height 16
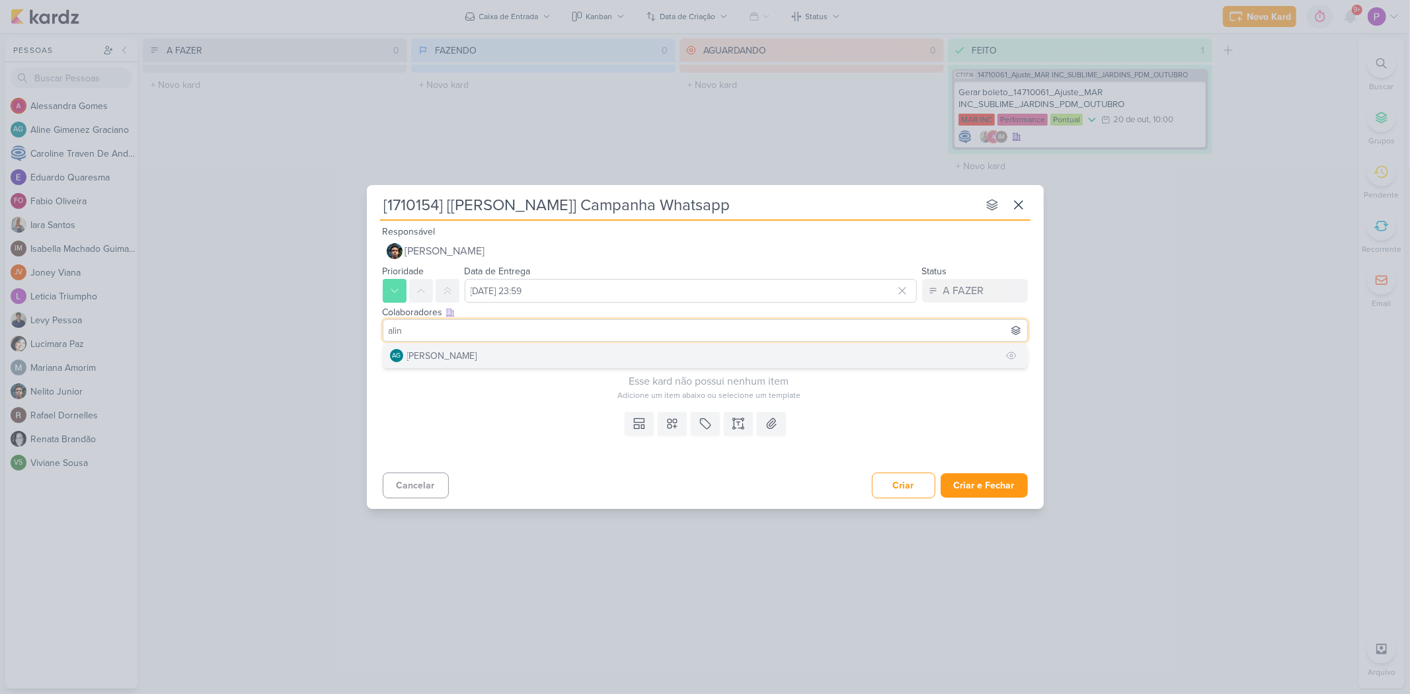
type input "alin"
click at [477, 355] on div "[PERSON_NAME]" at bounding box center [442, 356] width 70 height 14
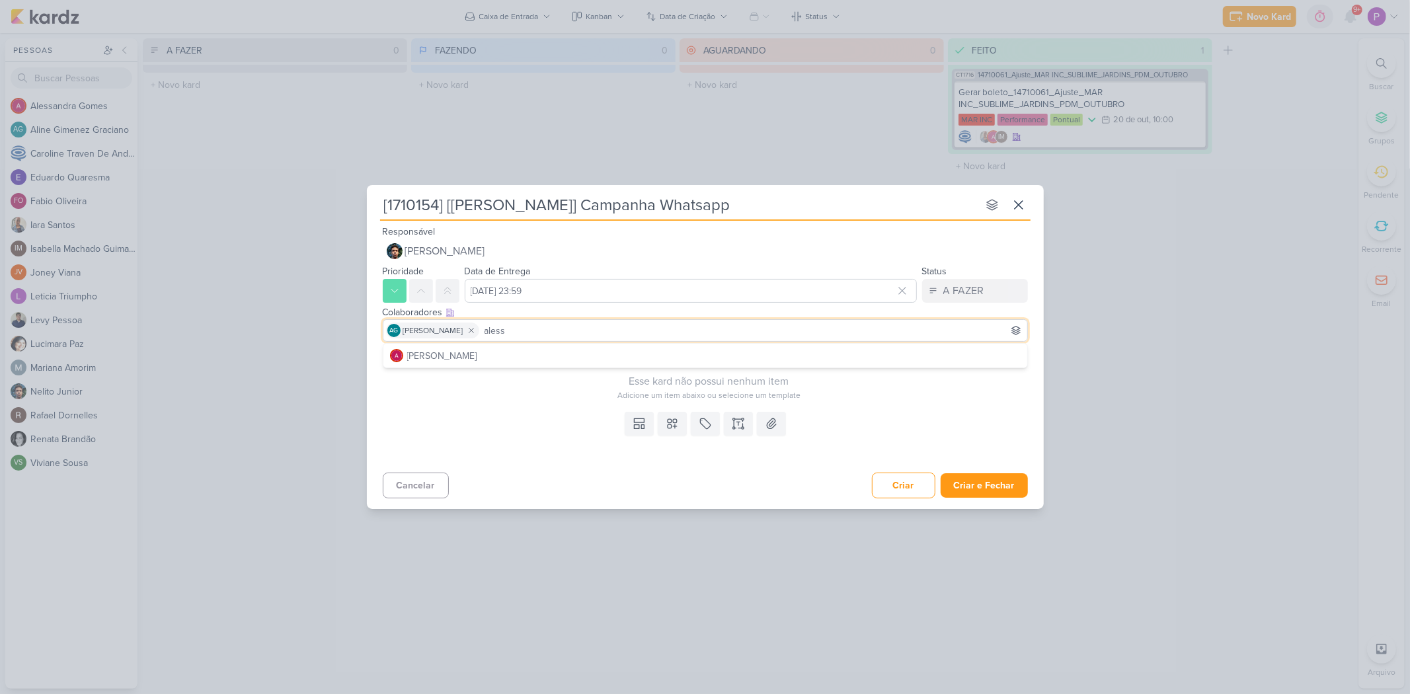
type input "aless"
click at [492, 355] on button "[PERSON_NAME]" at bounding box center [705, 356] width 644 height 24
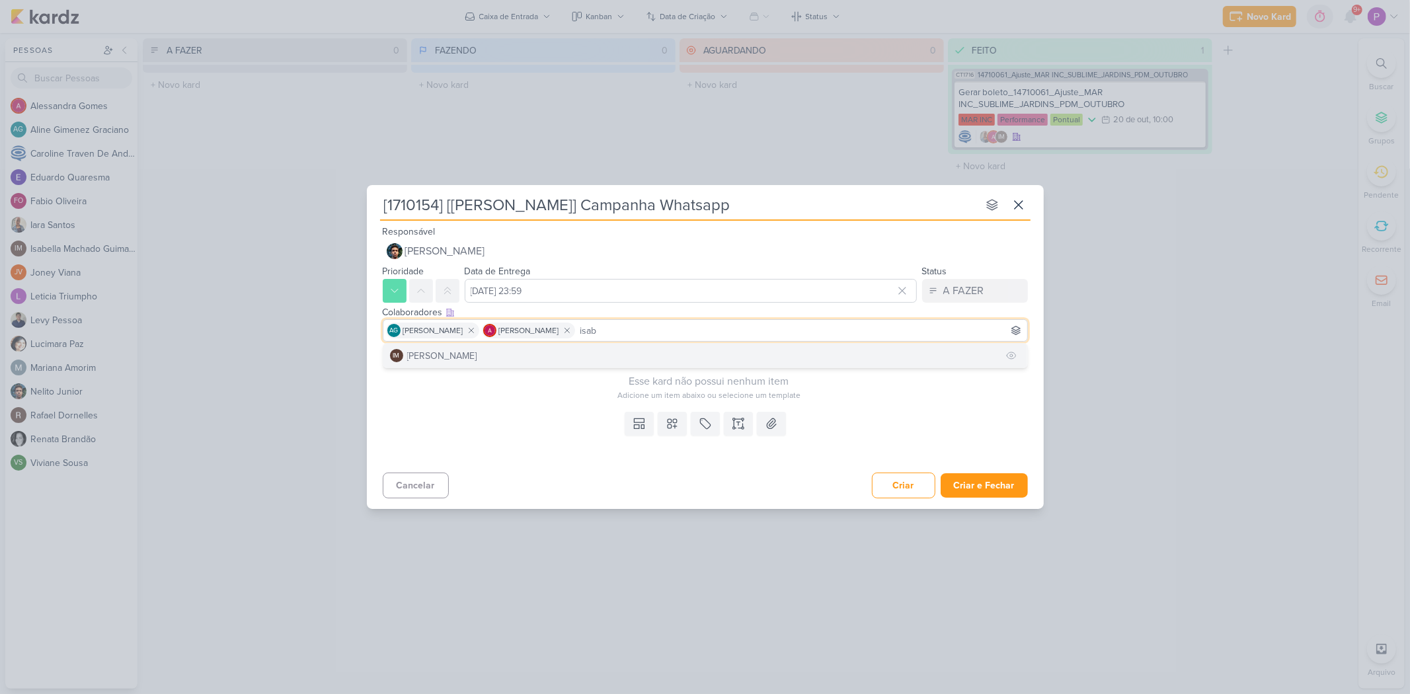
type input "isab"
click at [477, 352] on div "[PERSON_NAME]" at bounding box center [442, 356] width 70 height 14
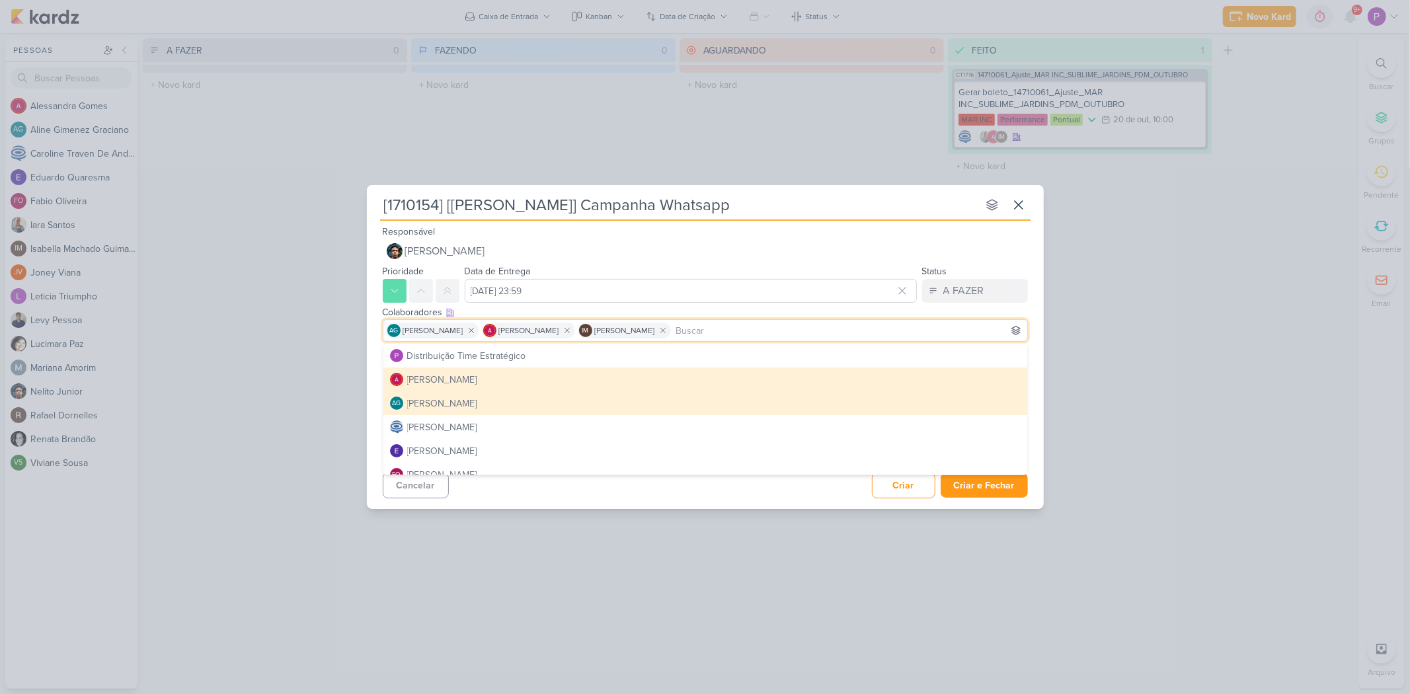
click at [1015, 370] on div "Esse kard não possui nenhum item Adicione um item abaixo ou selecione um templa…" at bounding box center [709, 374] width 653 height 54
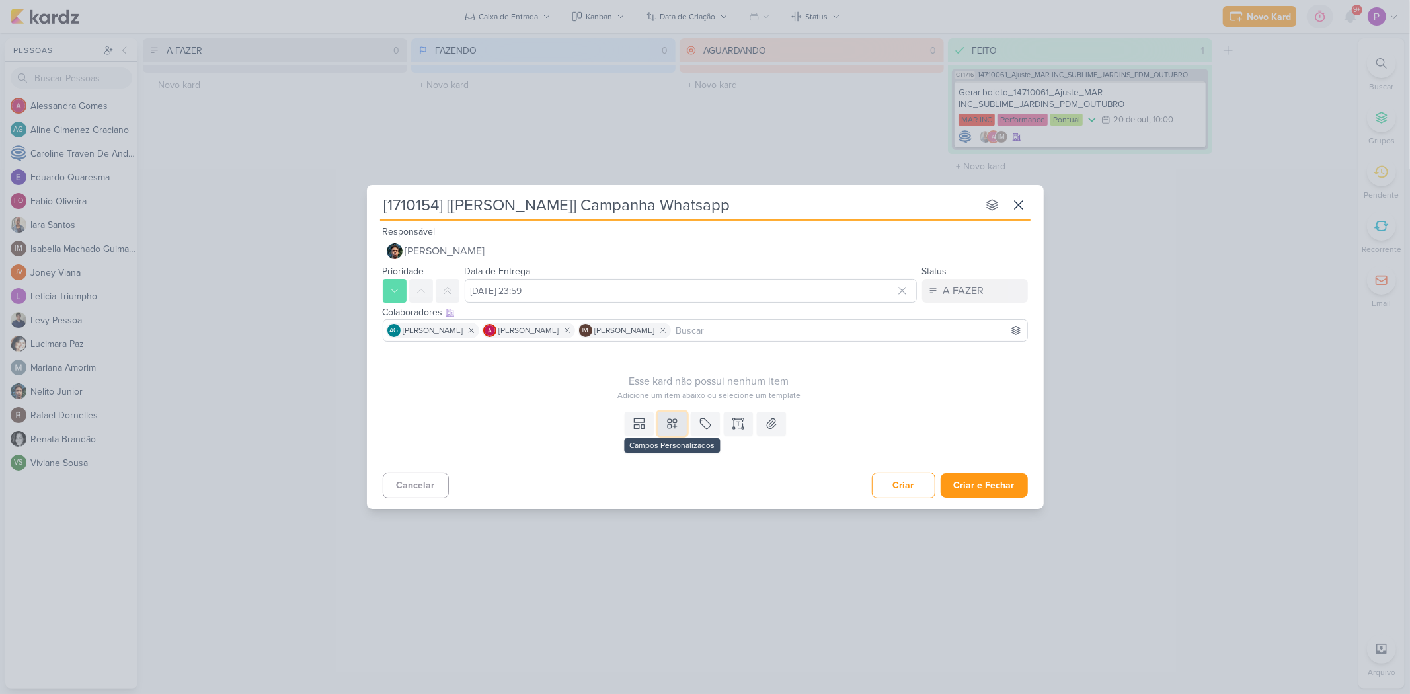
click at [674, 428] on icon at bounding box center [672, 423] width 13 height 13
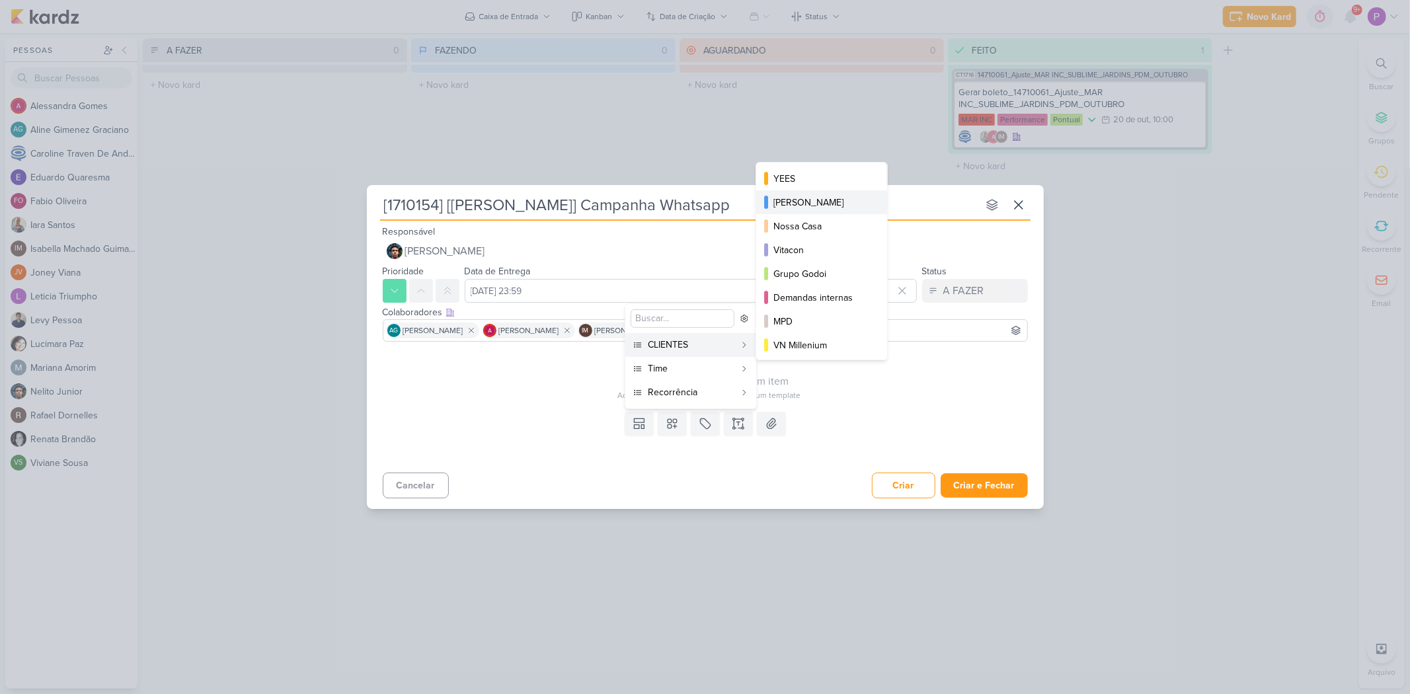
click at [816, 208] on div "[PERSON_NAME]" at bounding box center [822, 203] width 98 height 14
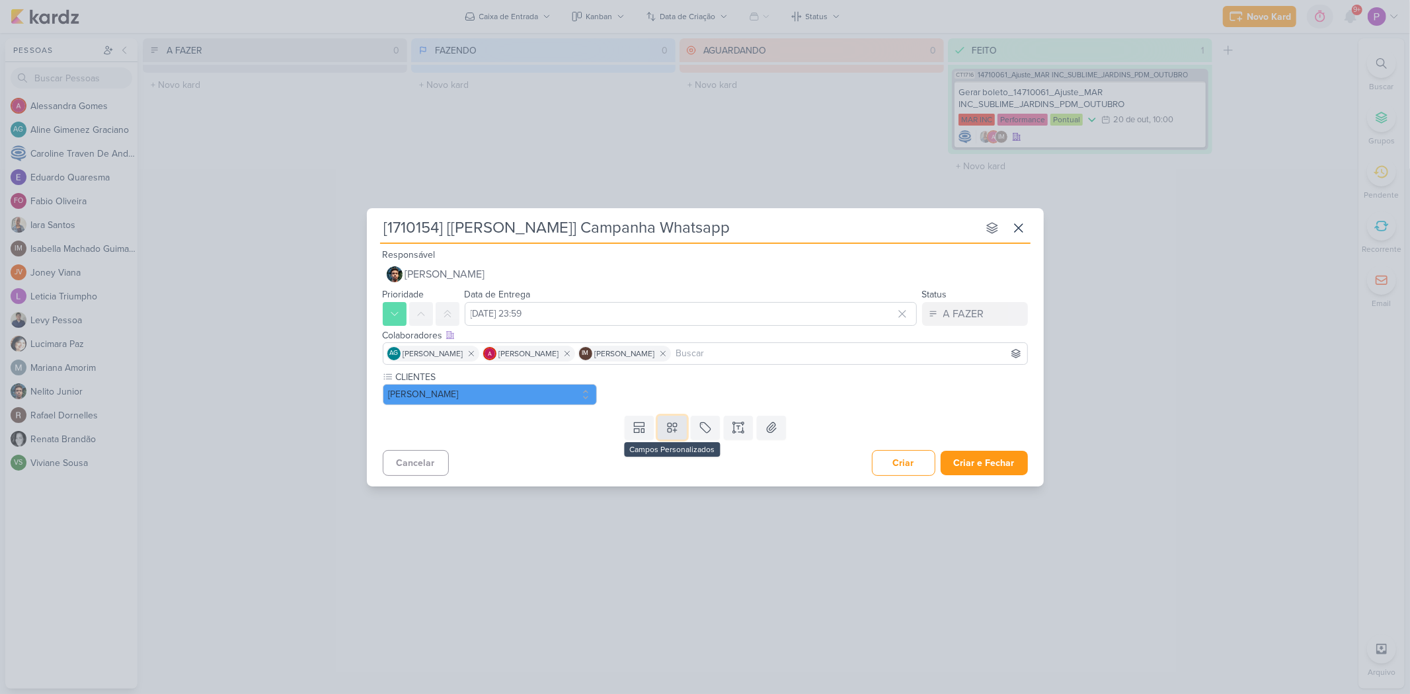
click at [678, 421] on icon at bounding box center [672, 427] width 13 height 13
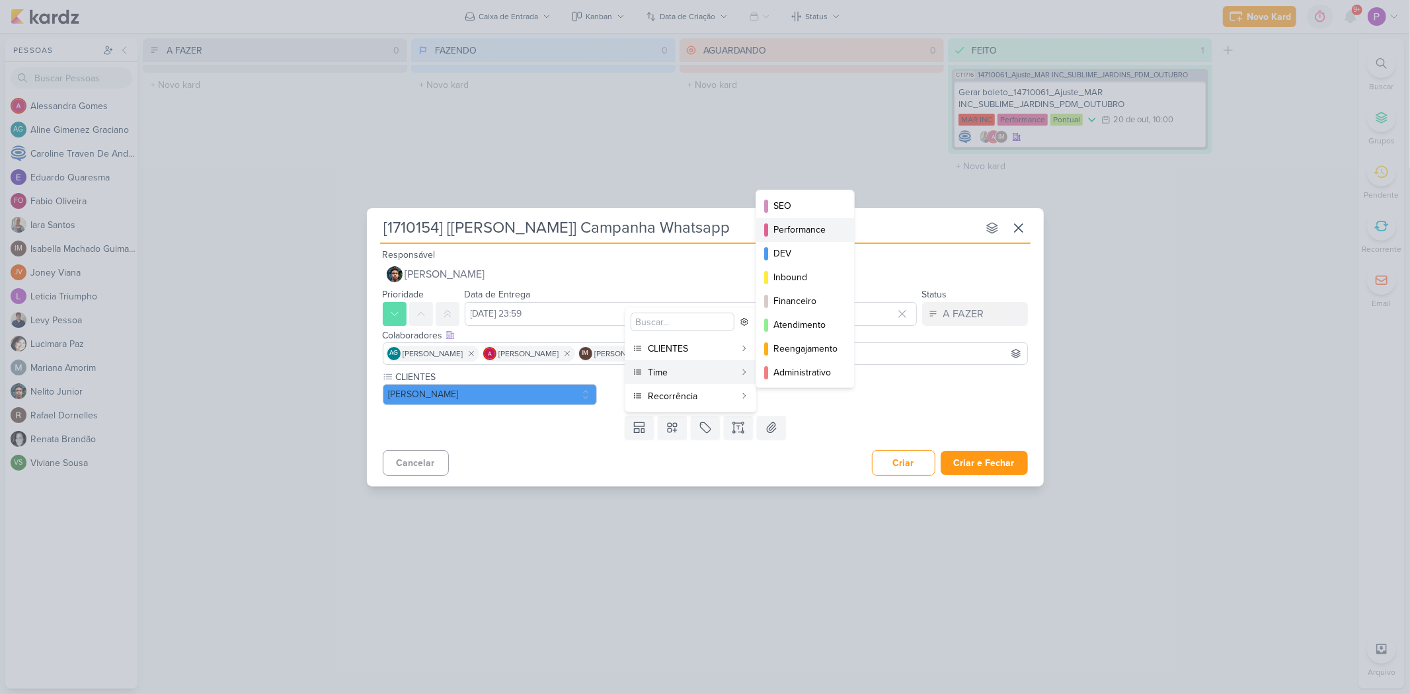
click at [800, 238] on button "Performance" at bounding box center [805, 230] width 98 height 24
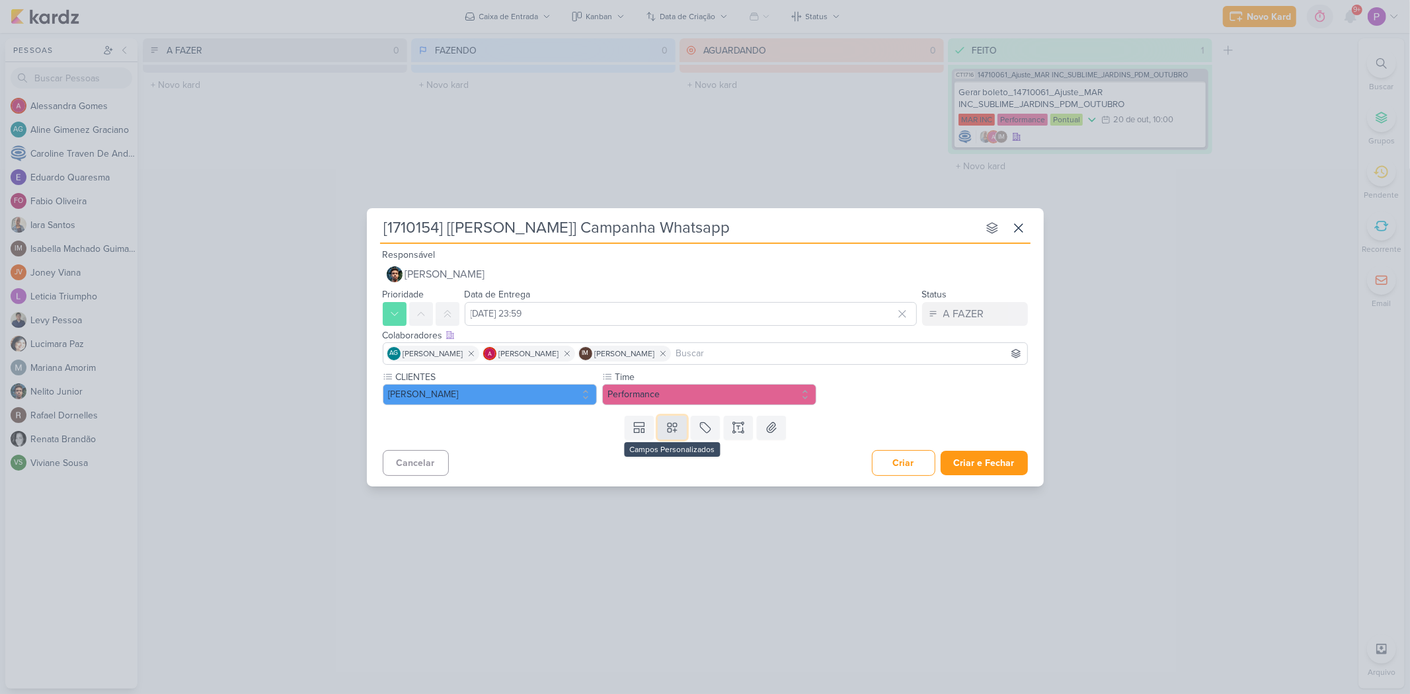
click at [681, 420] on button at bounding box center [672, 428] width 29 height 24
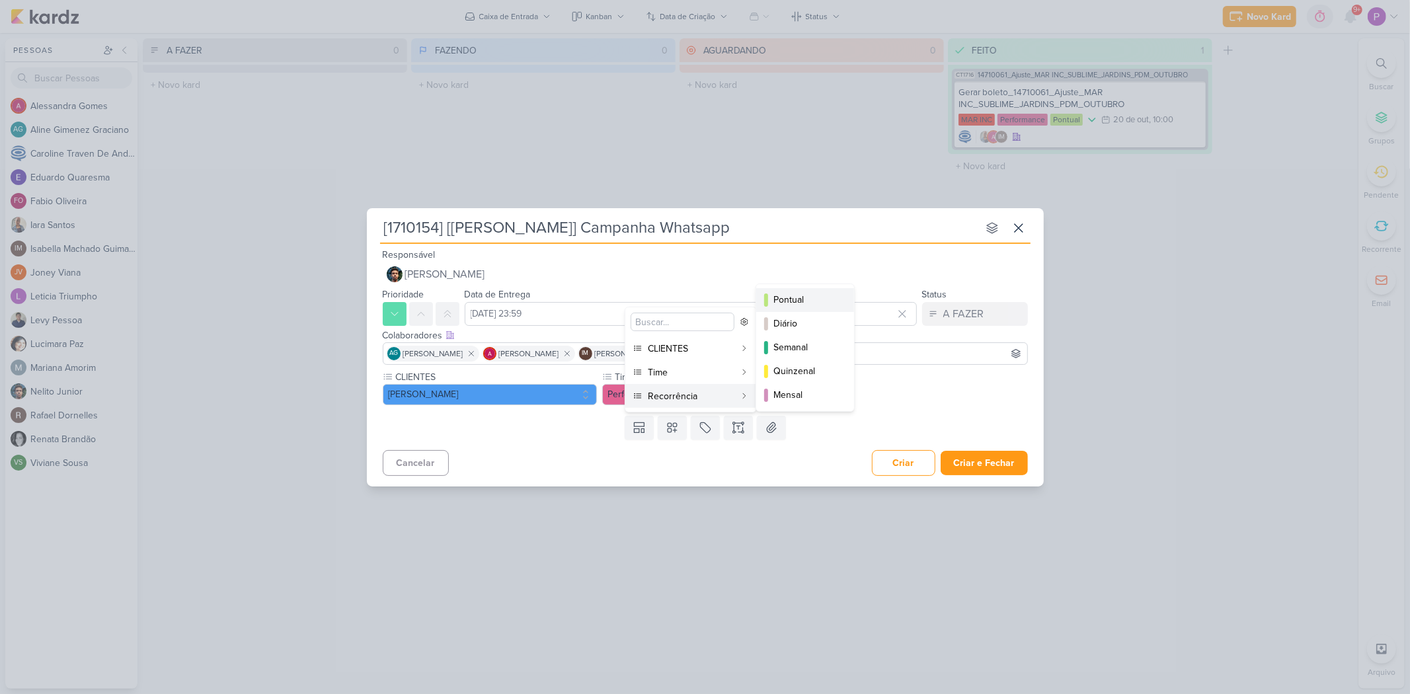
click at [795, 292] on button "Pontual" at bounding box center [805, 300] width 98 height 24
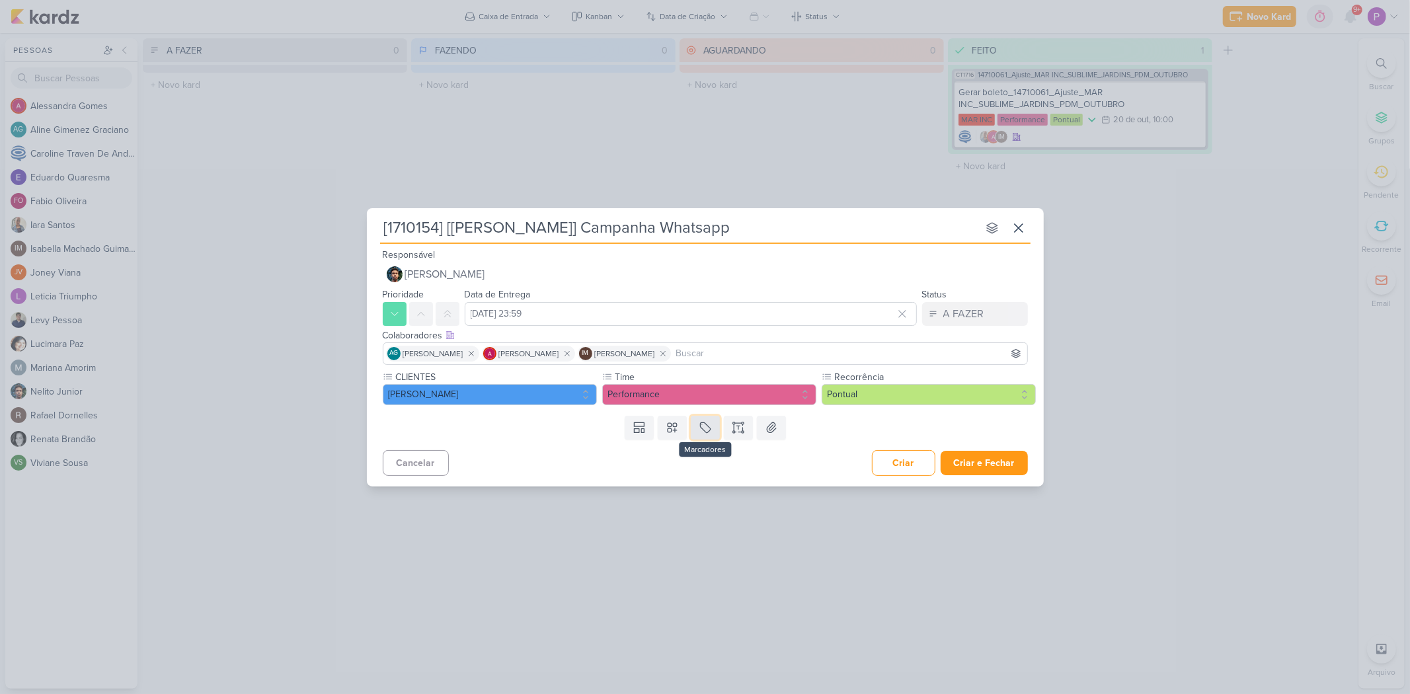
click at [706, 419] on button at bounding box center [705, 428] width 29 height 24
click at [684, 397] on div "QA" at bounding box center [717, 396] width 86 height 14
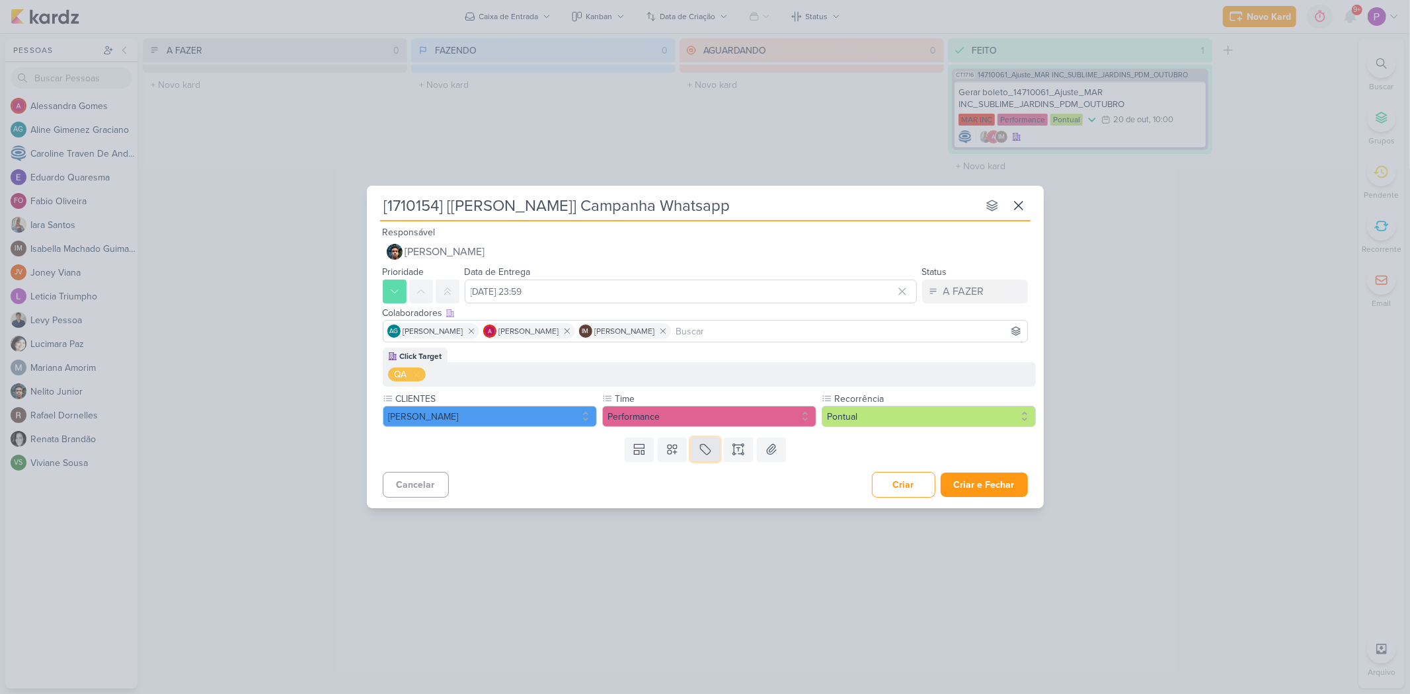
click at [709, 441] on button at bounding box center [705, 450] width 29 height 24
click at [409, 379] on div "QA" at bounding box center [407, 375] width 38 height 14
click at [997, 379] on div "QA" at bounding box center [709, 375] width 643 height 14
click at [412, 372] on icon at bounding box center [416, 375] width 8 height 8
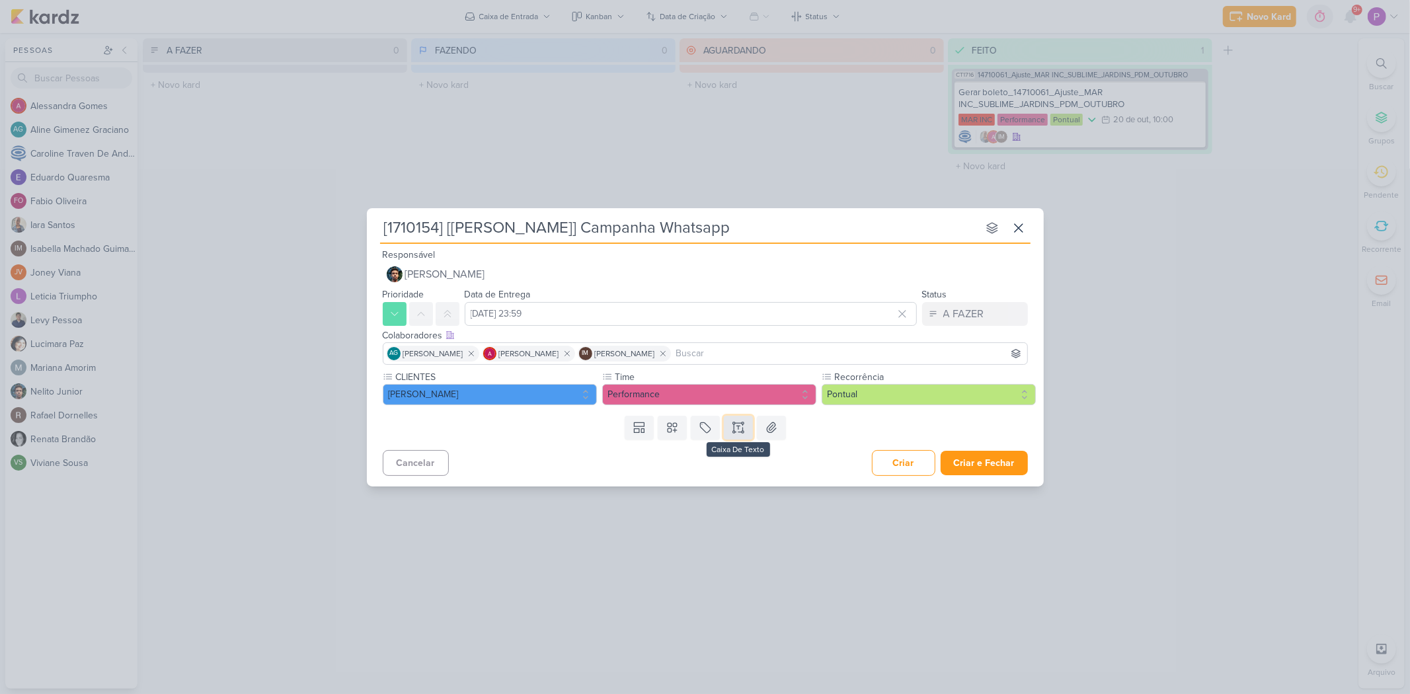
click at [747, 424] on button at bounding box center [738, 428] width 29 height 24
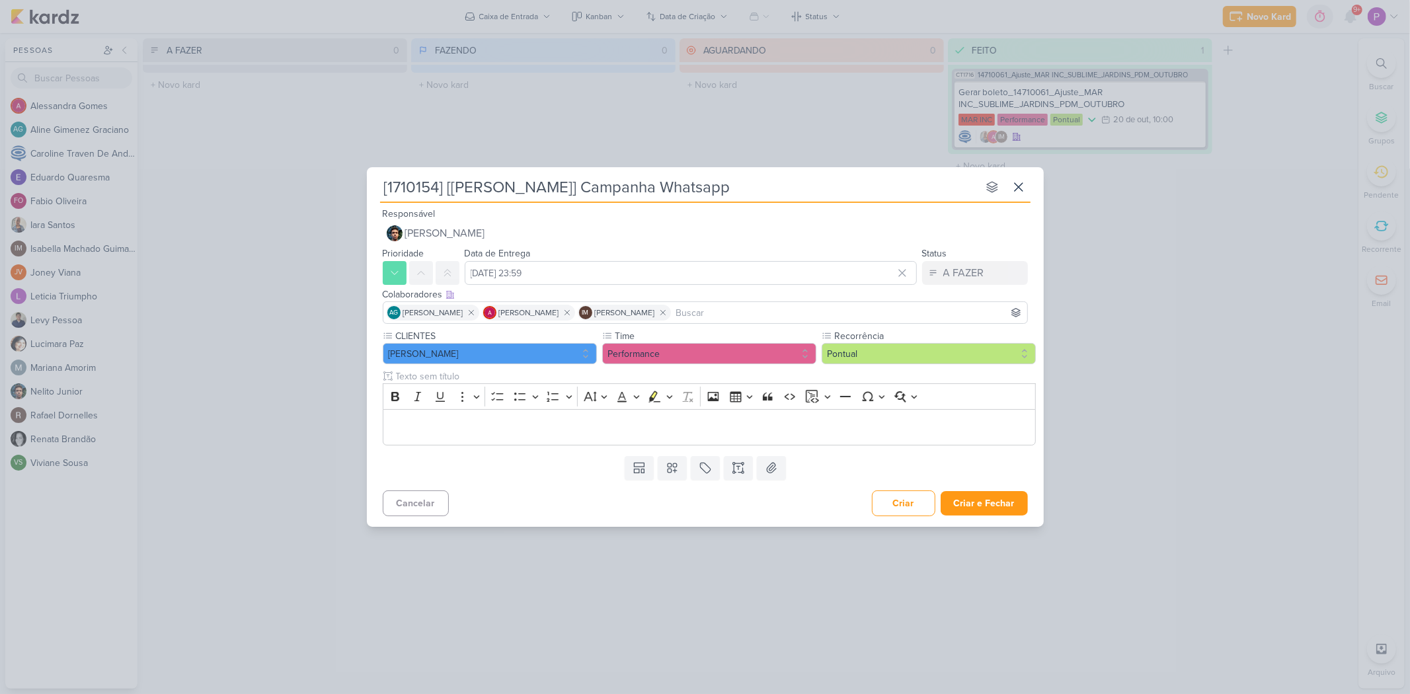
click at [585, 430] on p "Editor editing area: main" at bounding box center [708, 427] width 639 height 16
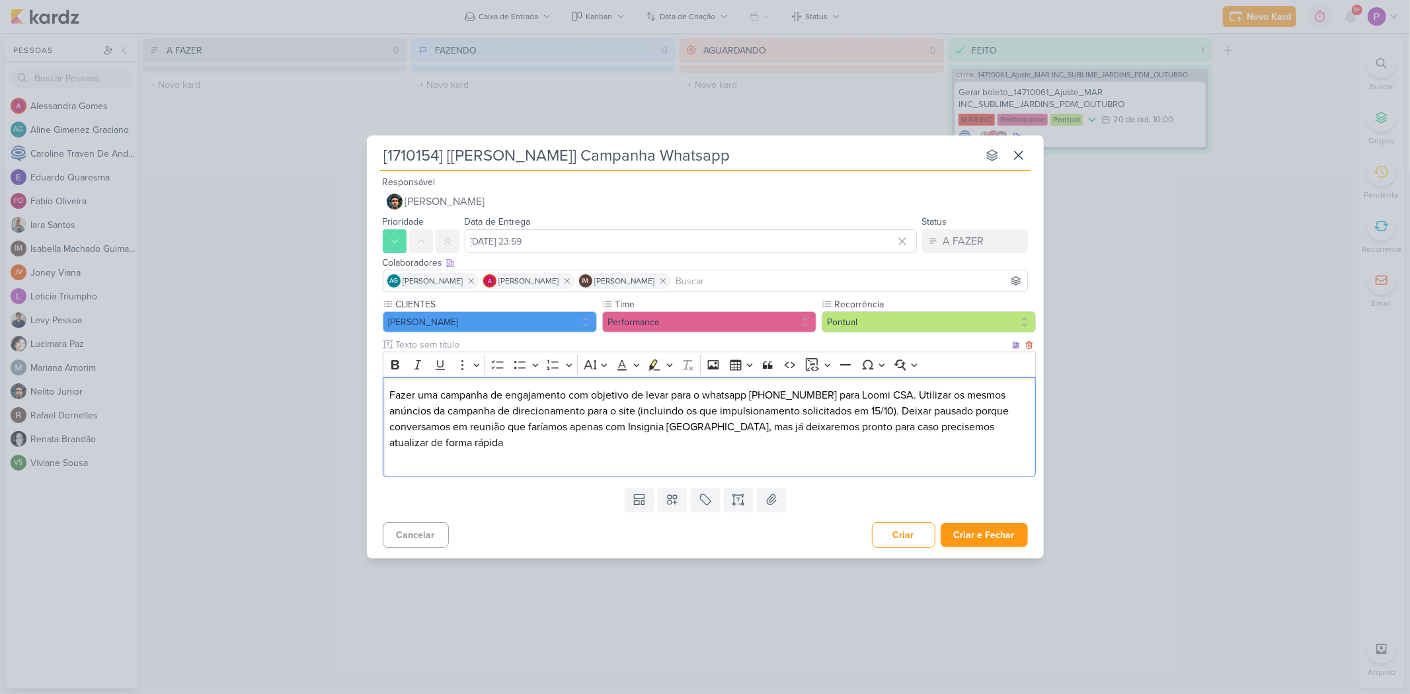
click at [894, 395] on p "Fazer uma campanha de engajamento com objetivo de levar para o whatsapp [PHONE_…" at bounding box center [708, 418] width 639 height 63
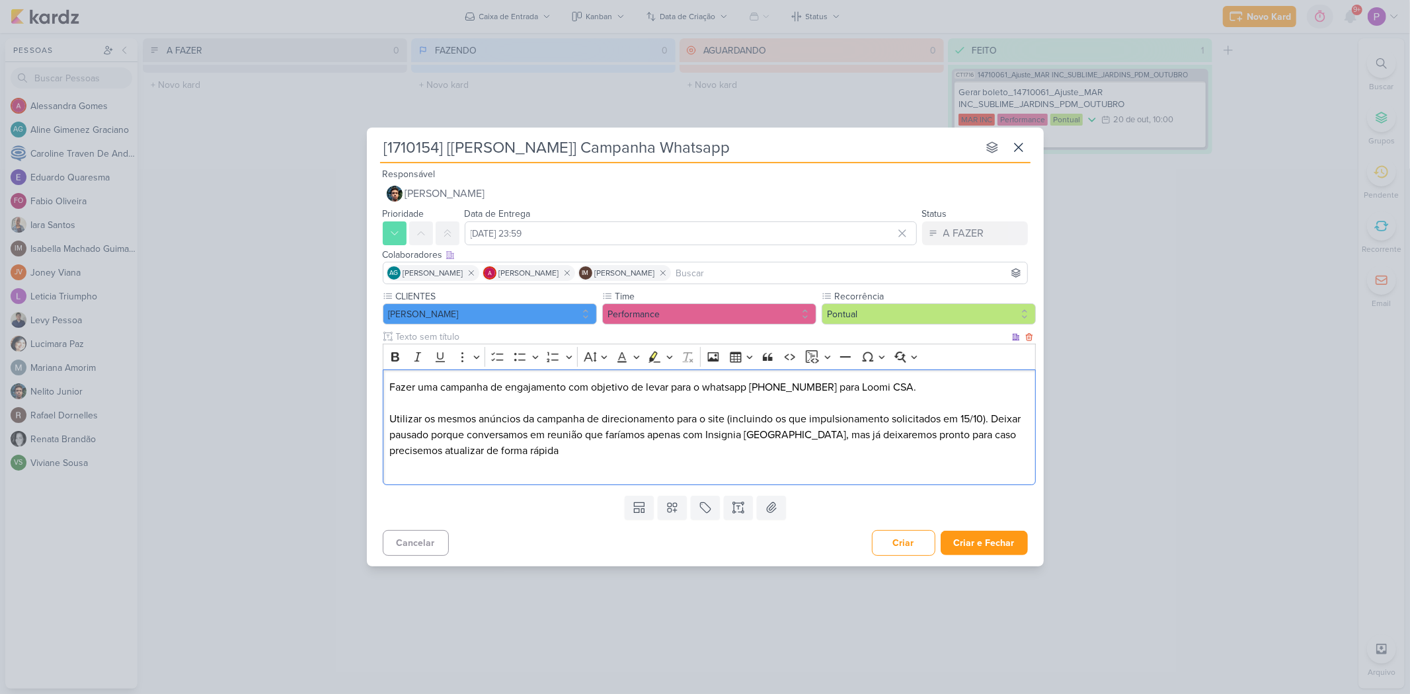
click at [992, 414] on p "Utilizar os mesmos anúncios da campanha de direcionamento para o site (incluind…" at bounding box center [708, 435] width 639 height 48
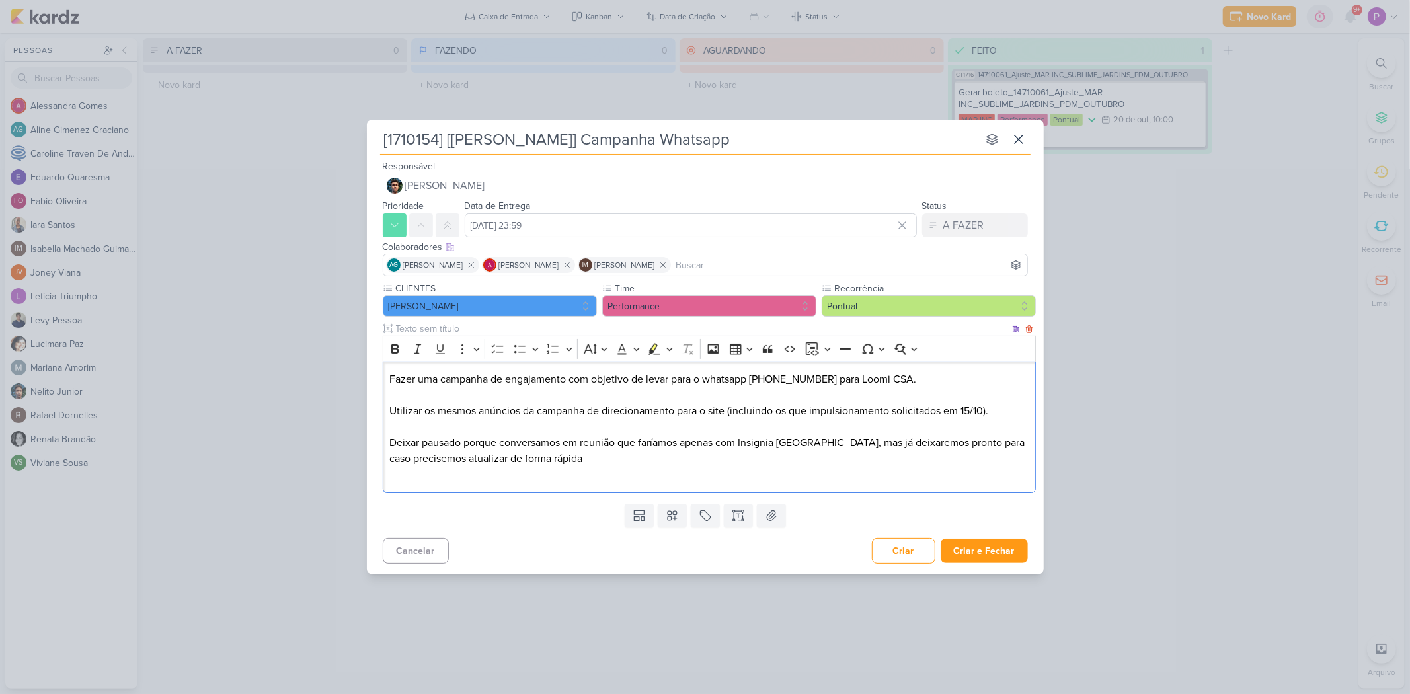
click at [960, 470] on p "Editor editing area: main" at bounding box center [708, 475] width 639 height 16
click at [963, 482] on button "Criar e Fechar" at bounding box center [984, 551] width 87 height 24
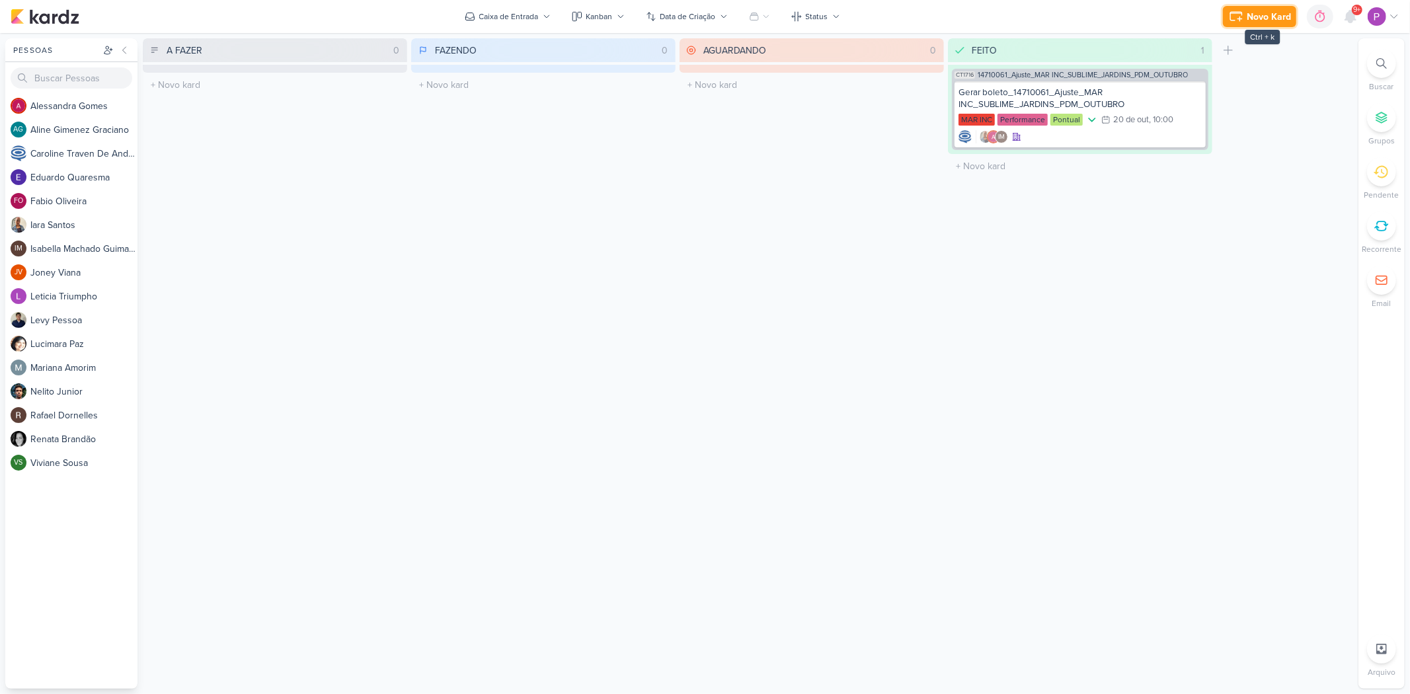
click at [1015, 14] on div "Novo Kard" at bounding box center [1269, 17] width 44 height 14
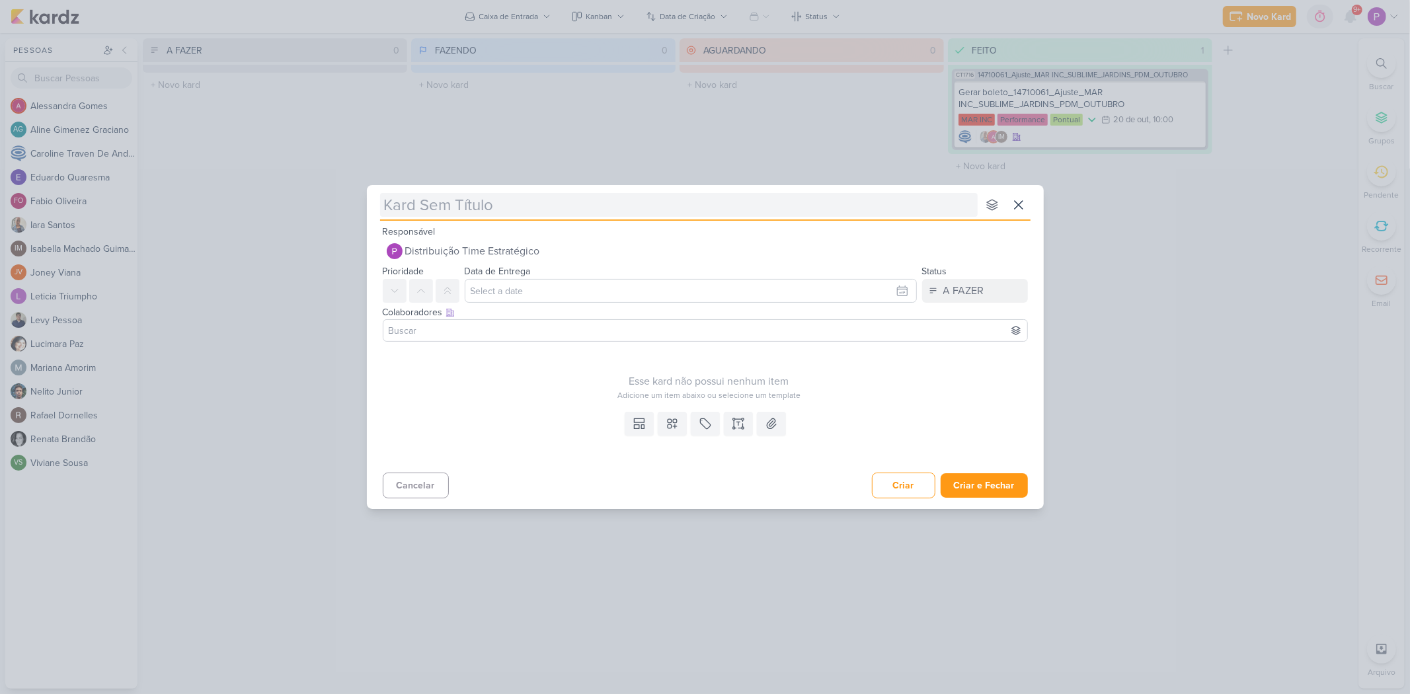
click at [430, 206] on input "text" at bounding box center [679, 205] width 598 height 24
paste input "15710152"
type input "[15710152"
type input "[15710152]"
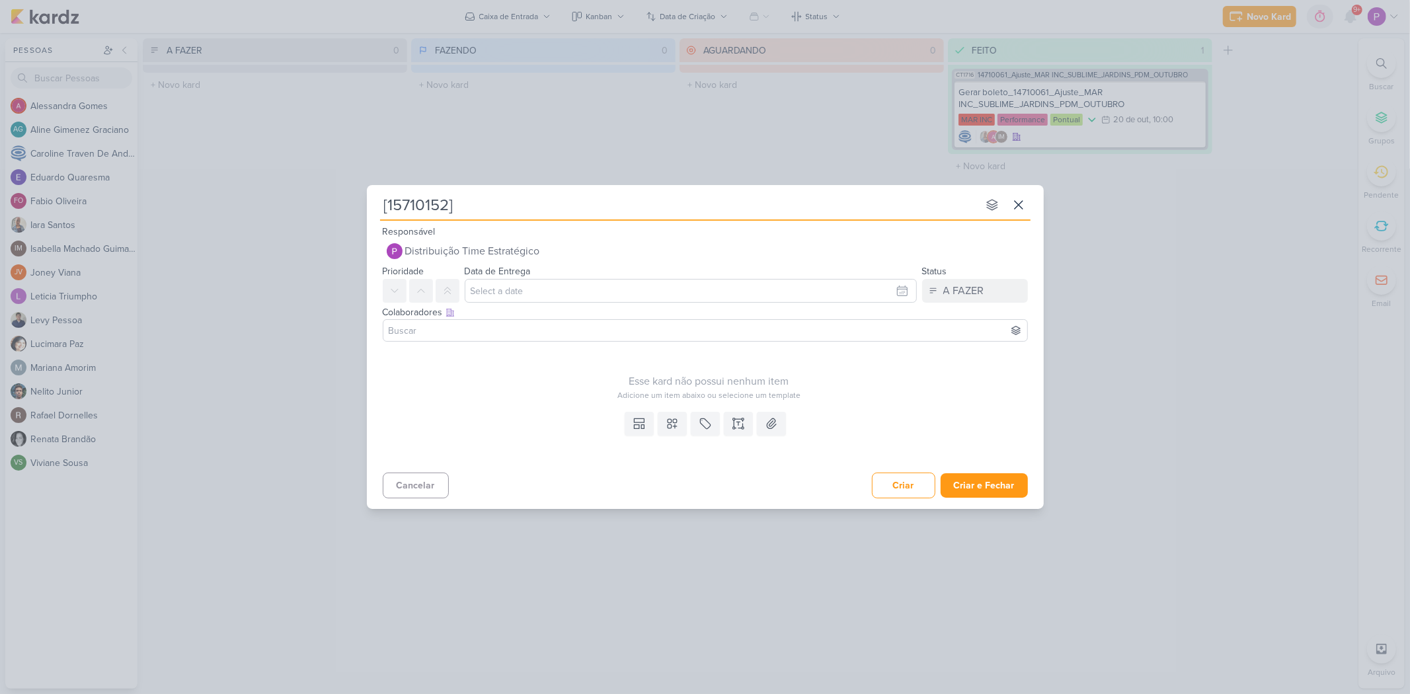
click at [489, 201] on input "[15710152]" at bounding box center [679, 205] width 598 height 24
paste input "Colocar extensão de frase "Use seu FGTS""
type input "[15710152] Colocar extensão de frase "Use seu FGTS""
click at [509, 364] on div "Esse kard não possui nenhum item Adicione um item abaixo ou selecione um templa…" at bounding box center [709, 374] width 653 height 54
click at [736, 430] on icon at bounding box center [738, 423] width 13 height 13
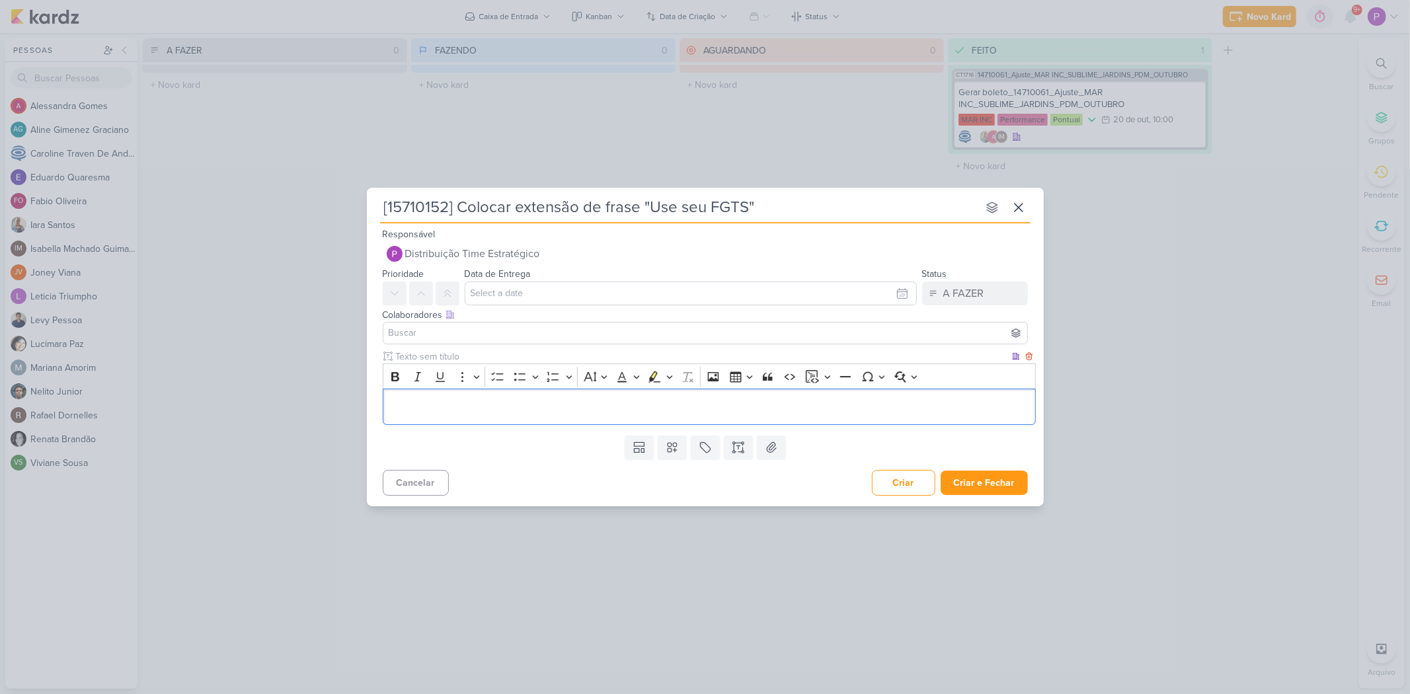
click at [597, 412] on p "Editor editing area: main" at bounding box center [708, 407] width 639 height 16
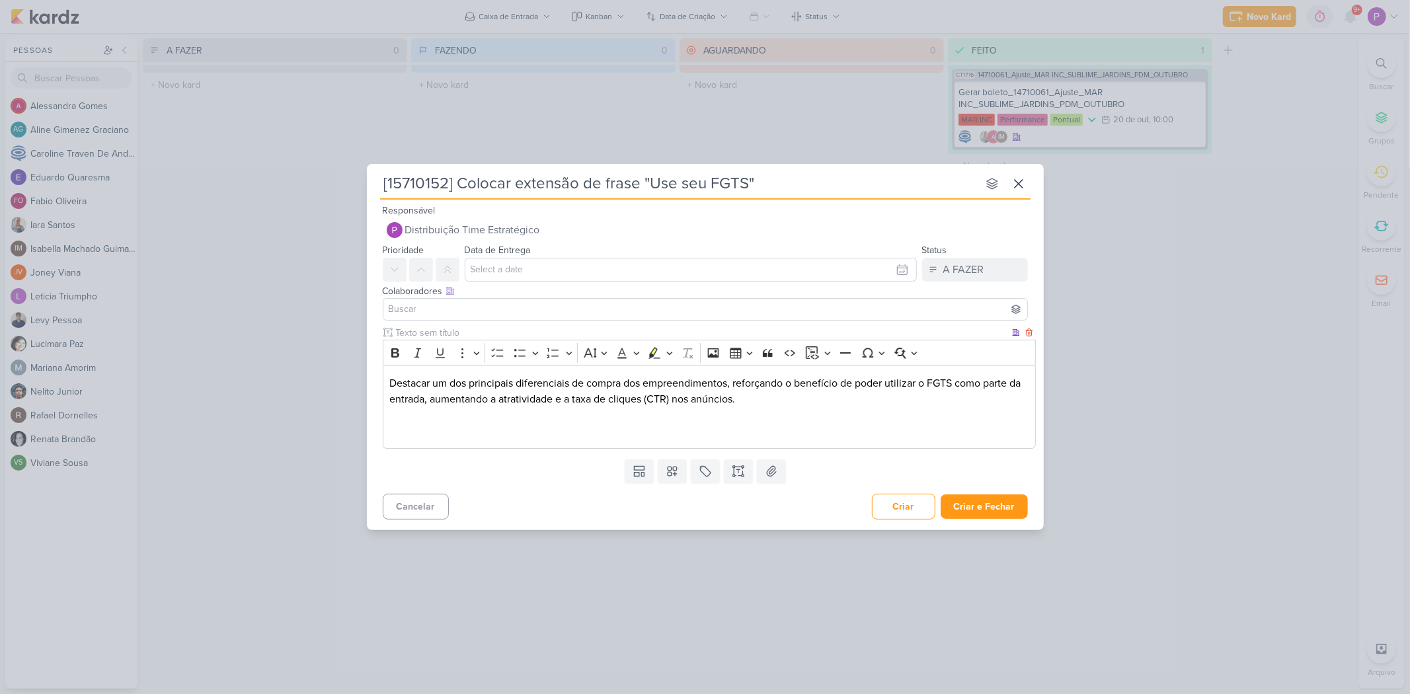
click at [393, 385] on p "Destacar um dos principais diferenciais de compra dos empreendimentos, reforçan…" at bounding box center [708, 391] width 639 height 32
click at [866, 417] on p "Editor editing area: main" at bounding box center [708, 415] width 639 height 16
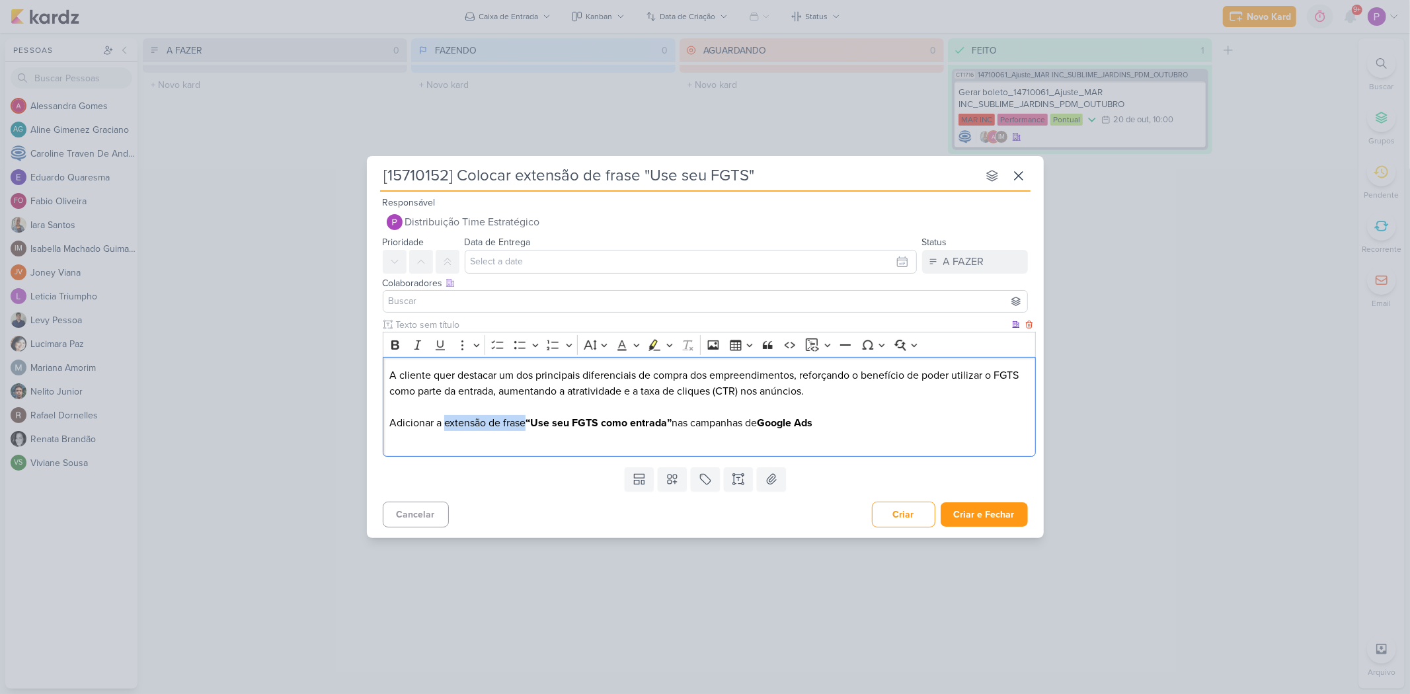
drag, startPoint x: 446, startPoint y: 425, endPoint x: 528, endPoint y: 423, distance: 81.3
click at [528, 423] on p "Adicionar a extensão de frase “Use seu FGTS como entrada” nas campanhas de Goog…" at bounding box center [708, 423] width 639 height 16
click at [651, 340] on icon "Editor toolbar" at bounding box center [654, 344] width 13 height 13
click at [873, 424] on p "Adicionar a extensão de frase “Use seu FGTS como entrada” nas campanhas de Goog…" at bounding box center [708, 423] width 639 height 16
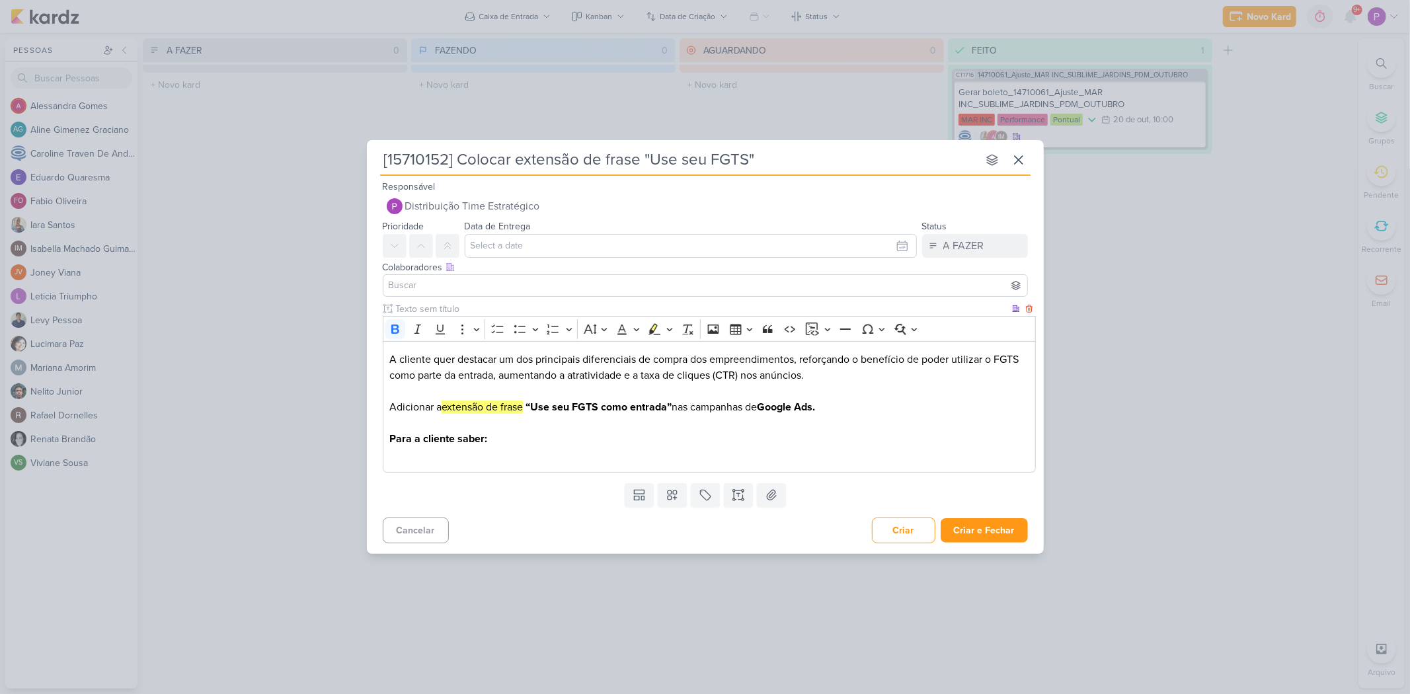
click at [506, 436] on p "Para a cliente saber:" at bounding box center [708, 439] width 639 height 16
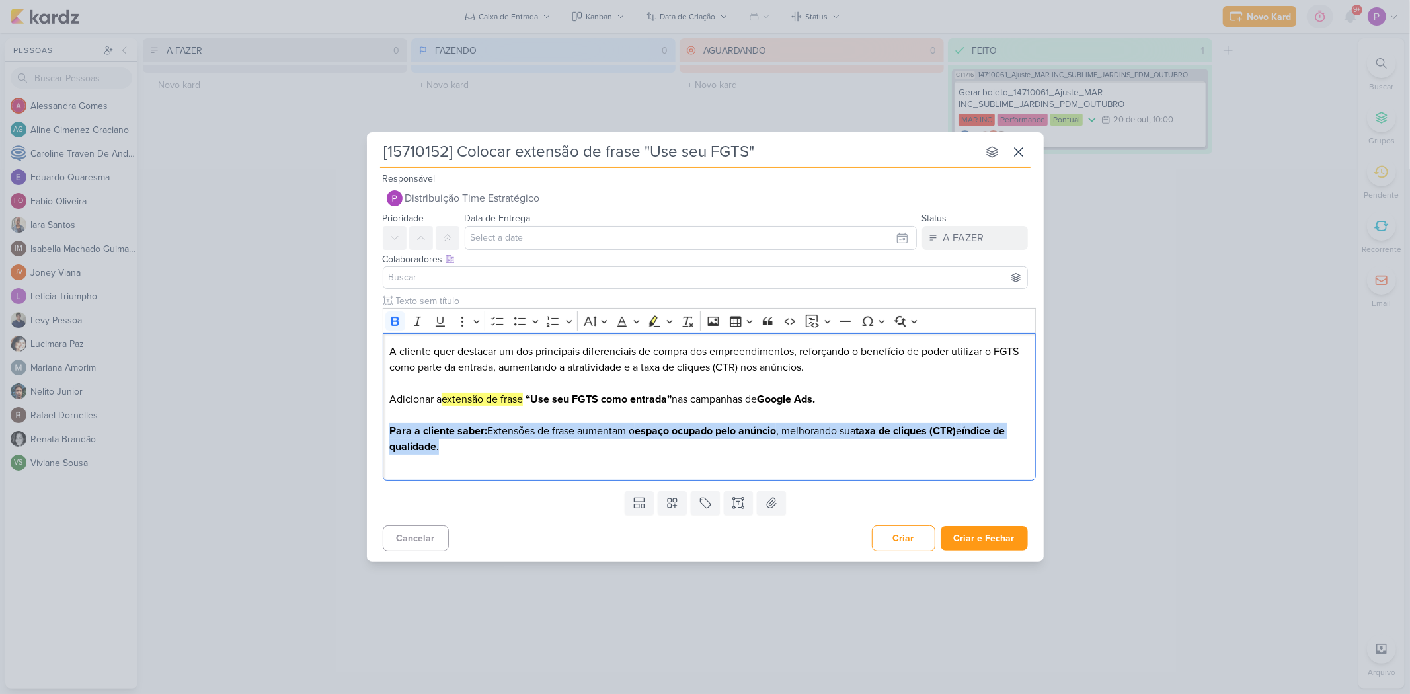
drag, startPoint x: 475, startPoint y: 450, endPoint x: 354, endPoint y: 430, distance: 122.6
click at [354, 430] on div "[15710152] Colocar extensão de frase "Use seu FGTS" nenhum grupo disponível esc…" at bounding box center [705, 347] width 1410 height 694
click at [395, 324] on icon "Editor toolbar" at bounding box center [395, 321] width 13 height 13
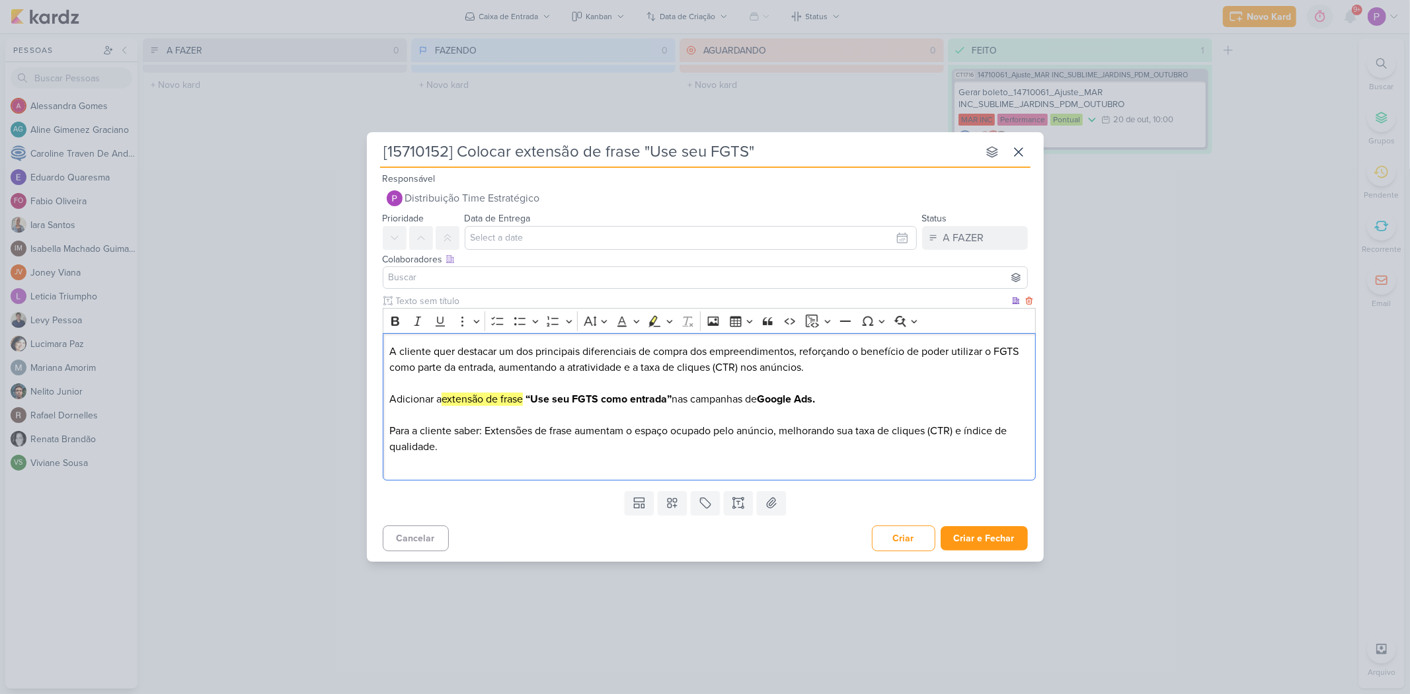
click at [504, 452] on p "Para a cliente saber: Extensões de frase aumentam o espaço ocupado pelo anúncio…" at bounding box center [708, 439] width 639 height 32
drag, startPoint x: 485, startPoint y: 433, endPoint x: 384, endPoint y: 432, distance: 100.5
click at [384, 432] on div "A cliente quer destacar um dos principais diferenciais de compra dos empreendim…" at bounding box center [709, 406] width 653 height 147
click at [397, 323] on icon "Editor toolbar" at bounding box center [395, 321] width 13 height 13
click at [670, 326] on icon "Editor toolbar" at bounding box center [669, 321] width 7 height 13
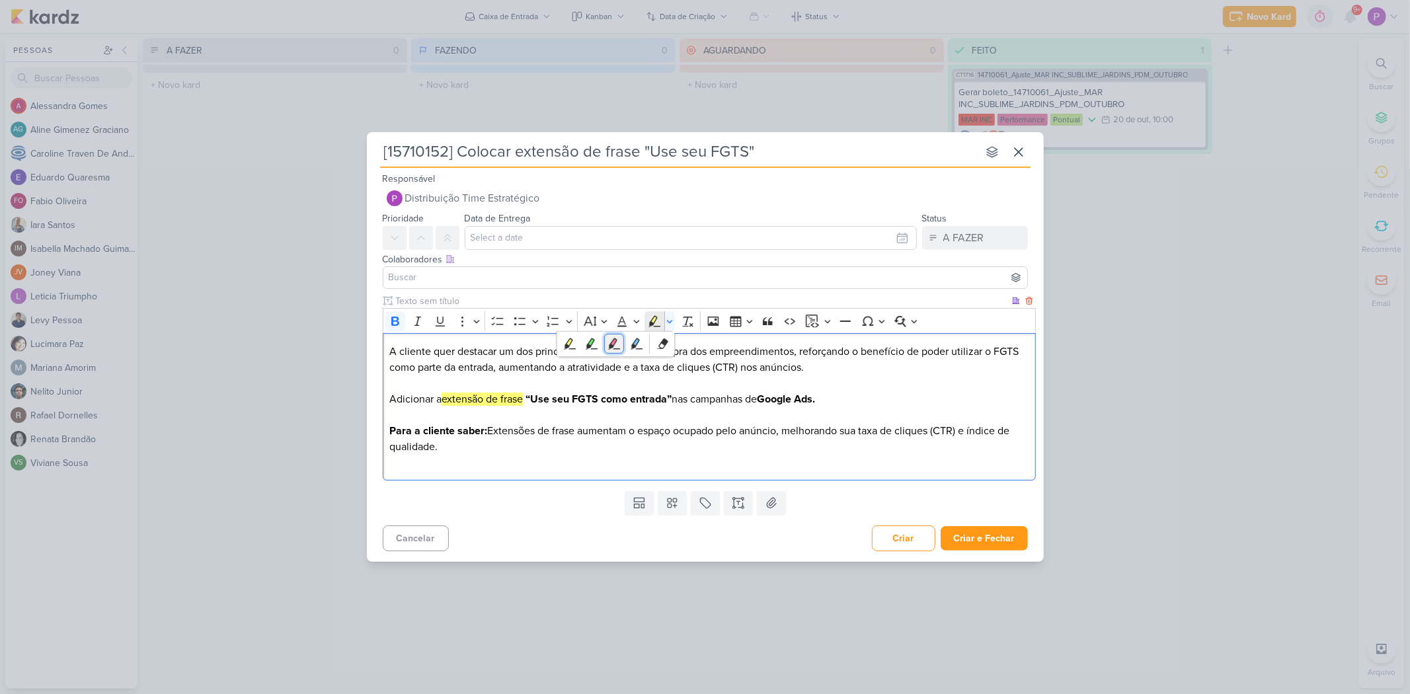
click at [622, 352] on button "Pink marker" at bounding box center [614, 344] width 20 height 20
click at [600, 451] on p "Para a cliente saber: Extensões de frase aumentam o espaço ocupado pelo anúncio…" at bounding box center [708, 439] width 639 height 32
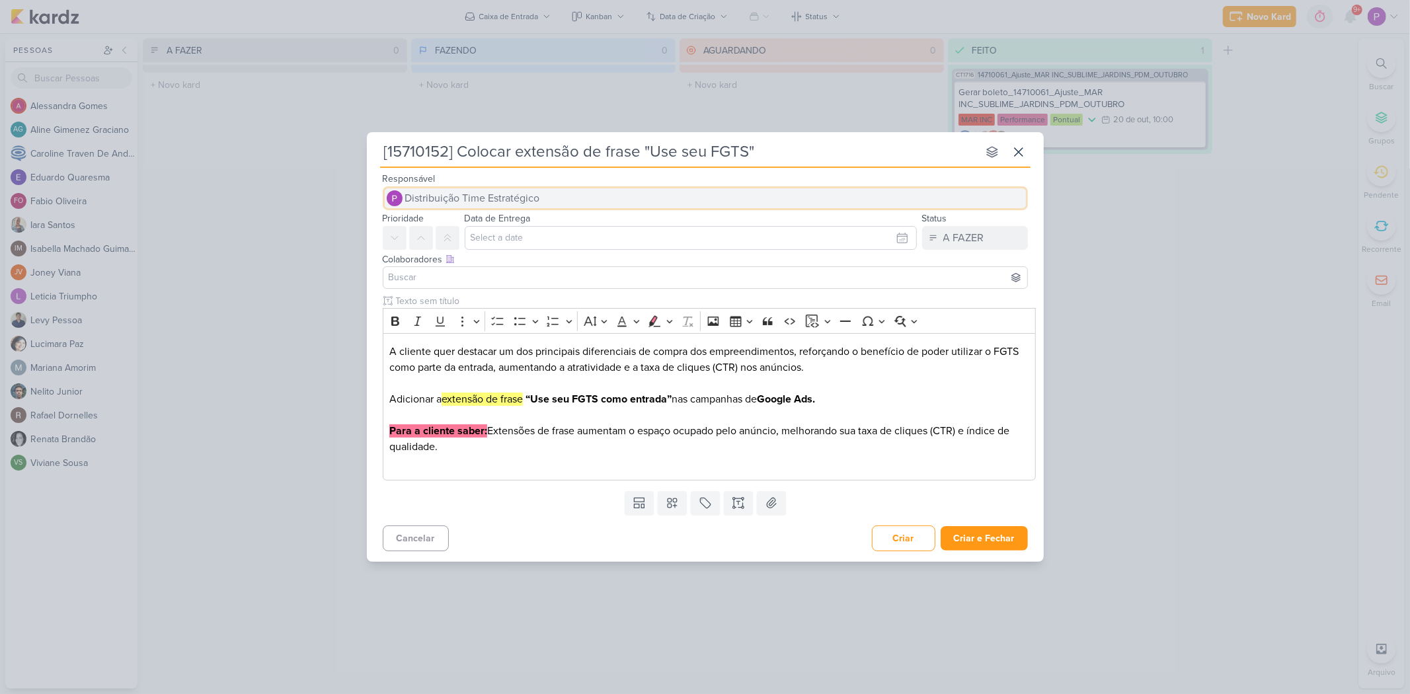
click at [514, 195] on span "Distribuição Time Estratégico" at bounding box center [472, 198] width 135 height 16
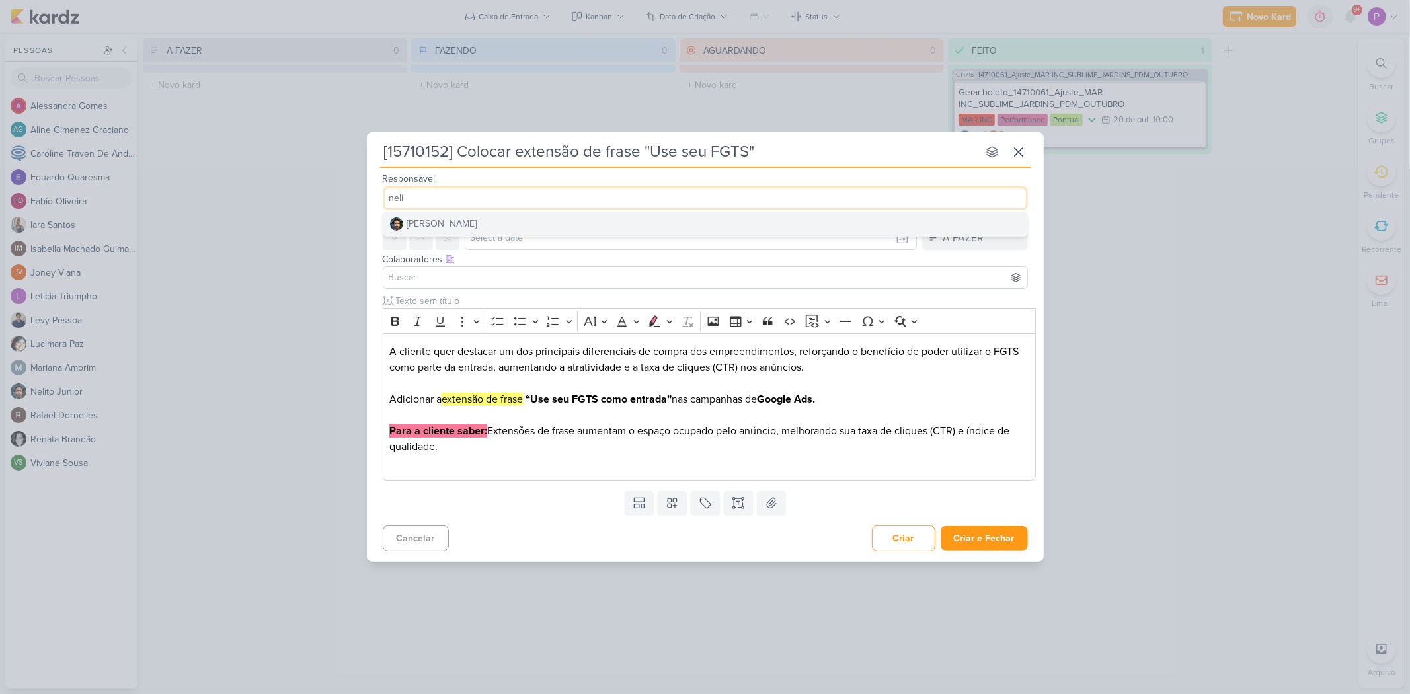
type input "neli"
click at [542, 216] on button "[PERSON_NAME]" at bounding box center [705, 224] width 644 height 24
click at [510, 238] on input "text" at bounding box center [691, 238] width 452 height 24
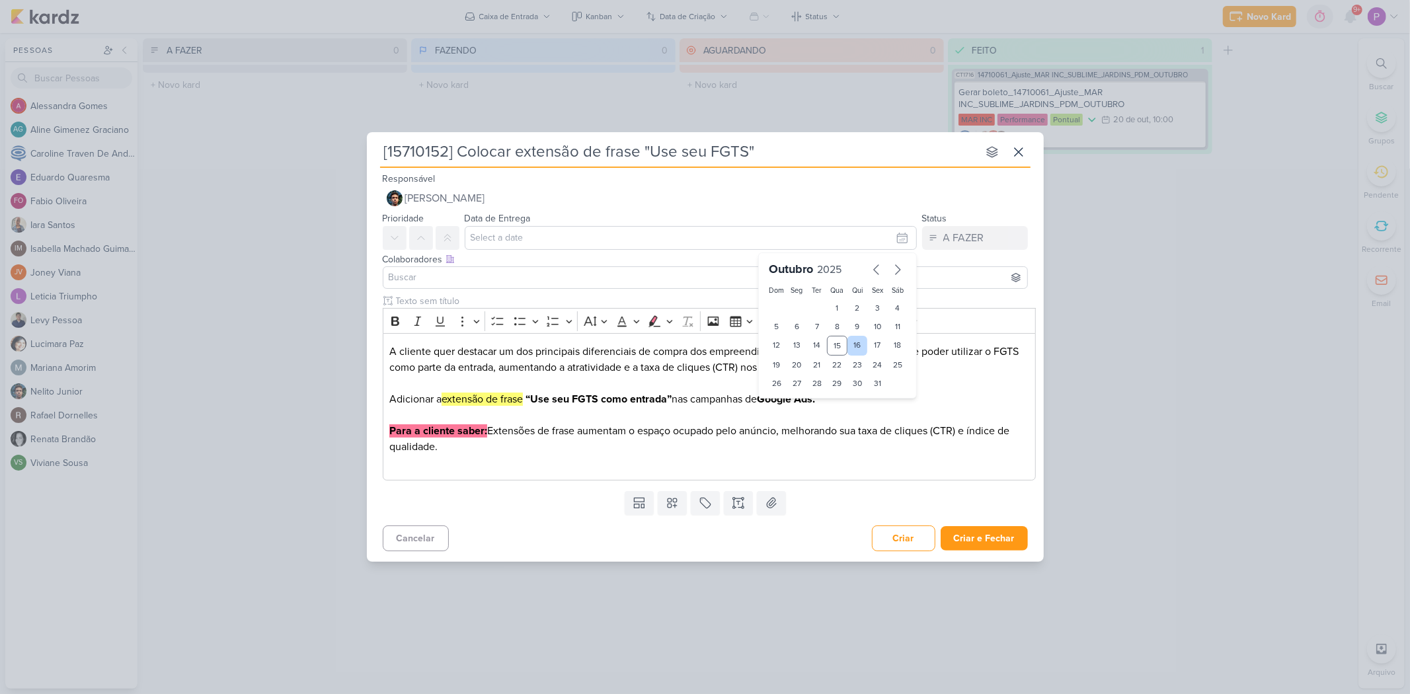
click at [851, 342] on div "16" at bounding box center [857, 346] width 20 height 20
type input "[DATE] 23:59"
click at [426, 235] on icon at bounding box center [421, 238] width 11 height 11
click at [514, 284] on input at bounding box center [705, 278] width 639 height 16
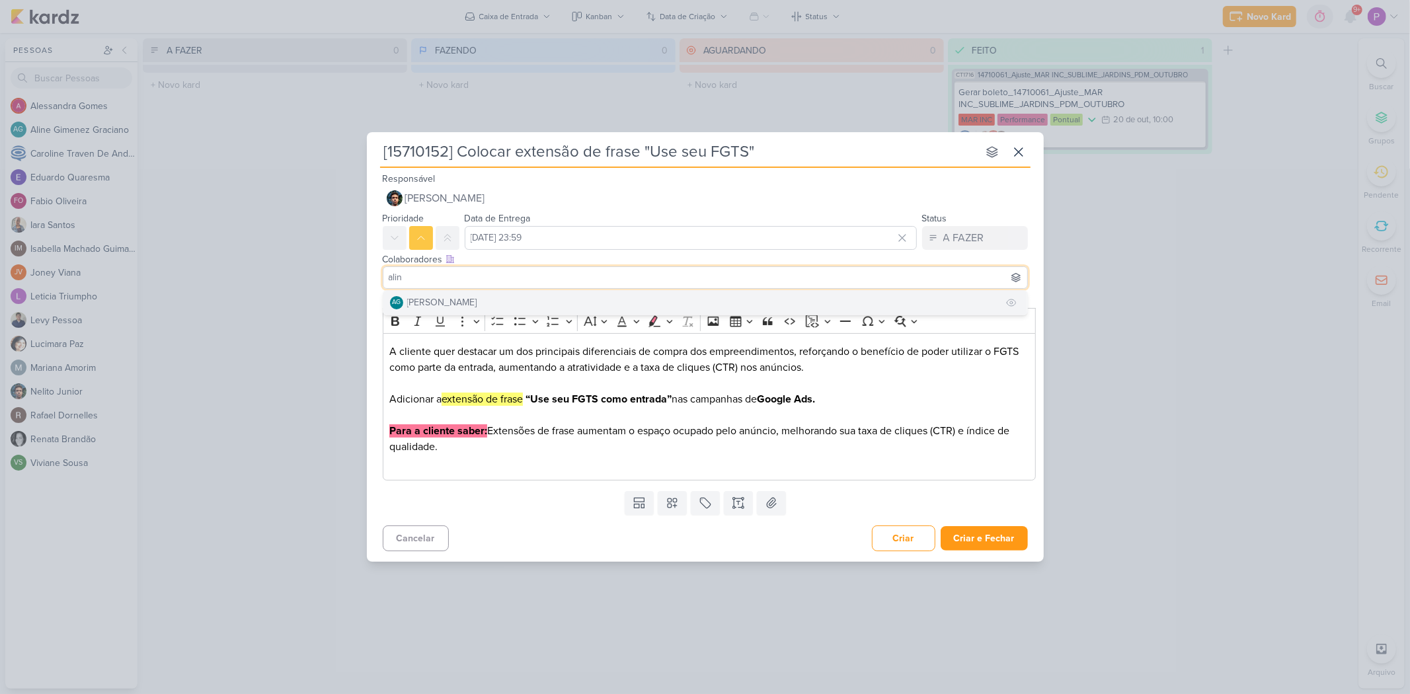
type input "alin"
click at [418, 295] on div "[PERSON_NAME]" at bounding box center [442, 302] width 70 height 14
type input "isa"
click at [477, 299] on div "[PERSON_NAME]" at bounding box center [442, 302] width 70 height 14
type input "aless"
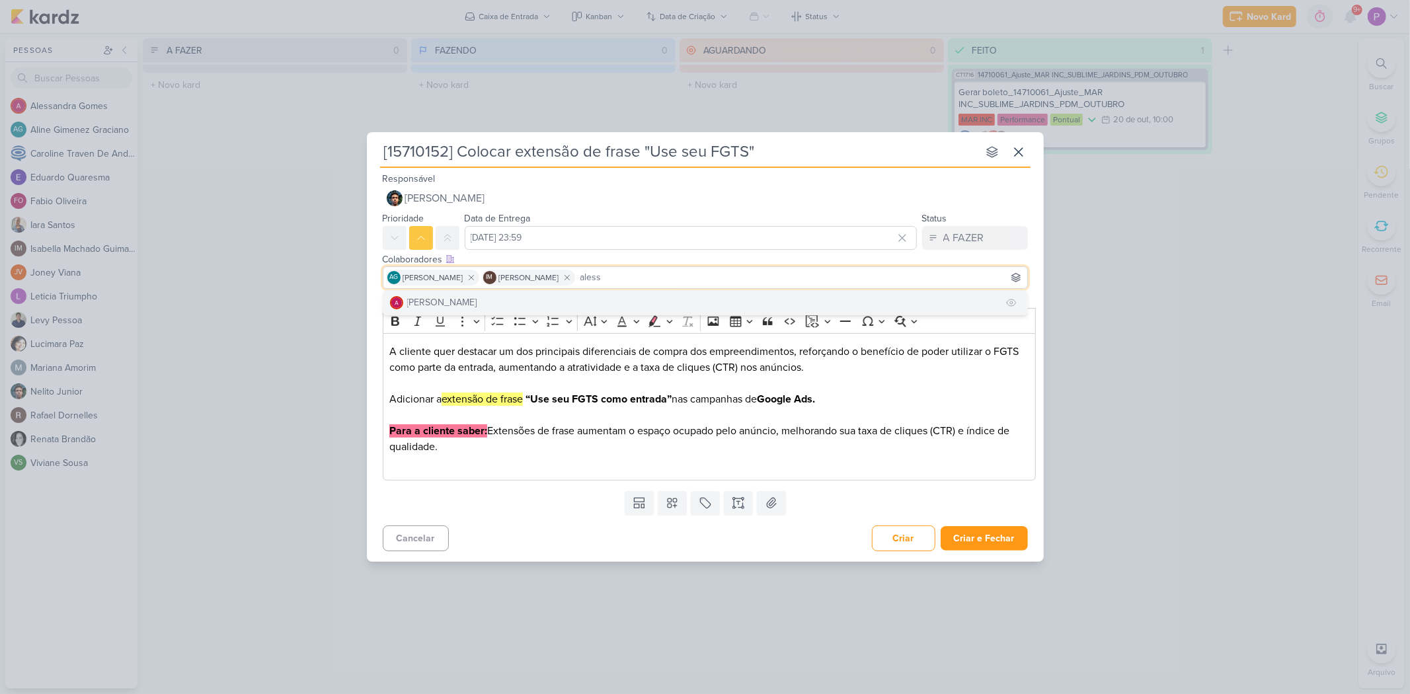
click at [488, 299] on button "[PERSON_NAME]" at bounding box center [705, 303] width 644 height 24
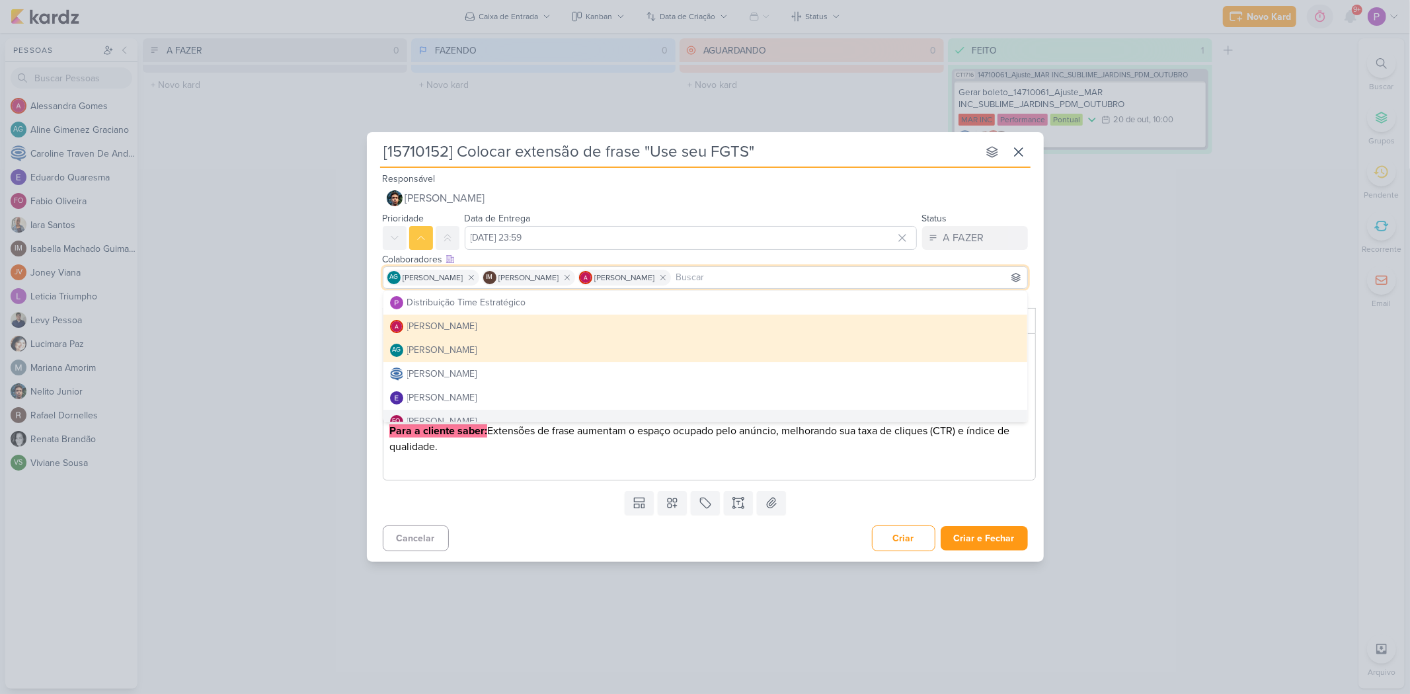
click at [855, 482] on div "Templates Campos Personalizados Marcadores Caixa De Texto Anexo" at bounding box center [705, 503] width 677 height 34
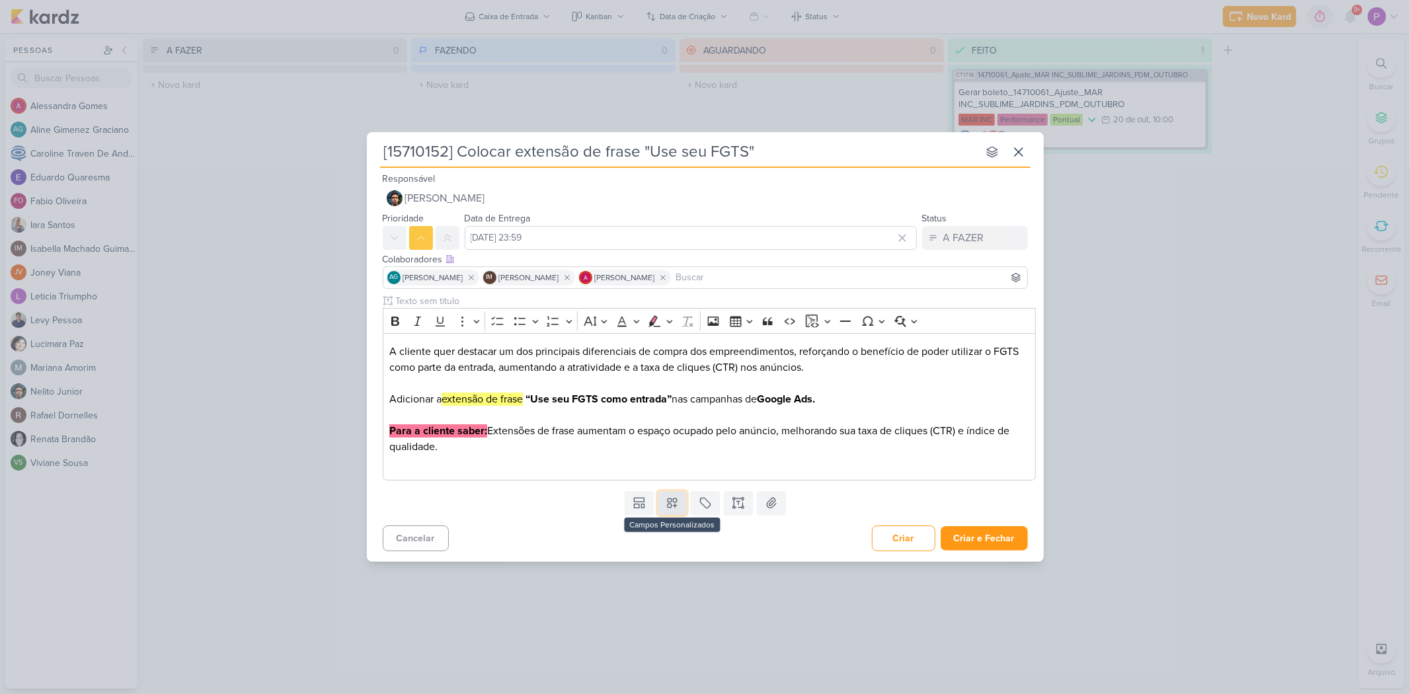
click at [670, 482] on icon at bounding box center [672, 502] width 13 height 13
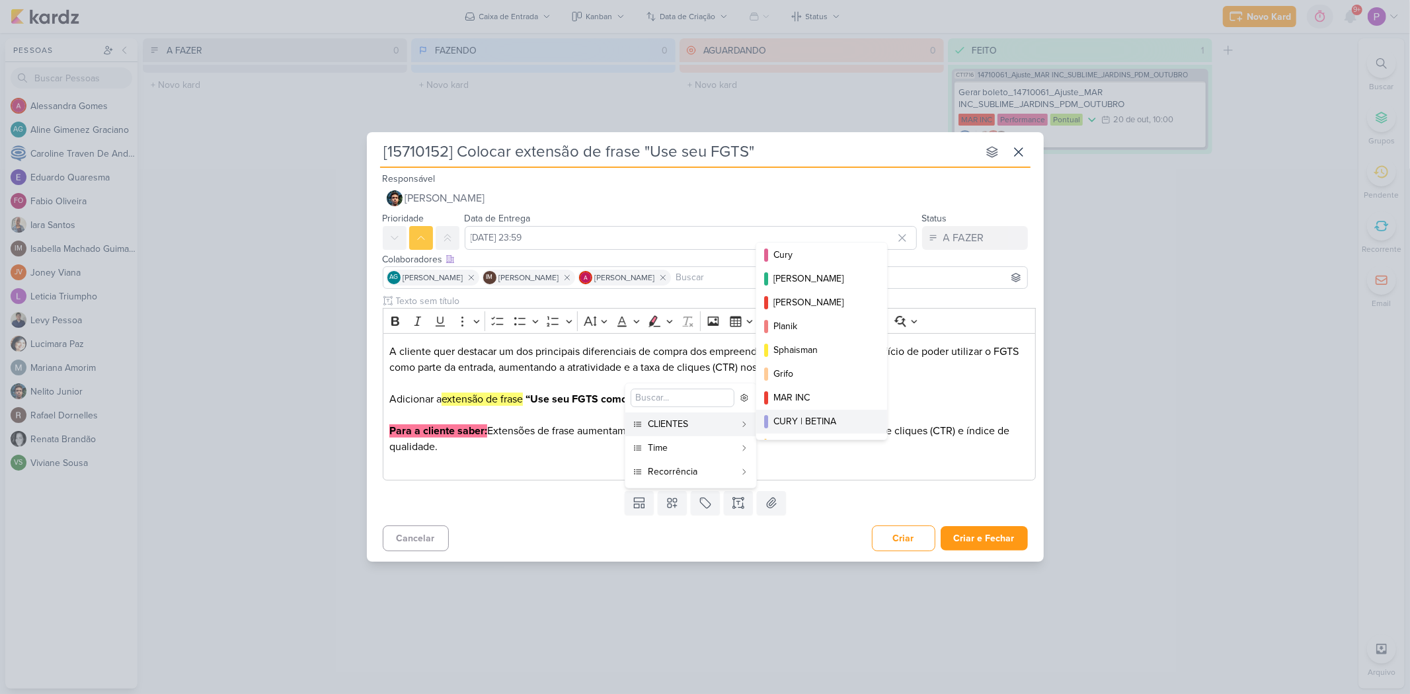
scroll to position [220, 0]
click at [815, 390] on div "CURY | BETINA" at bounding box center [822, 395] width 98 height 14
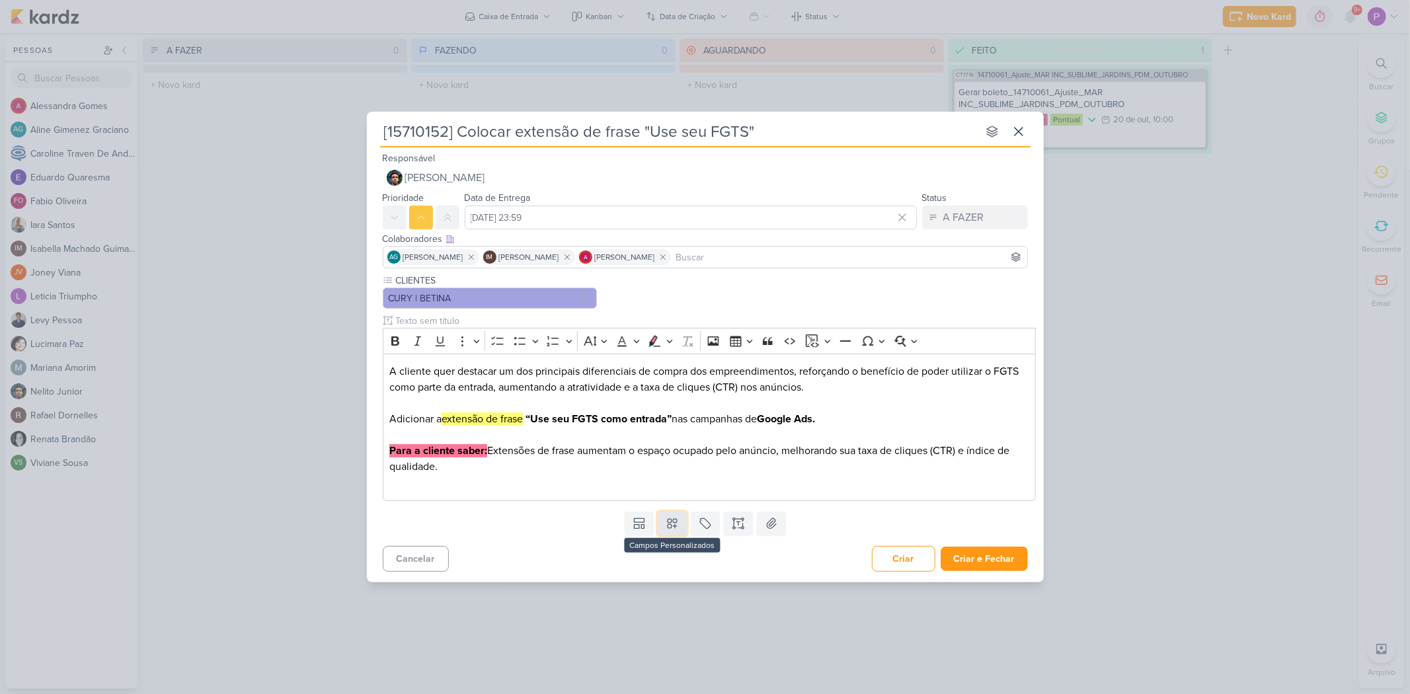
click at [672, 482] on icon at bounding box center [672, 523] width 9 height 9
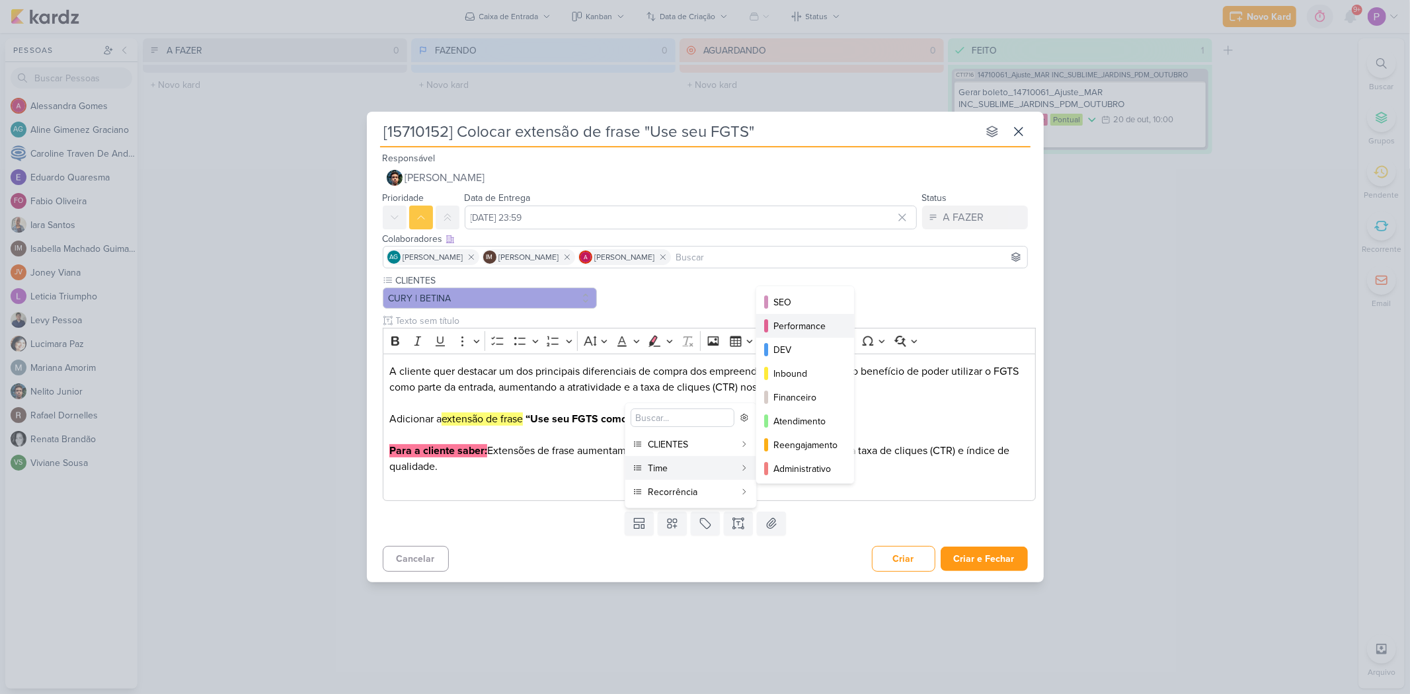
click at [807, 320] on div "Performance" at bounding box center [805, 326] width 65 height 14
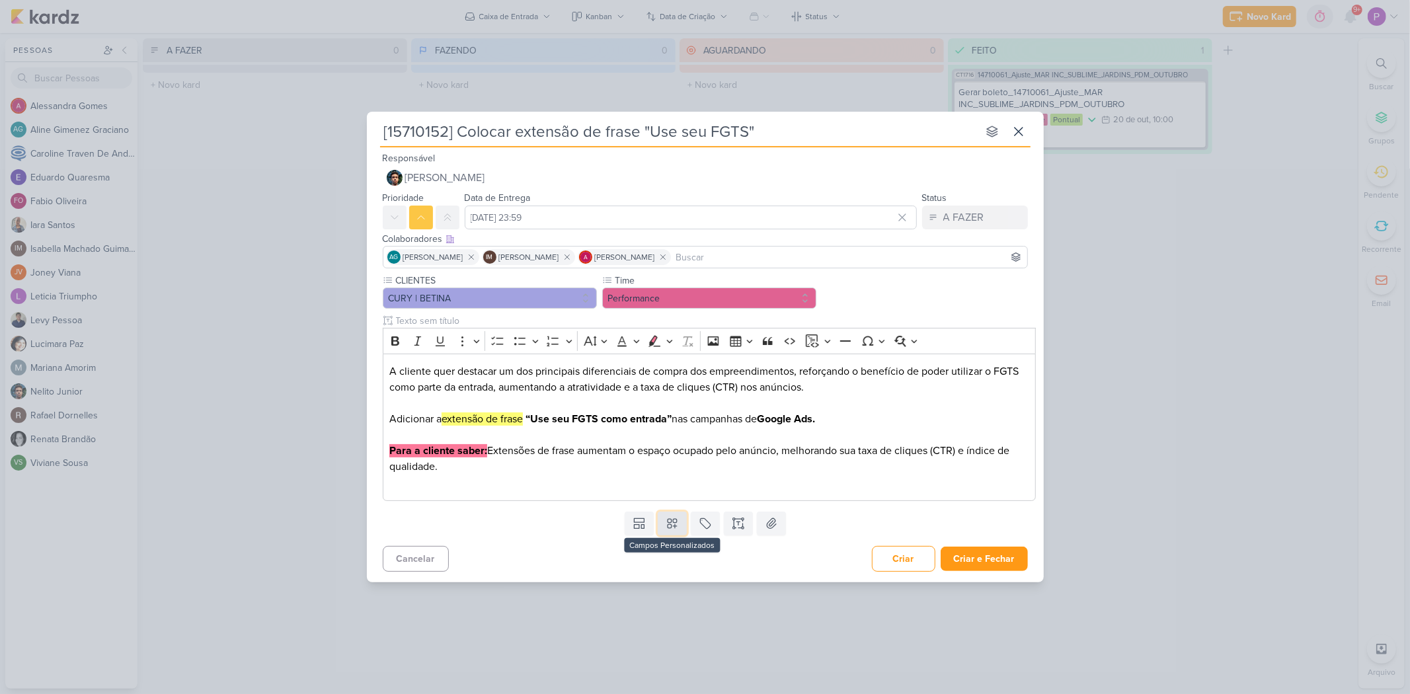
click at [674, 482] on icon at bounding box center [672, 523] width 13 height 13
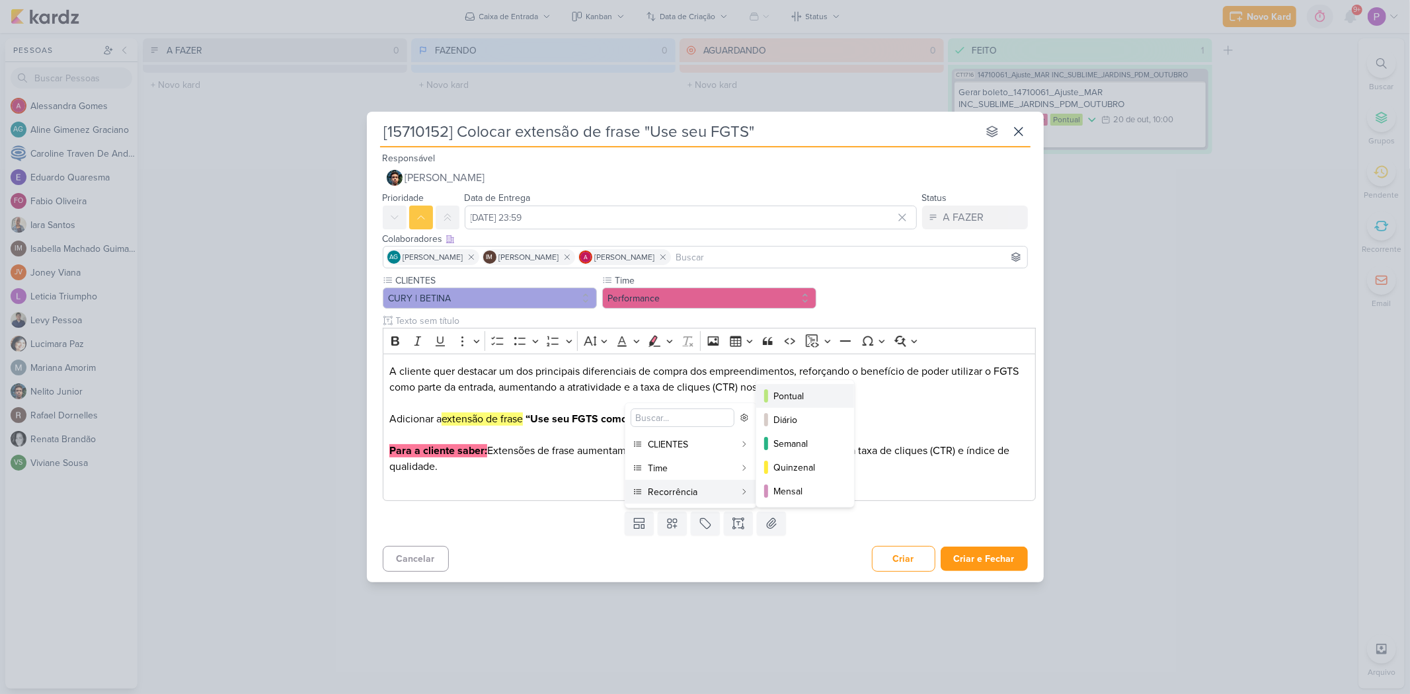
click at [807, 404] on button "Pontual" at bounding box center [805, 396] width 98 height 24
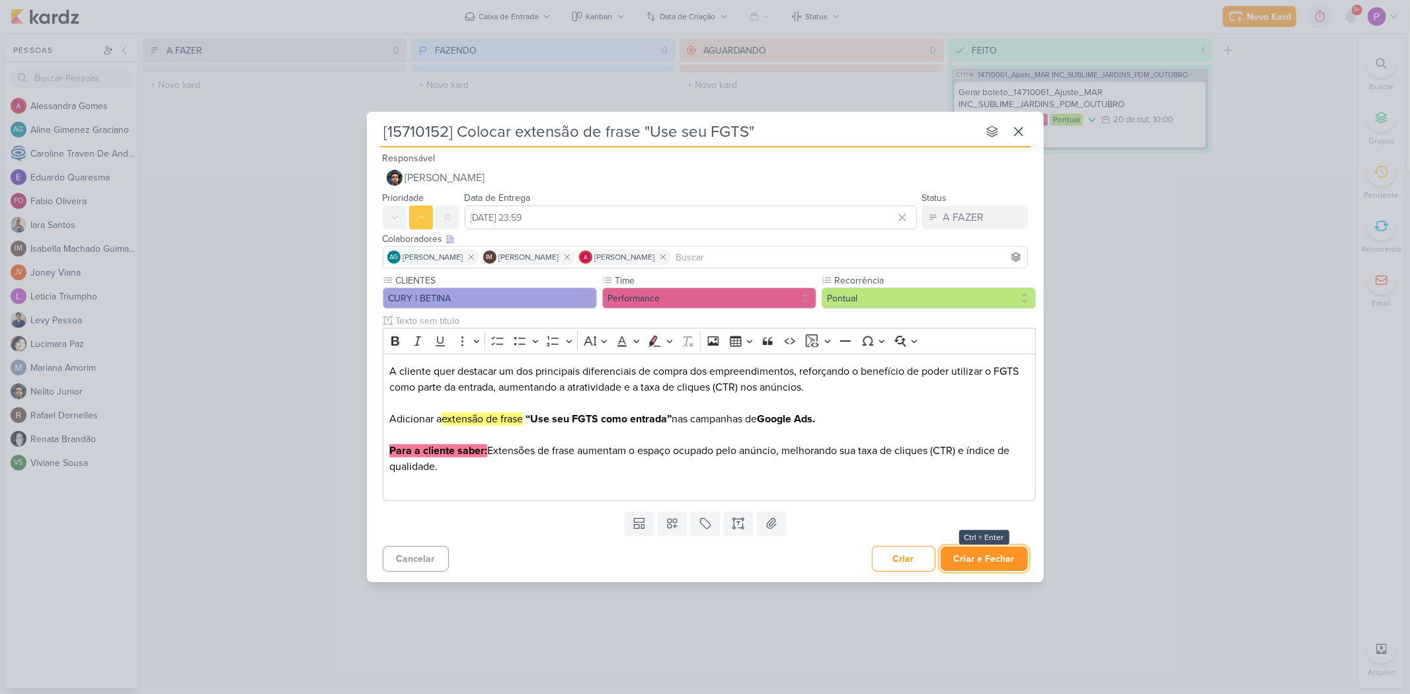
click at [1015, 482] on button "Criar e Fechar" at bounding box center [984, 559] width 87 height 24
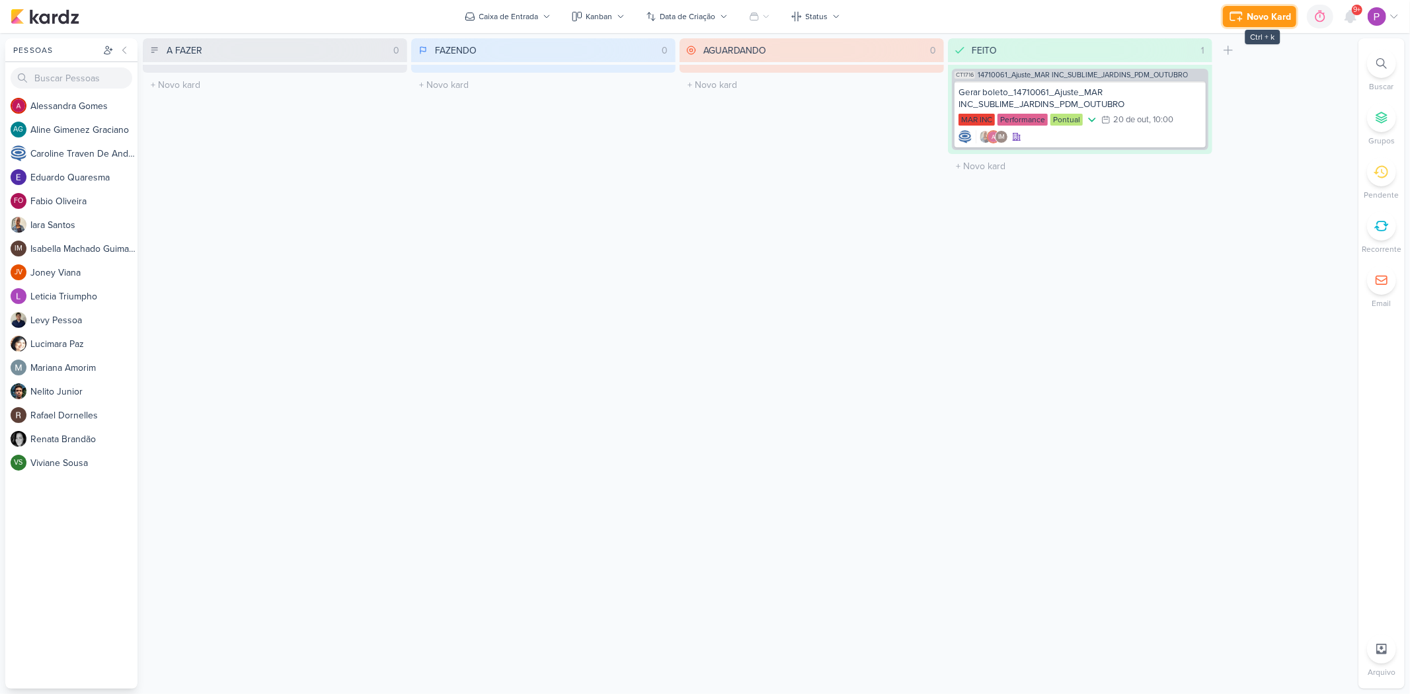
click at [1015, 11] on icon at bounding box center [1236, 17] width 16 height 16
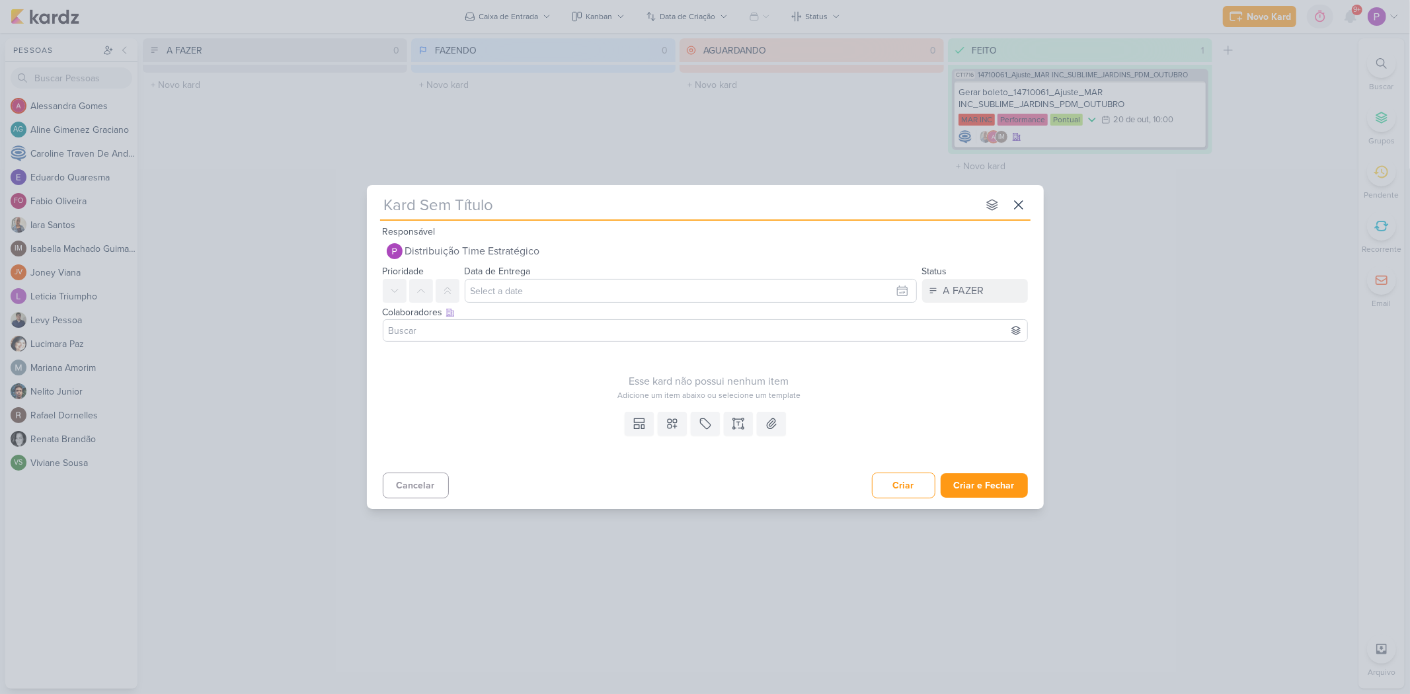
click at [477, 212] on input "text" at bounding box center [679, 205] width 598 height 24
paste input "15310151"
click at [384, 206] on input "15310151" at bounding box center [679, 205] width 598 height 24
click at [459, 212] on input "[15310151" at bounding box center [679, 205] width 598 height 24
click at [499, 201] on input "[15310151]" at bounding box center [679, 205] width 598 height 24
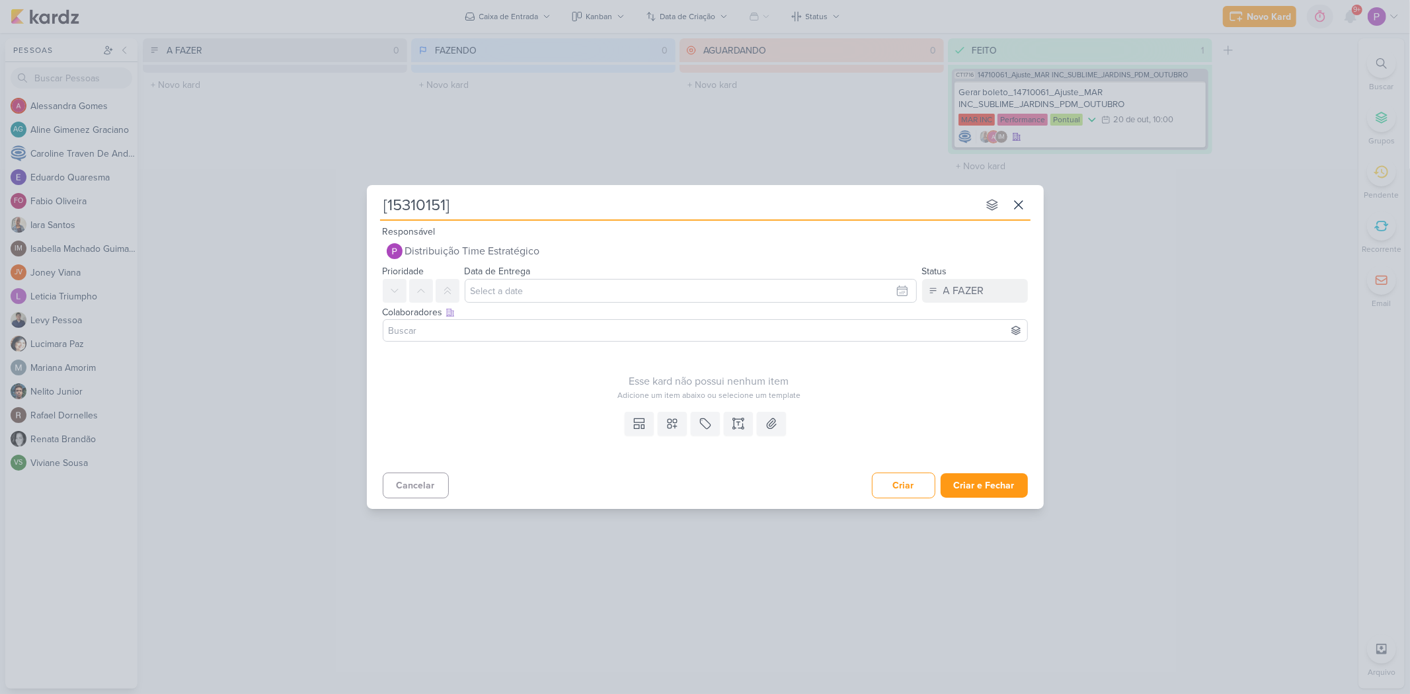
paste input "Acrescentar detalhes sobre FGTS"
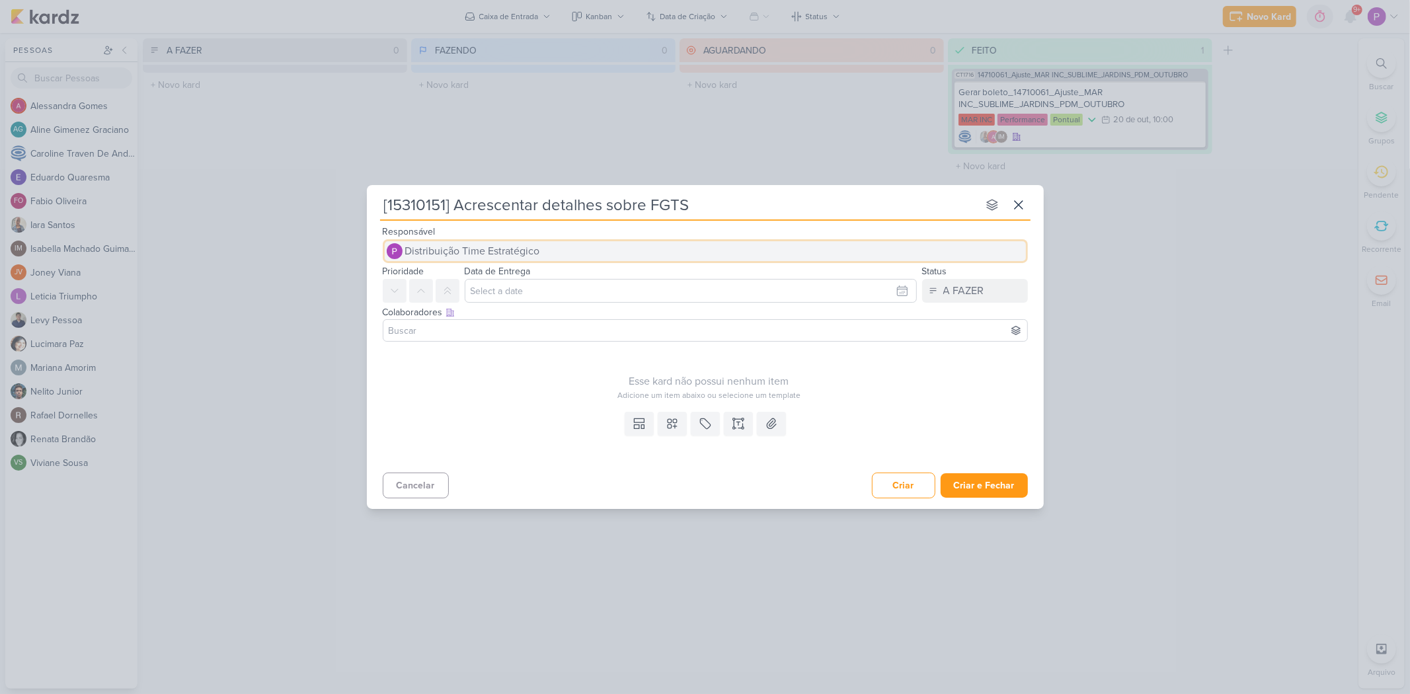
click at [447, 249] on span "Distribuição Time Estratégico" at bounding box center [472, 251] width 135 height 16
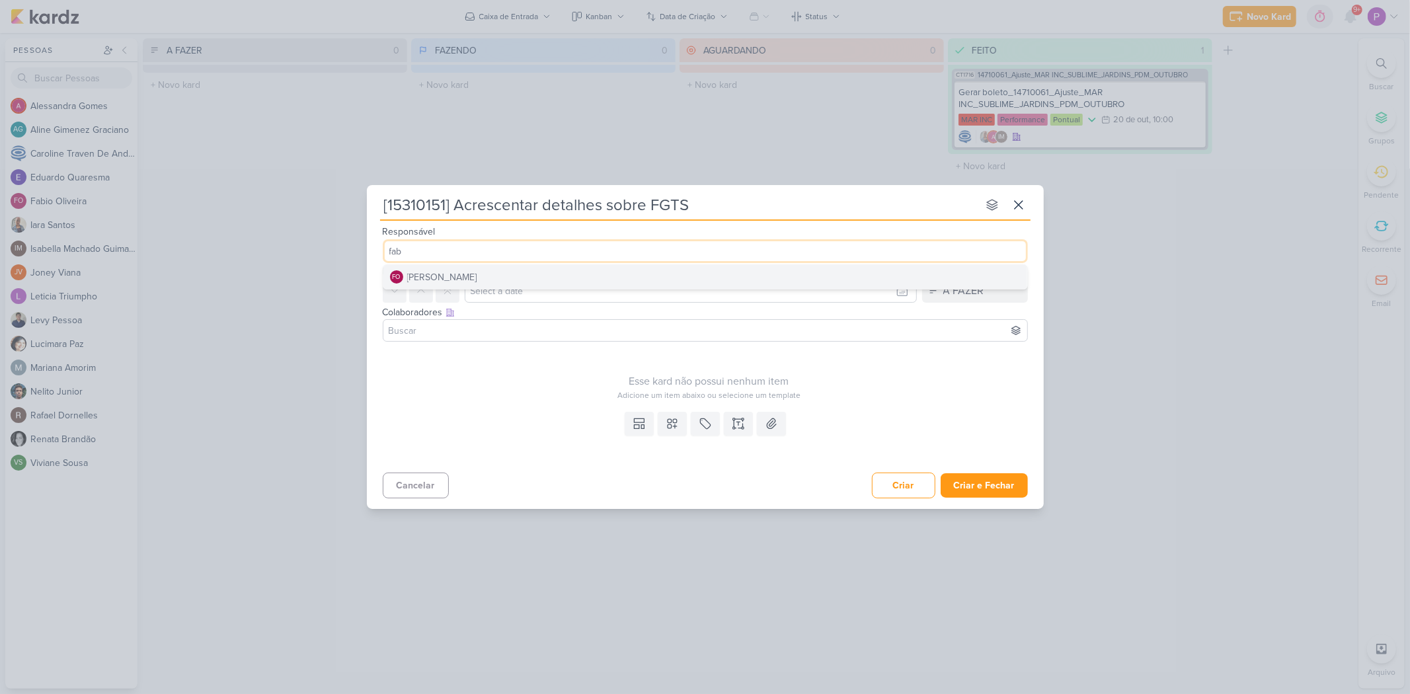
click at [460, 273] on div "[PERSON_NAME]" at bounding box center [442, 277] width 70 height 14
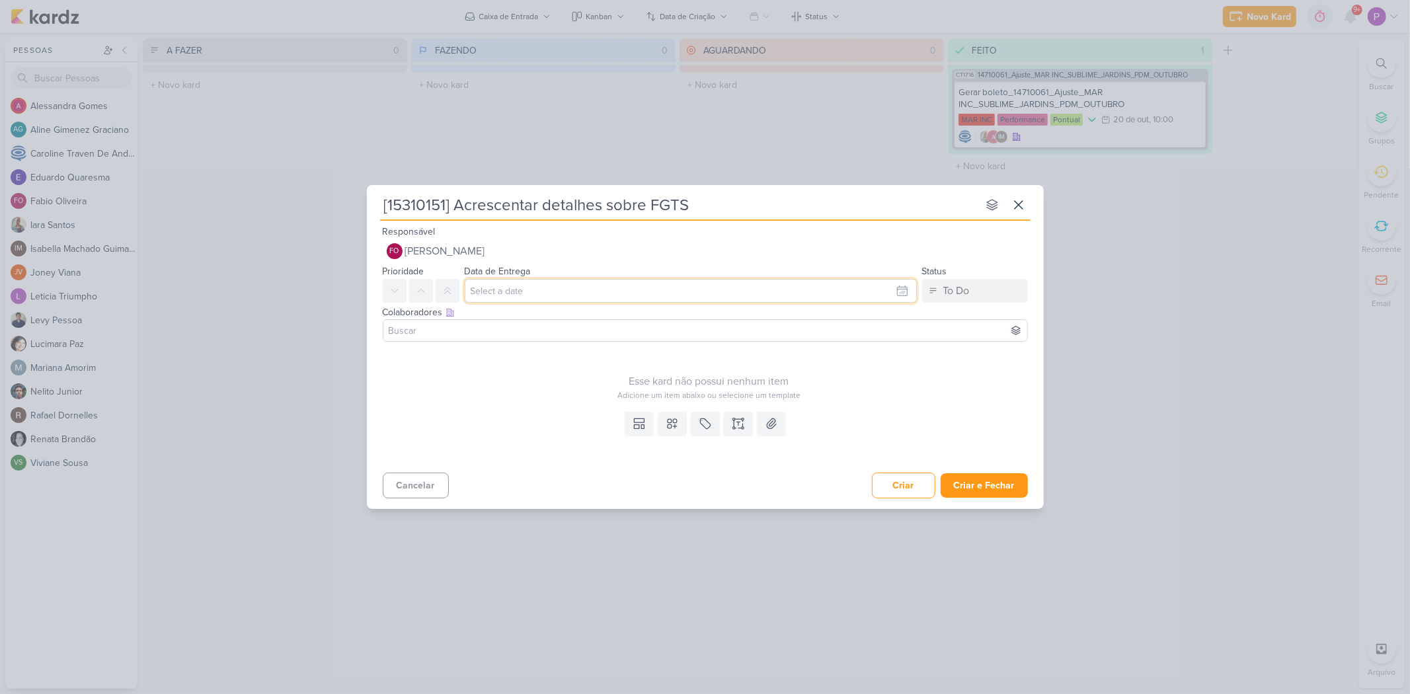
click at [510, 283] on input "text" at bounding box center [691, 291] width 452 height 24
click at [855, 397] on div "16" at bounding box center [857, 399] width 20 height 20
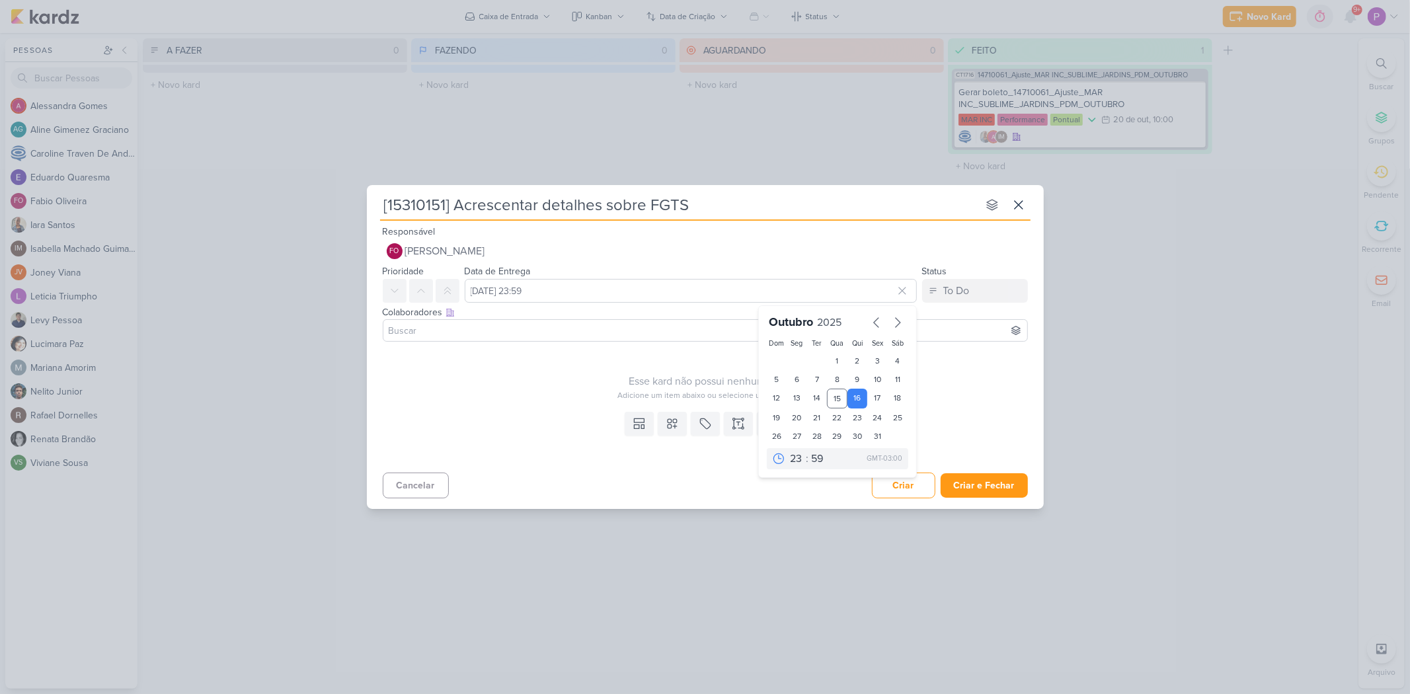
click at [582, 412] on div "Templates Campos Personalizados Marcadores Caixa De Texto Anexo" at bounding box center [705, 437] width 677 height 61
click at [699, 425] on icon at bounding box center [705, 423] width 13 height 13
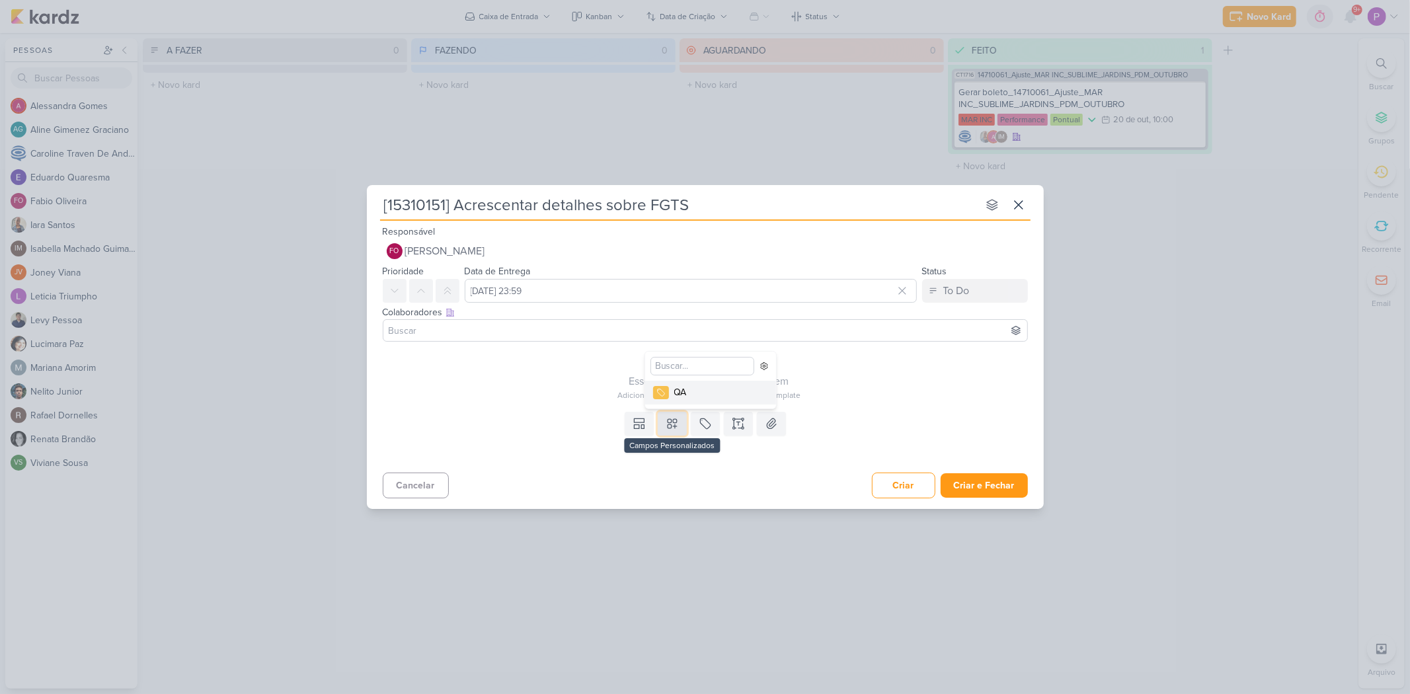
click at [681, 426] on button at bounding box center [672, 424] width 29 height 24
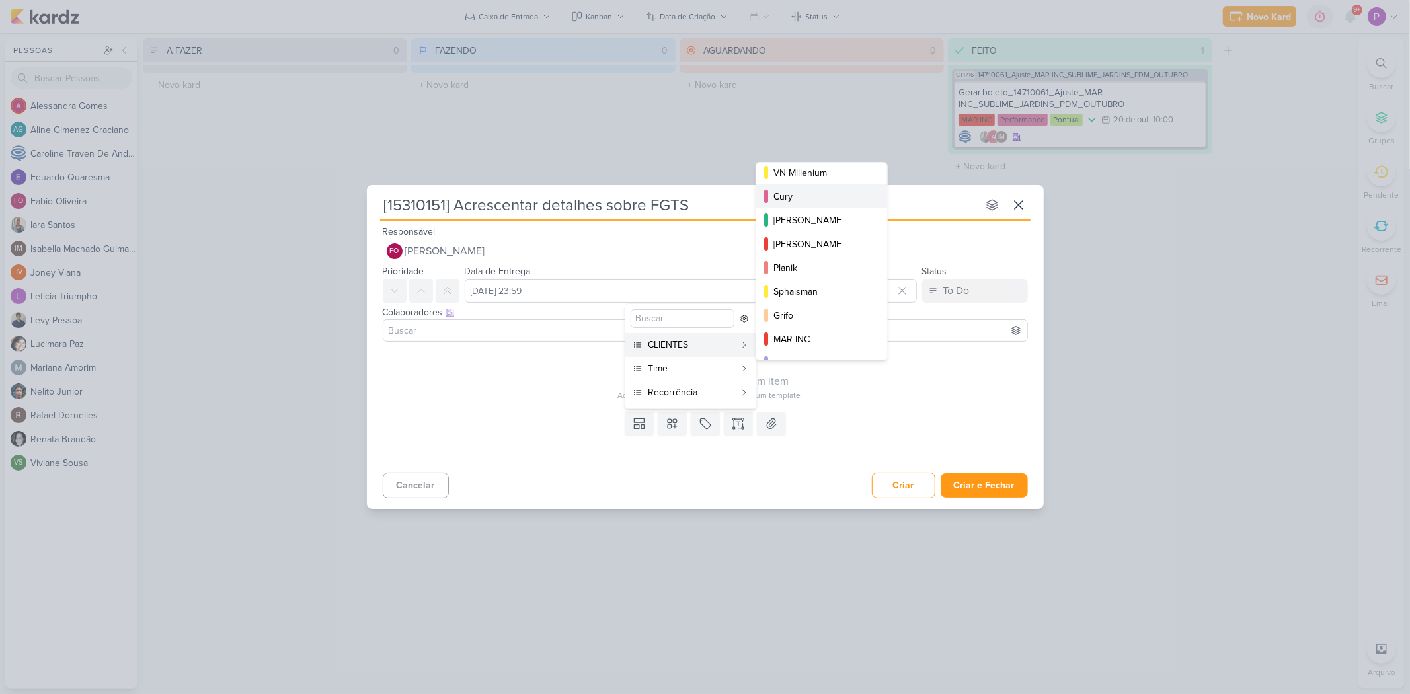
scroll to position [239, 0]
click at [813, 303] on button "CURY | BETINA" at bounding box center [821, 296] width 131 height 24
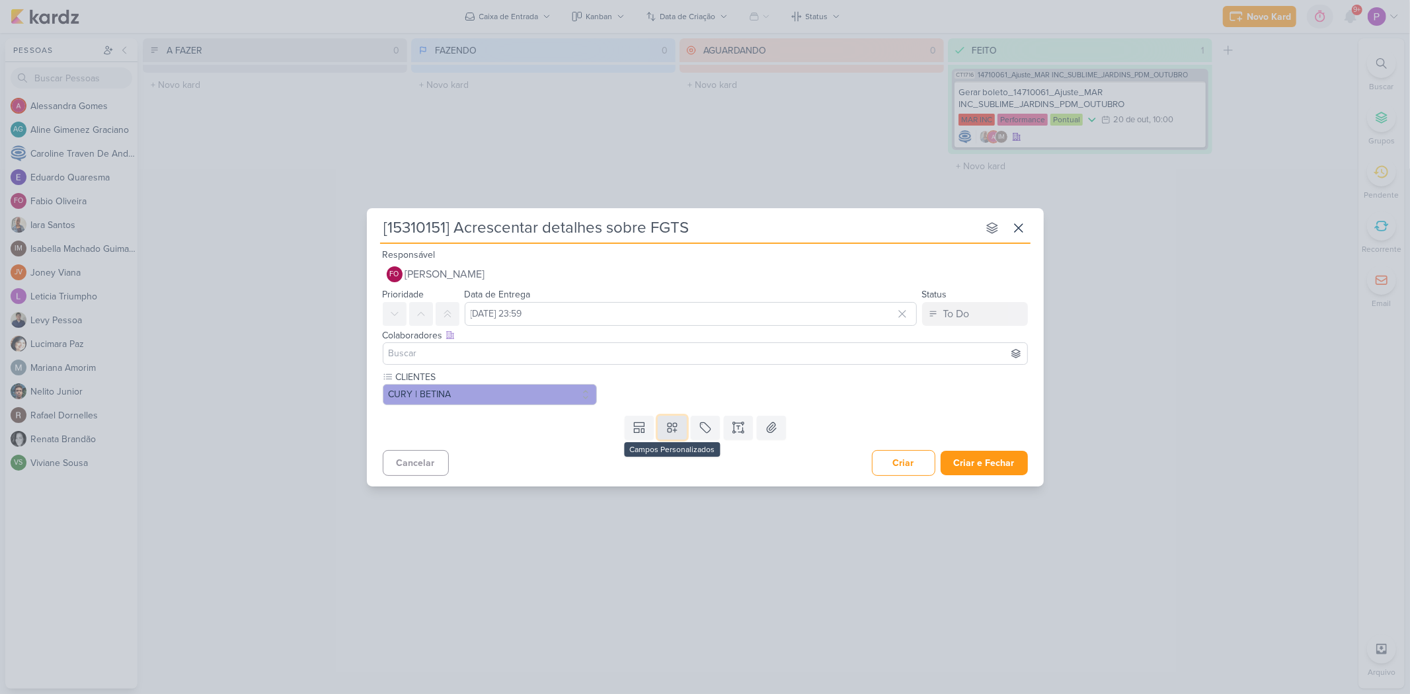
click at [668, 428] on icon at bounding box center [672, 427] width 9 height 9
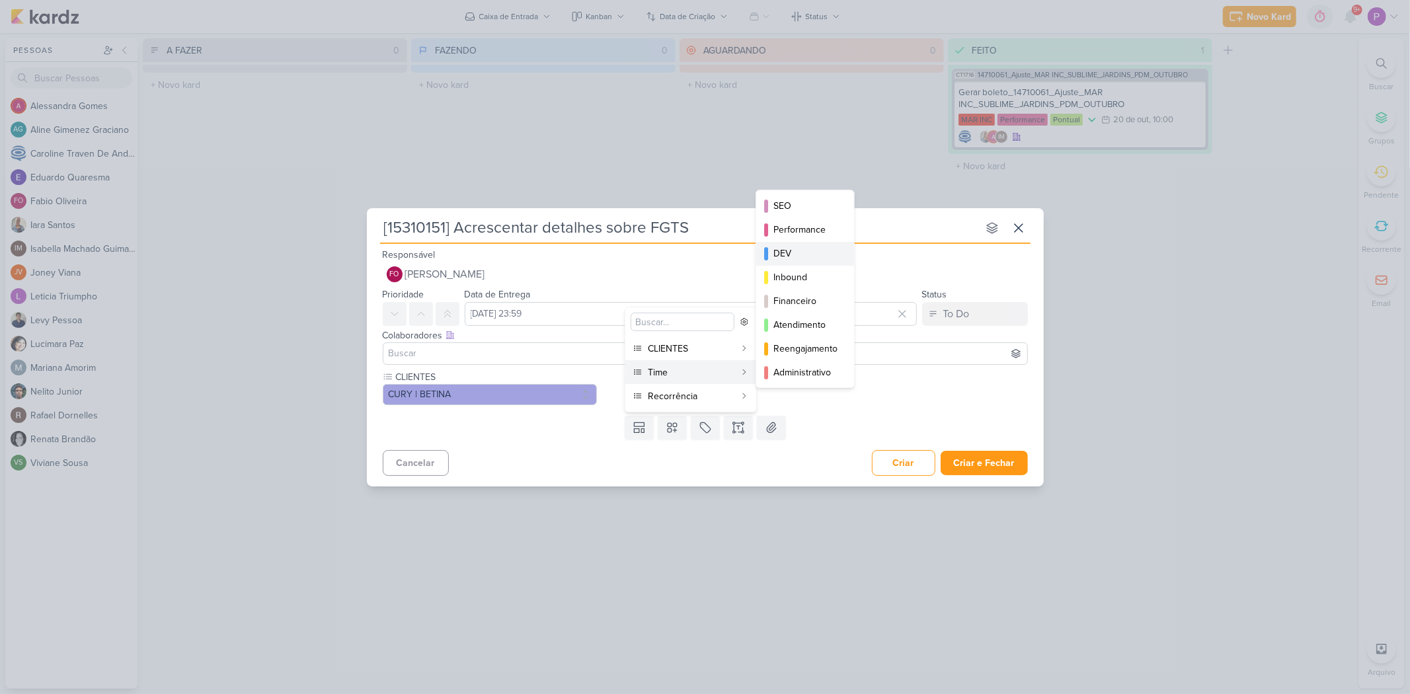
click at [801, 258] on div "DEV" at bounding box center [805, 254] width 65 height 14
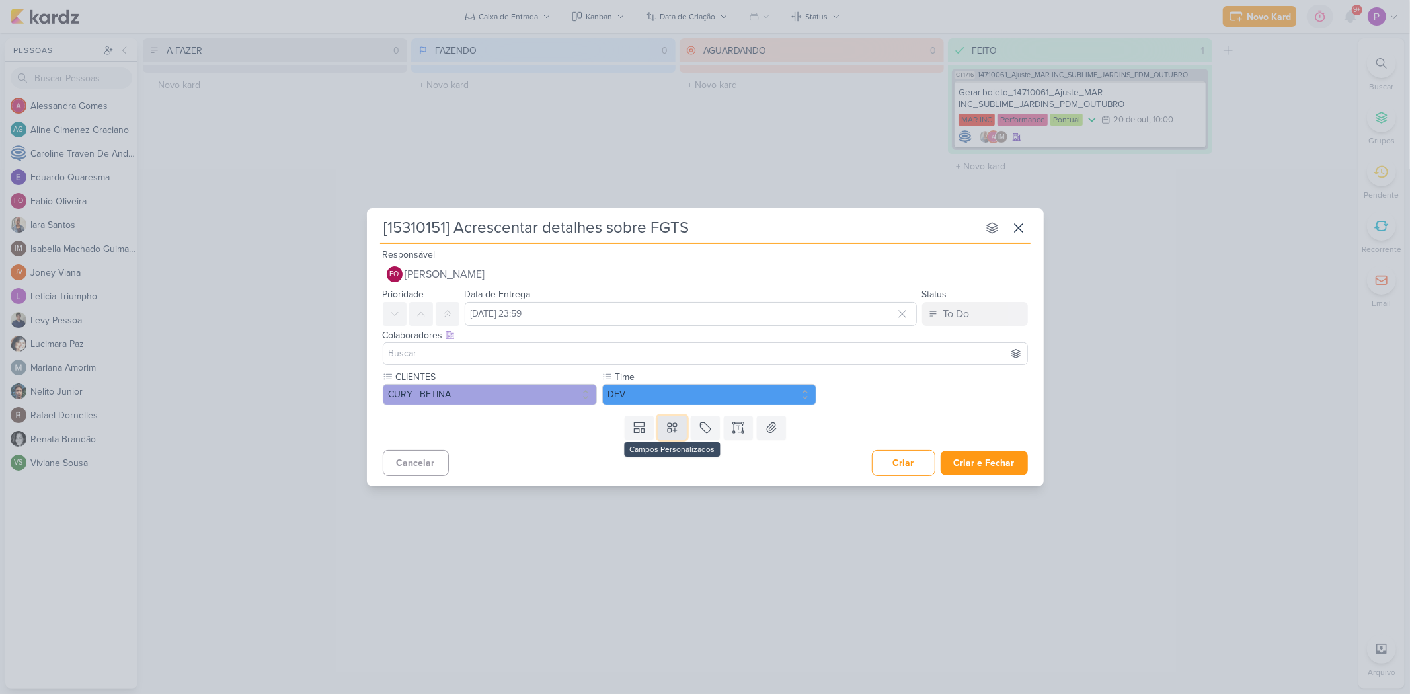
click at [676, 424] on icon at bounding box center [672, 427] width 13 height 13
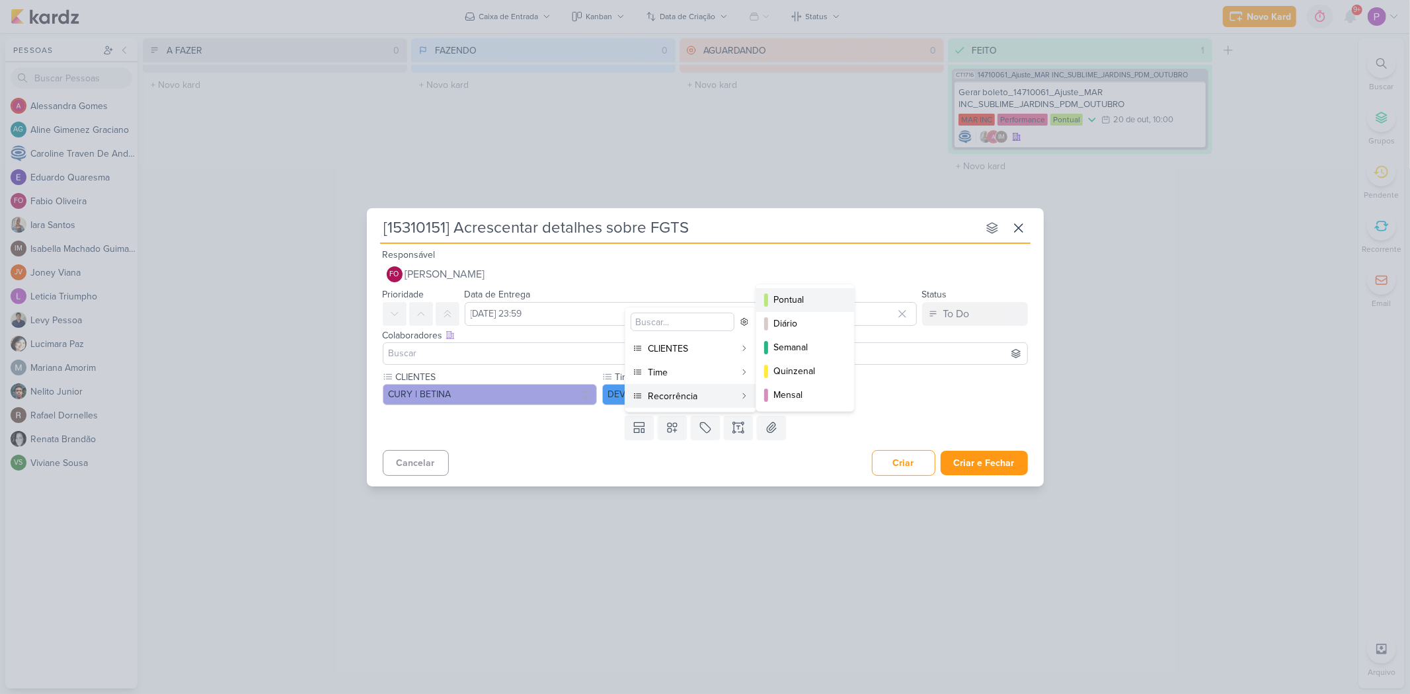
click at [809, 303] on div "Pontual" at bounding box center [805, 300] width 65 height 14
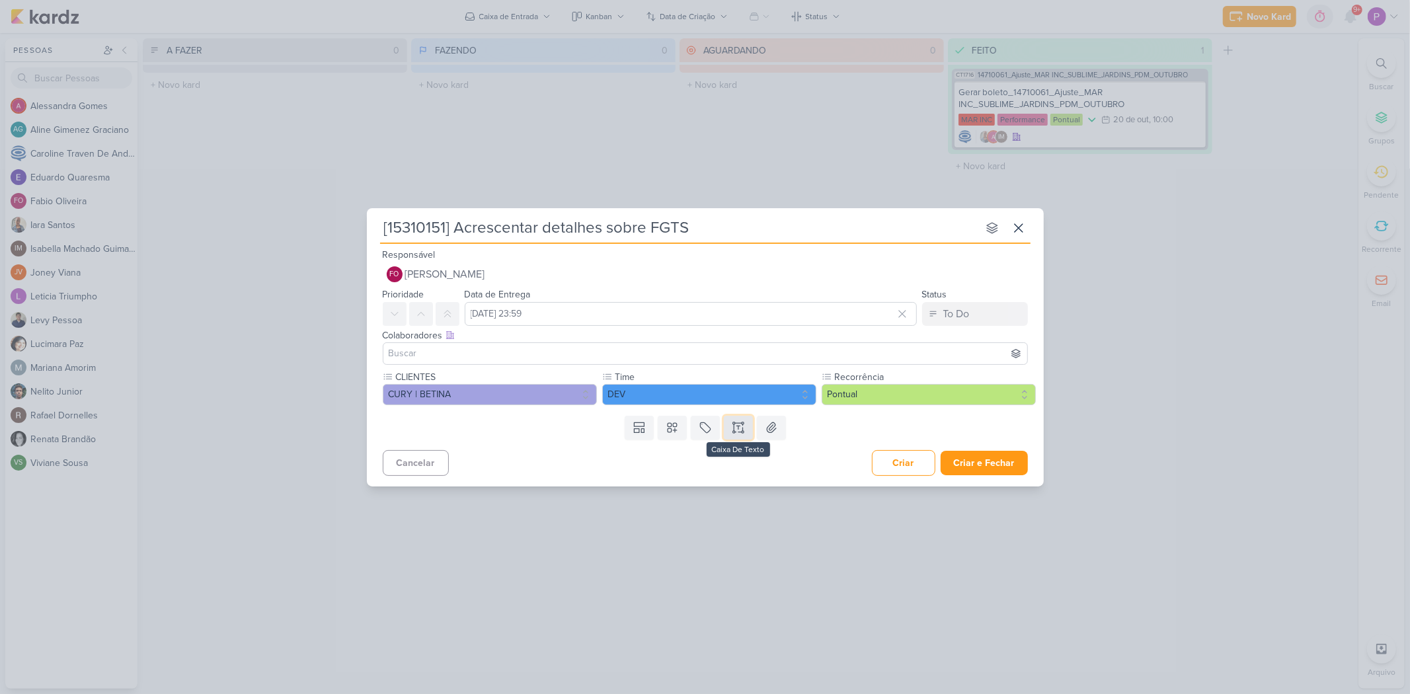
click at [744, 424] on button at bounding box center [738, 428] width 29 height 24
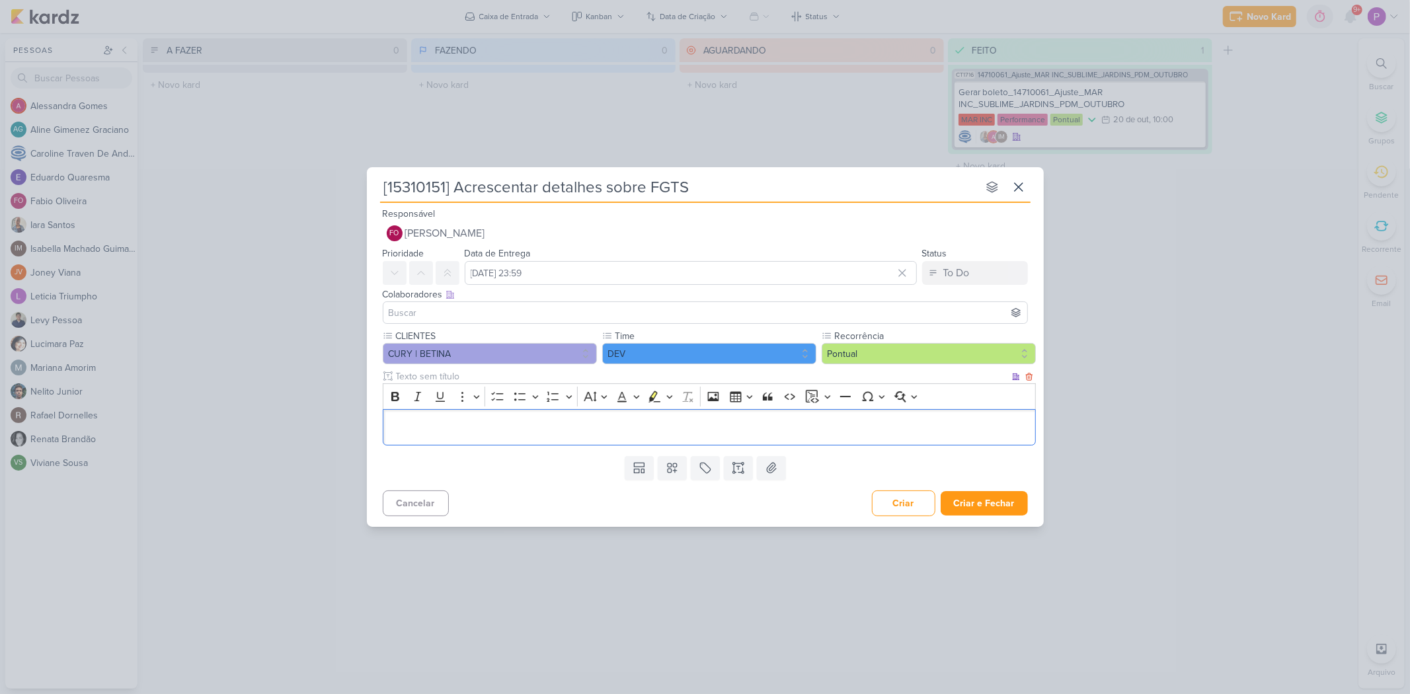
click at [613, 428] on p "Editor editing area: main" at bounding box center [708, 427] width 639 height 16
click at [496, 397] on icon "Editor toolbar" at bounding box center [497, 396] width 13 height 13
click at [438, 426] on li "Editor editing area: main" at bounding box center [718, 427] width 619 height 16
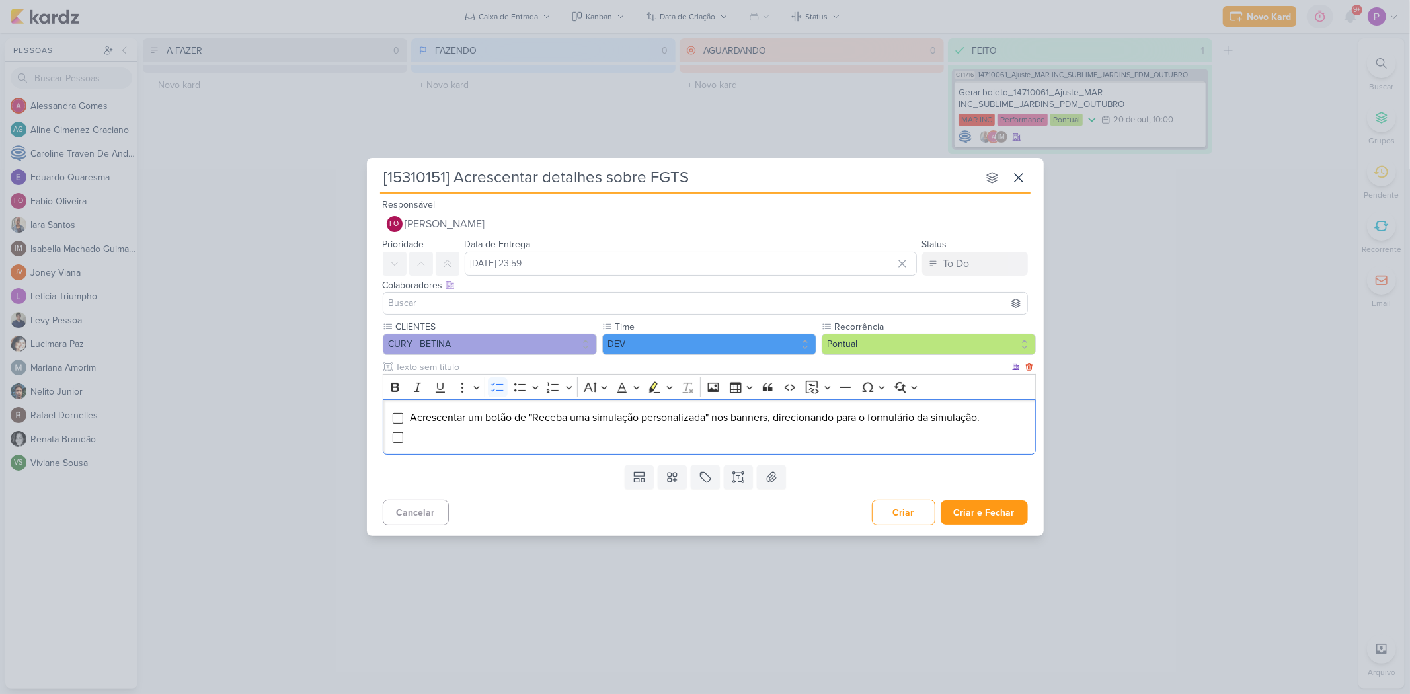
click at [448, 444] on li "Editor editing area: main" at bounding box center [718, 437] width 619 height 16
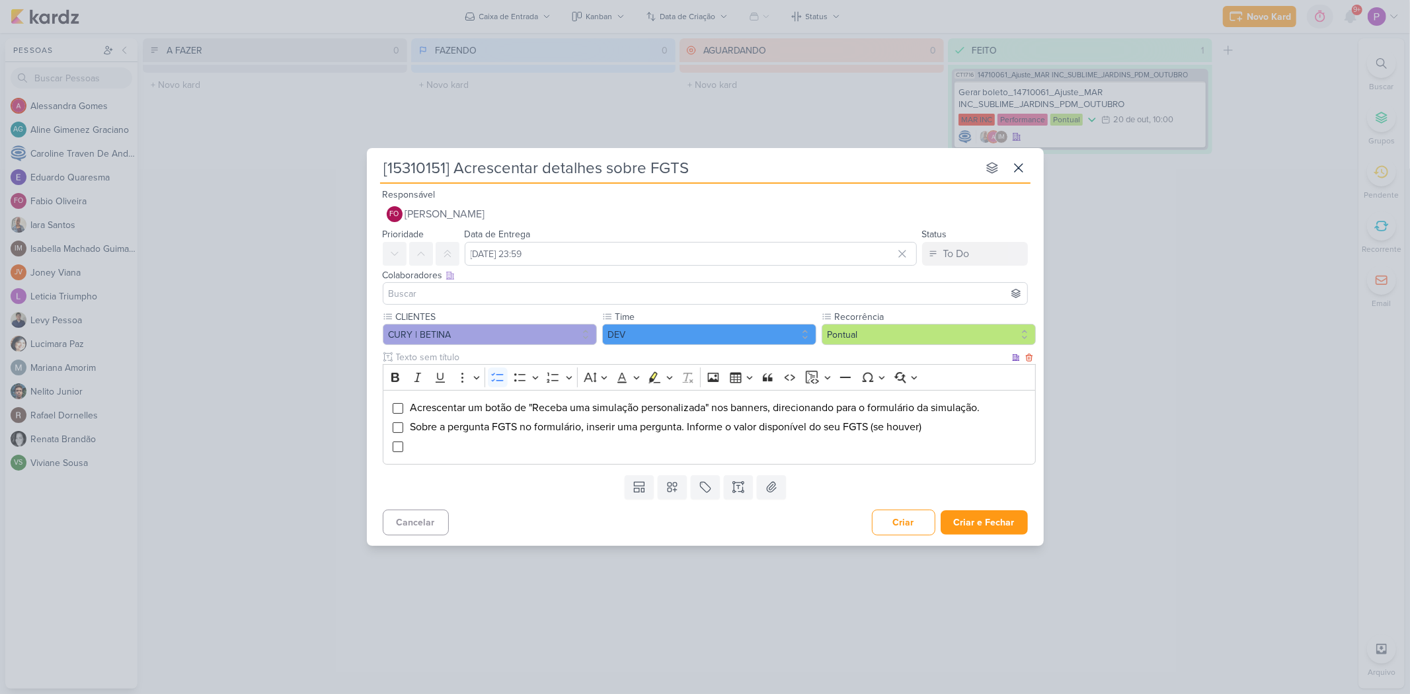
click at [539, 446] on li "Editor editing area: main" at bounding box center [718, 446] width 619 height 16
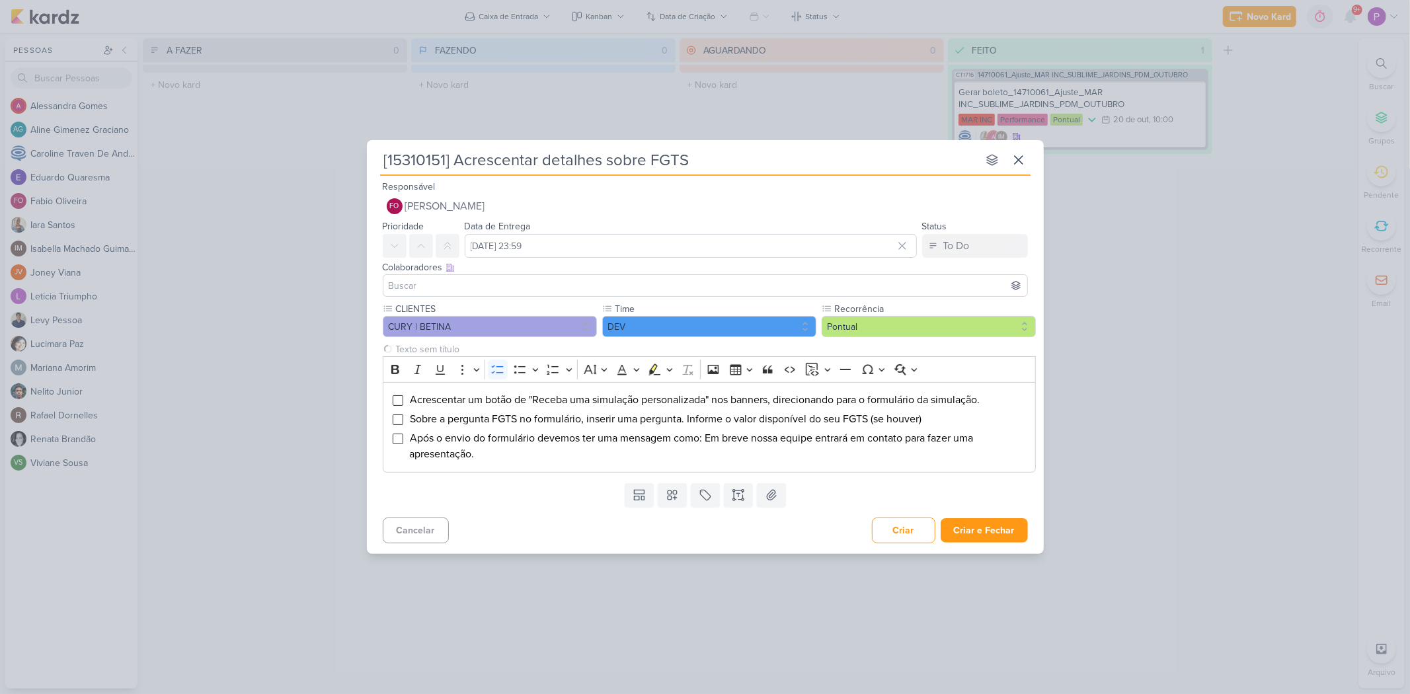
click at [542, 482] on div "Templates Campos Personalizados CLIENTES [GEOGRAPHIC_DATA]" at bounding box center [705, 495] width 677 height 34
click at [616, 289] on input at bounding box center [705, 286] width 639 height 16
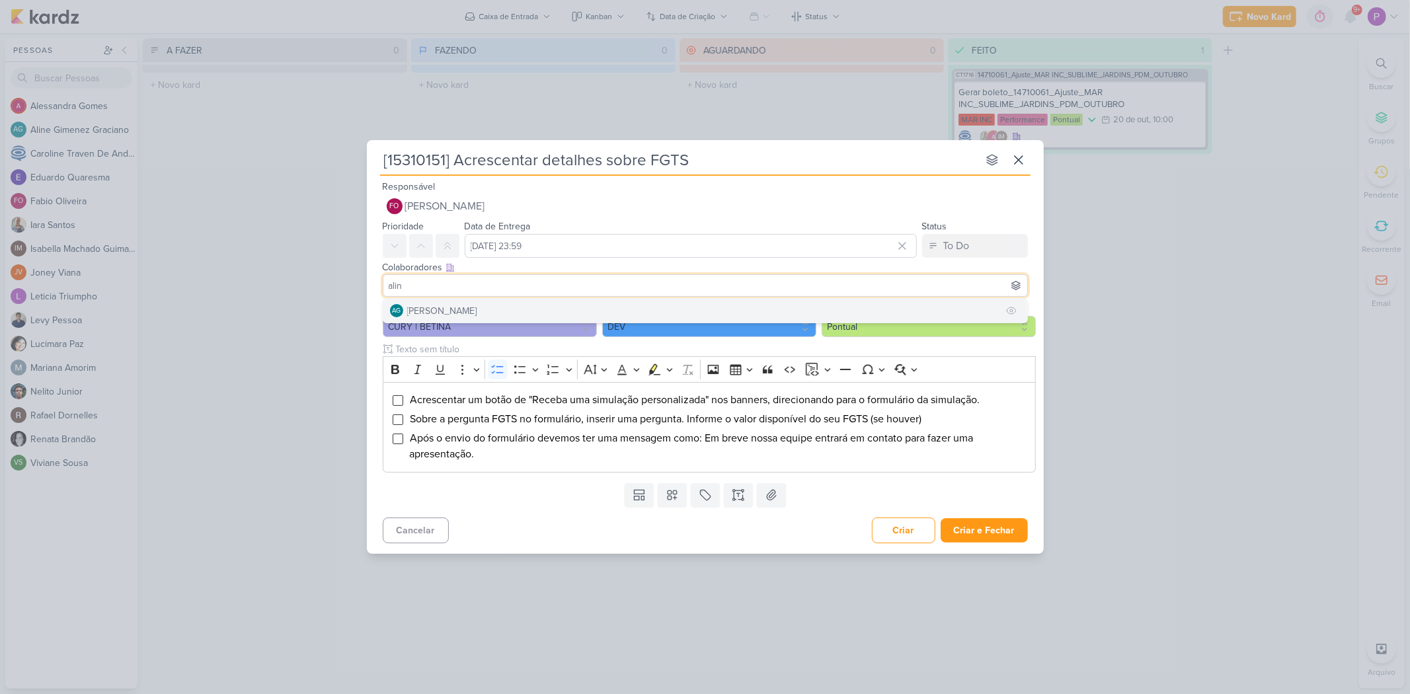
click at [617, 307] on button "AG [PERSON_NAME]" at bounding box center [705, 311] width 644 height 24
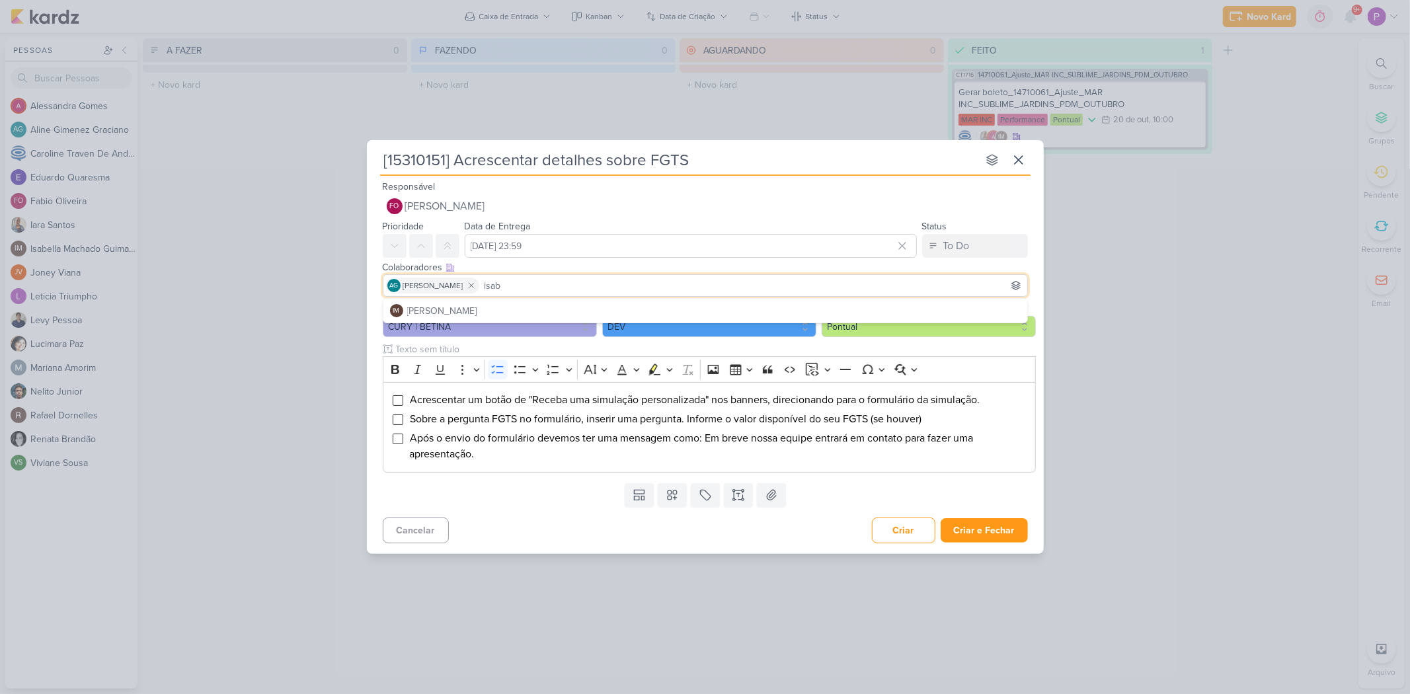
click at [618, 307] on button "IM [PERSON_NAME]" at bounding box center [705, 311] width 644 height 24
click at [618, 307] on button "[PERSON_NAME]" at bounding box center [705, 311] width 644 height 24
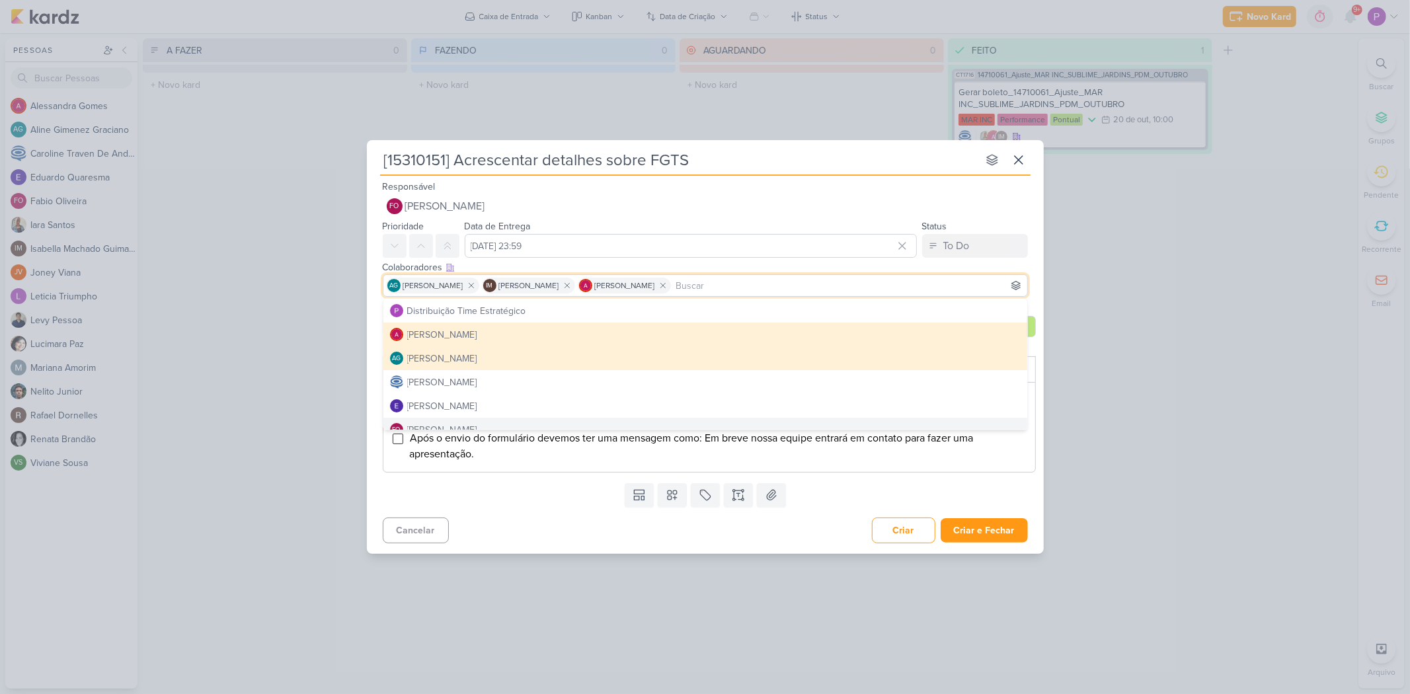
click at [524, 482] on div "Cancelar Criar Criar e Fechar Ctrl + Enter" at bounding box center [705, 529] width 677 height 34
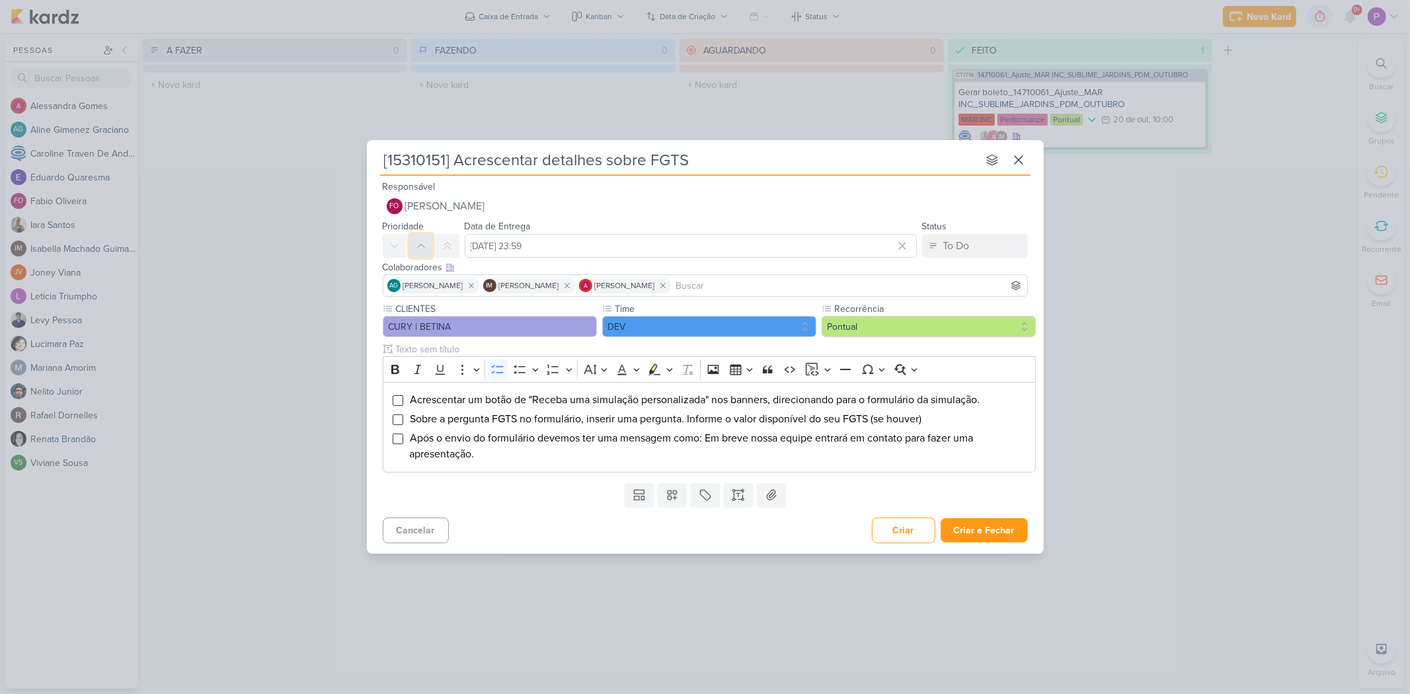
click at [412, 247] on button at bounding box center [421, 246] width 24 height 24
click at [980, 482] on button "Criar e Fechar" at bounding box center [984, 530] width 87 height 24
